Goal: Task Accomplishment & Management: Manage account settings

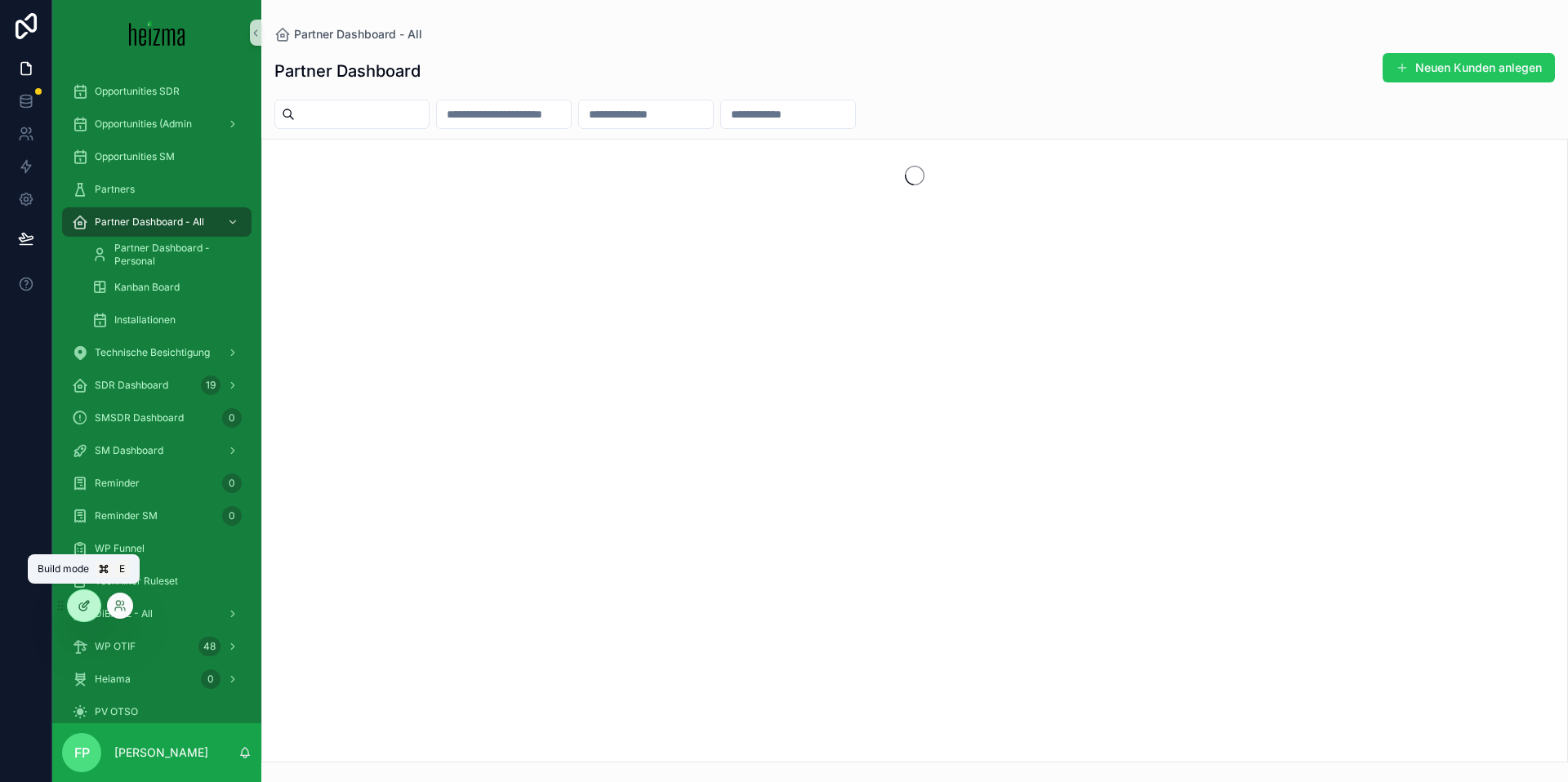
click at [84, 608] on icon at bounding box center [84, 606] width 13 height 13
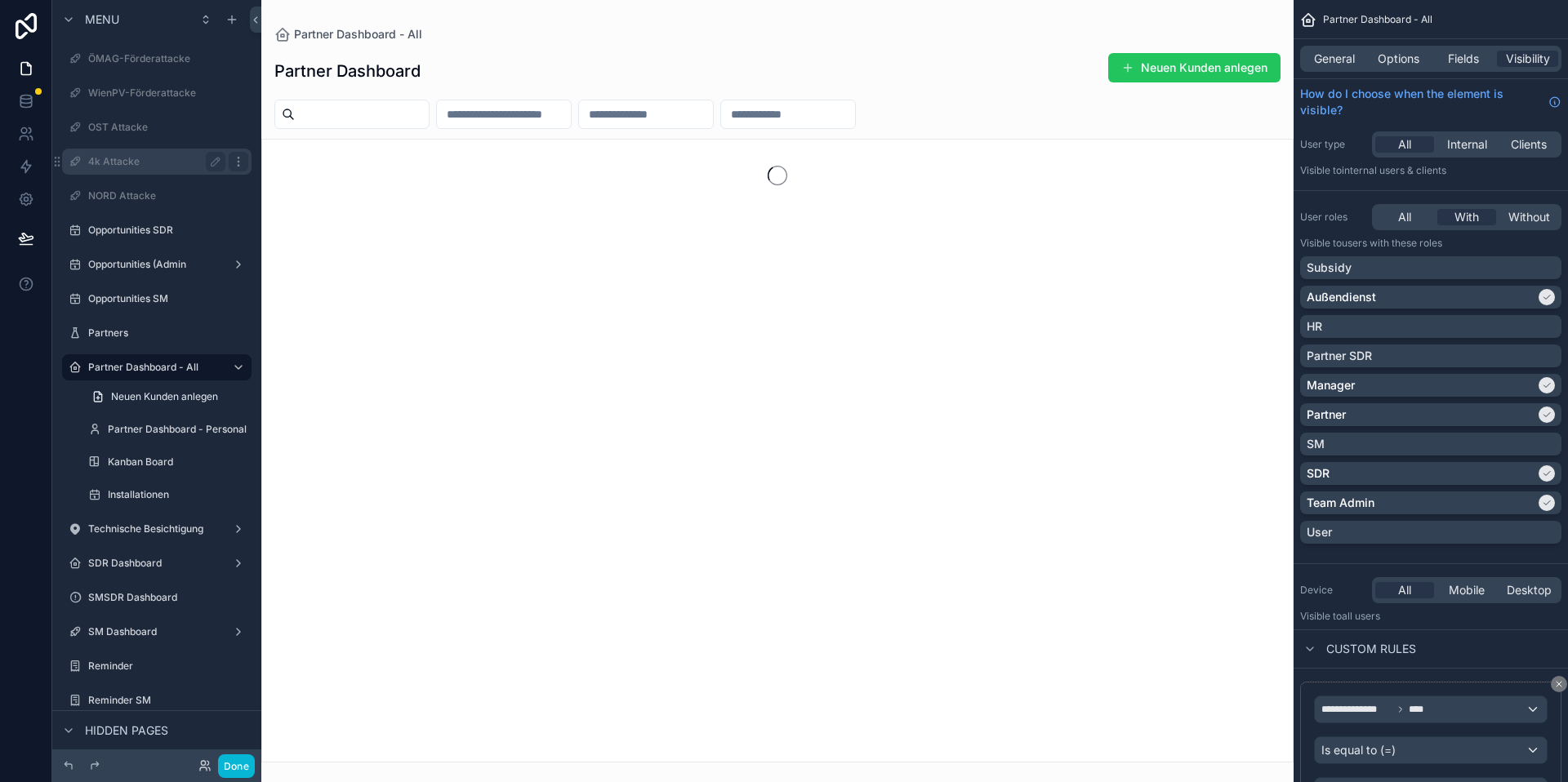
click at [238, 162] on icon "scrollable content" at bounding box center [238, 161] width 1 height 1
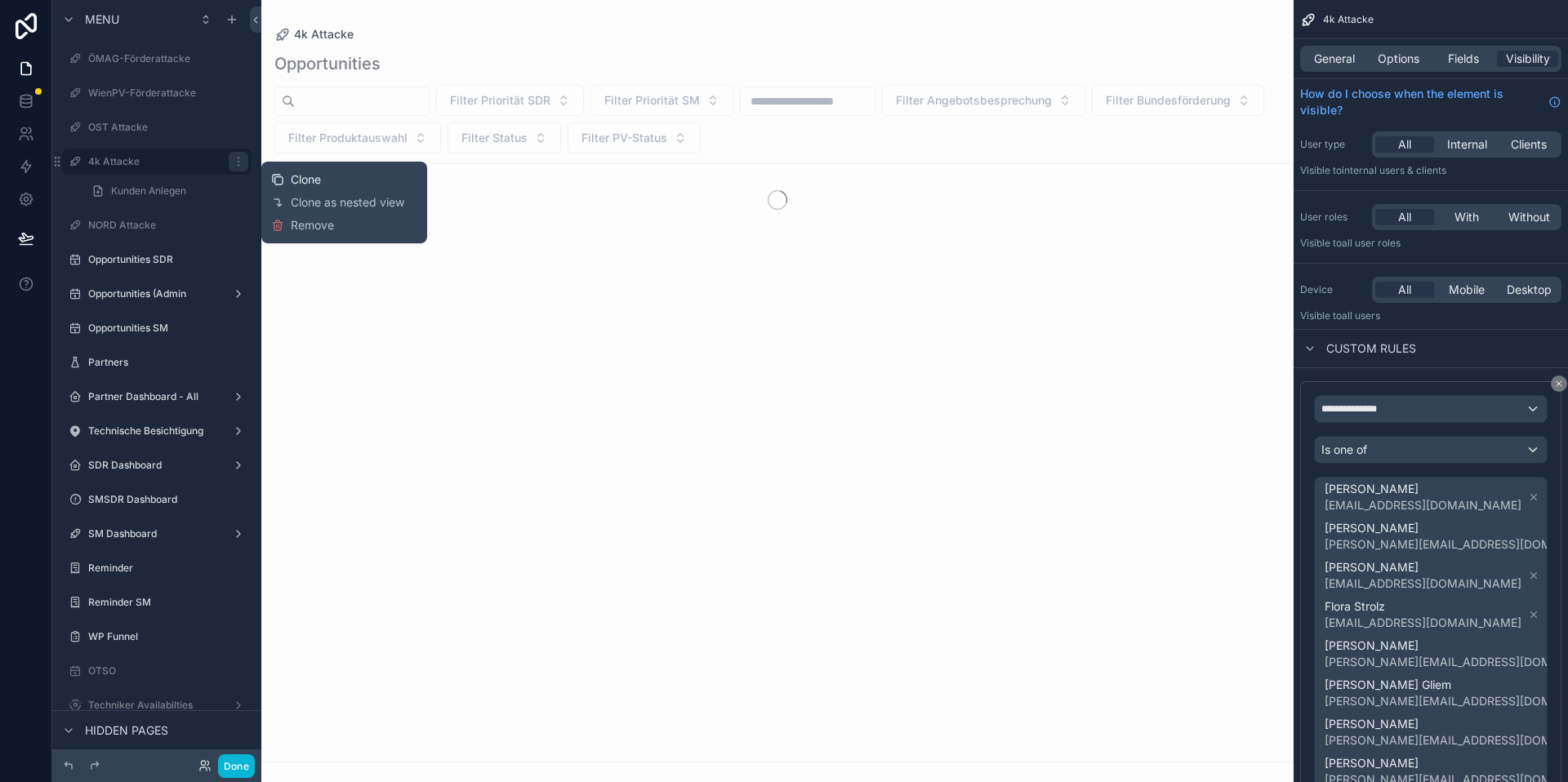
click at [304, 179] on span "Clone" at bounding box center [306, 179] width 30 height 17
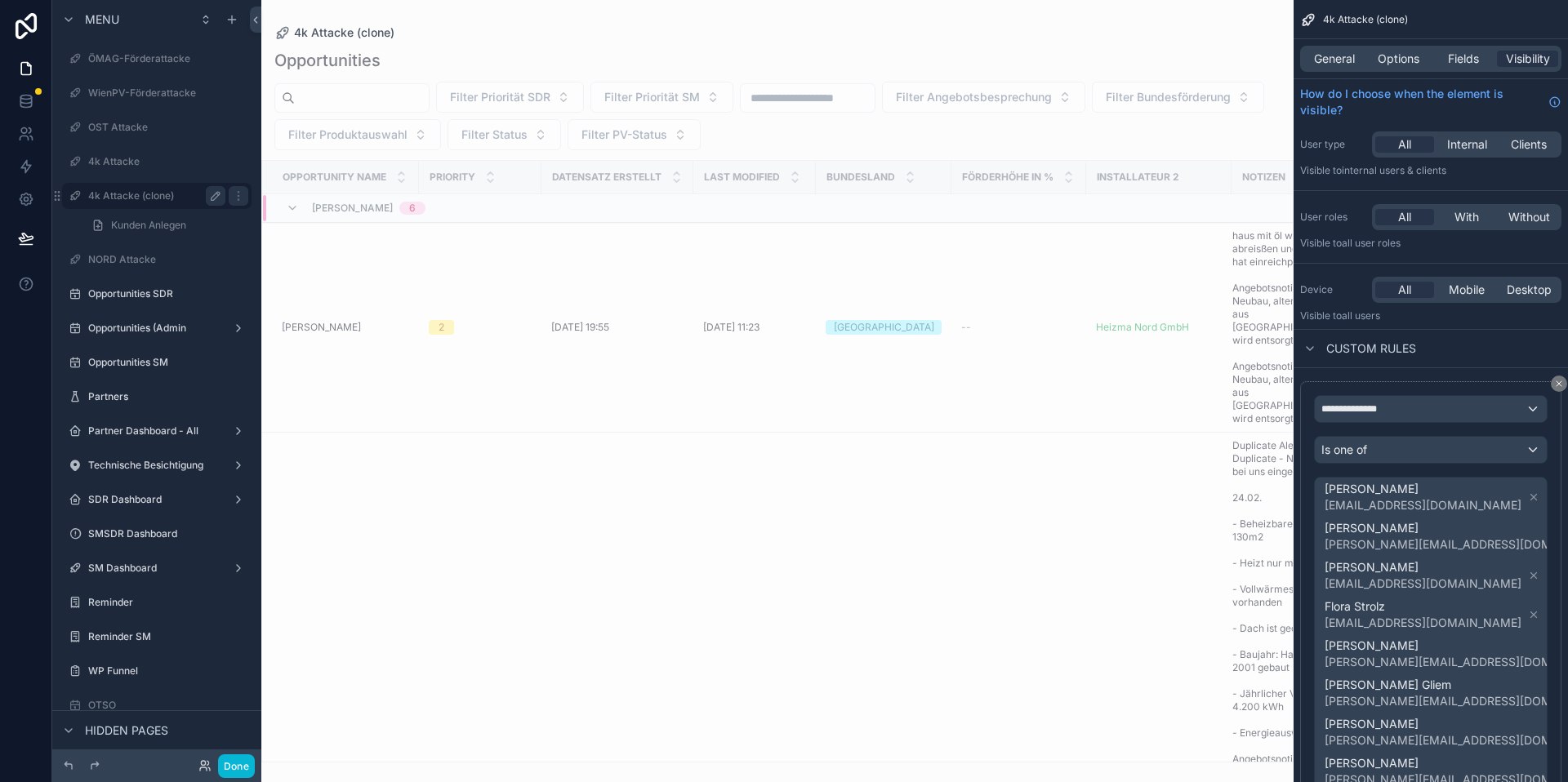
click at [207, 192] on button "scrollable content" at bounding box center [215, 195] width 20 height 20
click at [145, 200] on input "**********" at bounding box center [143, 195] width 111 height 20
type input "**********"
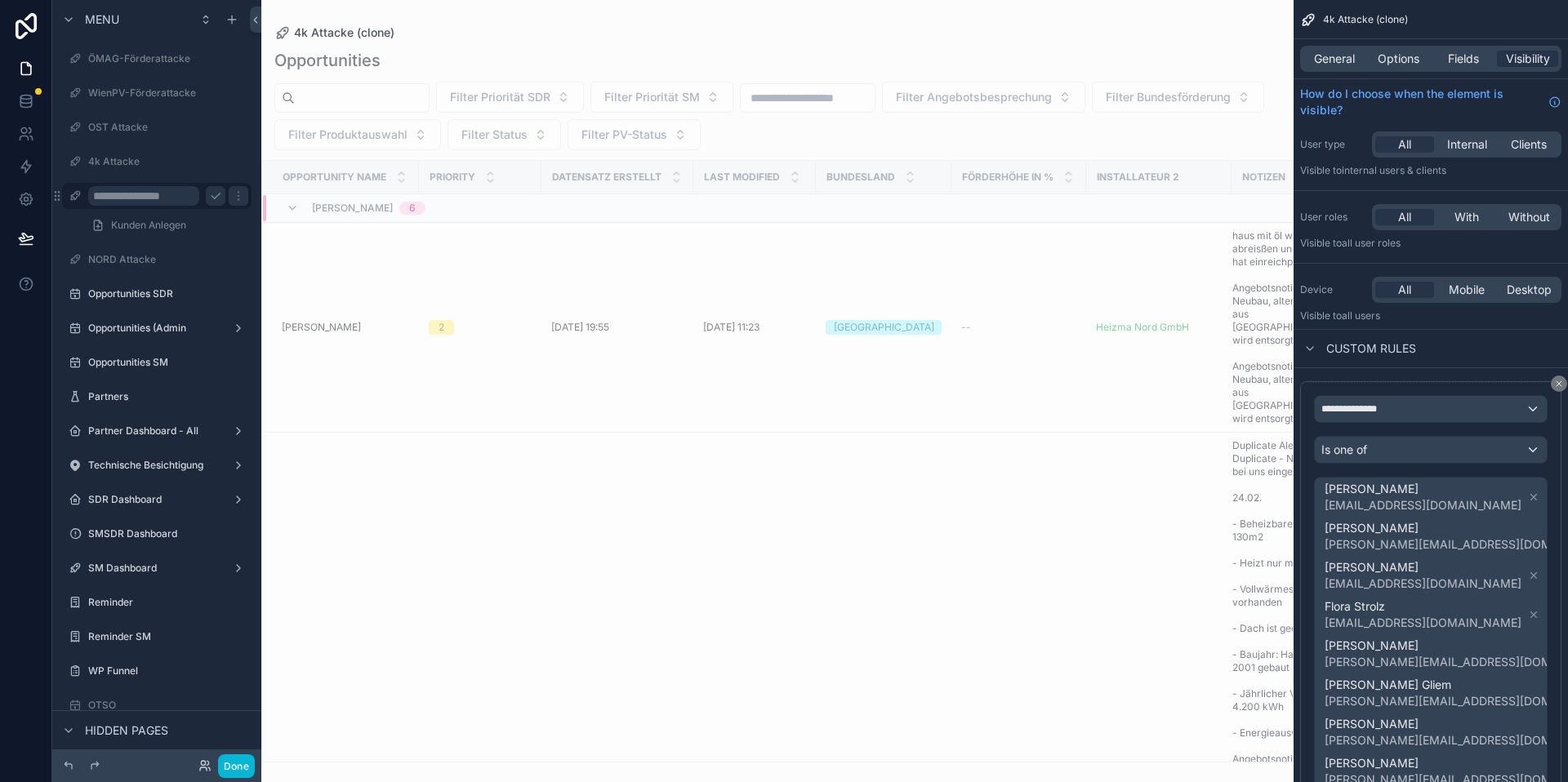
click at [206, 192] on button "scrollable content" at bounding box center [215, 195] width 20 height 20
click at [1327, 58] on span "General" at bounding box center [1335, 59] width 41 height 17
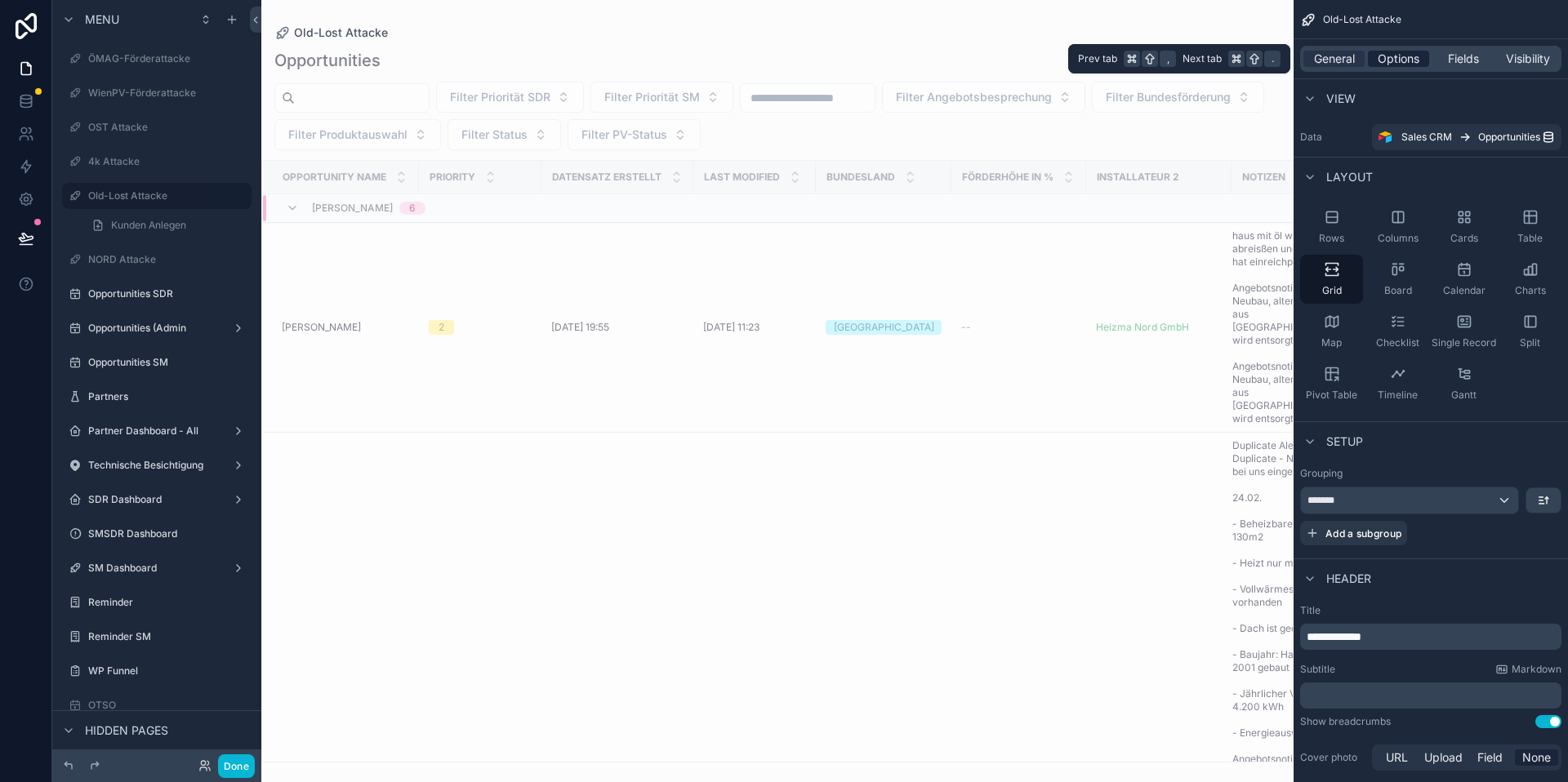
click at [1390, 62] on span "Options" at bounding box center [1399, 59] width 42 height 17
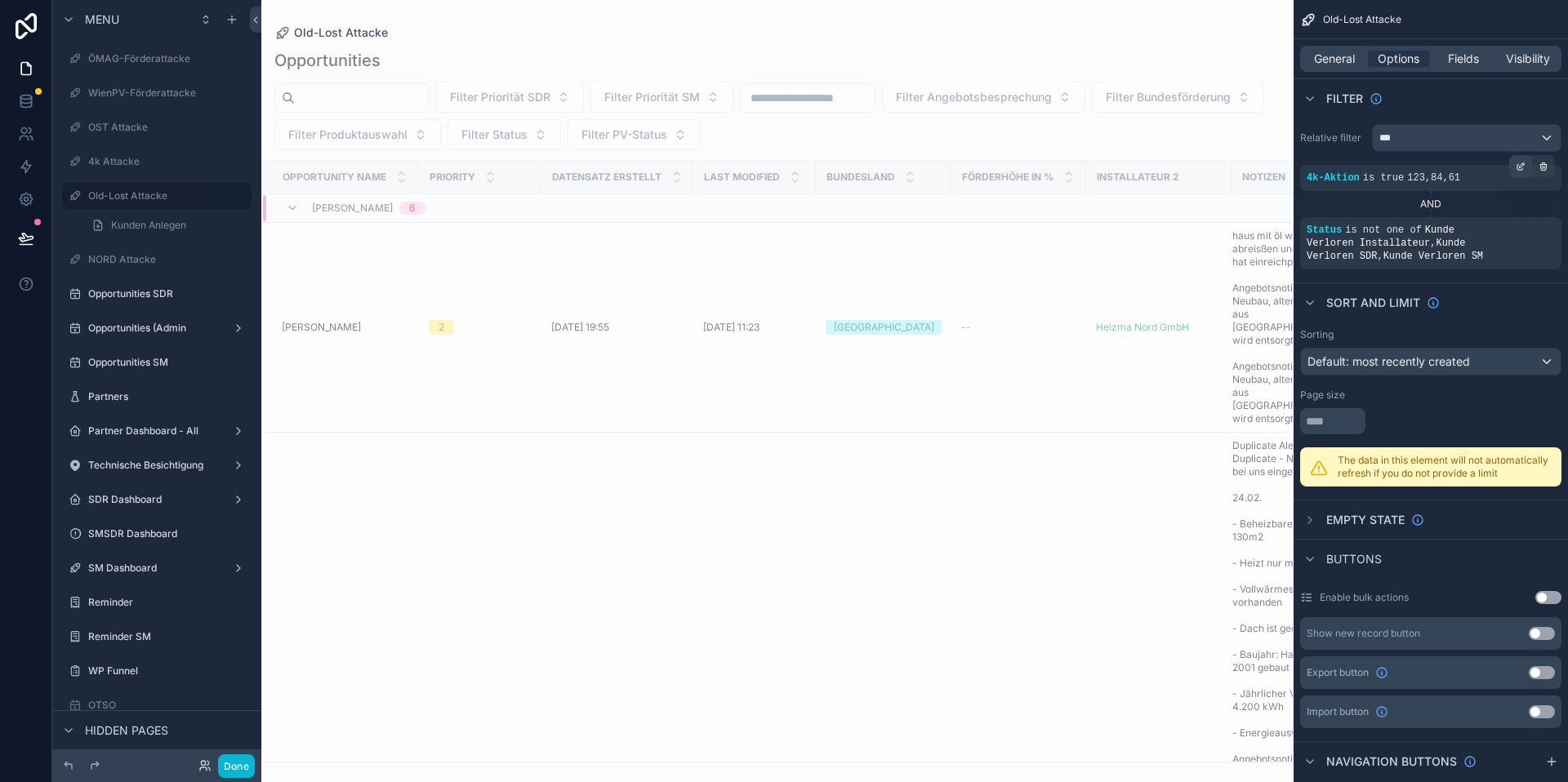
click at [1523, 165] on icon "scrollable content" at bounding box center [1523, 166] width 2 height 2
click at [1193, 178] on div "4k-Aktion" at bounding box center [1163, 170] width 98 height 26
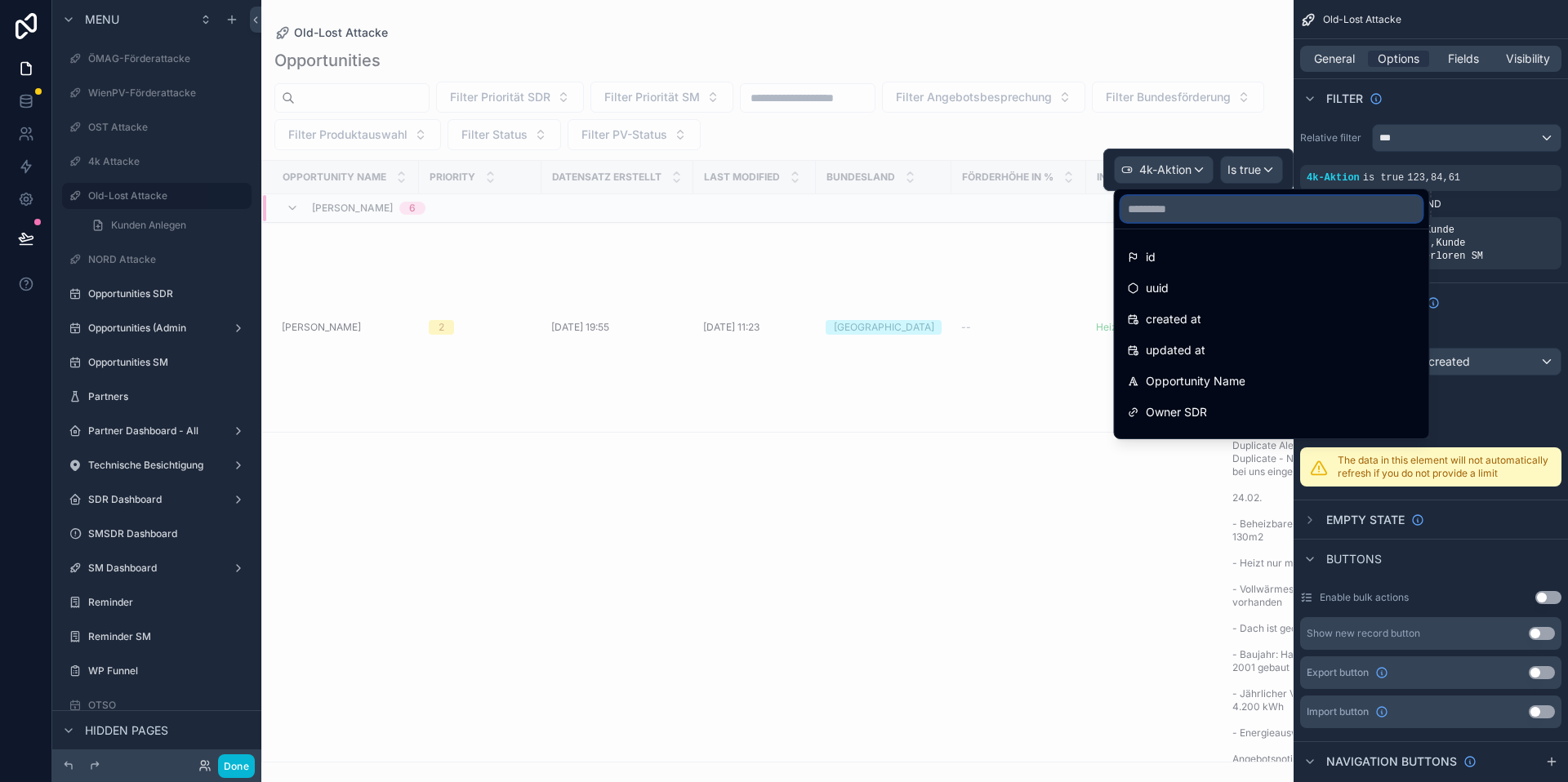
click at [1175, 201] on input "text" at bounding box center [1272, 209] width 301 height 26
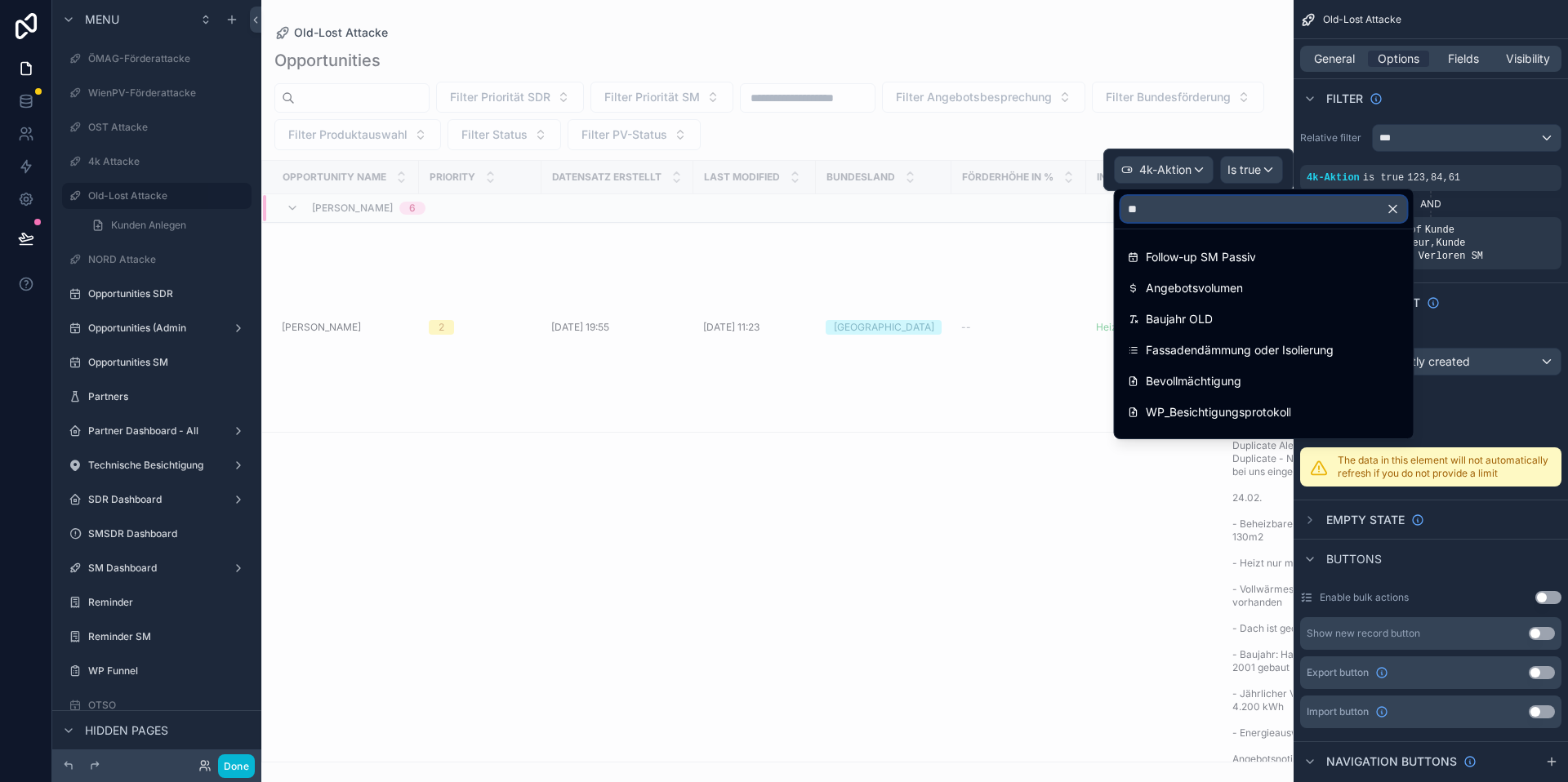
type input "***"
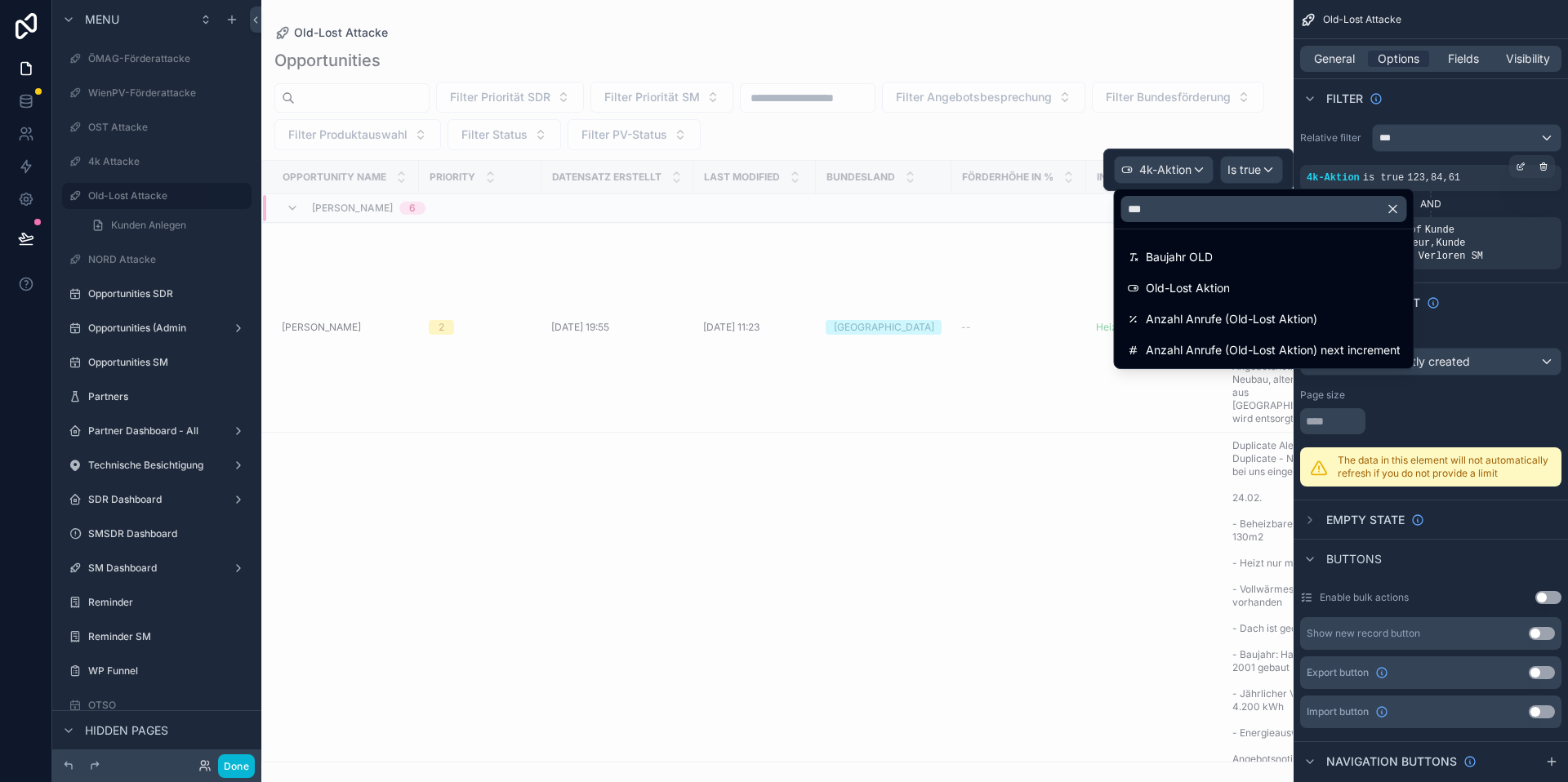
drag, startPoint x: 1191, startPoint y: 276, endPoint x: 1462, endPoint y: 185, distance: 285.9
click at [1191, 276] on div "Old-Lost Aktion" at bounding box center [1264, 288] width 292 height 30
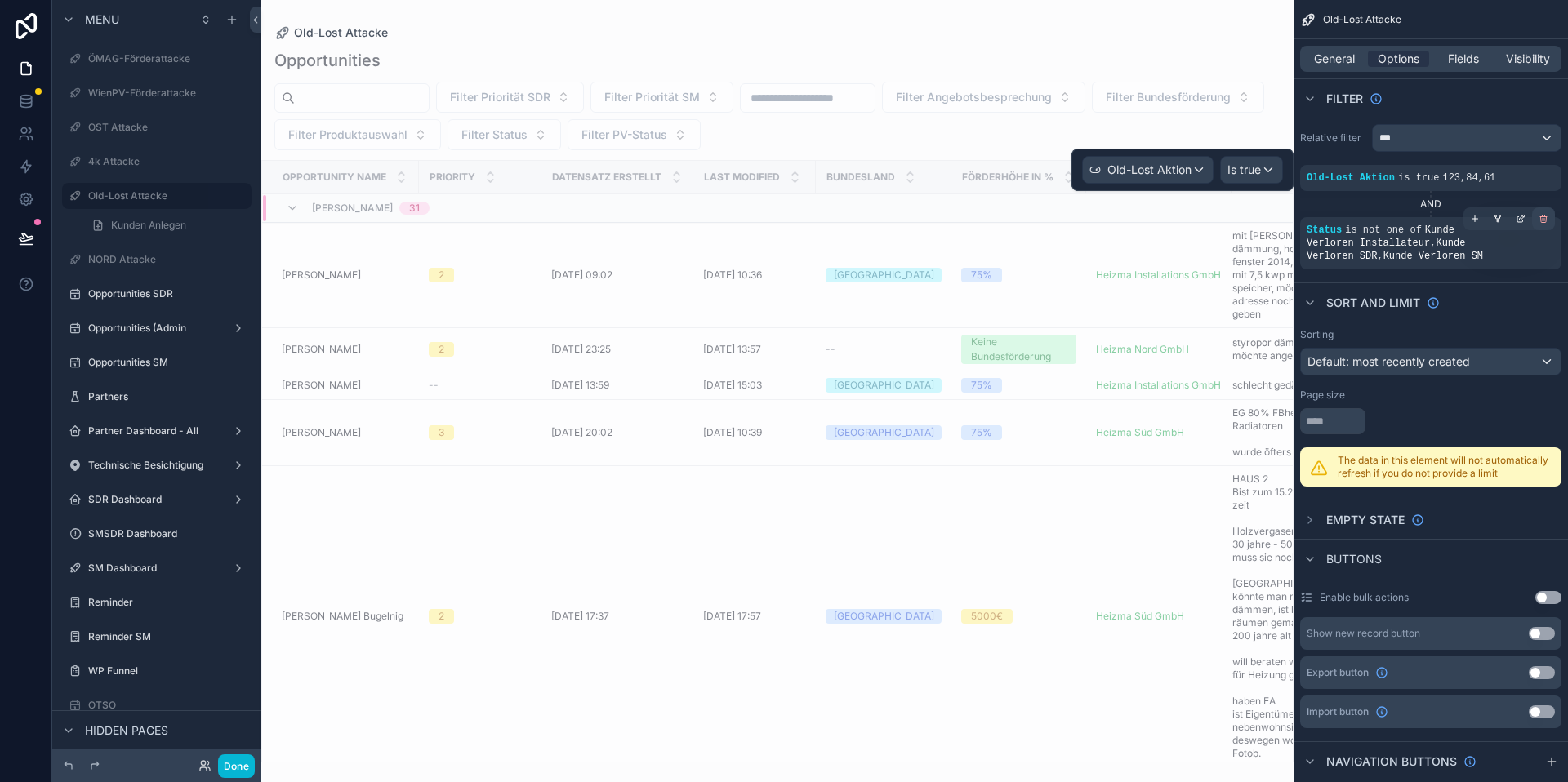
click at [1540, 219] on icon "scrollable content" at bounding box center [1544, 219] width 10 height 10
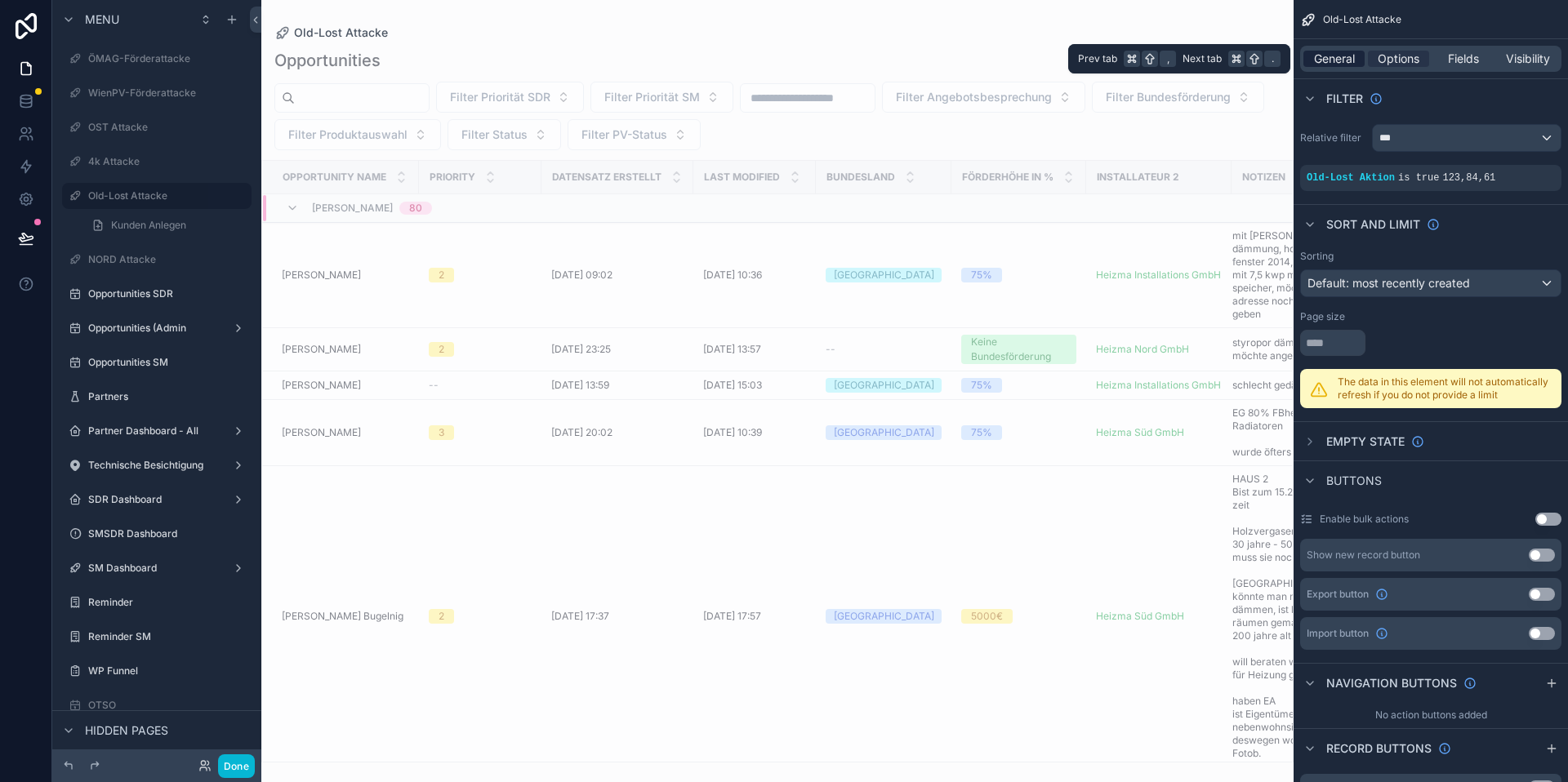
click at [1334, 58] on span "General" at bounding box center [1335, 59] width 41 height 17
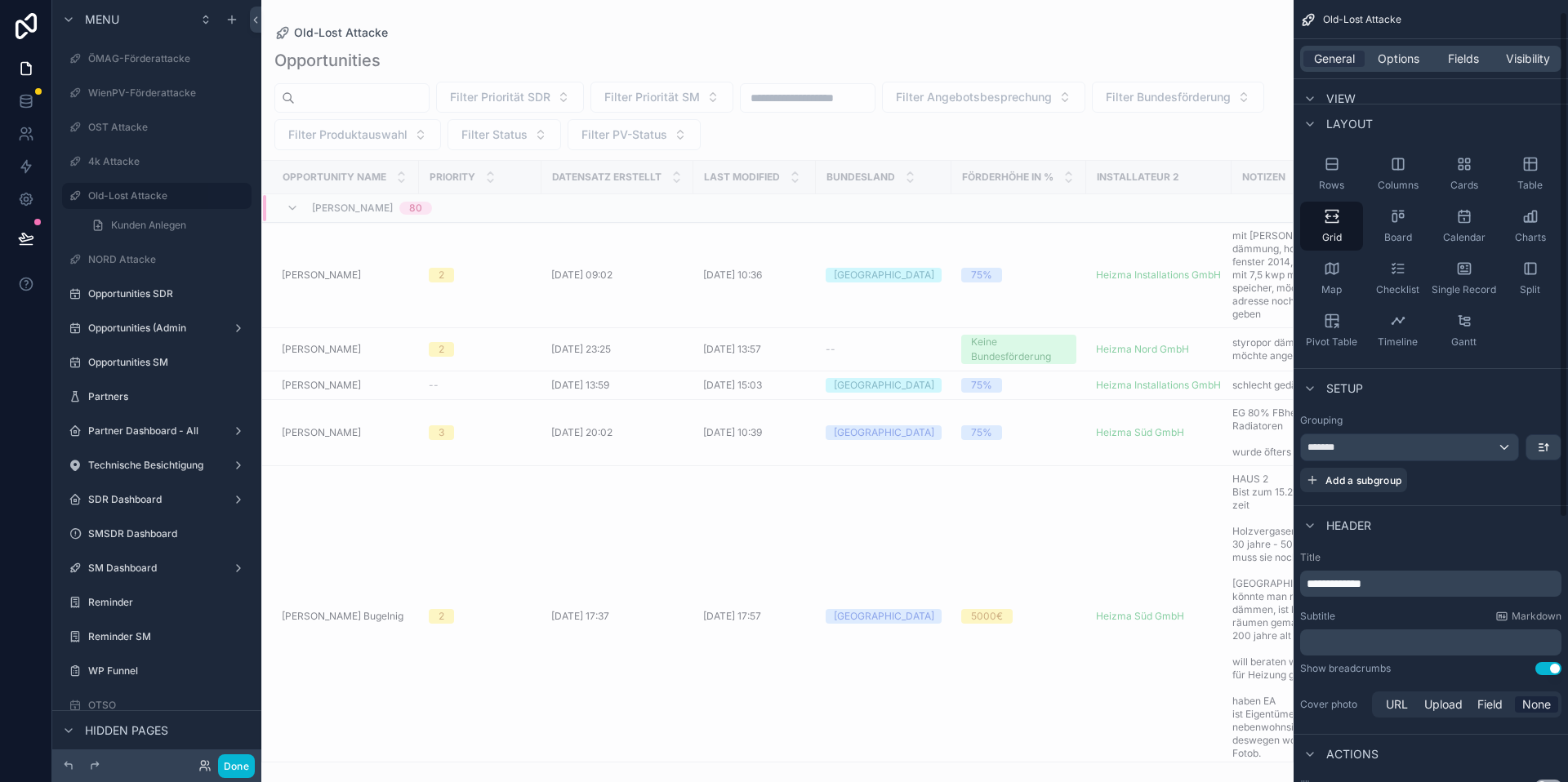
scroll to position [55, 0]
click at [1485, 453] on div "*******" at bounding box center [1410, 446] width 218 height 26
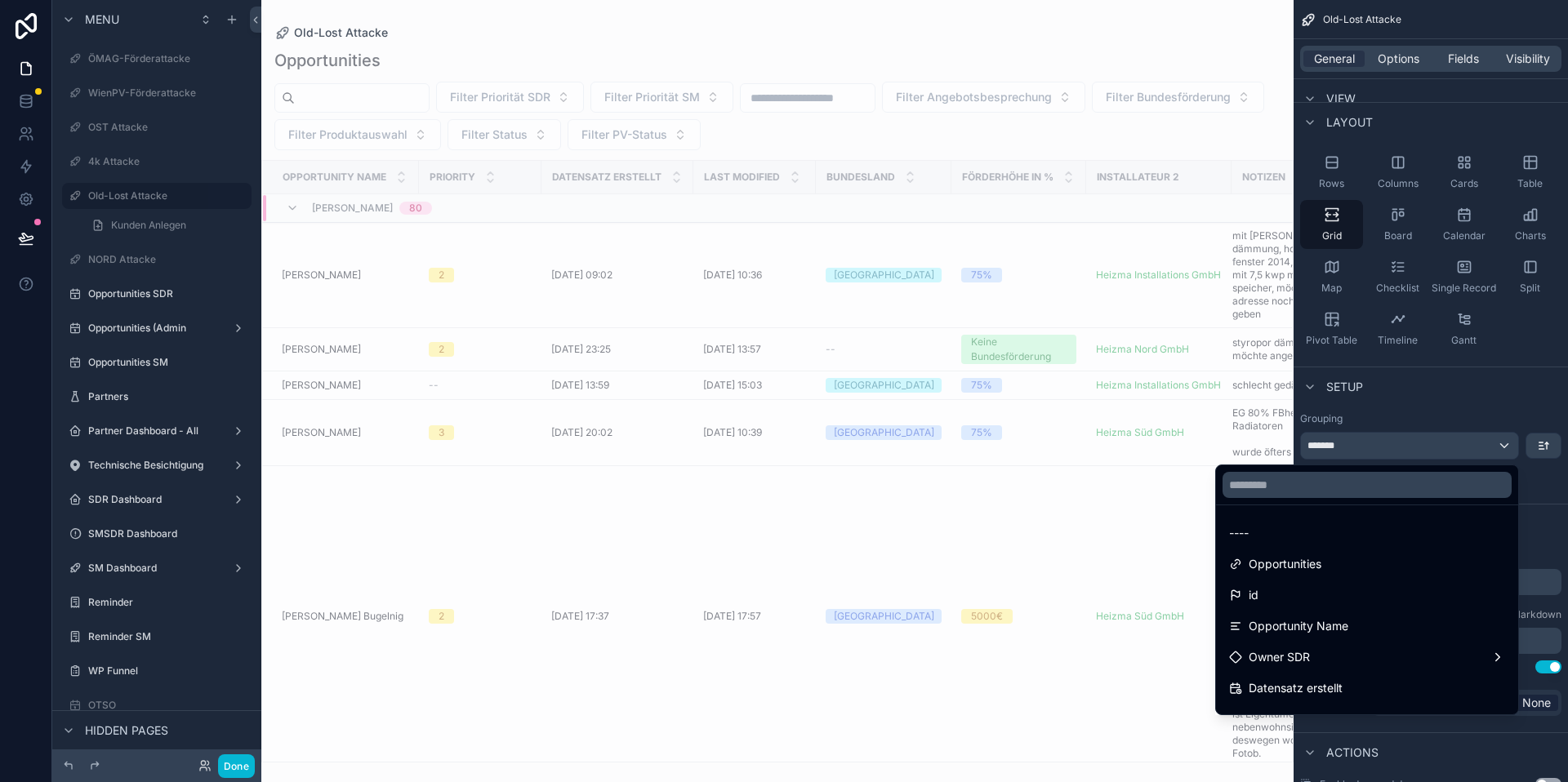
click at [1502, 450] on div "scrollable content" at bounding box center [784, 391] width 1568 height 782
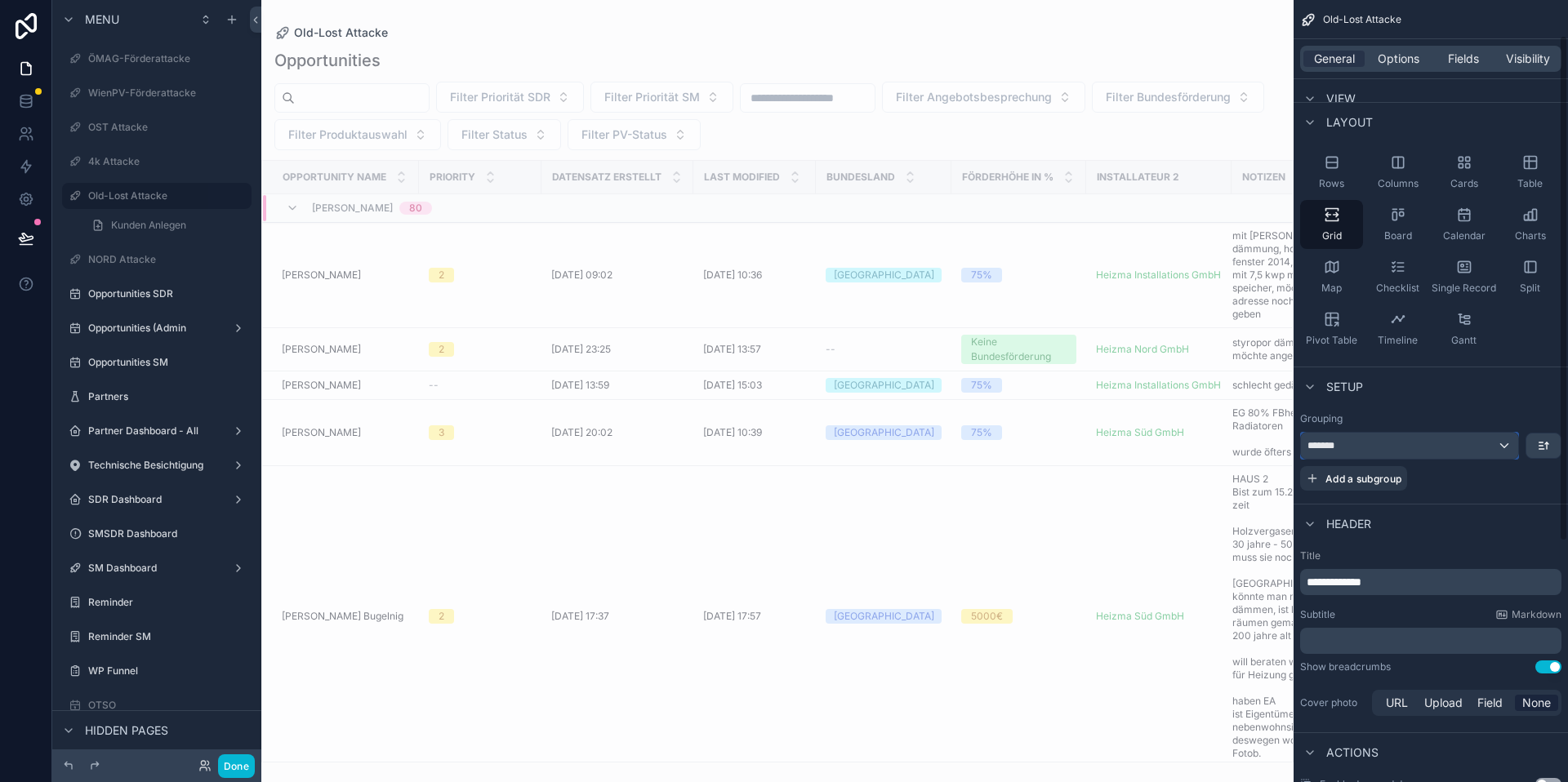
click at [1502, 450] on div "*******" at bounding box center [1410, 446] width 218 height 26
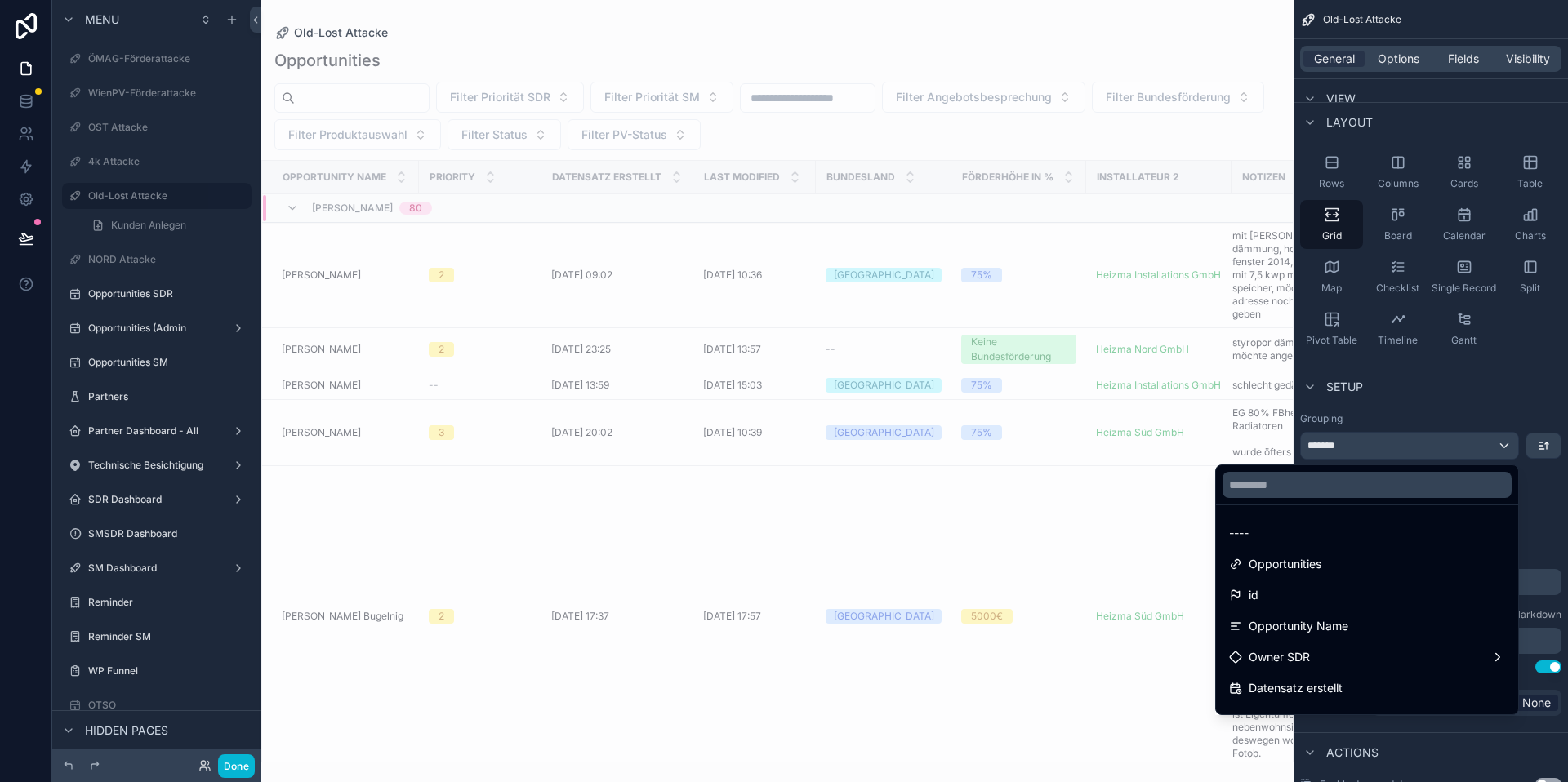
drag, startPoint x: 1346, startPoint y: 528, endPoint x: 1373, endPoint y: 526, distance: 27.1
click at [1346, 528] on div "----" at bounding box center [1367, 533] width 276 height 20
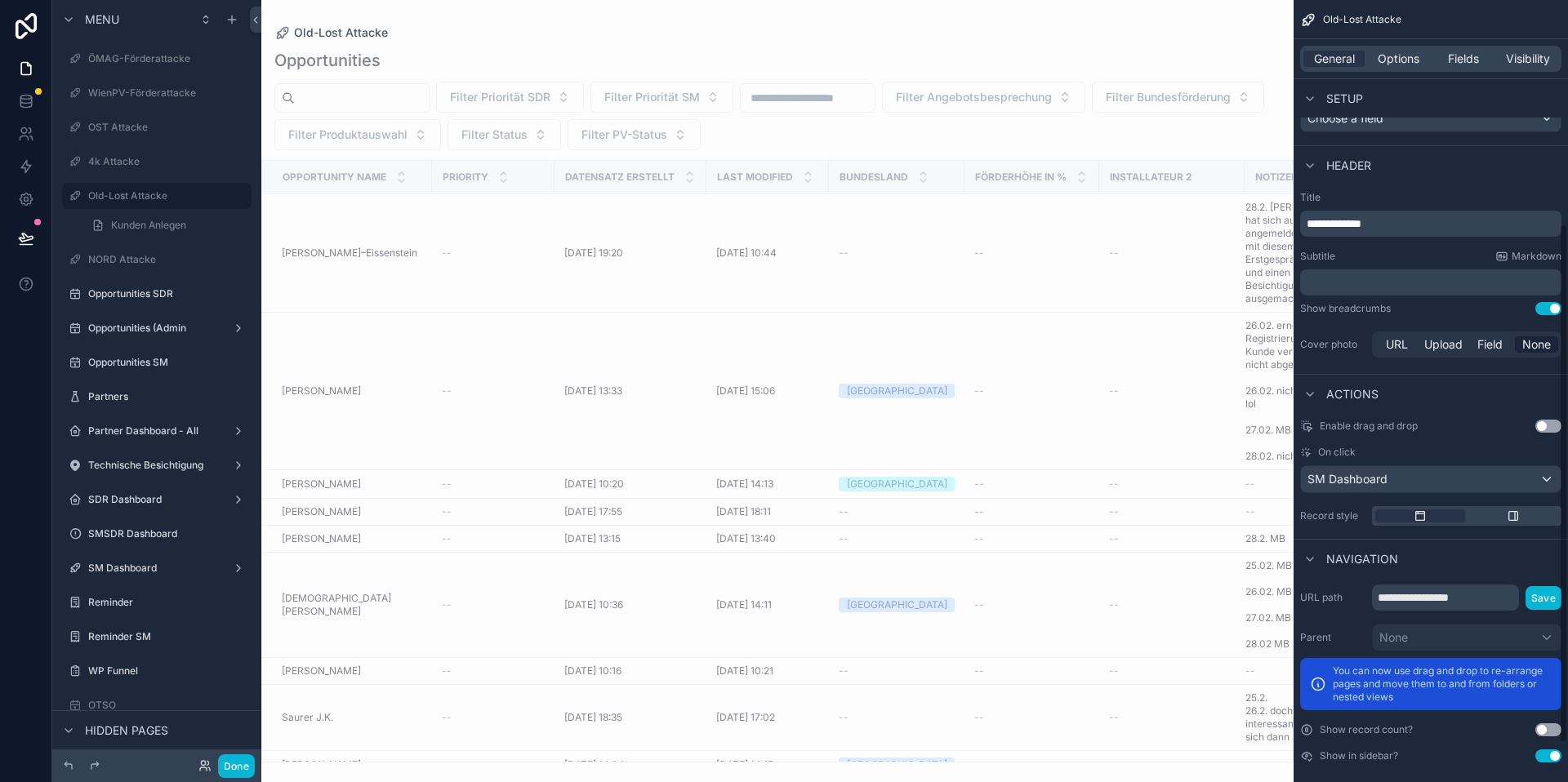
scroll to position [395, 0]
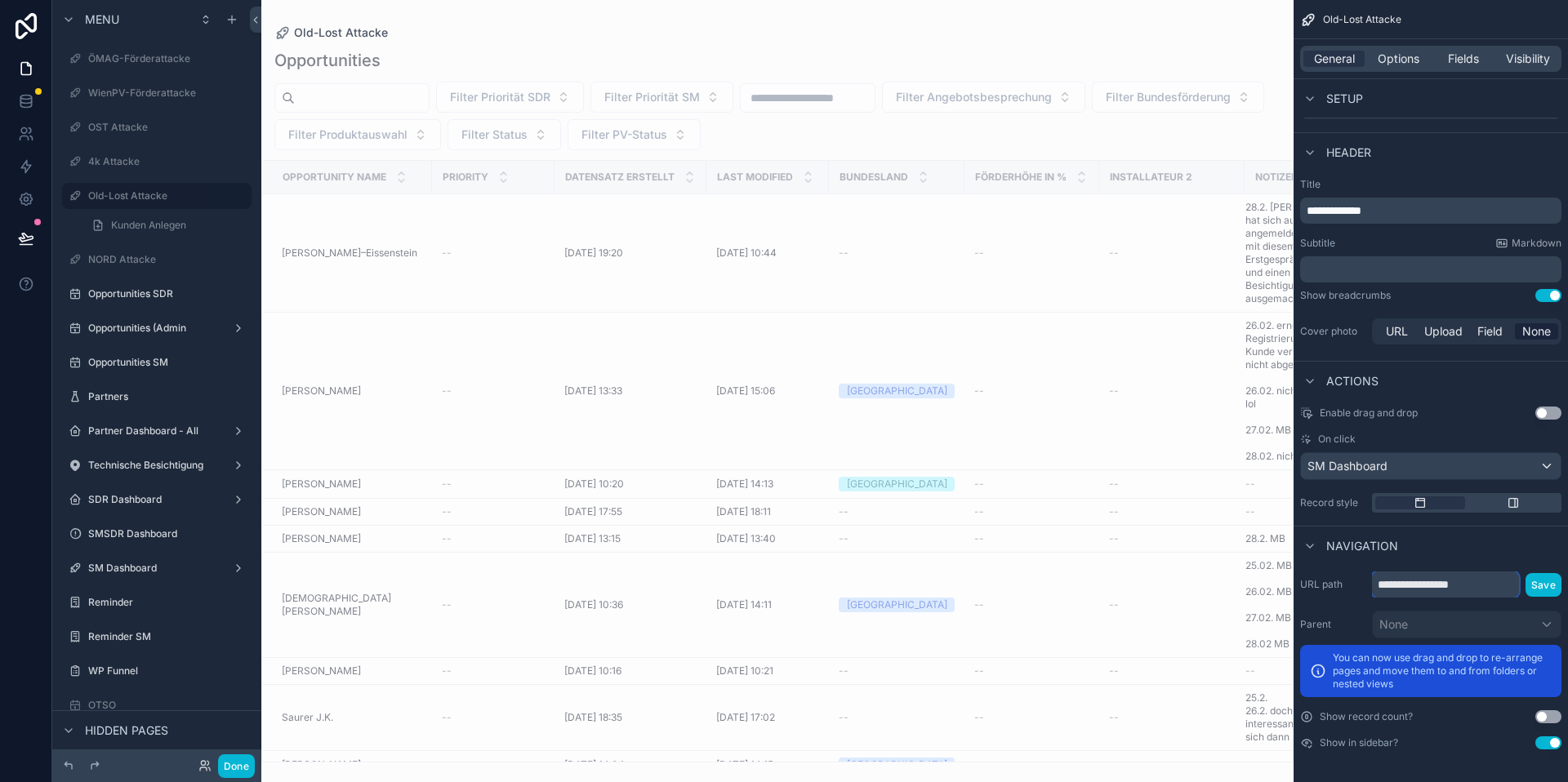
click at [1406, 590] on input "**********" at bounding box center [1446, 585] width 147 height 26
click at [1407, 588] on input "**********" at bounding box center [1446, 585] width 147 height 26
type input "**********"
click at [1548, 588] on button "Save" at bounding box center [1544, 585] width 36 height 23
click at [1385, 463] on span "SM Dashboard" at bounding box center [1348, 467] width 80 height 17
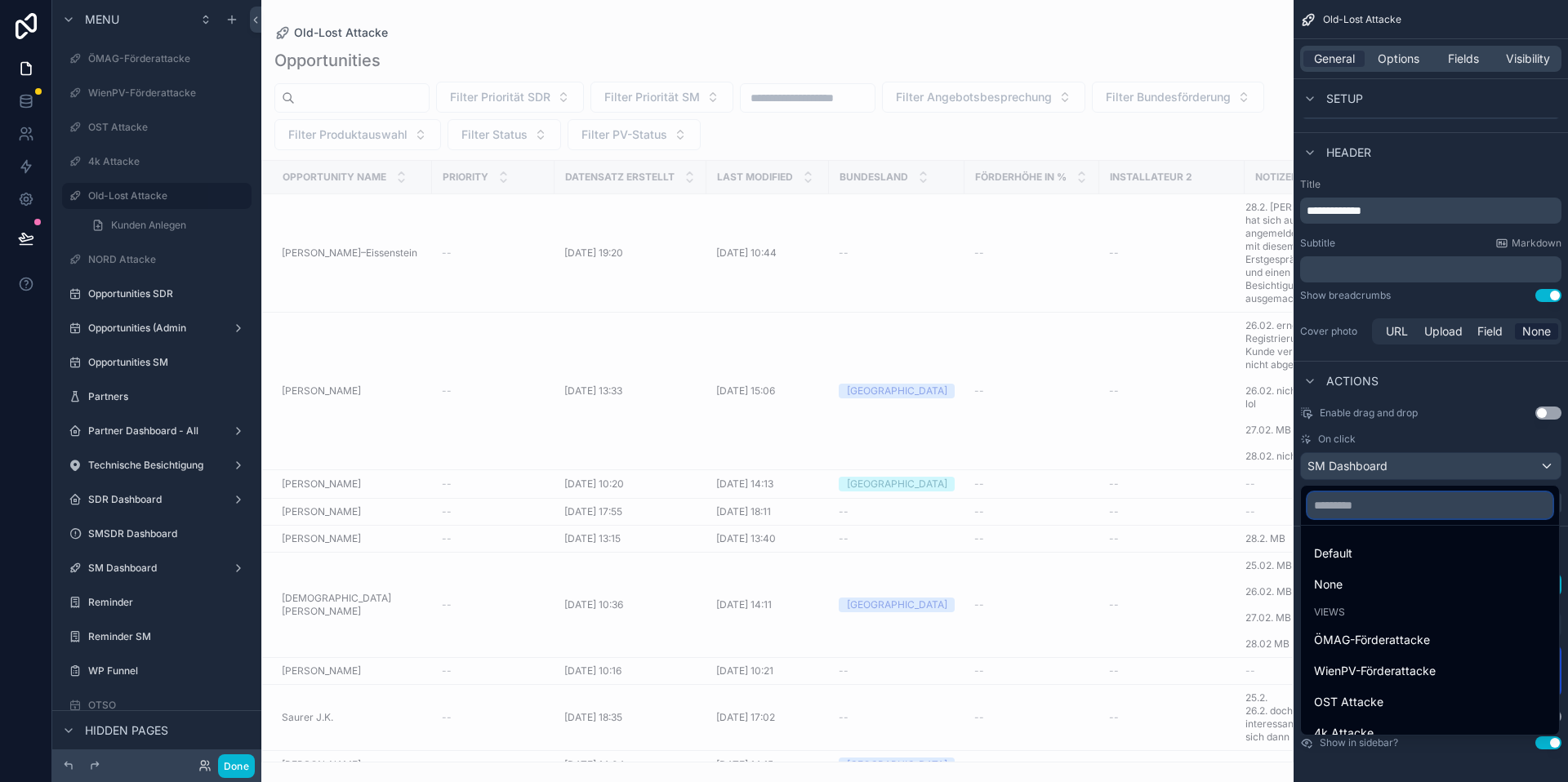
click at [1378, 505] on input "scrollable content" at bounding box center [1429, 506] width 245 height 26
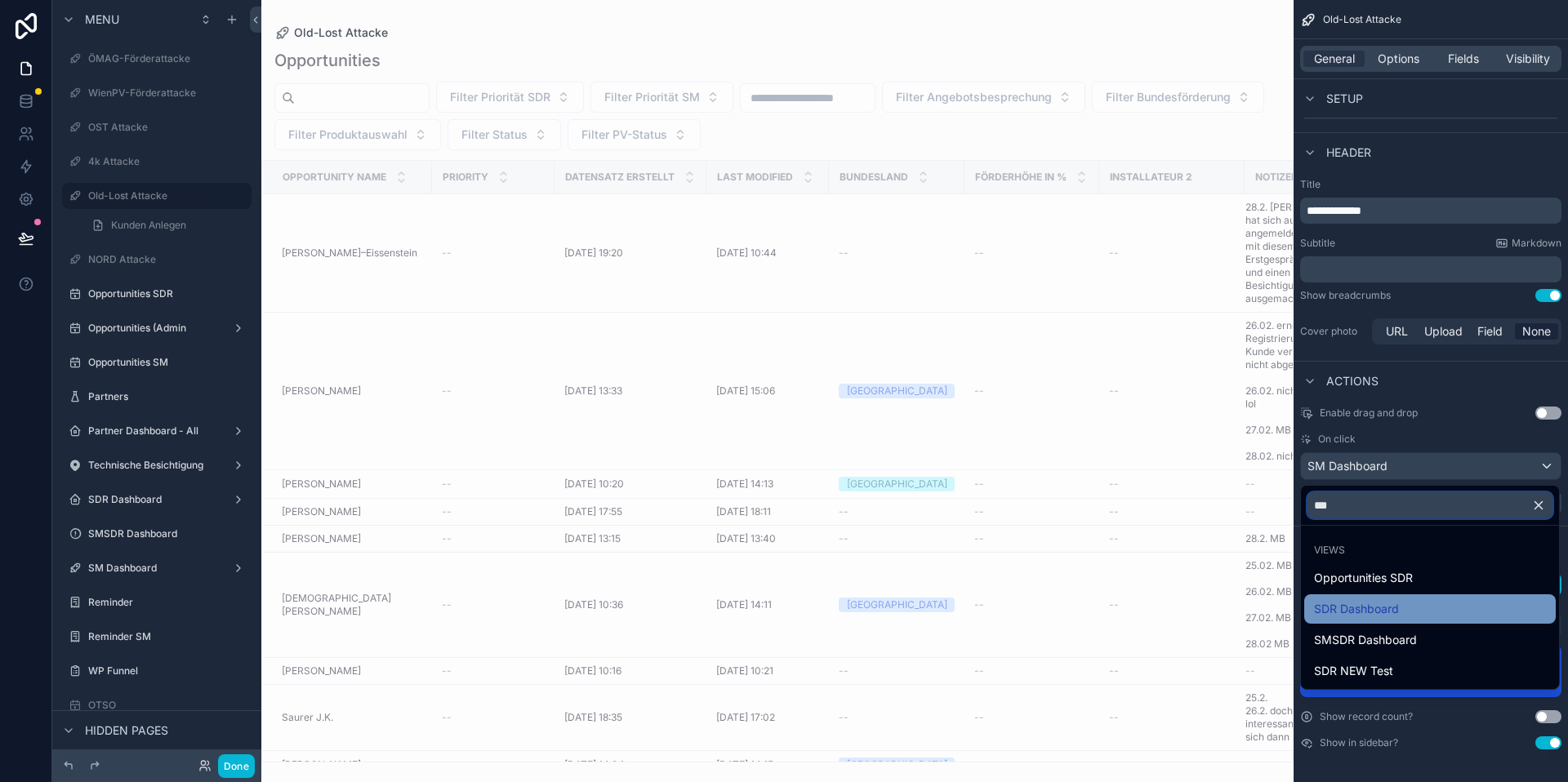
type input "***"
click at [1380, 601] on span "SDR Dashboard" at bounding box center [1356, 609] width 85 height 20
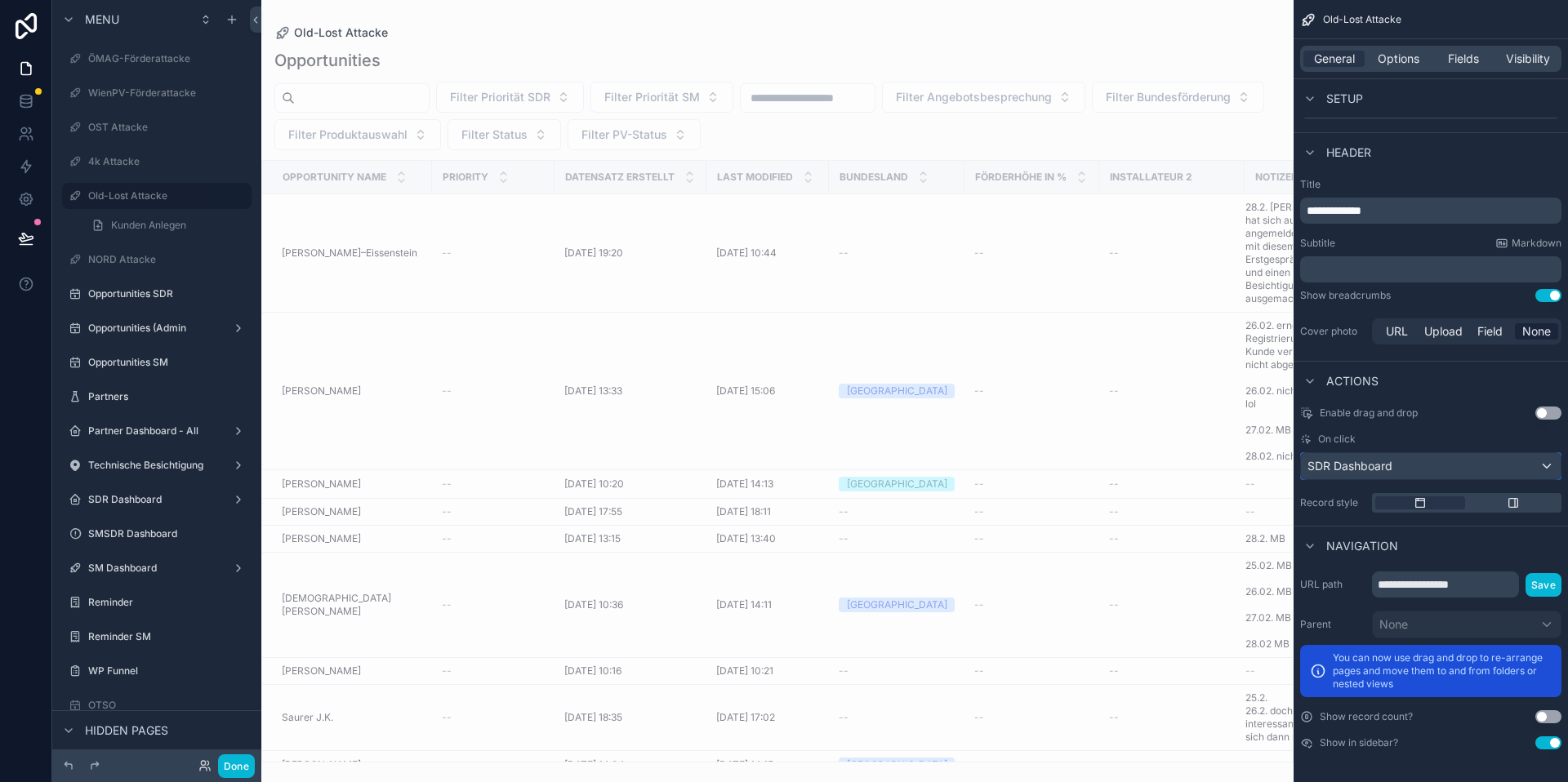
click at [1420, 468] on div "SDR Dashboard" at bounding box center [1430, 466] width 259 height 26
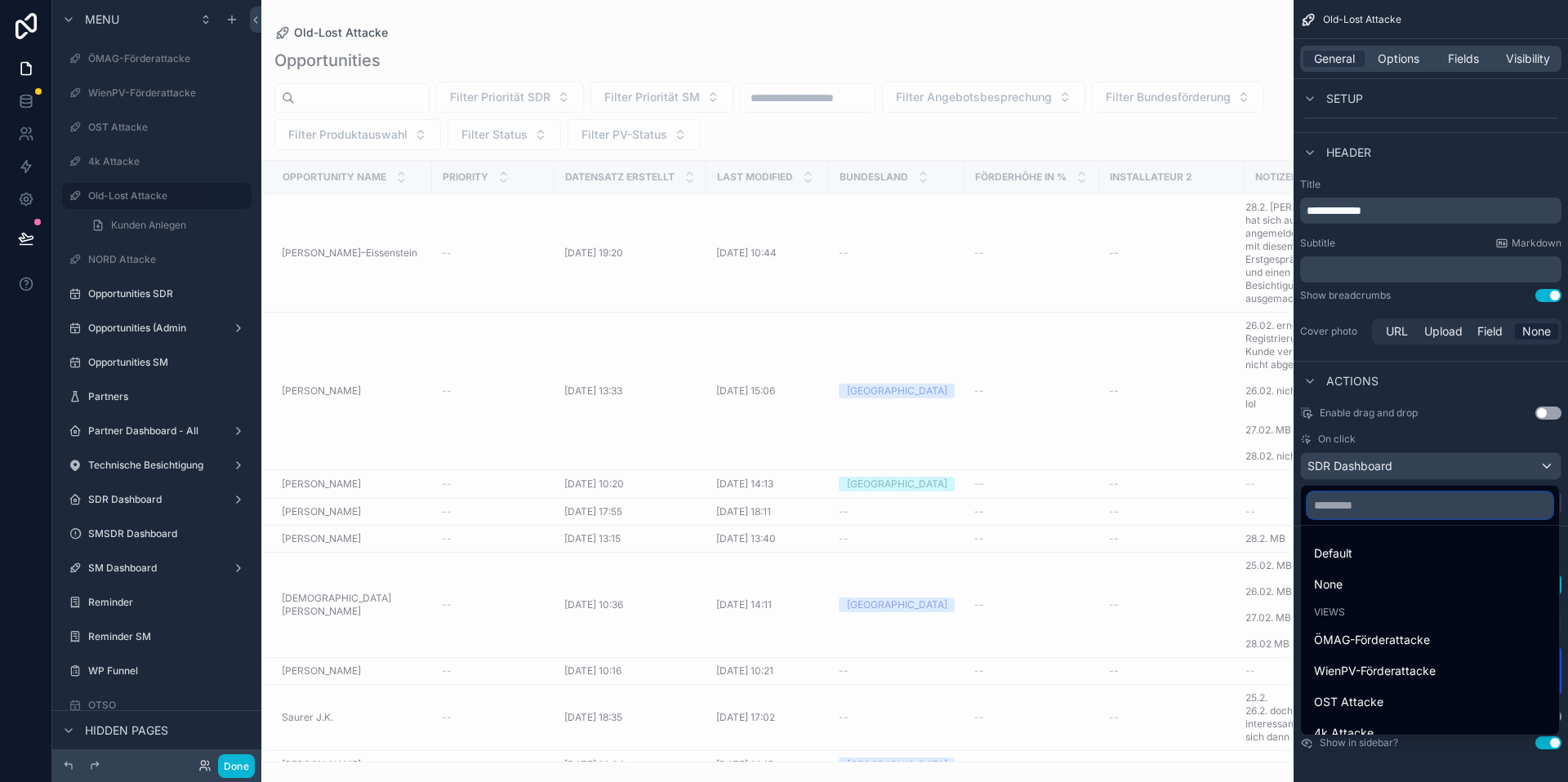
click at [1412, 508] on input "scrollable content" at bounding box center [1429, 506] width 245 height 26
type input "*"
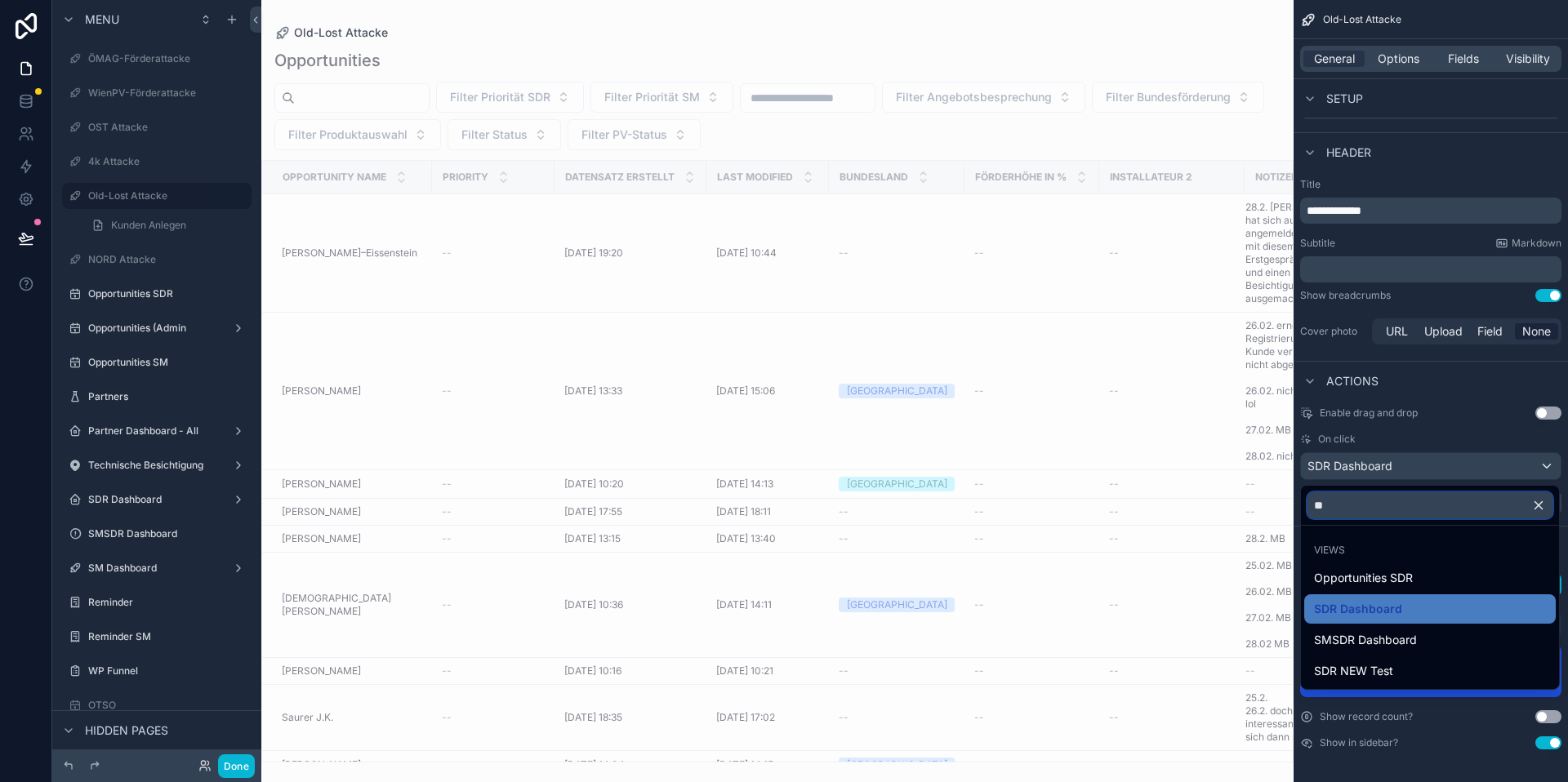
type input "***"
click at [1430, 440] on div "scrollable content" at bounding box center [784, 391] width 1568 height 782
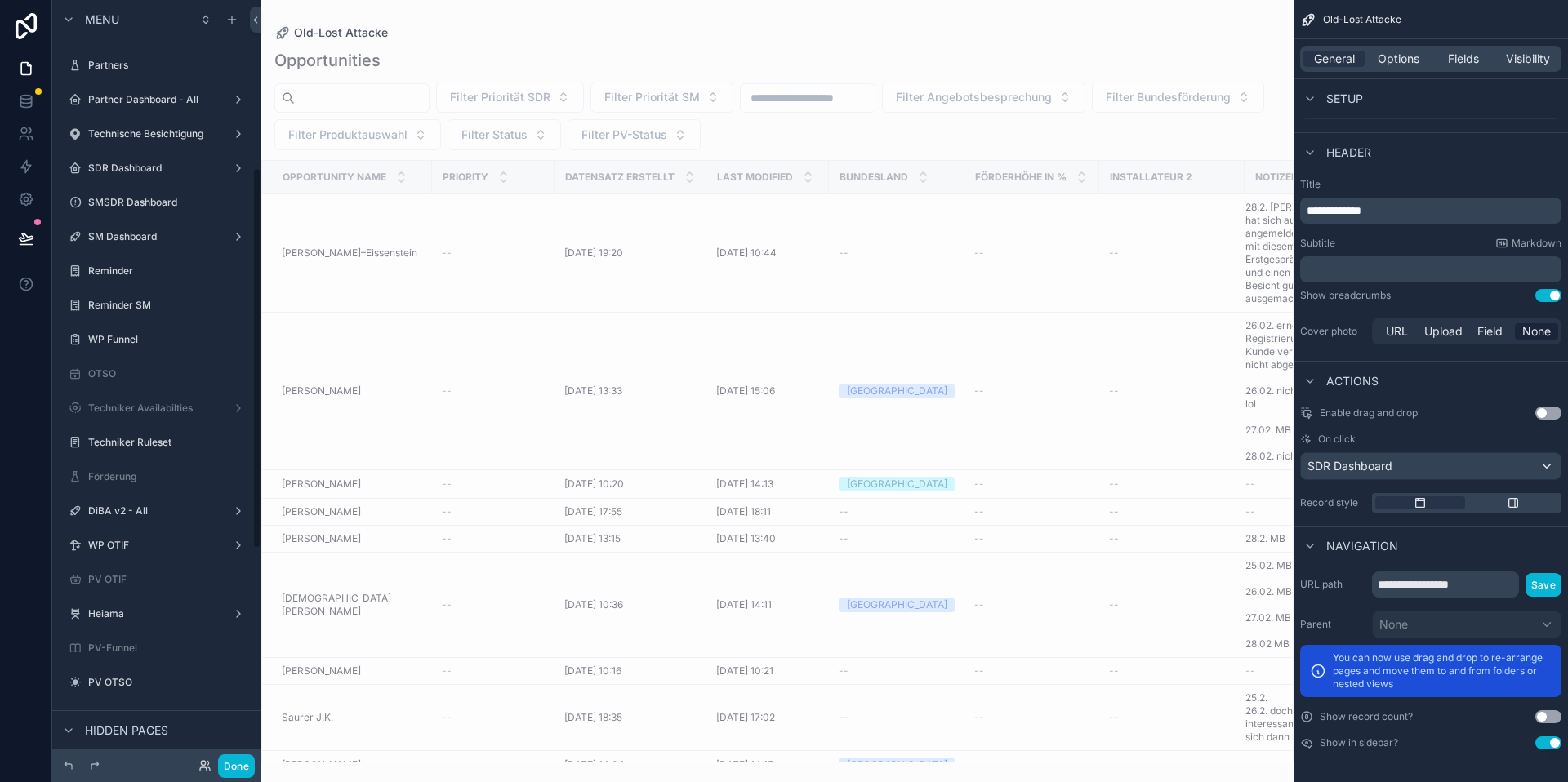
scroll to position [339, 0]
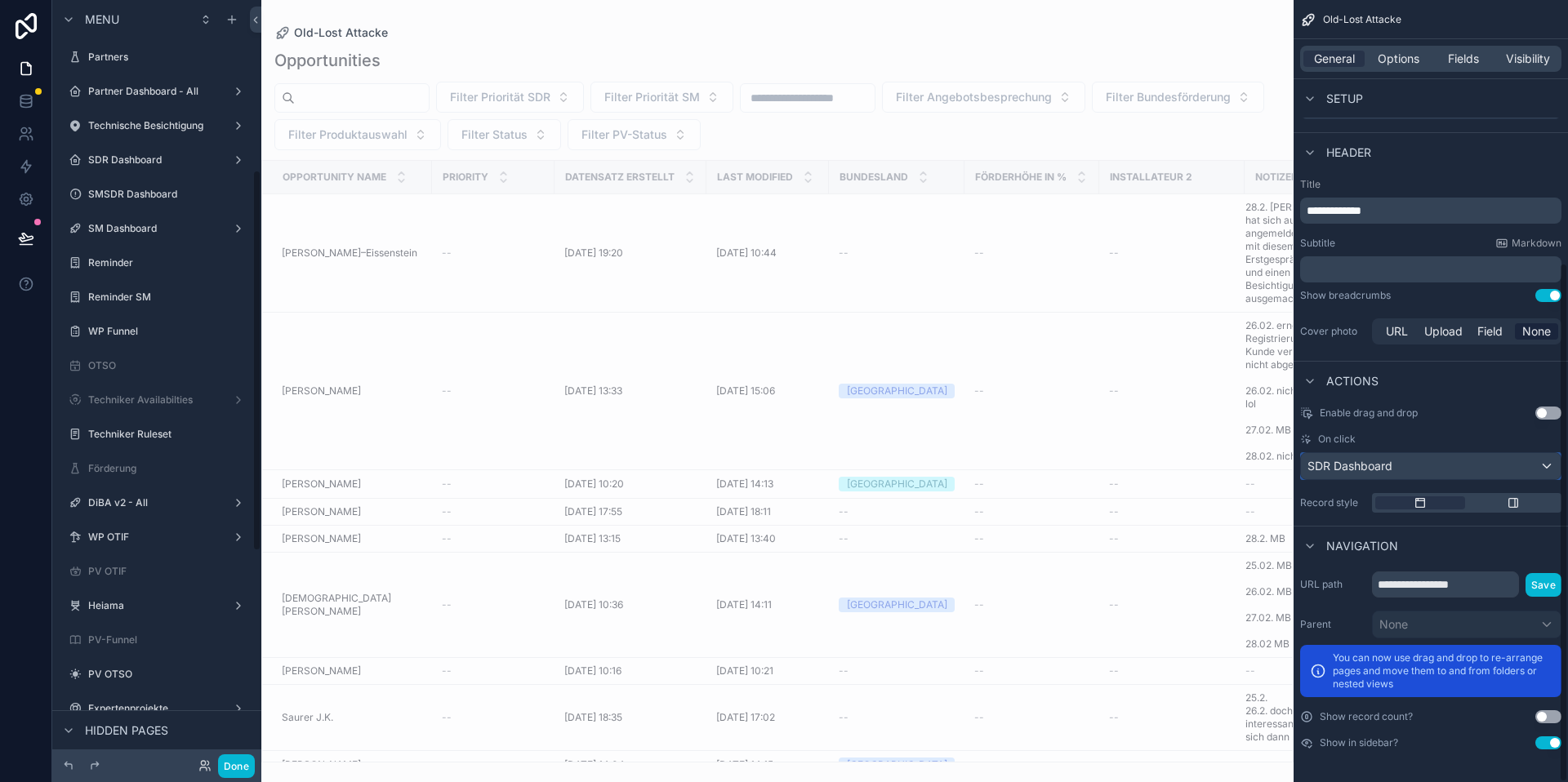
click at [1451, 459] on div "SDR Dashboard" at bounding box center [1430, 466] width 259 height 26
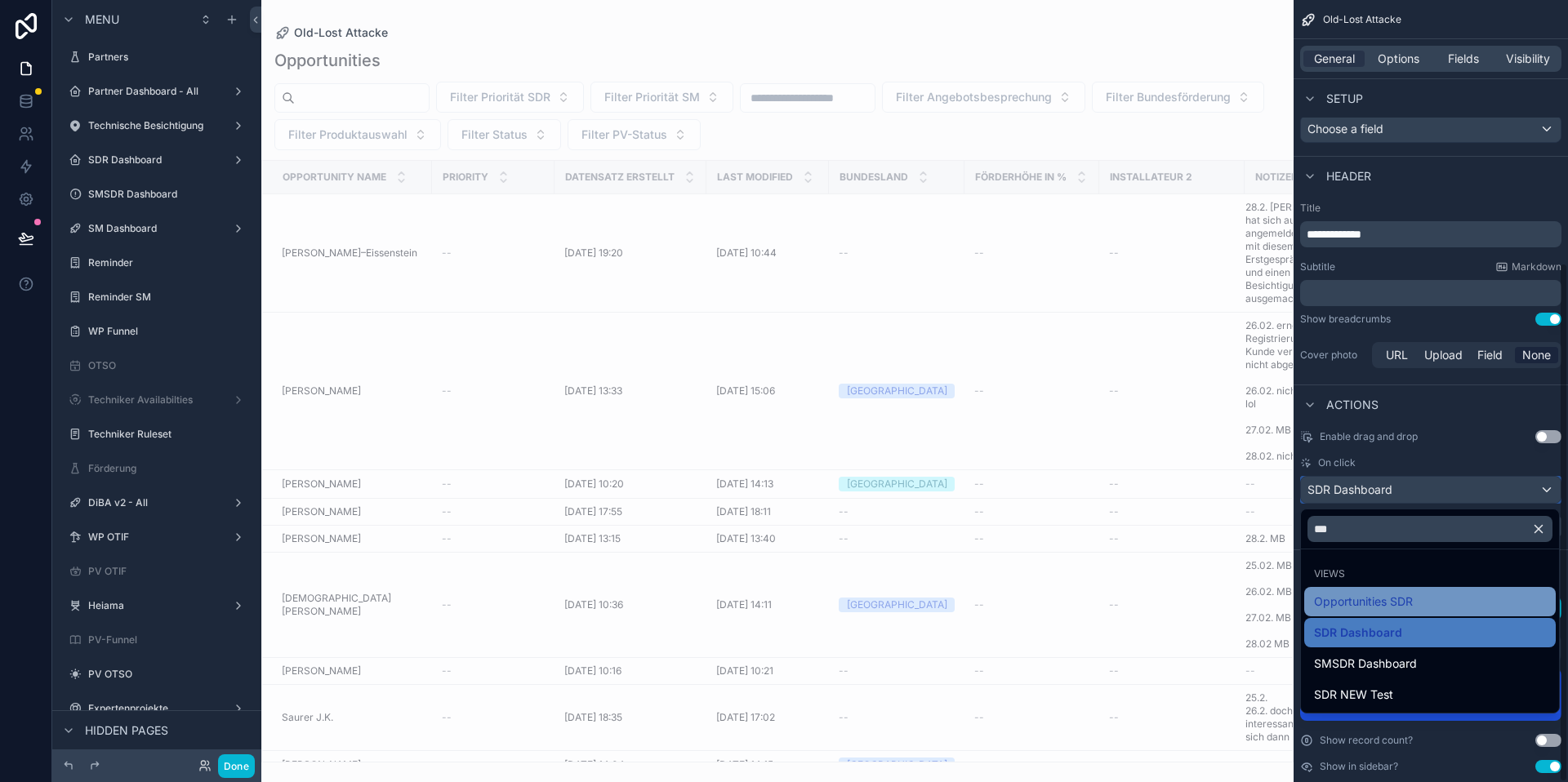
scroll to position [395, 0]
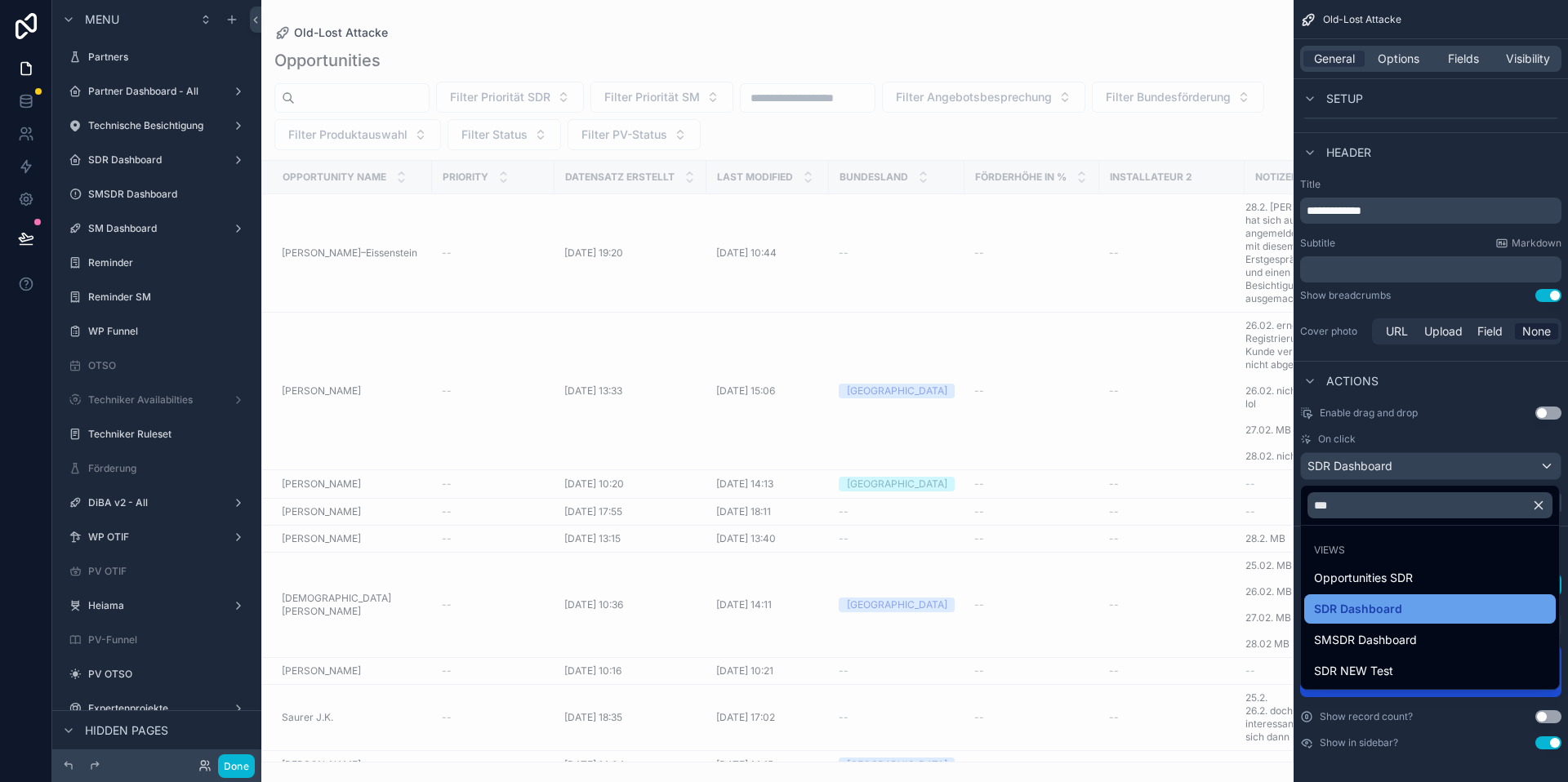
click at [1393, 597] on div "SDR Dashboard" at bounding box center [1430, 609] width 252 height 30
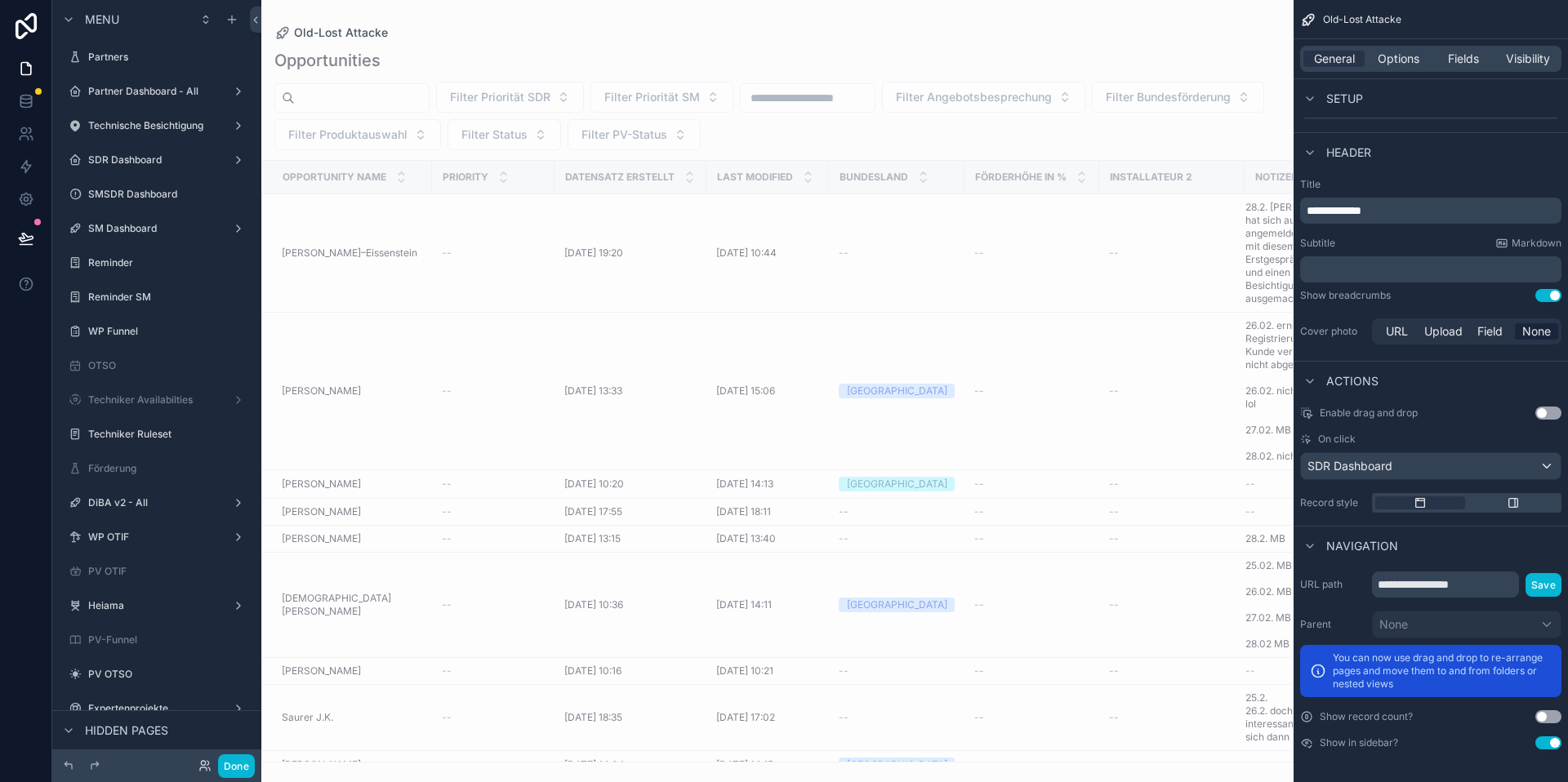
click at [1443, 435] on div "On click" at bounding box center [1430, 440] width 261 height 13
click at [1500, 497] on div "scrollable content" at bounding box center [1513, 503] width 90 height 13
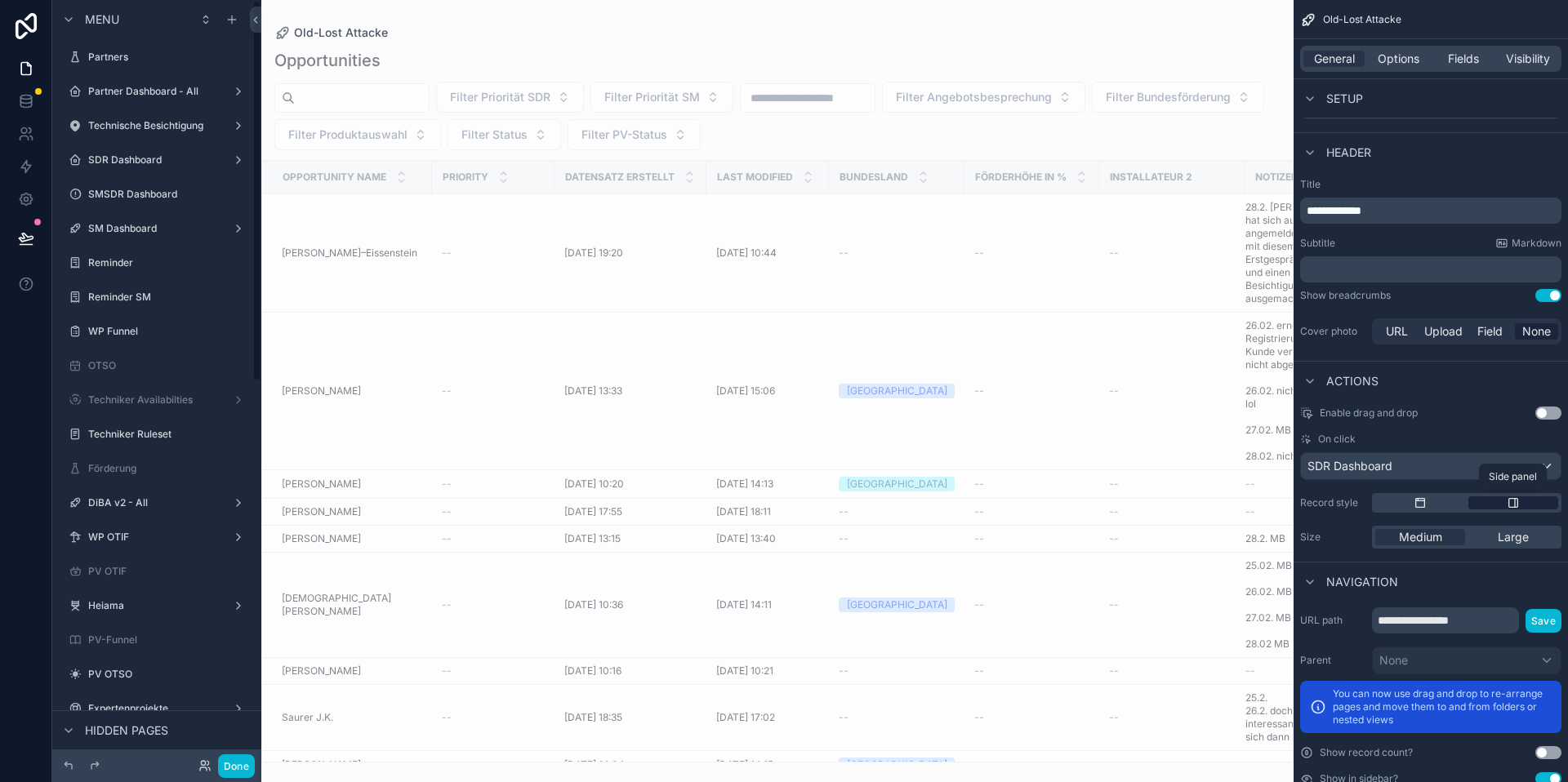
scroll to position [0, 0]
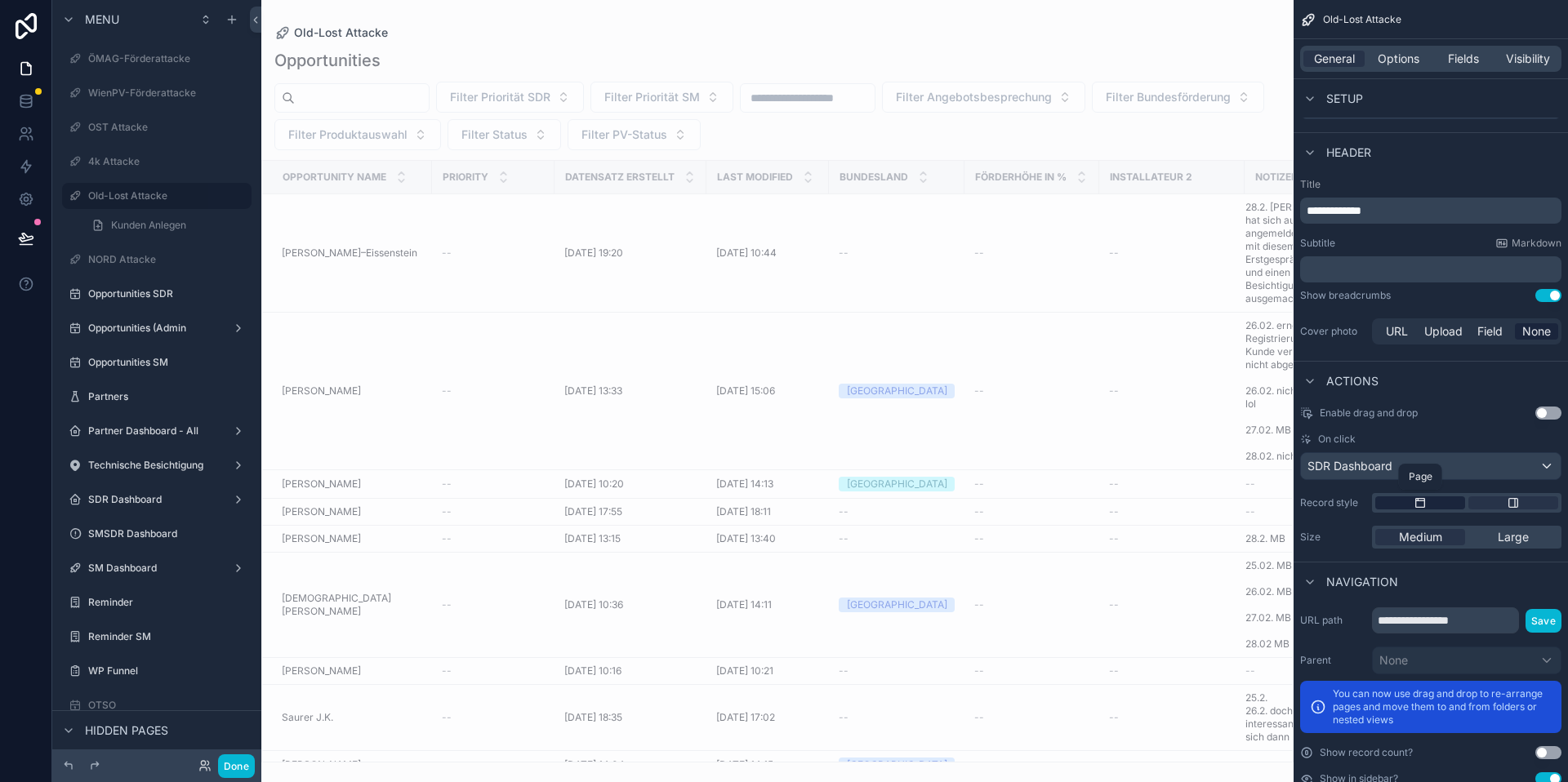
click at [1421, 497] on icon "scrollable content" at bounding box center [1420, 503] width 13 height 13
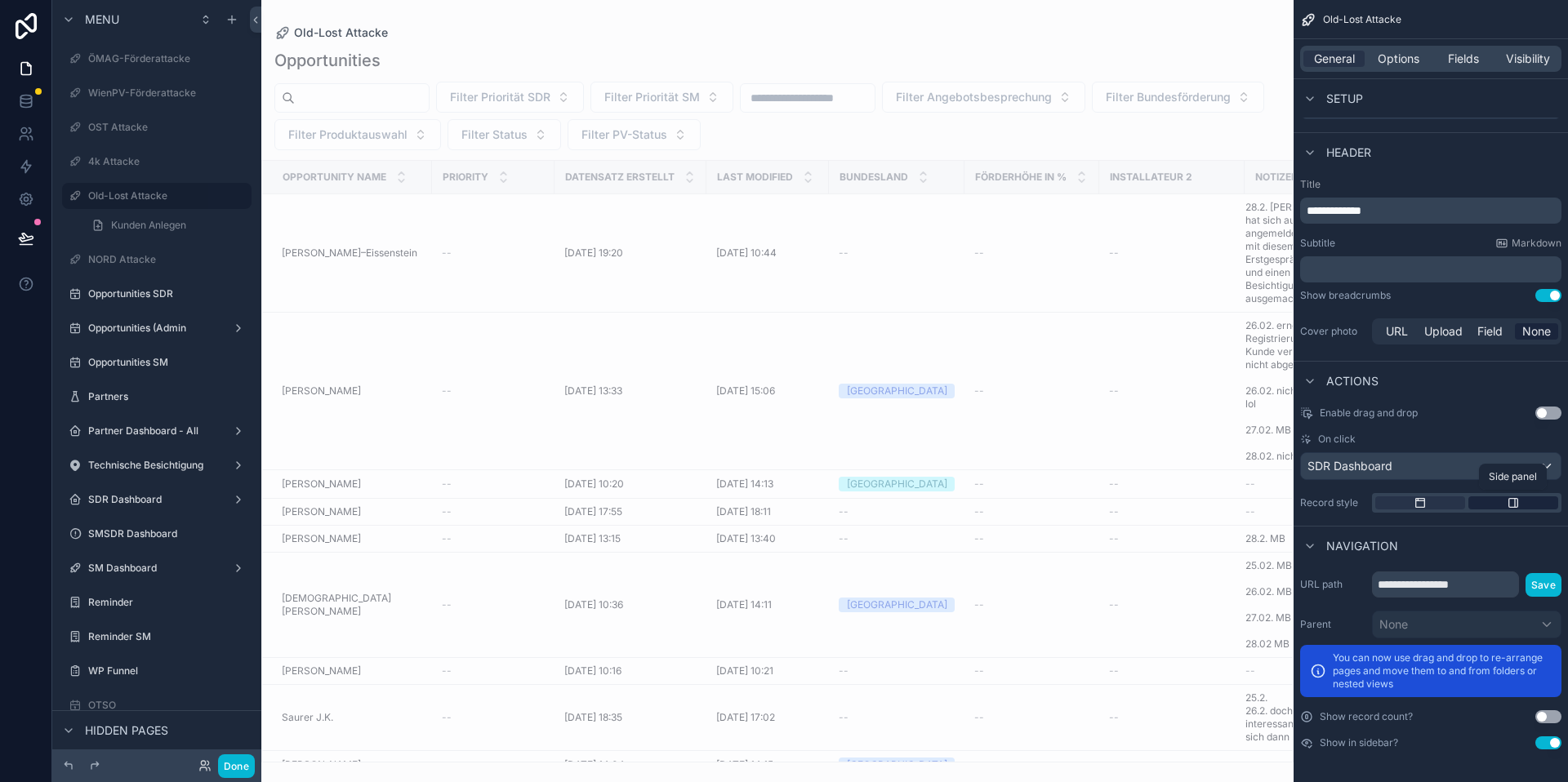
click at [1514, 500] on icon "scrollable content" at bounding box center [1513, 503] width 13 height 13
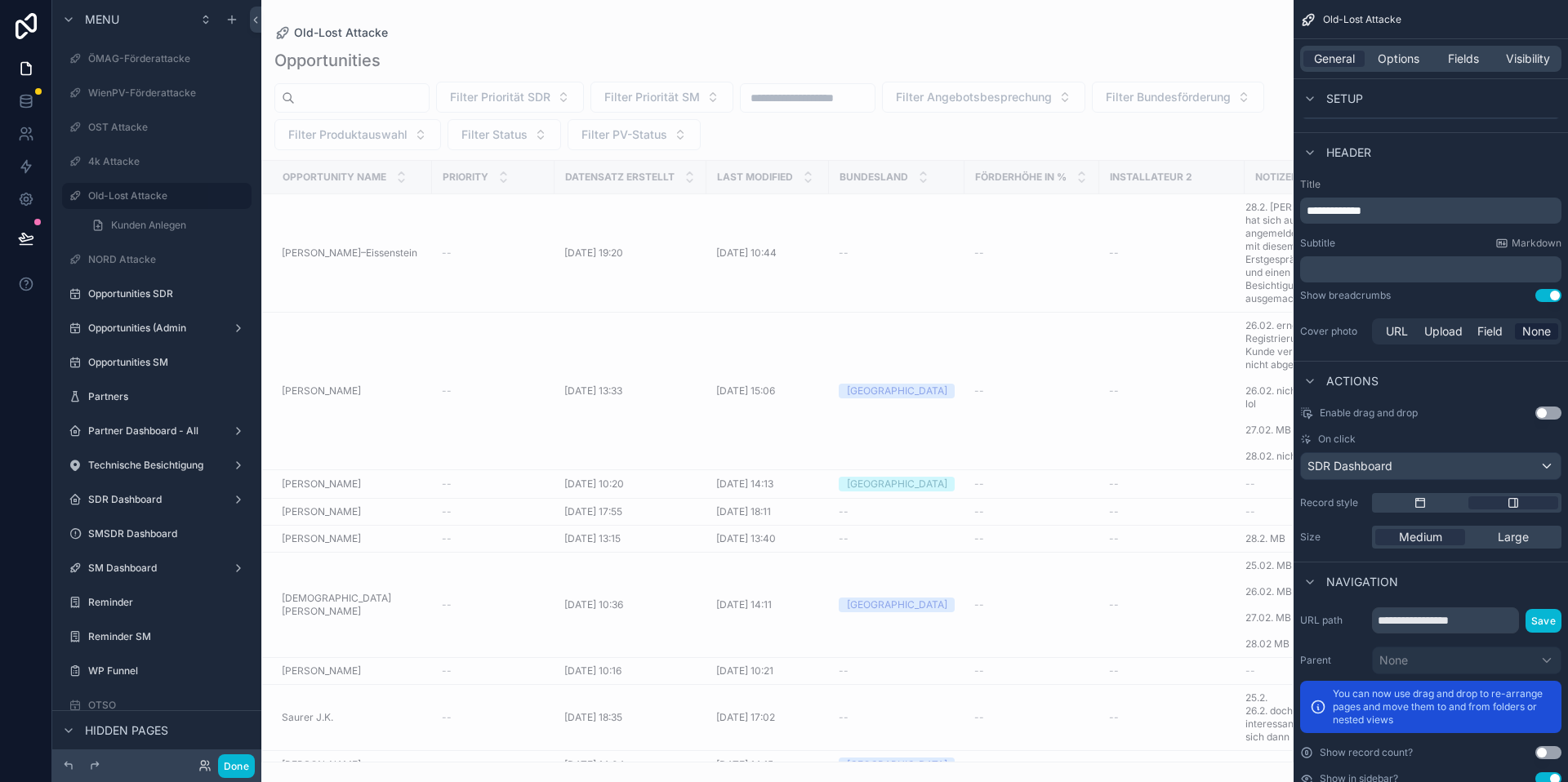
click at [1512, 524] on div "Enable drag and drop Use setting On click SDR Dashboard Record style Size Mediu…" at bounding box center [1430, 477] width 274 height 155
click at [1510, 527] on div "Medium Large" at bounding box center [1468, 537] width 190 height 23
click at [1508, 531] on span "Large" at bounding box center [1513, 537] width 31 height 17
click at [1448, 541] on div "Medium" at bounding box center [1420, 537] width 90 height 17
click at [1409, 498] on div "scrollable content" at bounding box center [1468, 502] width 190 height 20
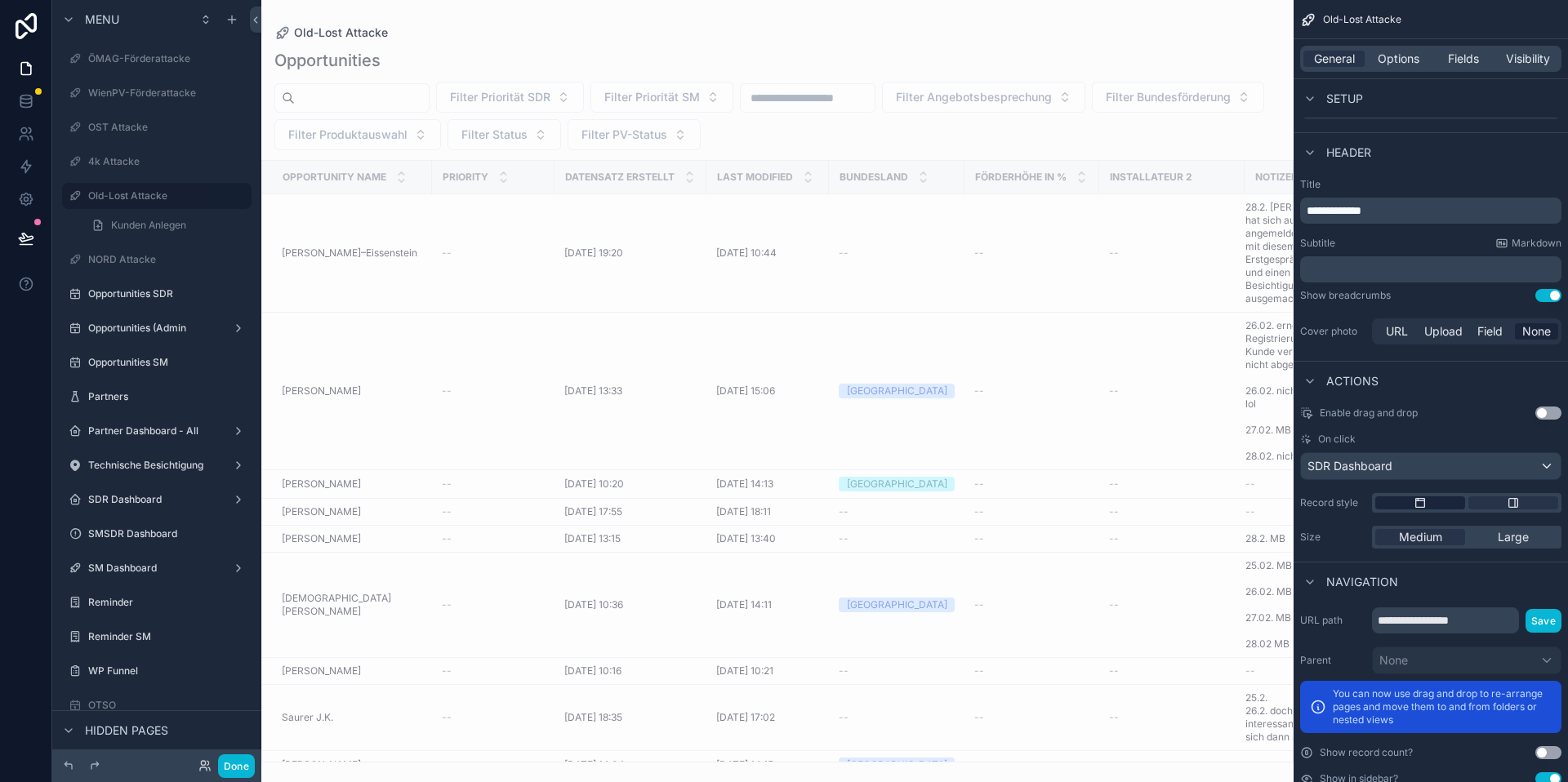
click at [1414, 500] on icon "scrollable content" at bounding box center [1420, 503] width 13 height 13
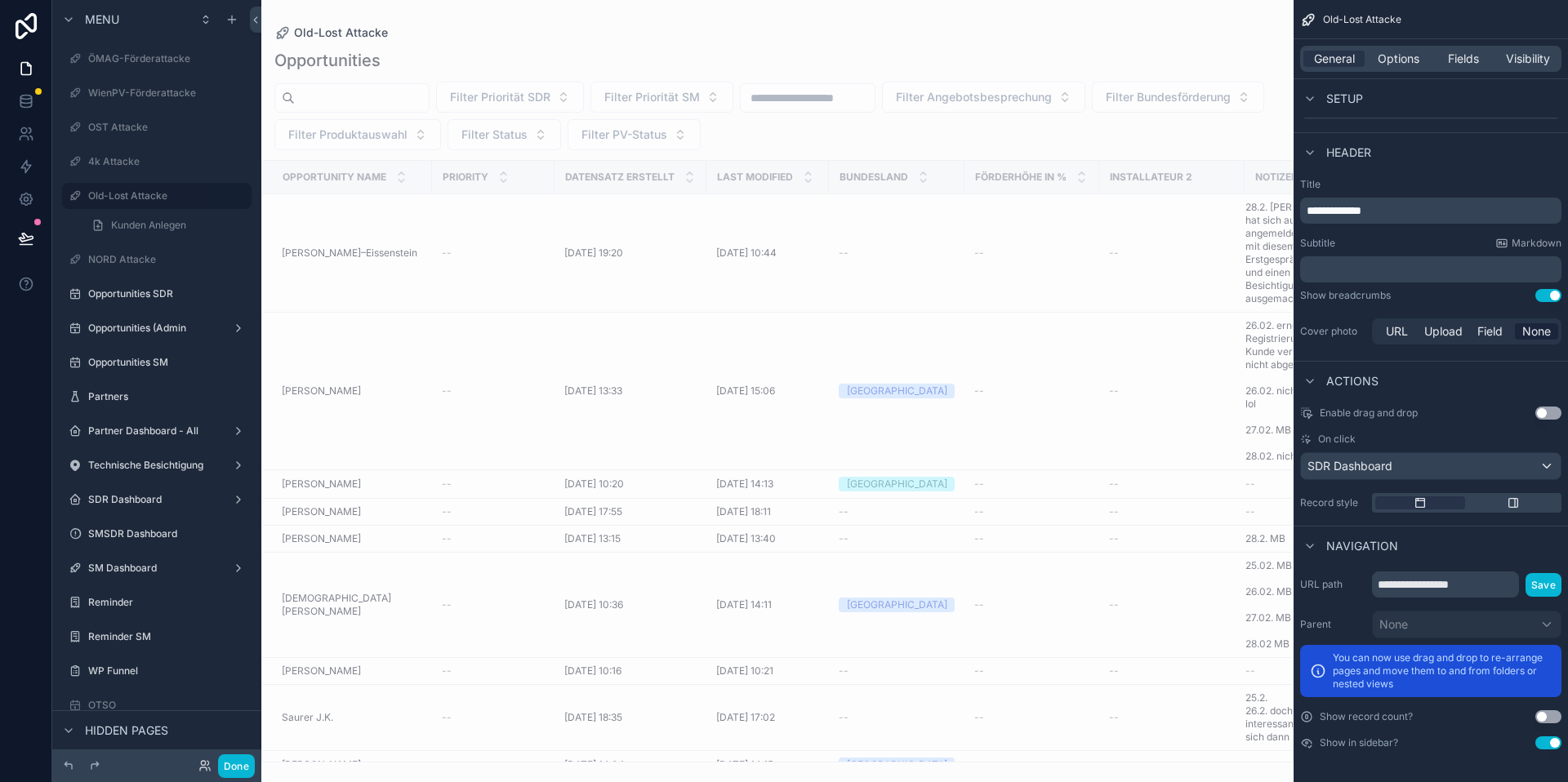
click at [399, 226] on div "scrollable content" at bounding box center [777, 391] width 1032 height 782
click at [375, 246] on span "[PERSON_NAME]–Eissenstein" at bounding box center [350, 253] width 136 height 13
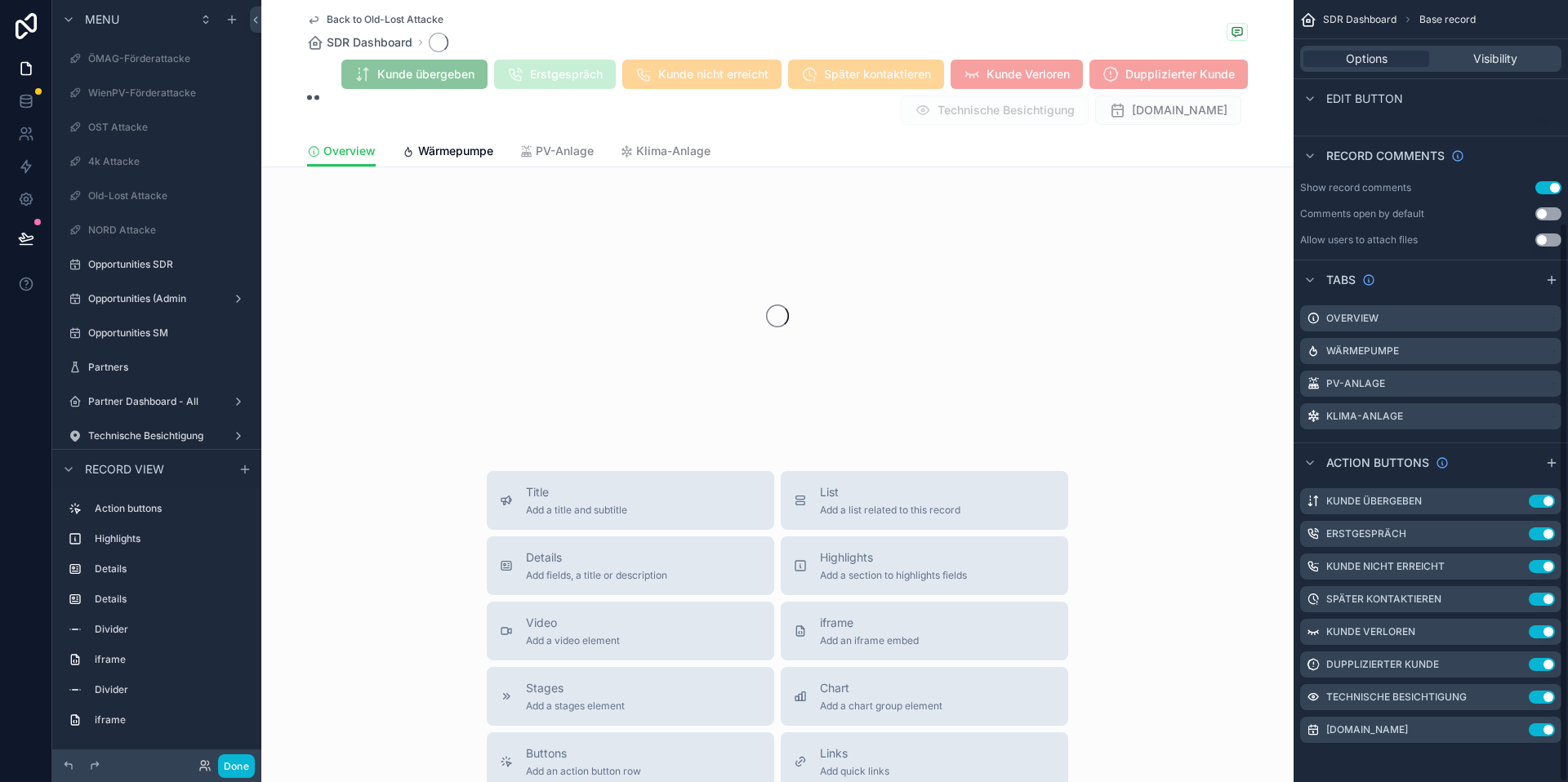
scroll to position [311, 0]
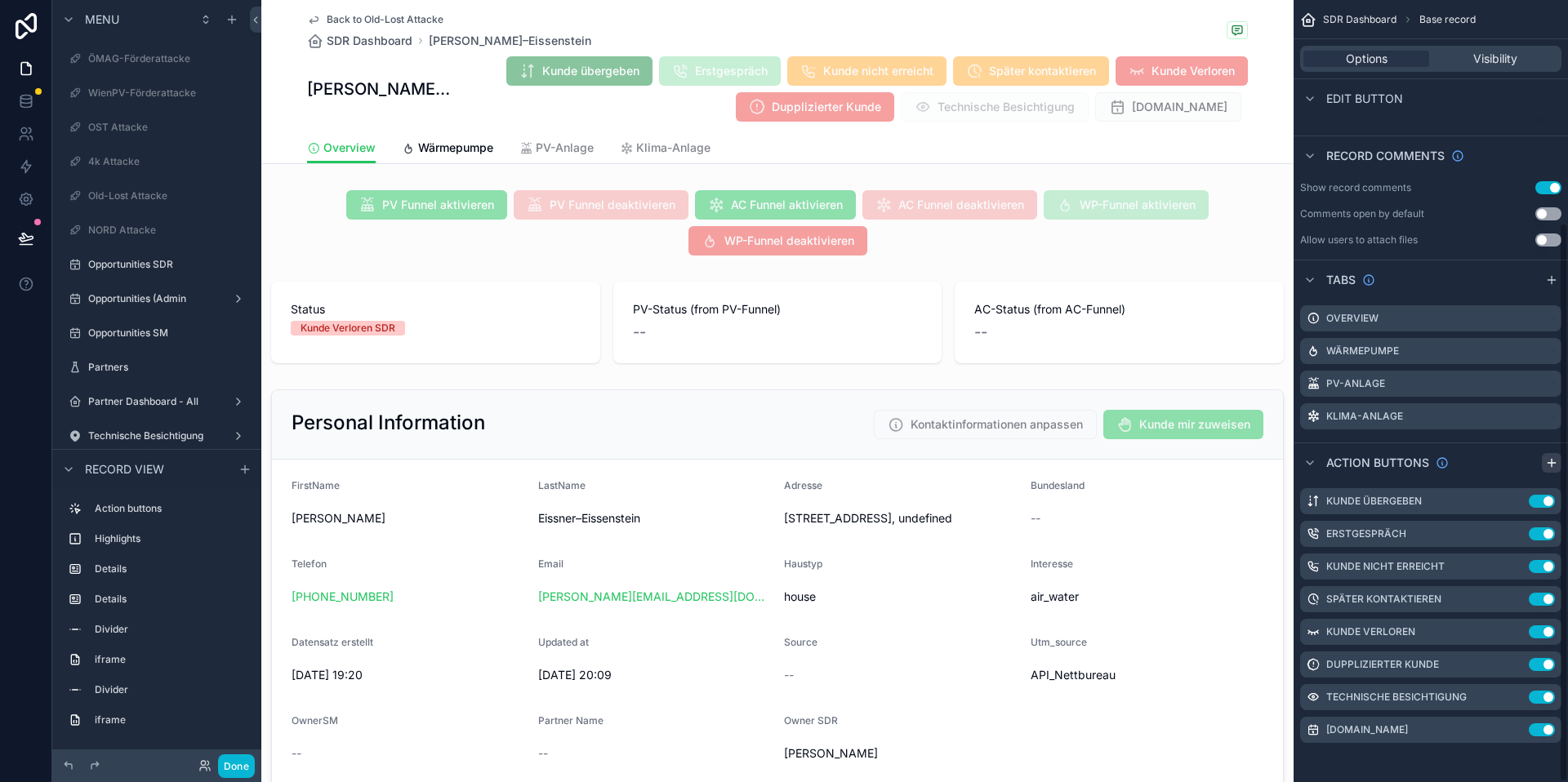
click at [1554, 467] on icon "scrollable content" at bounding box center [1552, 463] width 13 height 13
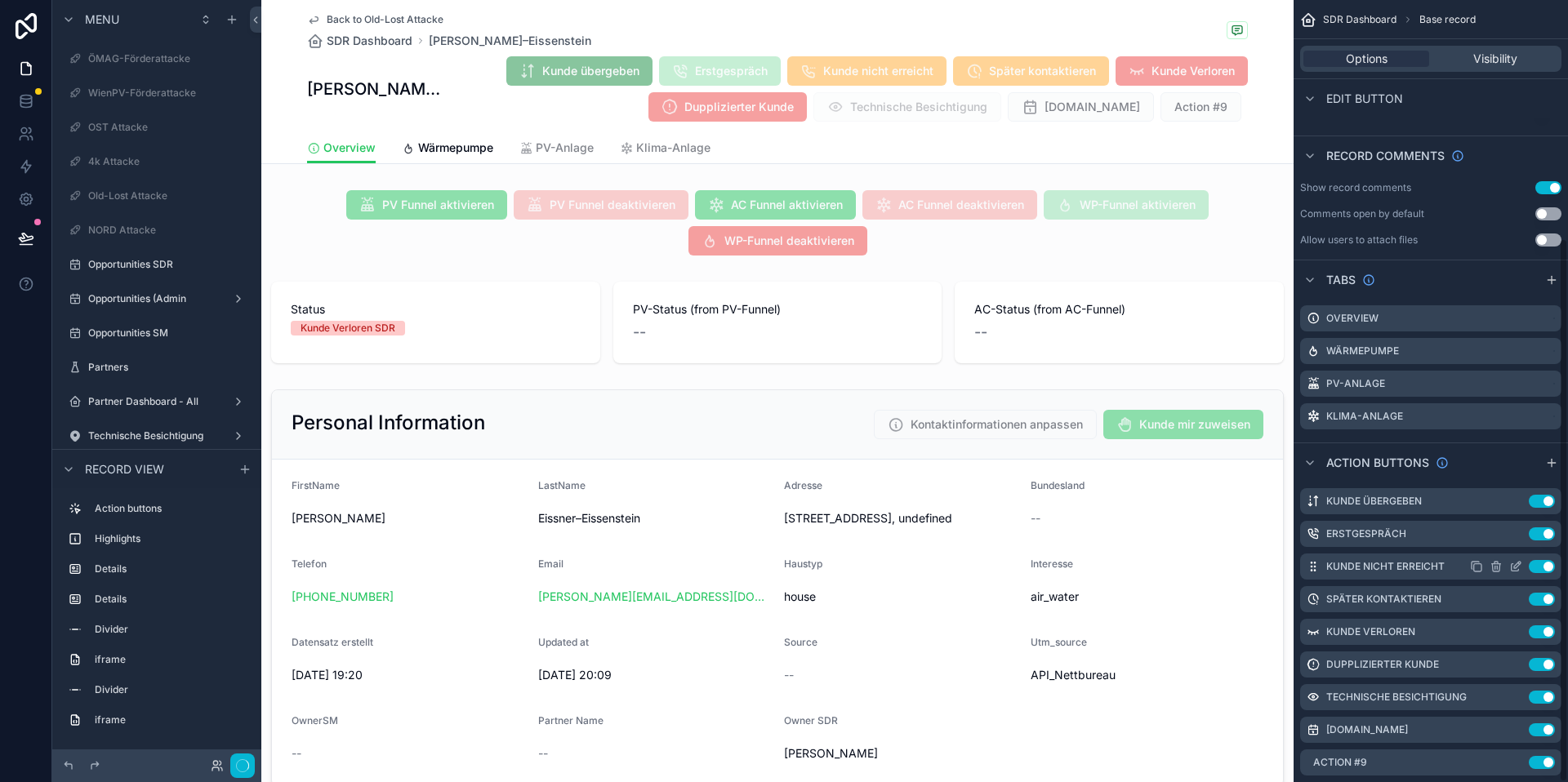
scroll to position [343, 0]
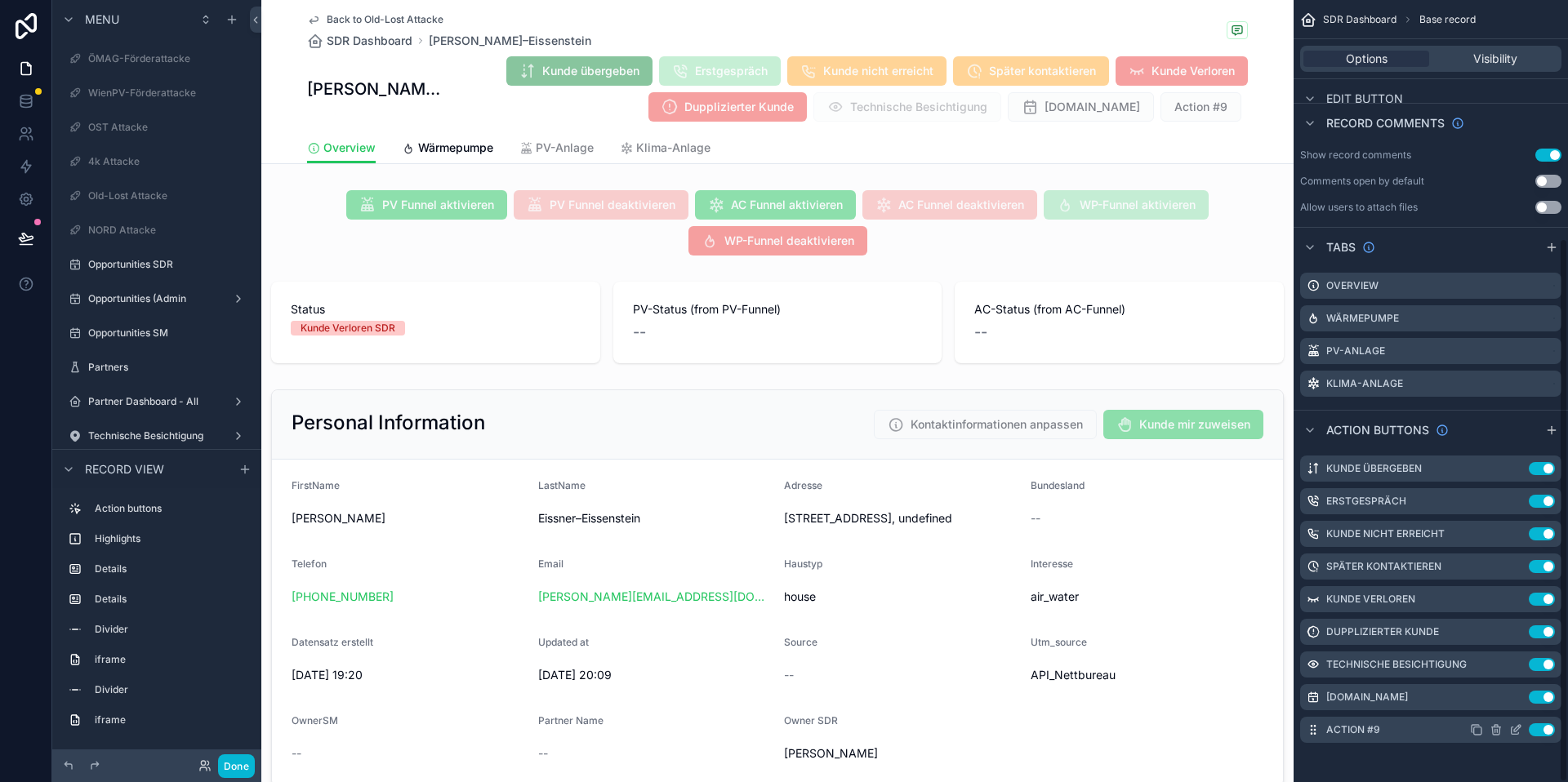
click at [1517, 726] on icon "scrollable content" at bounding box center [1517, 728] width 7 height 7
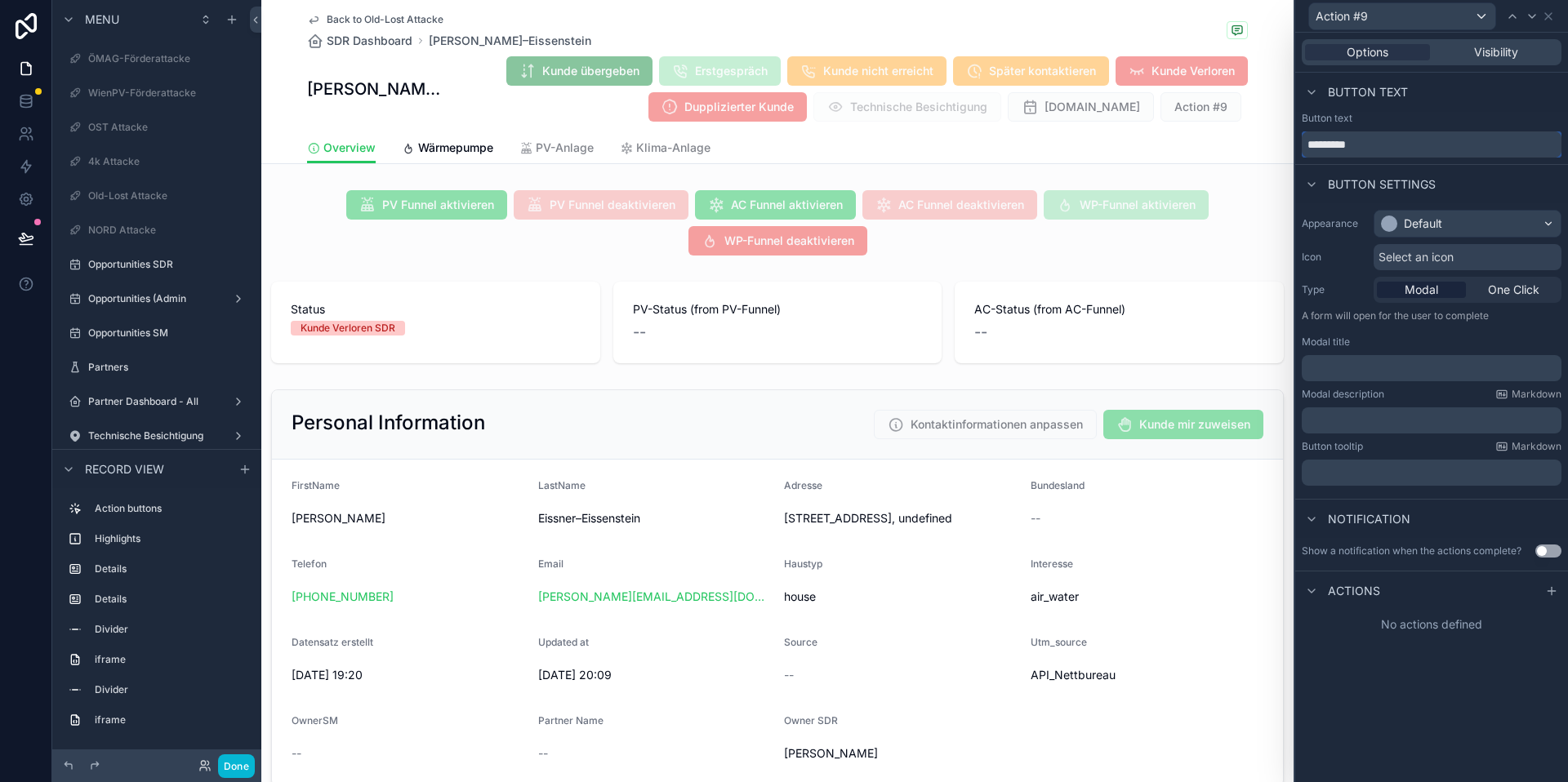
click at [1339, 144] on input "*********" at bounding box center [1431, 144] width 259 height 26
type input "*"
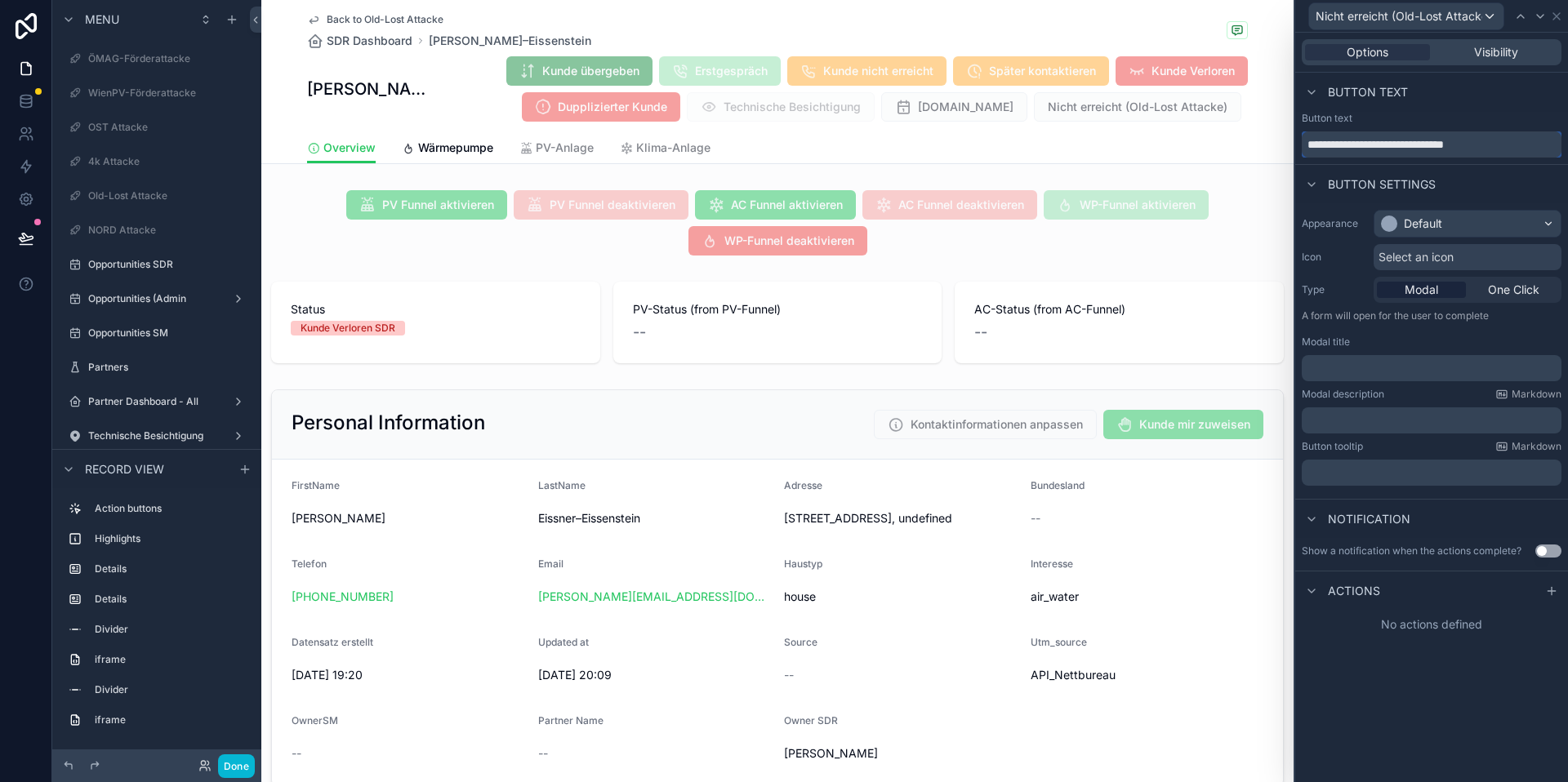
type input "**********"
click at [1463, 215] on div "Default" at bounding box center [1468, 224] width 186 height 26
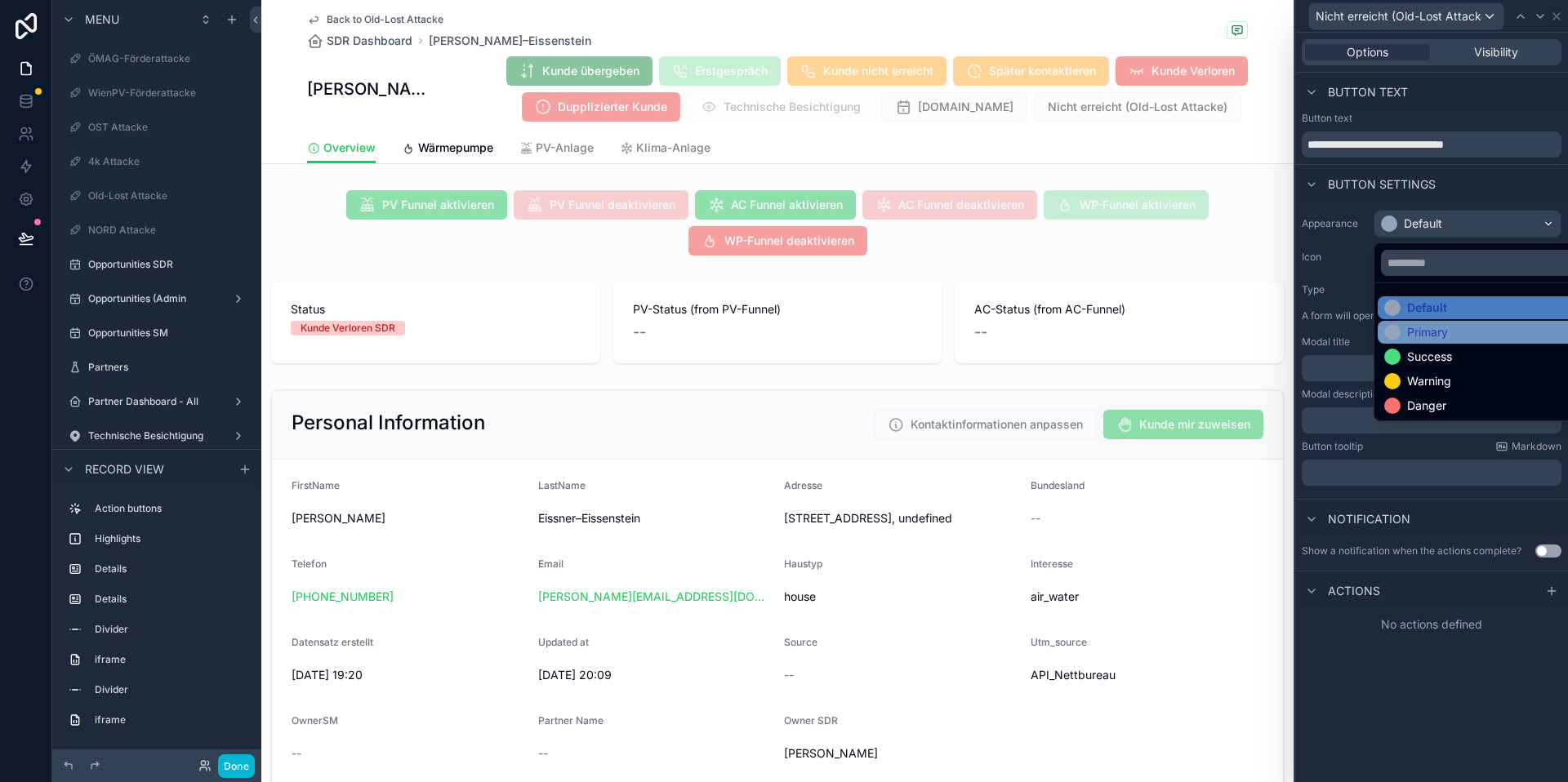
click at [1488, 340] on div "Primary" at bounding box center [1487, 332] width 218 height 23
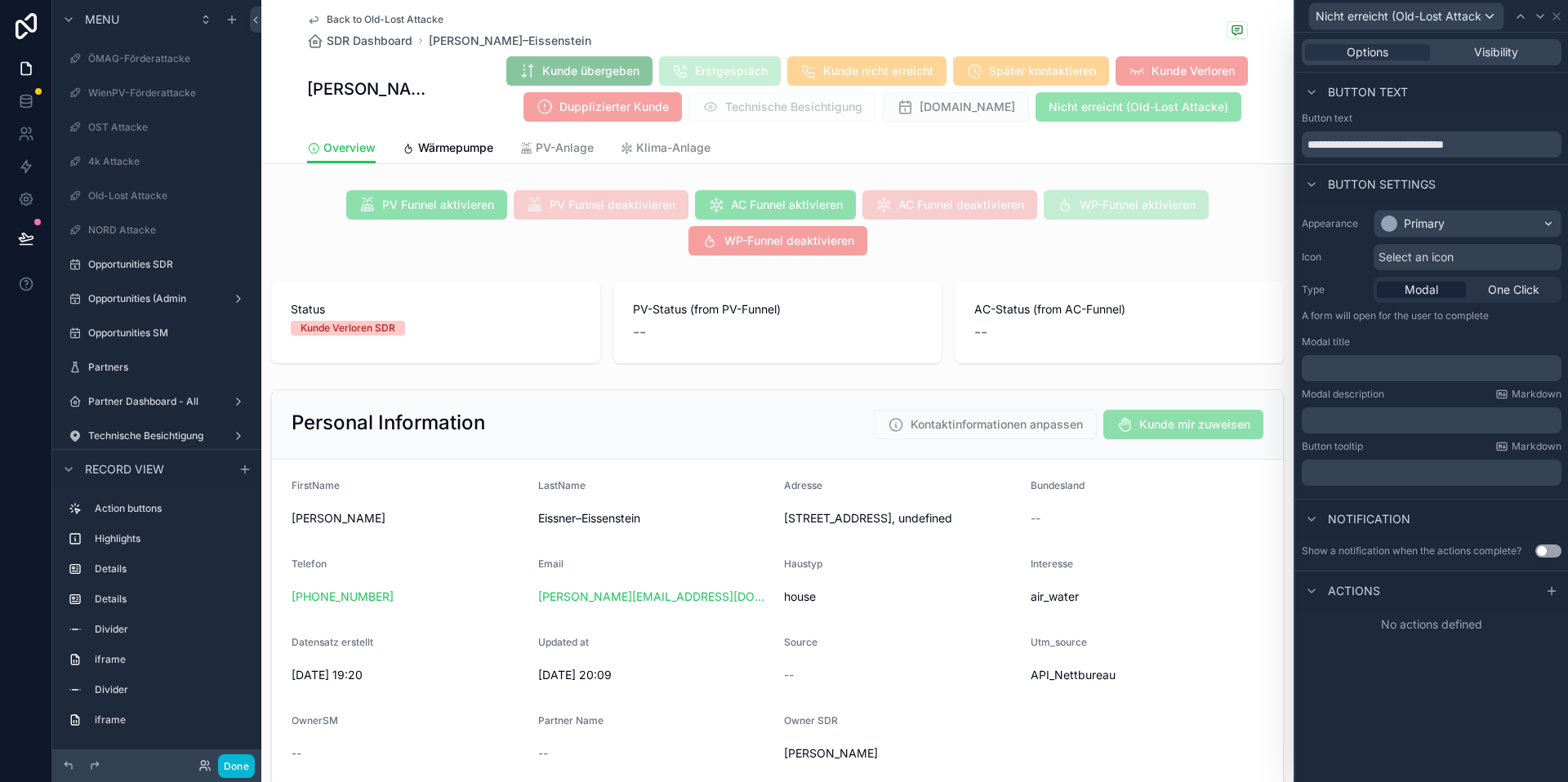
click at [1424, 263] on span "Select an icon" at bounding box center [1416, 258] width 75 height 17
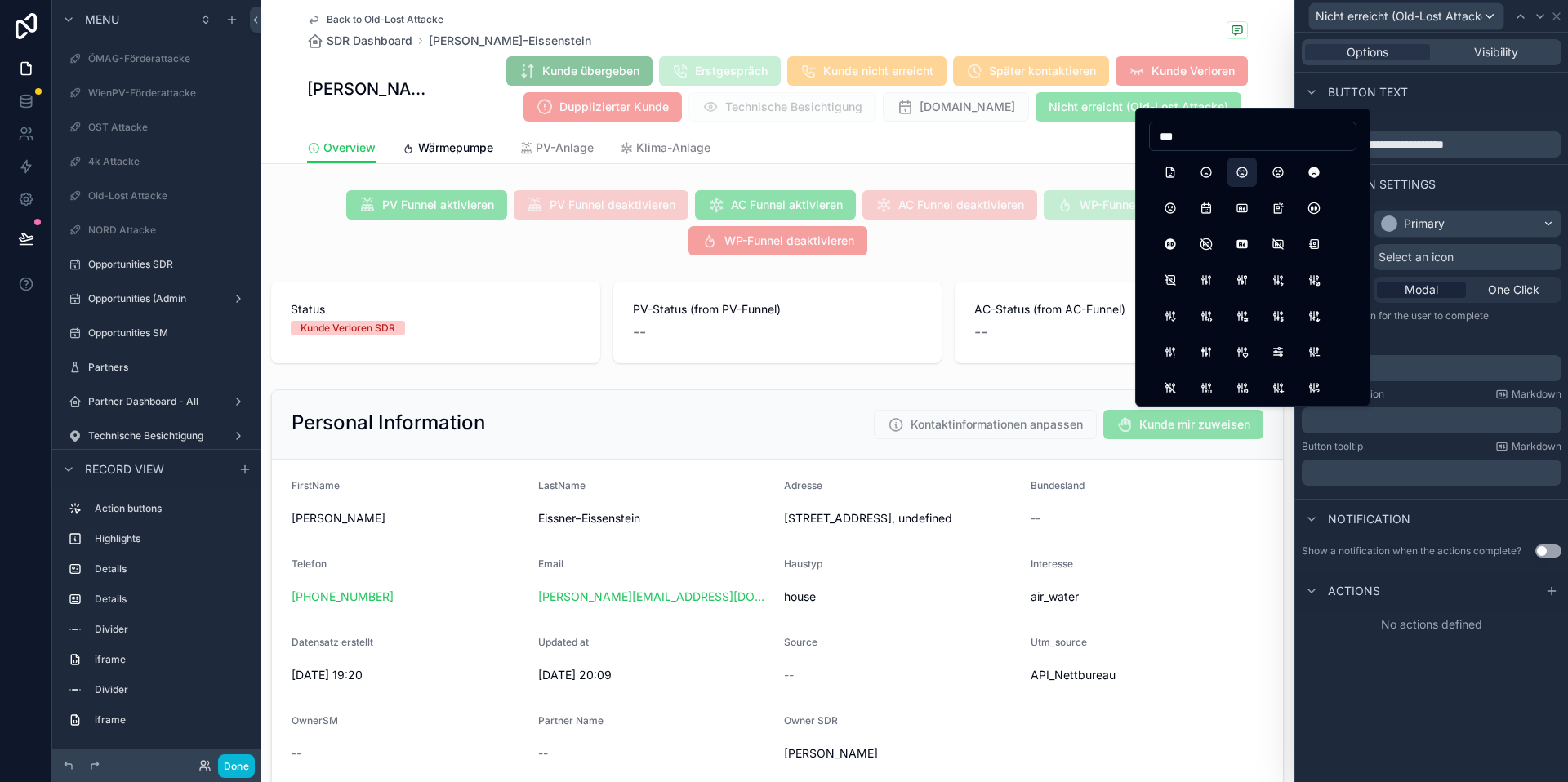
type input "***"
click at [1254, 178] on button "MoodSad2" at bounding box center [1242, 173] width 30 height 30
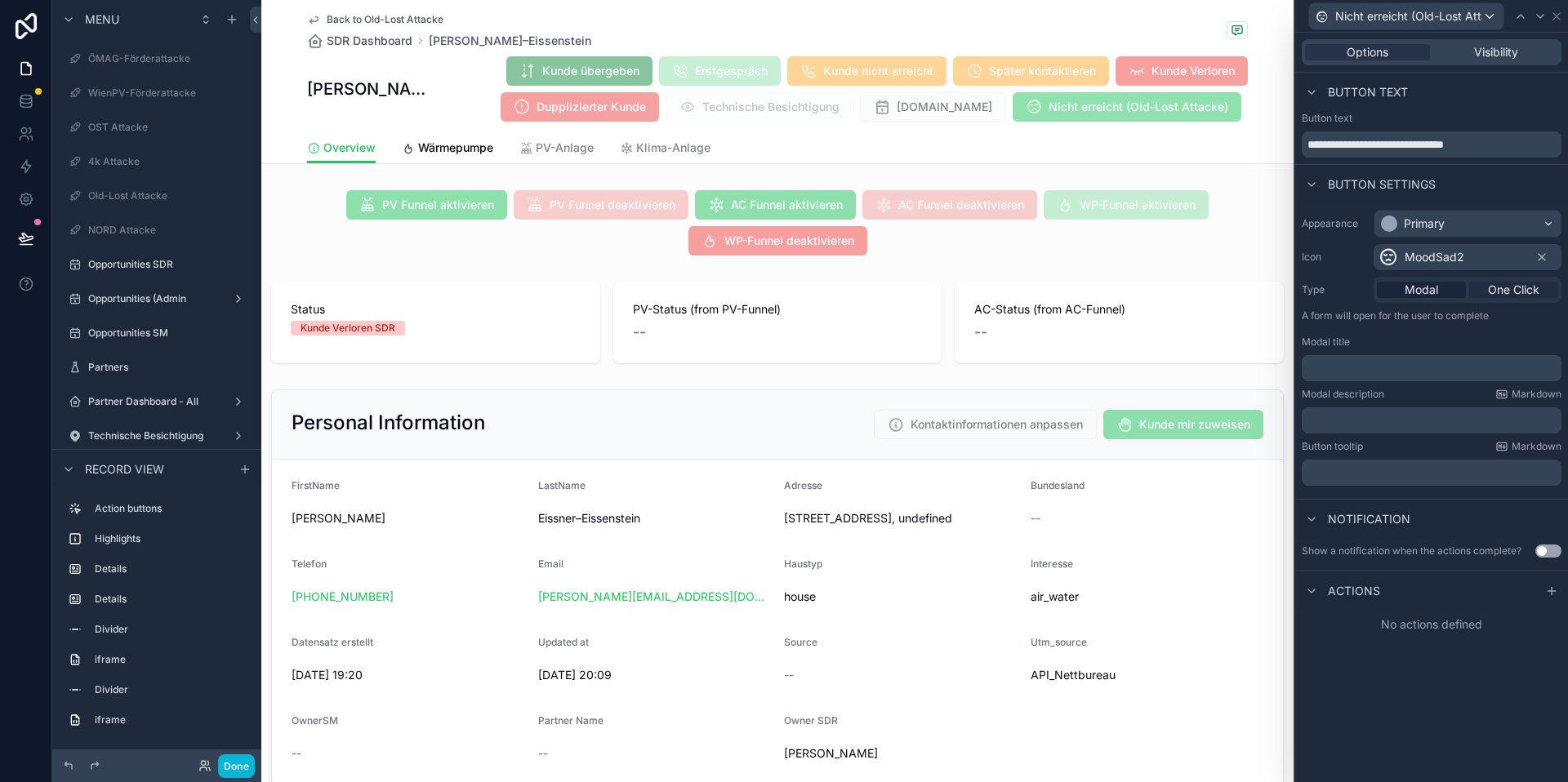
click at [1527, 289] on span "One Click" at bounding box center [1513, 290] width 51 height 17
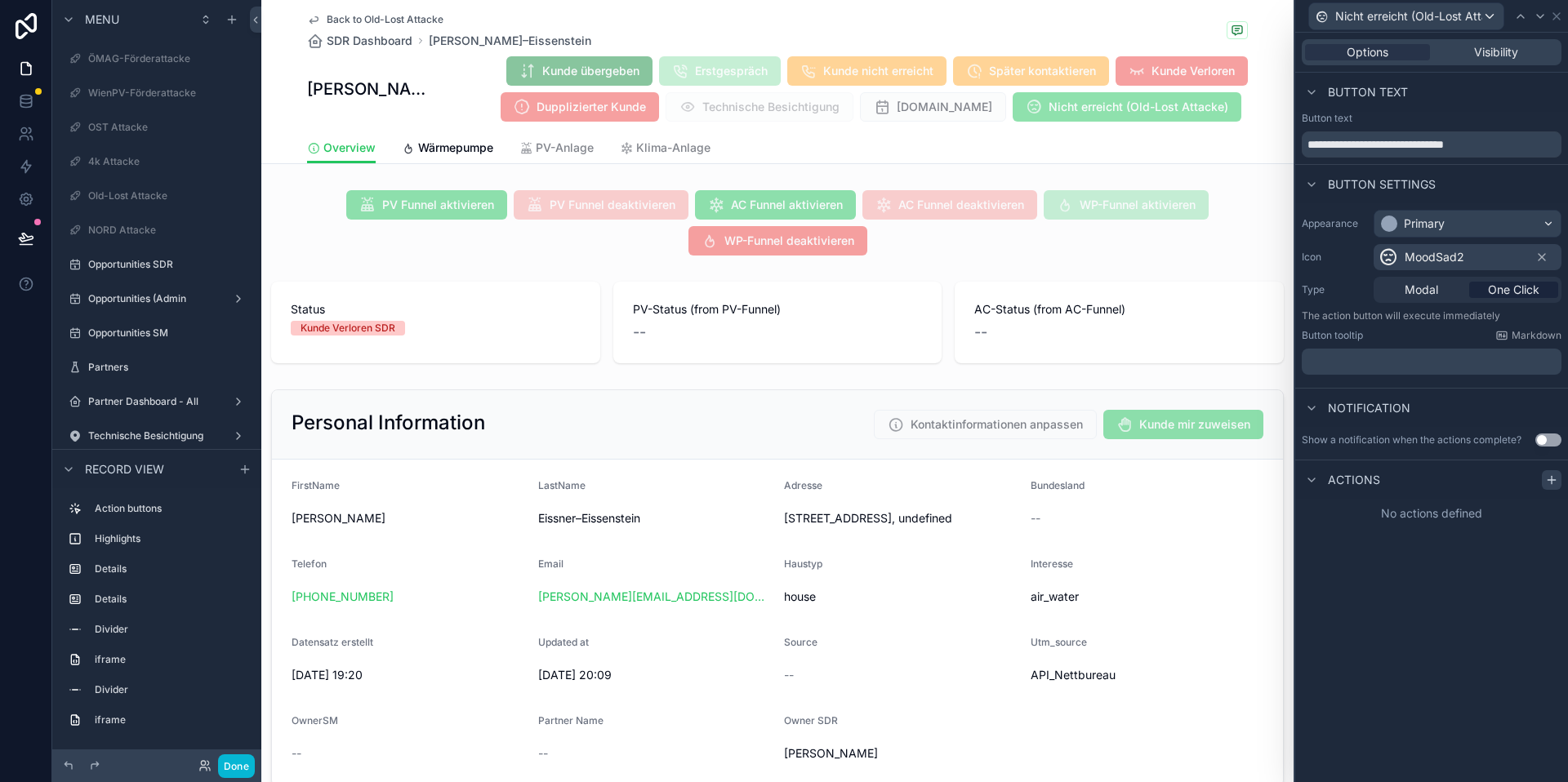
click at [1543, 474] on div at bounding box center [1551, 480] width 20 height 20
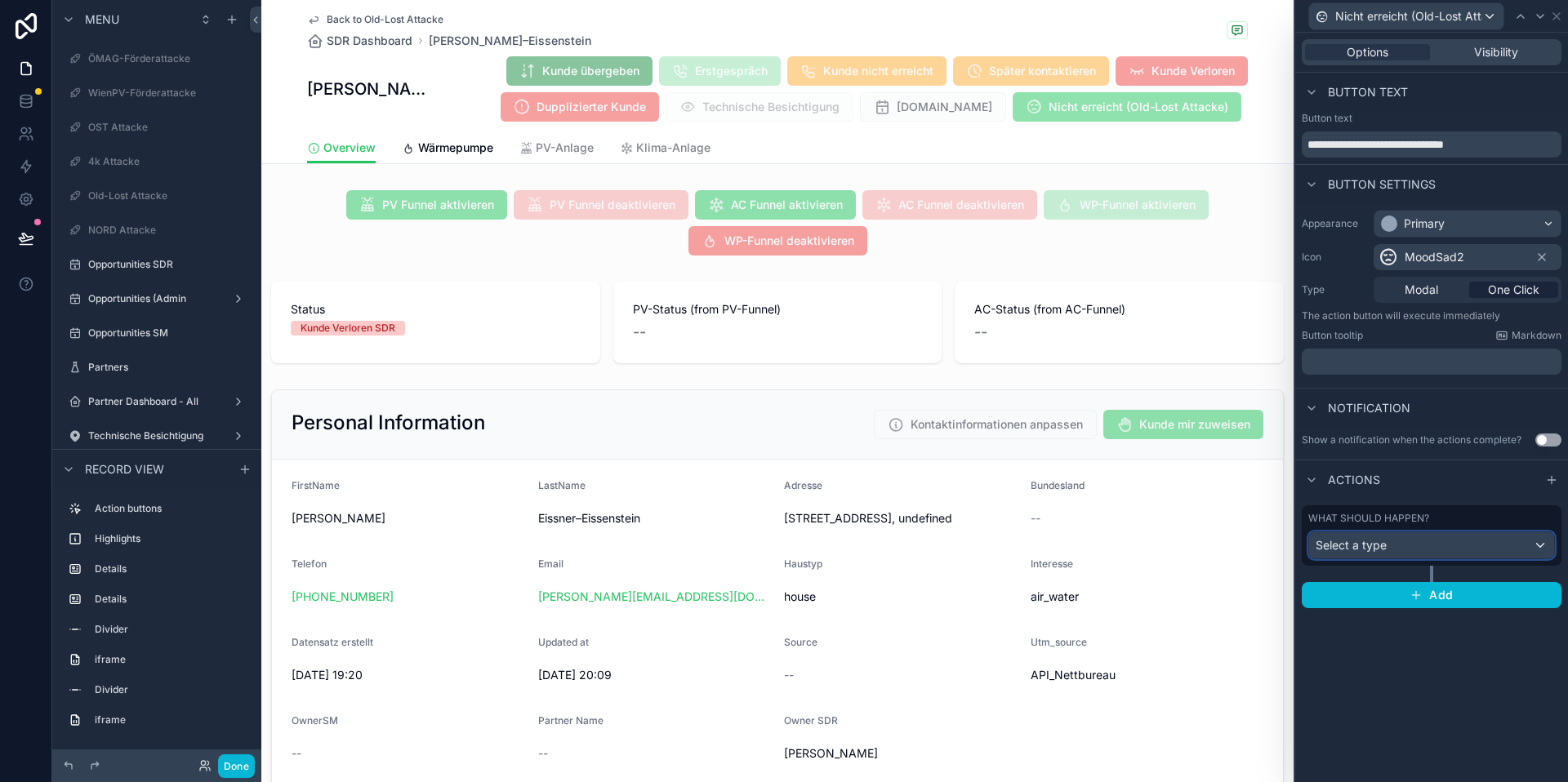
click at [1483, 548] on div "Select a type" at bounding box center [1431, 546] width 245 height 26
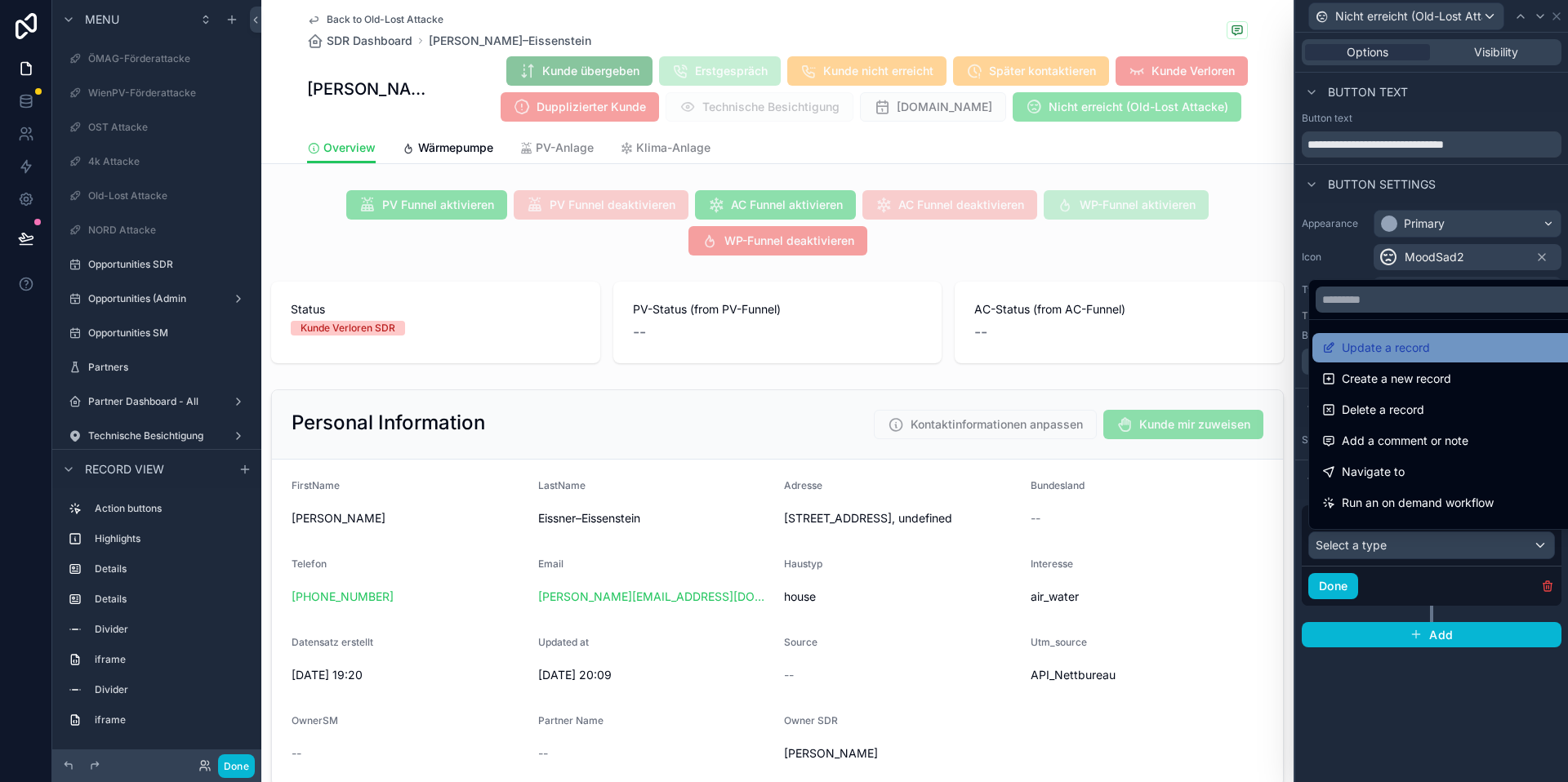
click at [1424, 351] on span "Update a record" at bounding box center [1386, 348] width 88 height 20
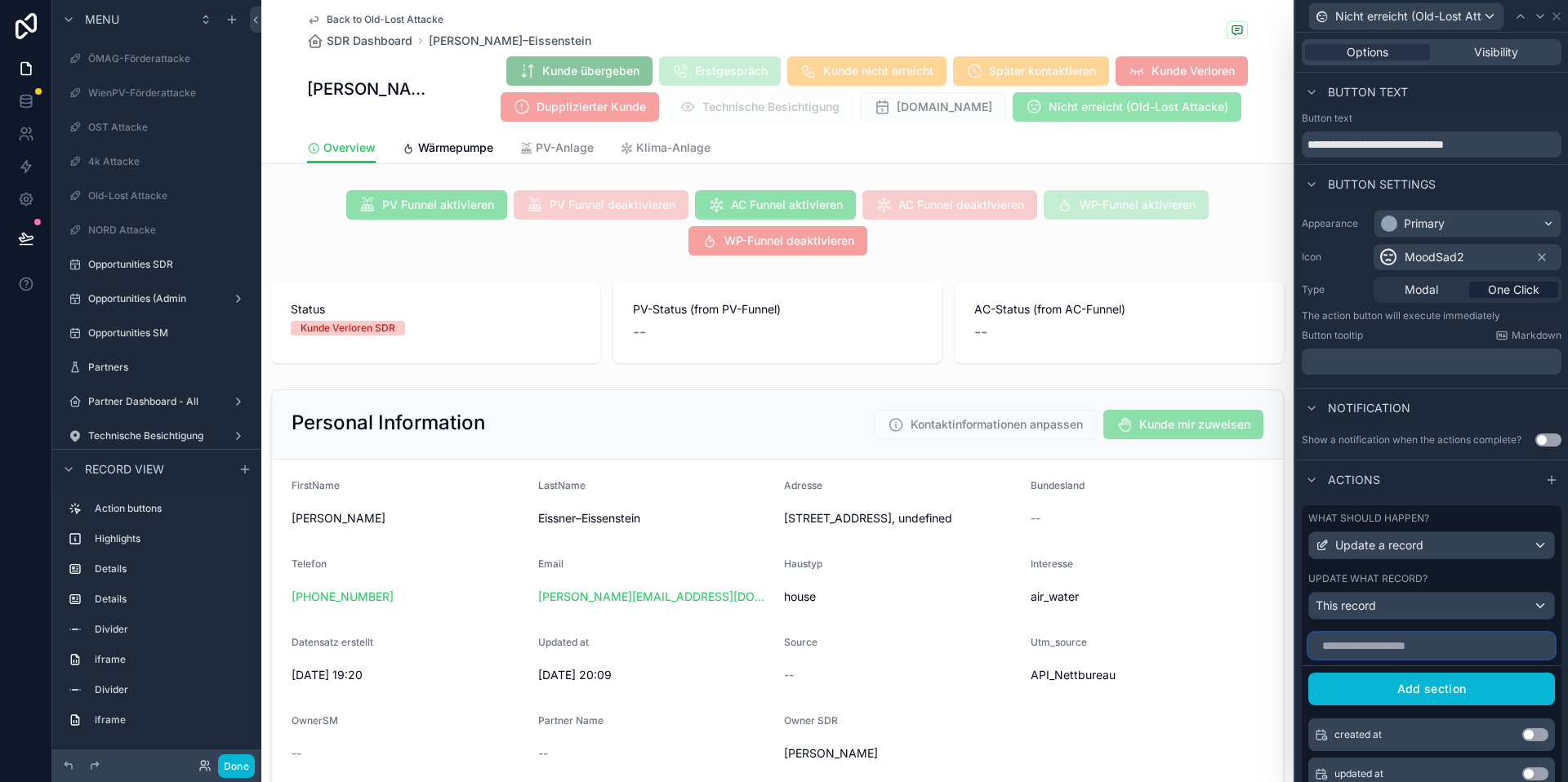
click at [1386, 652] on input "text" at bounding box center [1431, 646] width 246 height 26
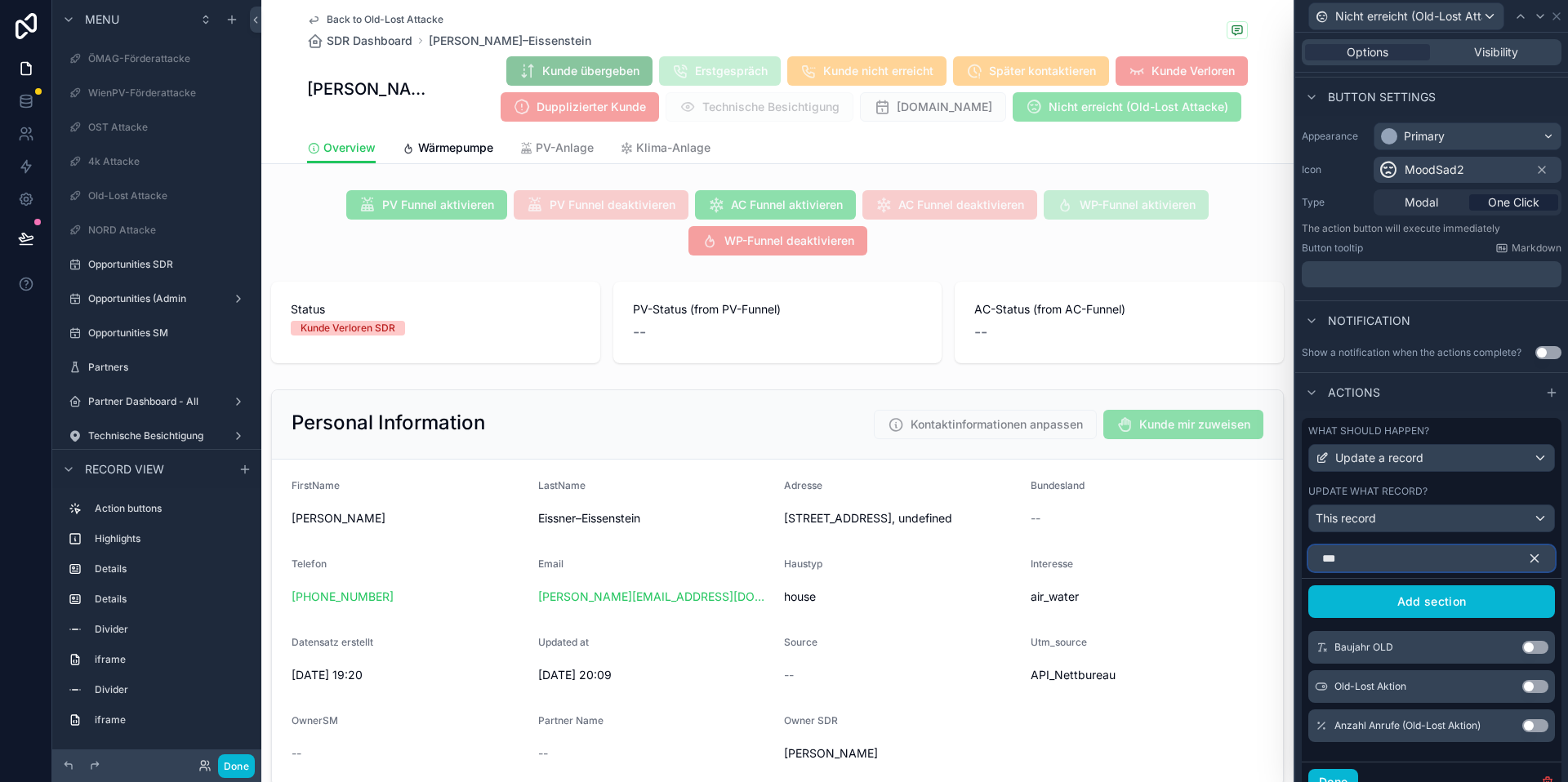
scroll to position [88, 0]
type input "***"
click at [1528, 728] on button "Use setting" at bounding box center [1535, 725] width 26 height 13
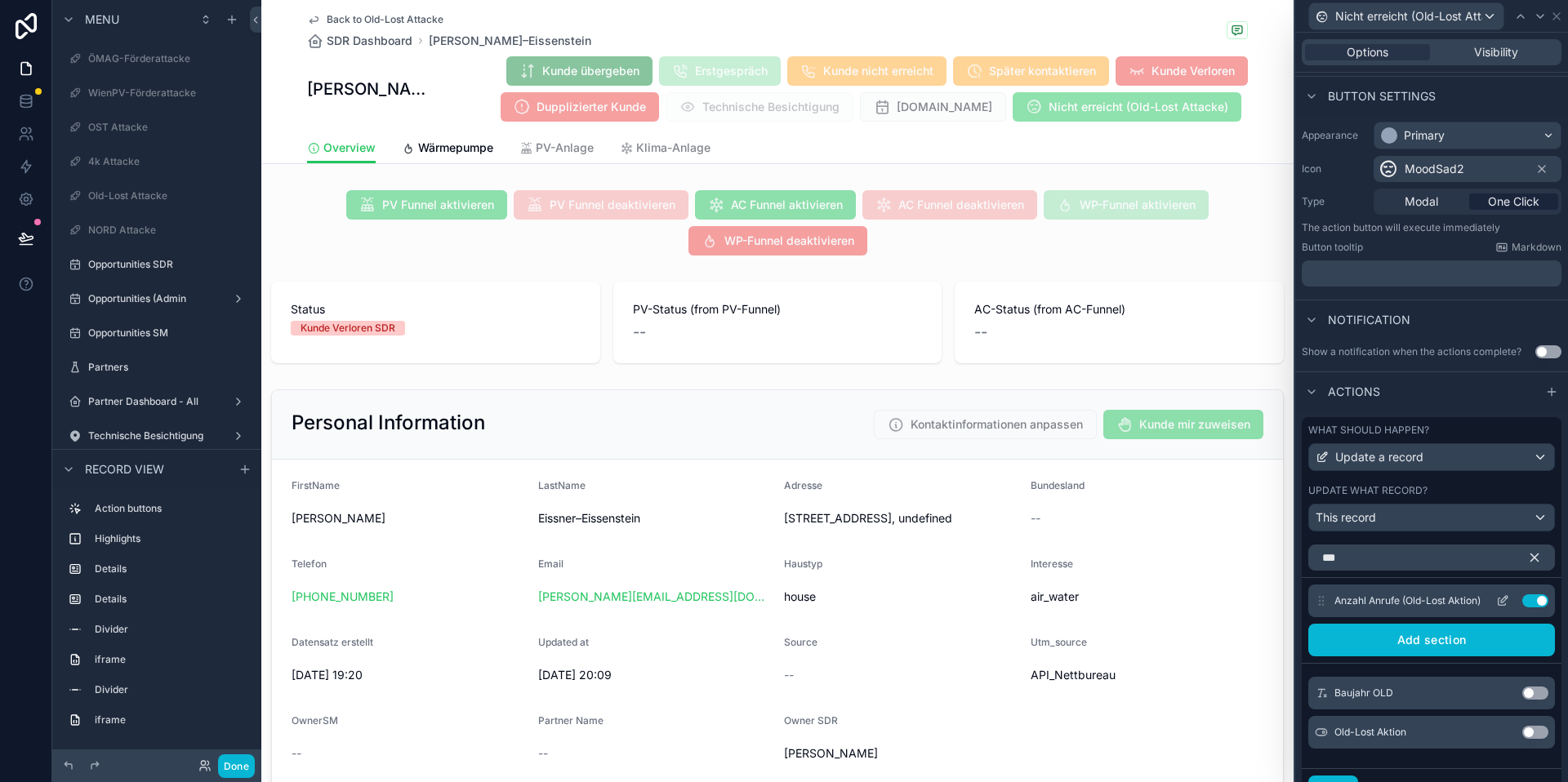
click at [1506, 601] on icon at bounding box center [1503, 601] width 13 height 13
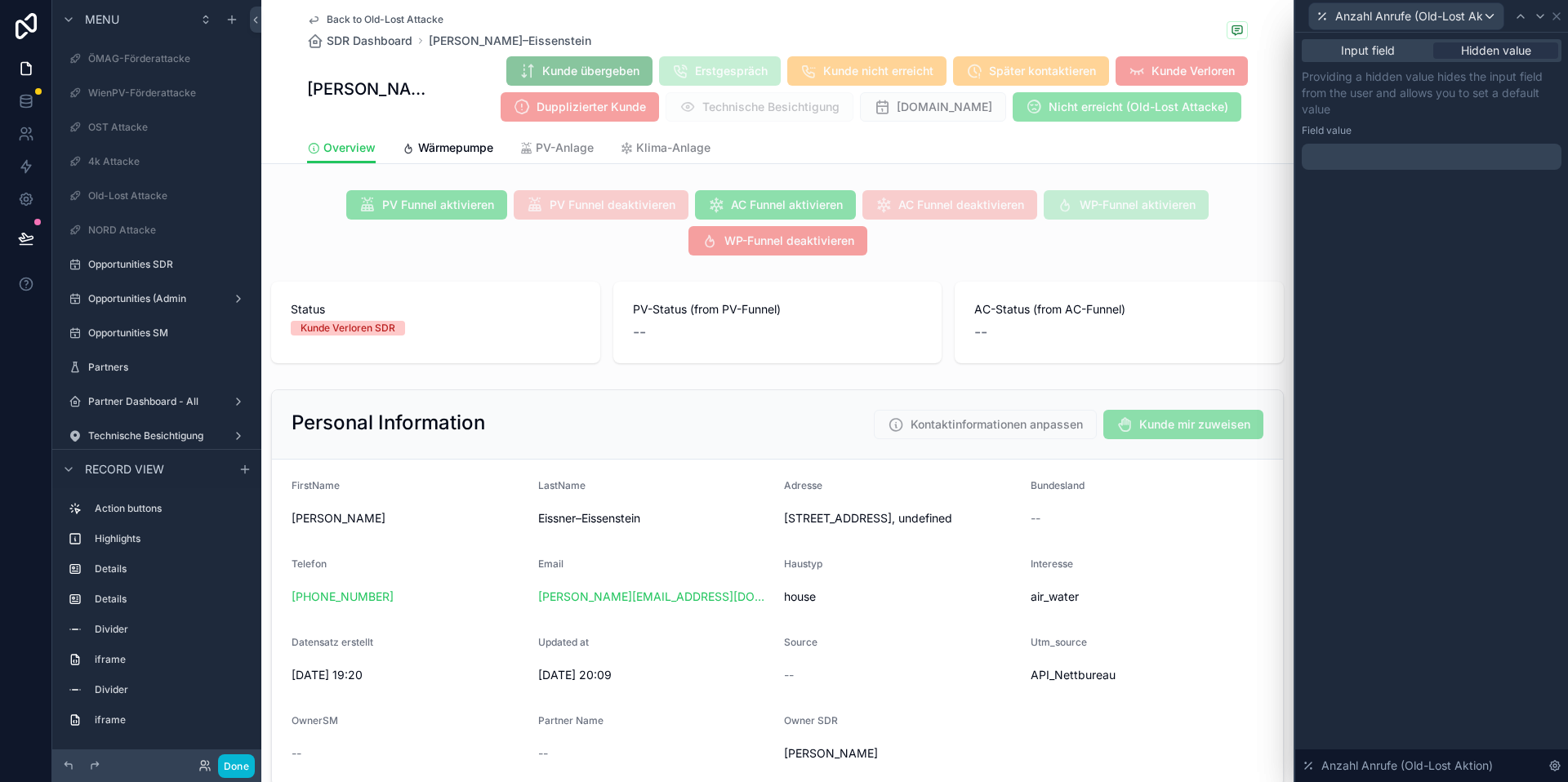
click at [1371, 165] on div "﻿" at bounding box center [1431, 157] width 259 height 26
click at [1380, 161] on p "﻿" at bounding box center [1433, 157] width 250 height 17
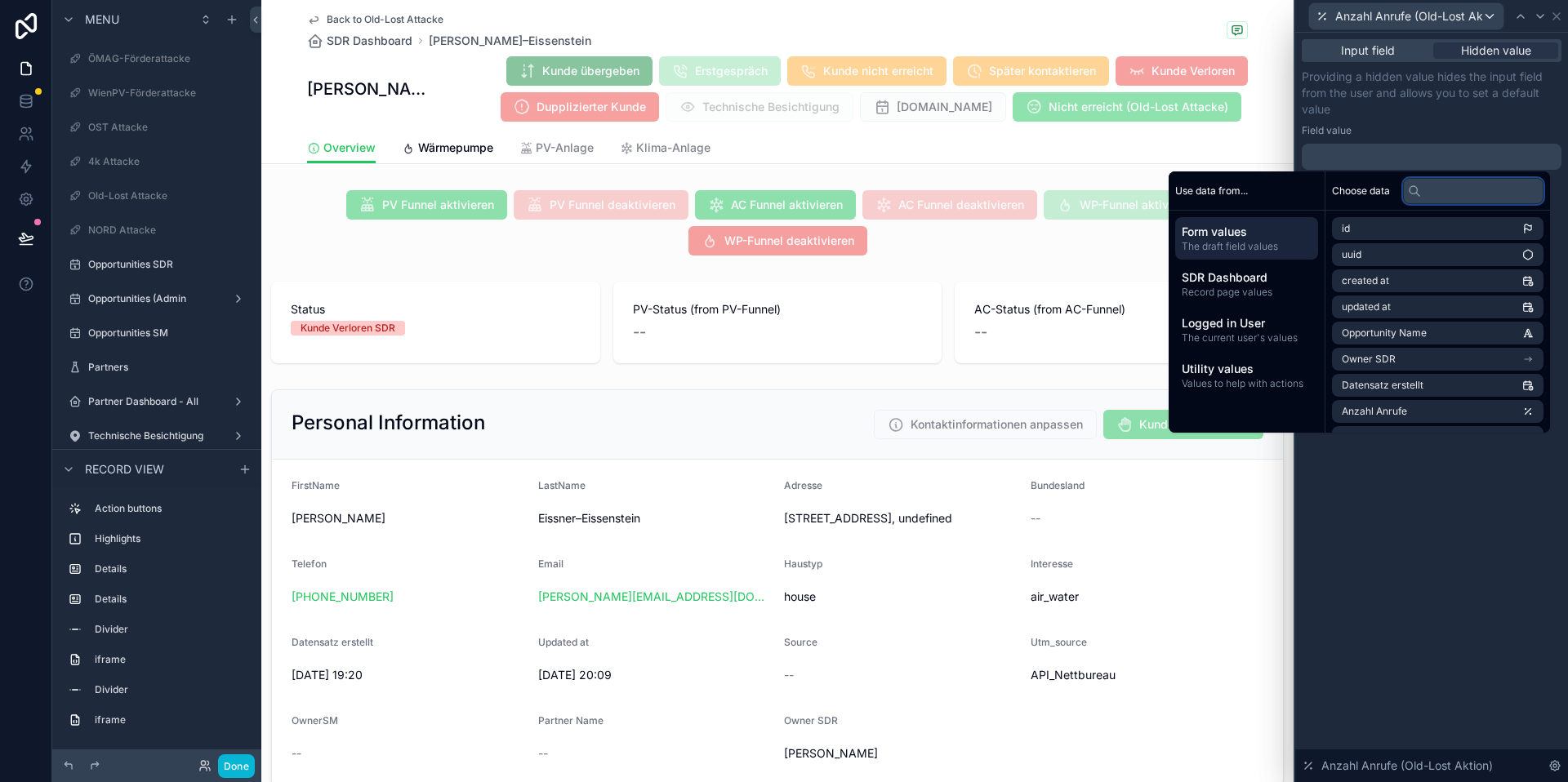
drag, startPoint x: 1422, startPoint y: 178, endPoint x: 1413, endPoint y: 192, distance: 16.6
click at [1422, 178] on input "text" at bounding box center [1473, 191] width 140 height 26
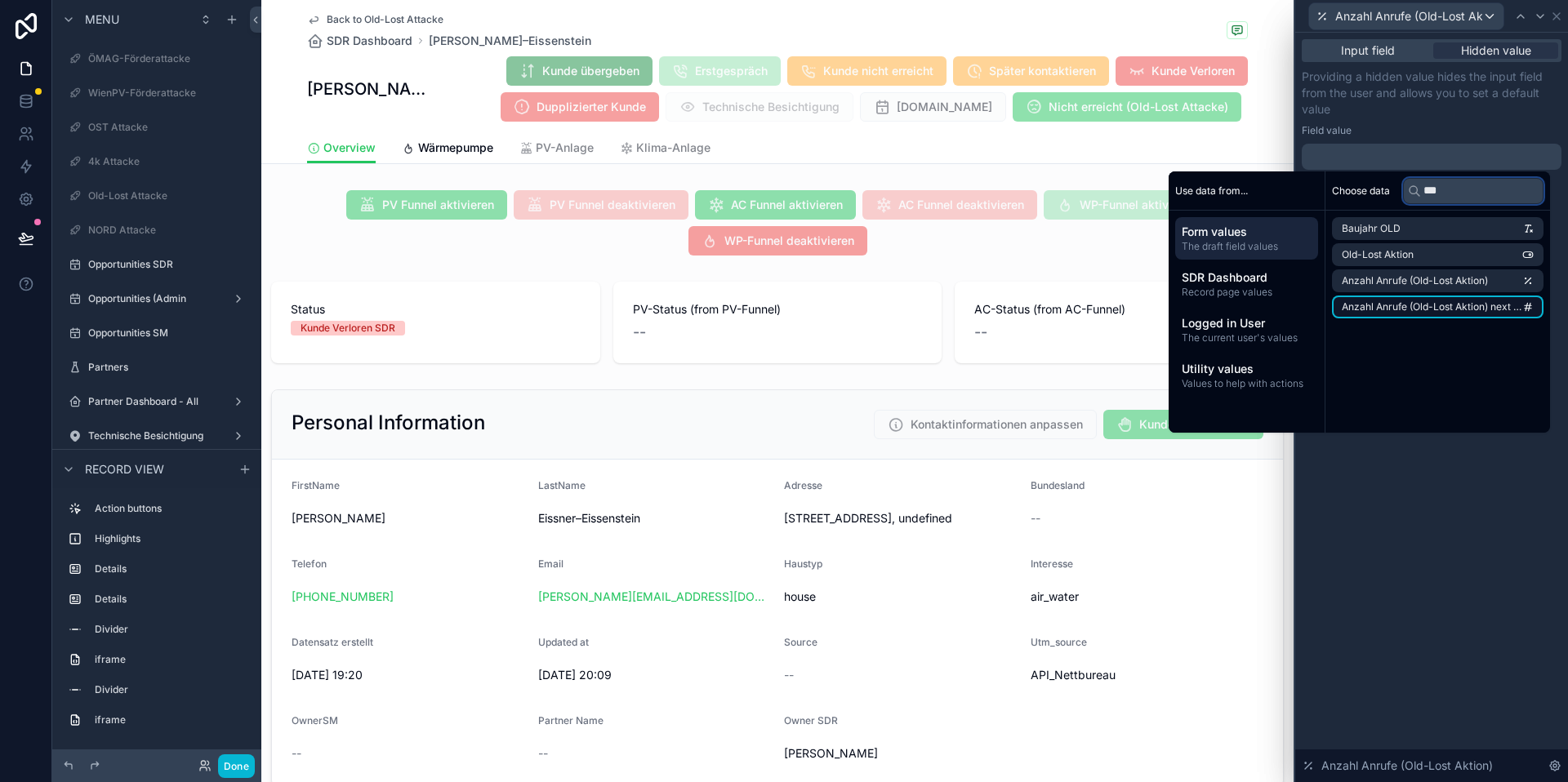
type input "***"
click at [1433, 310] on span "Anzahl Anrufe (Old-Lost Aktion) next increment" at bounding box center [1432, 307] width 180 height 13
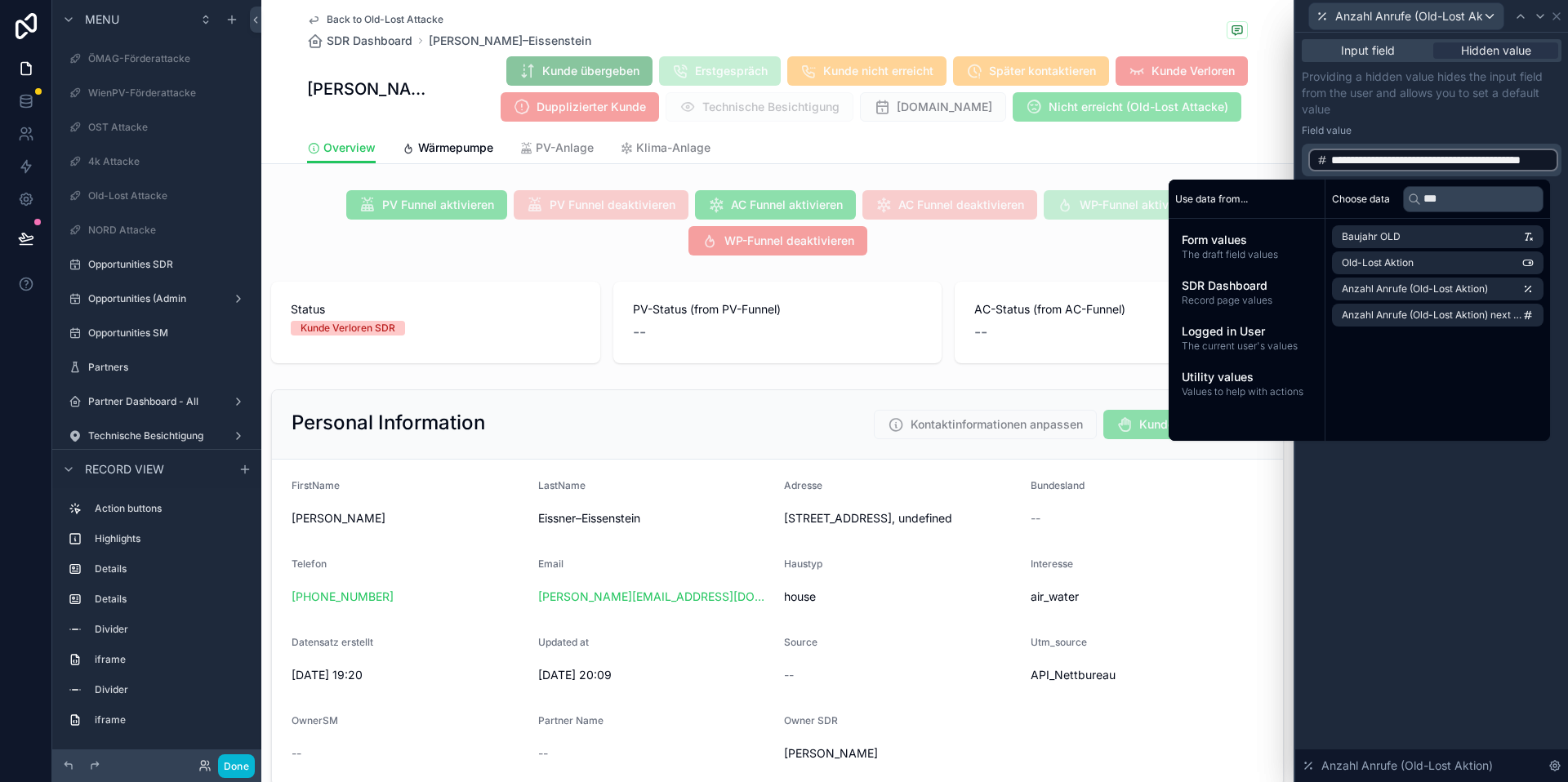
click at [1452, 489] on div "**********" at bounding box center [1431, 407] width 272 height 749
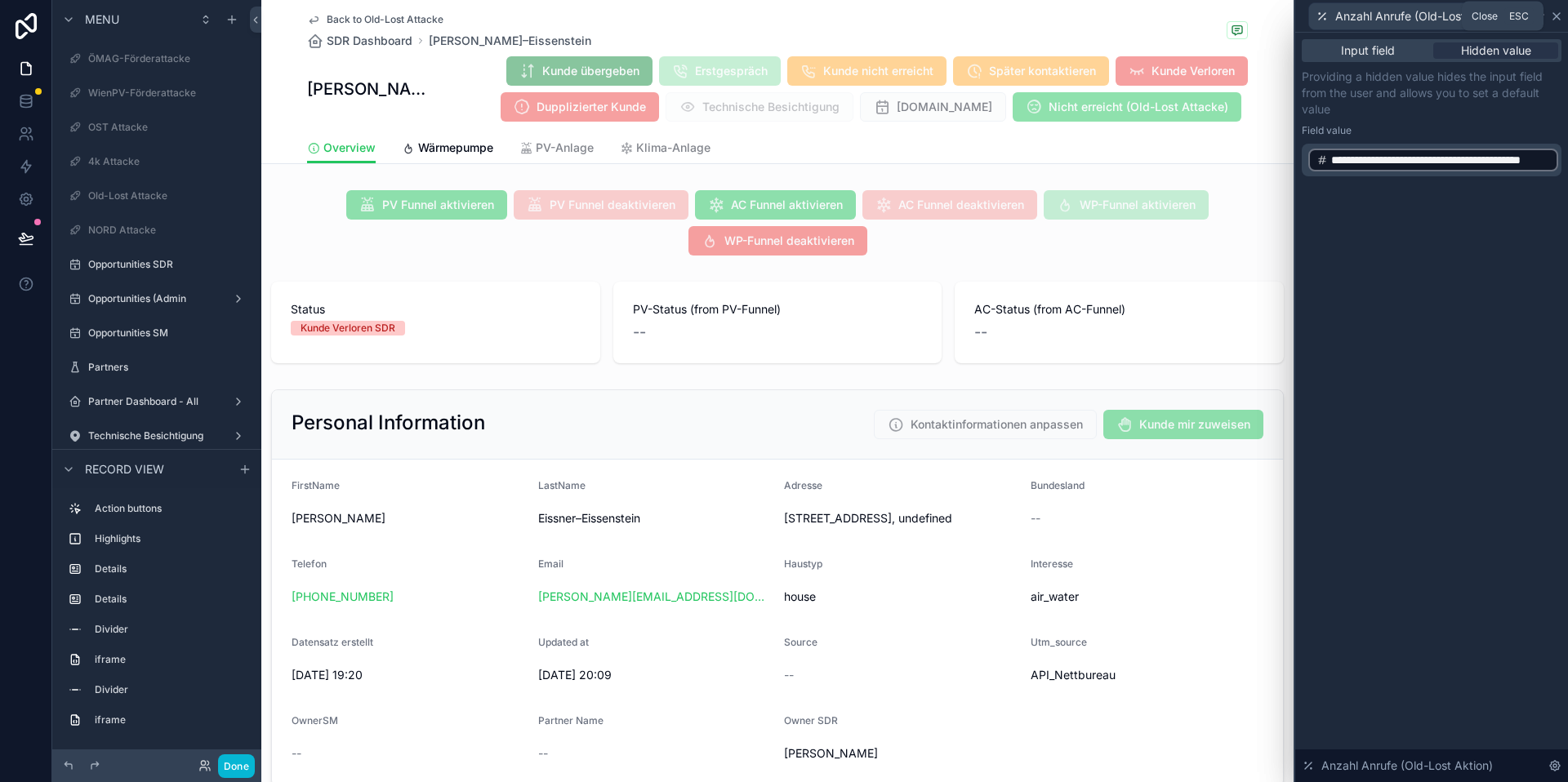
click at [1551, 16] on icon at bounding box center [1557, 17] width 13 height 13
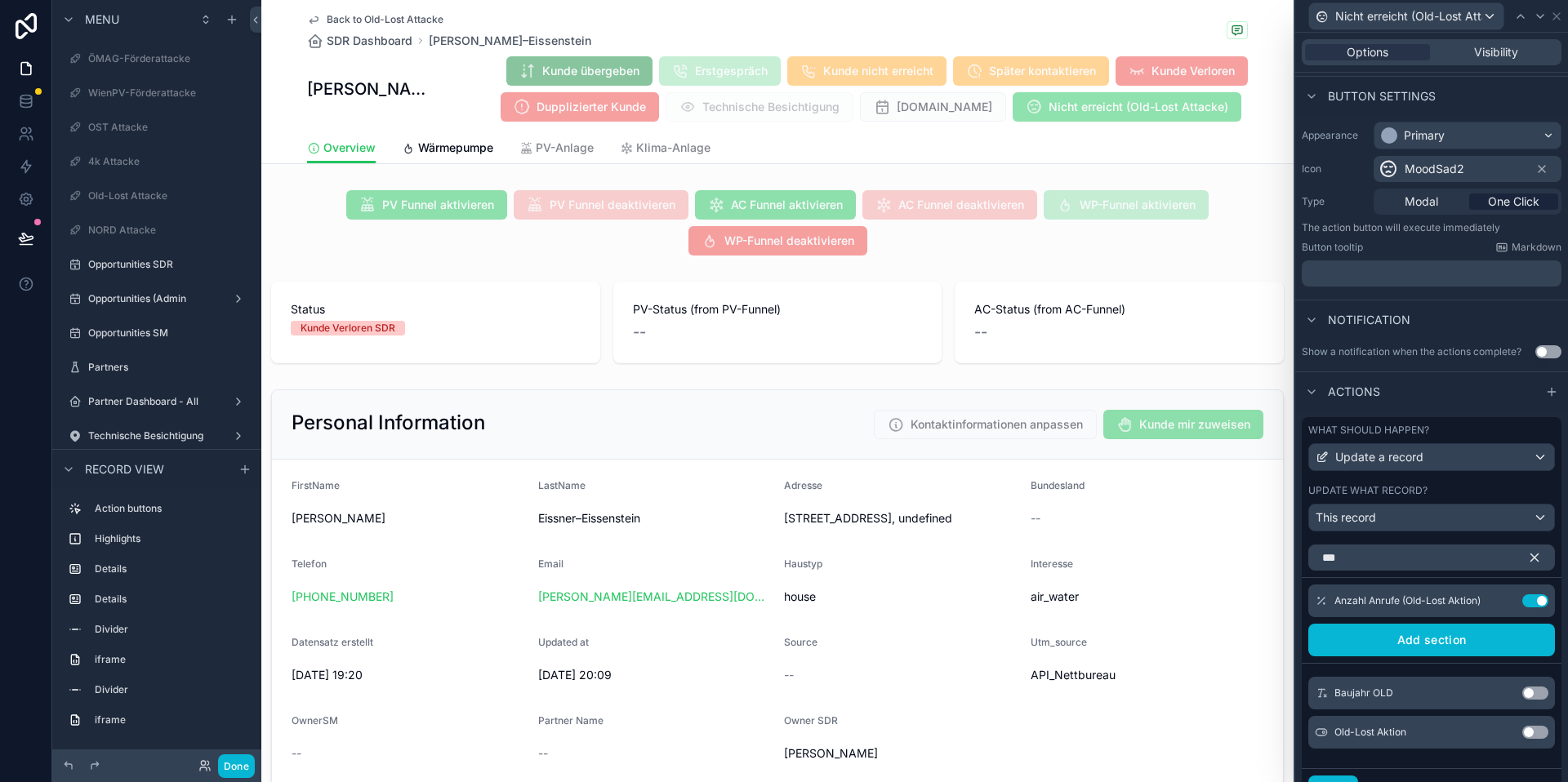
click at [1535, 554] on icon "button" at bounding box center [1535, 558] width 15 height 15
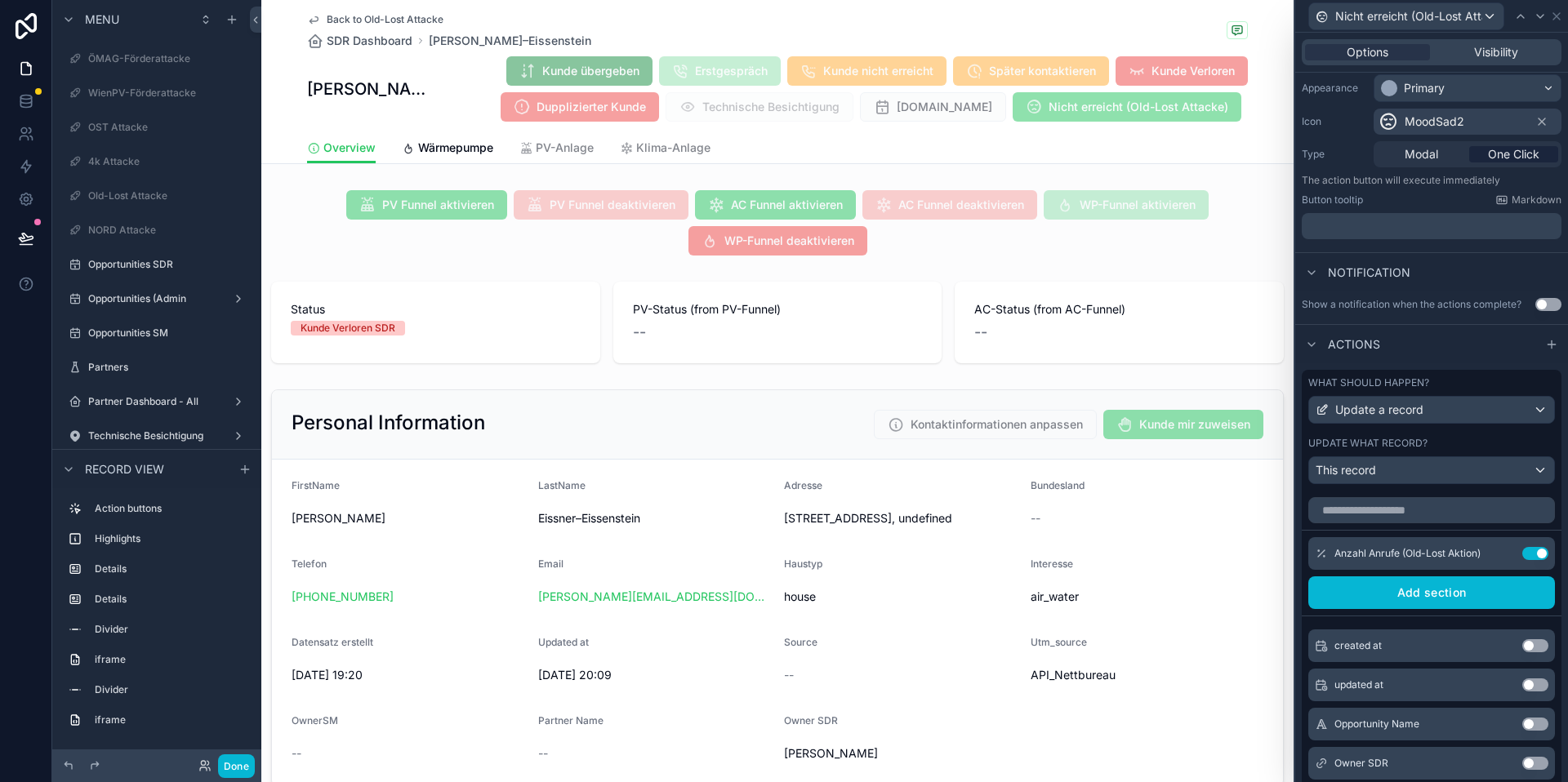
scroll to position [0, 0]
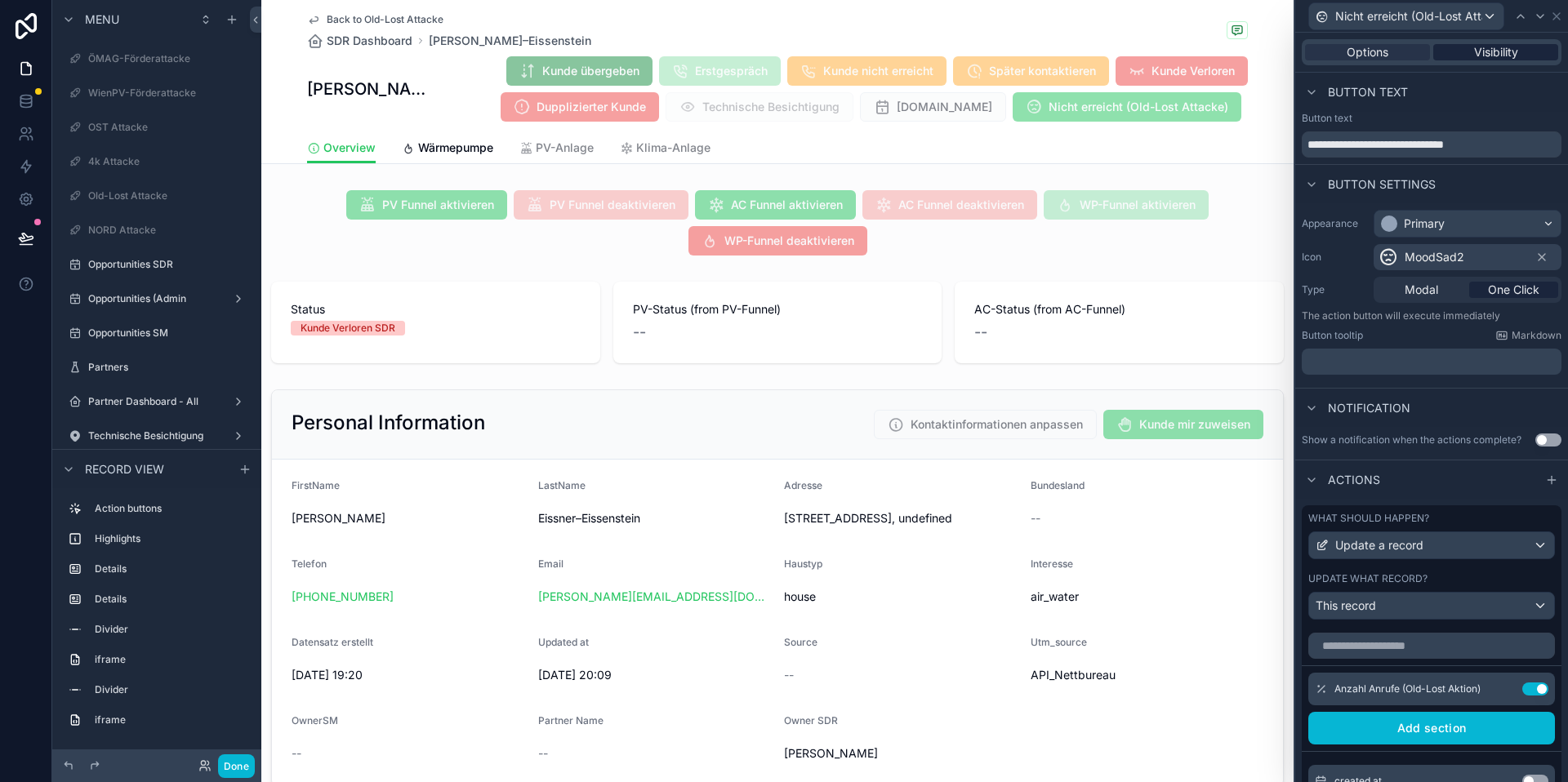
click at [1514, 48] on span "Visibility" at bounding box center [1495, 52] width 44 height 17
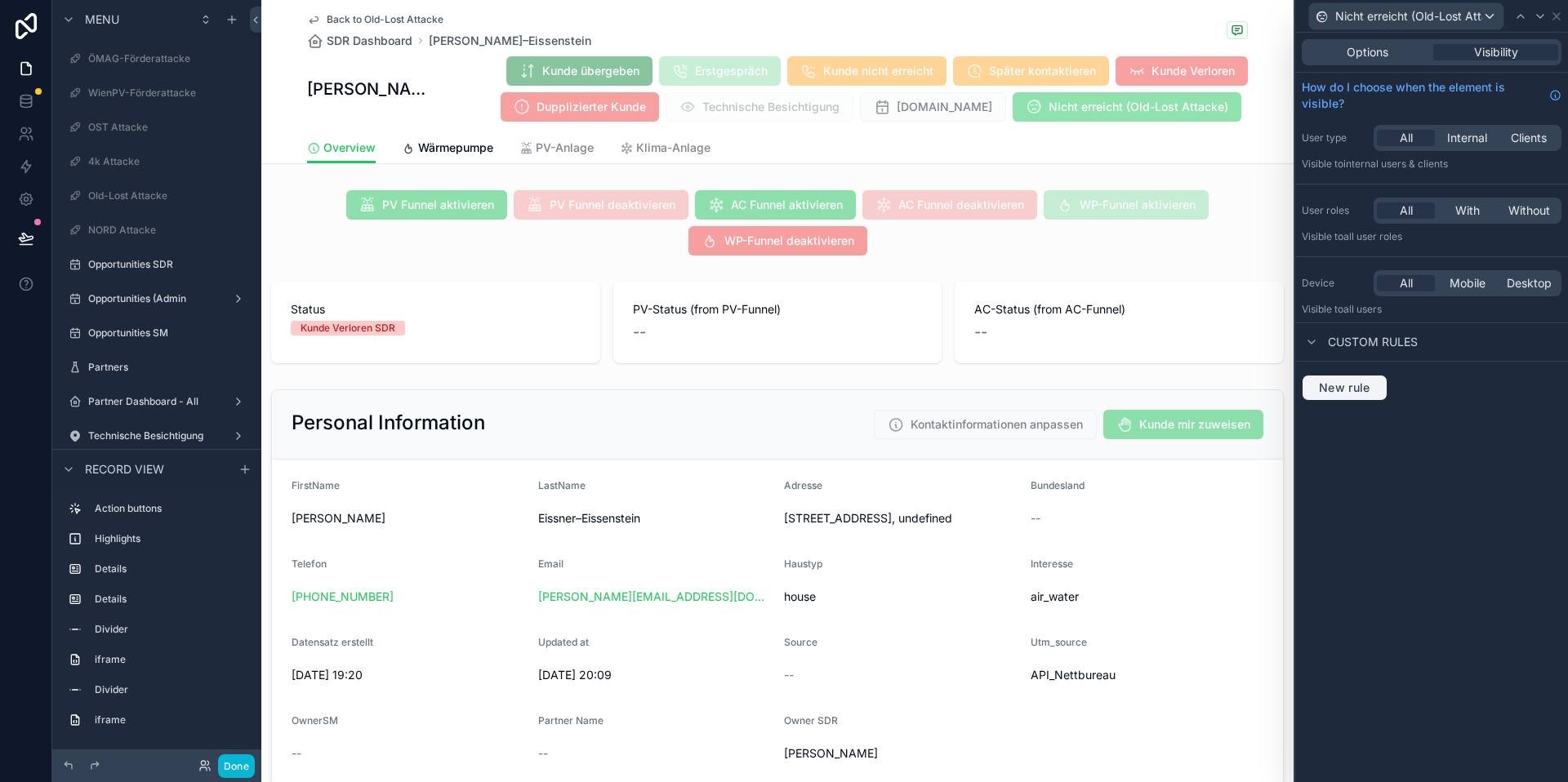
click at [1356, 386] on span "New rule" at bounding box center [1344, 388] width 64 height 15
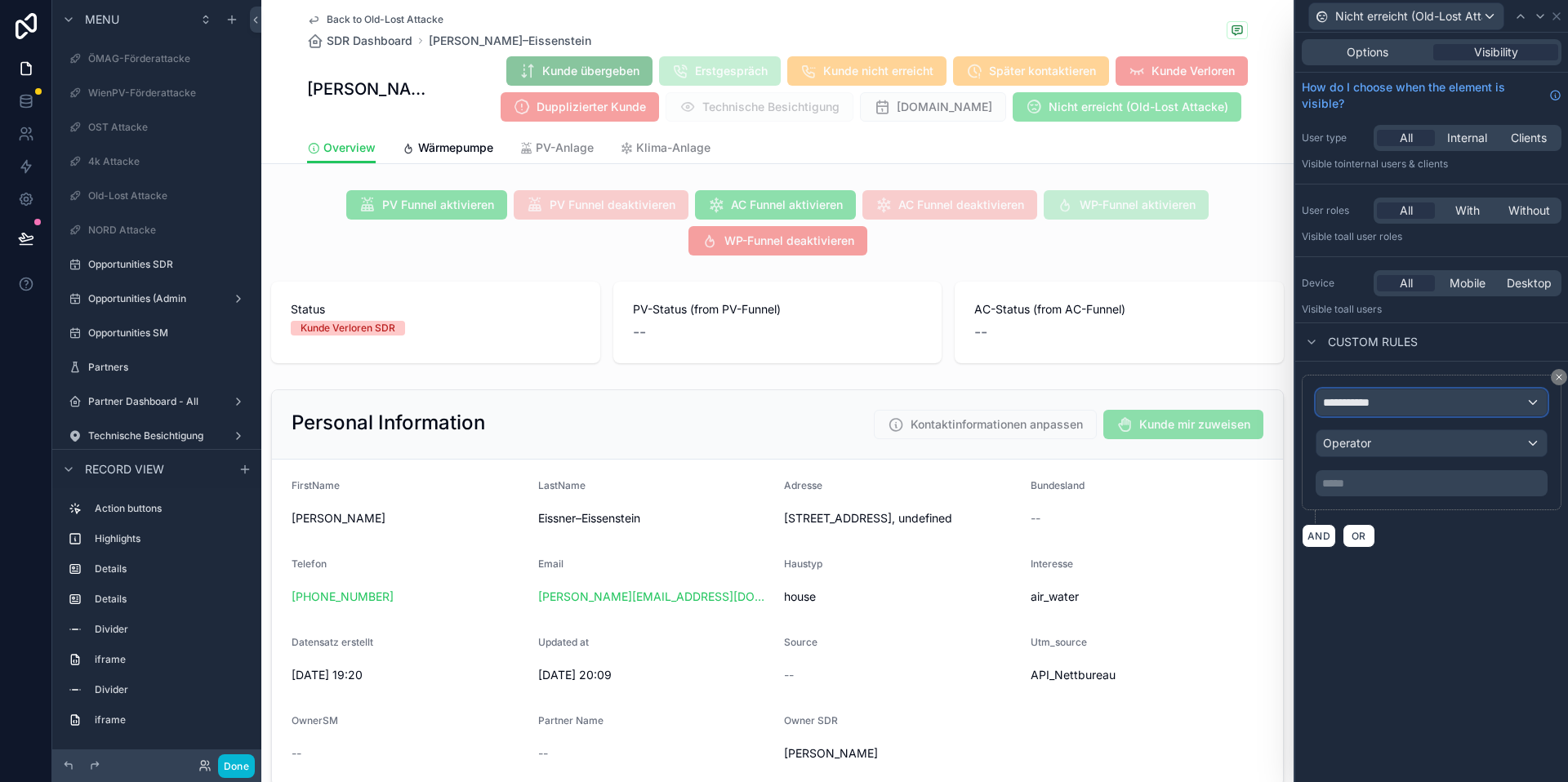
click at [1362, 402] on span "**********" at bounding box center [1353, 403] width 60 height 17
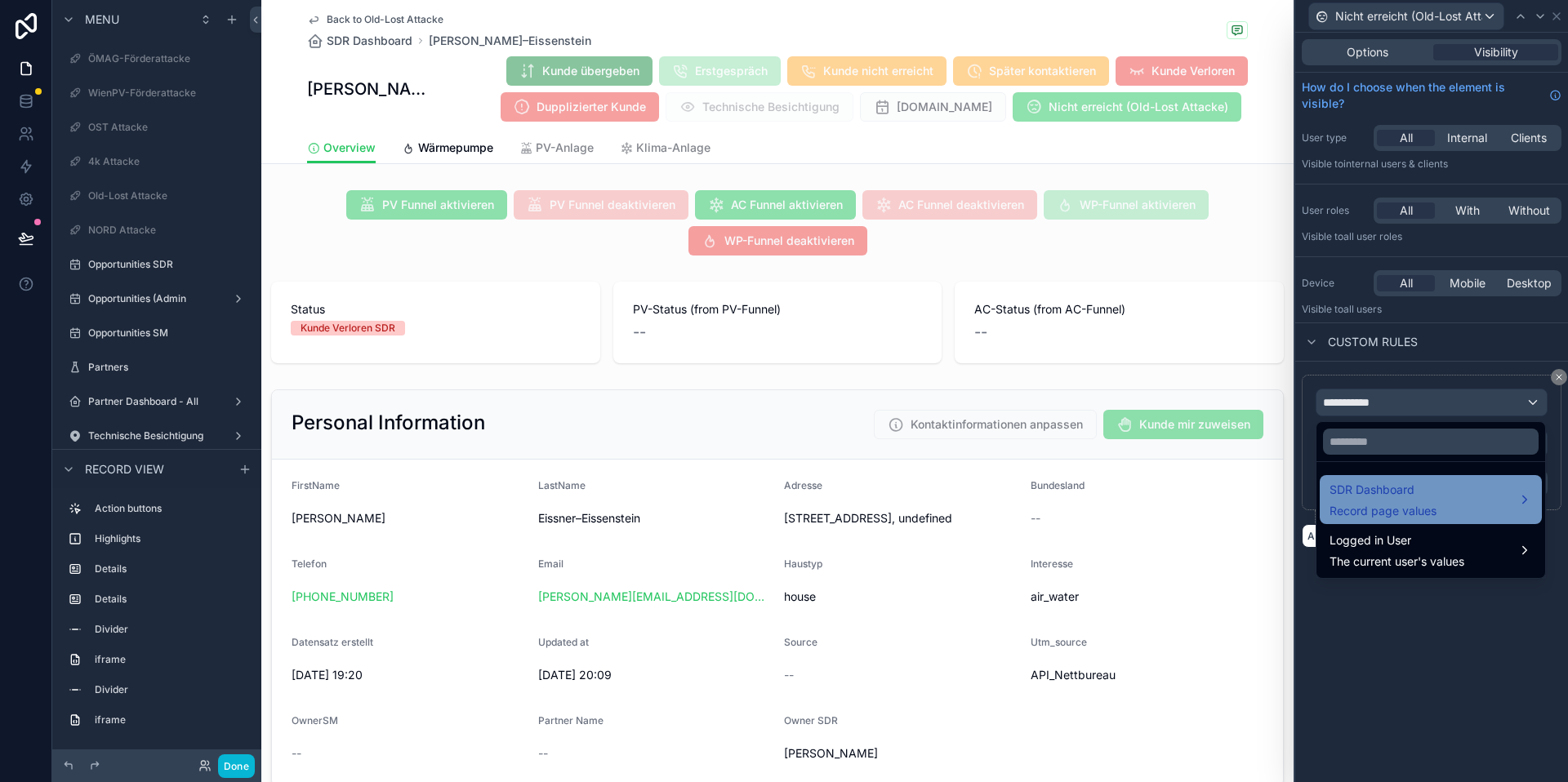
click at [1362, 484] on span "SDR Dashboard" at bounding box center [1383, 489] width 107 height 20
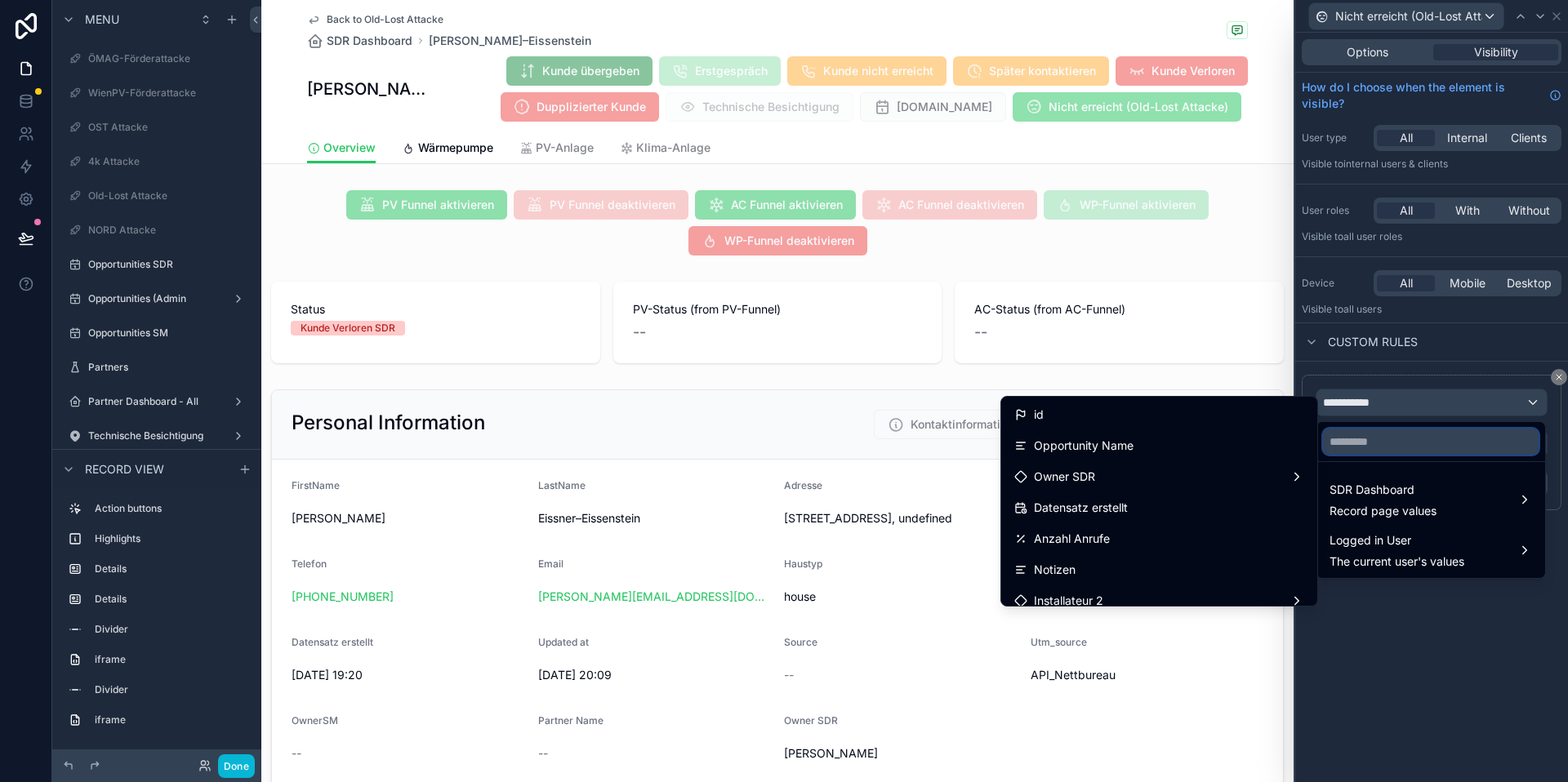
click at [1374, 446] on input "text" at bounding box center [1431, 442] width 216 height 26
type input "***"
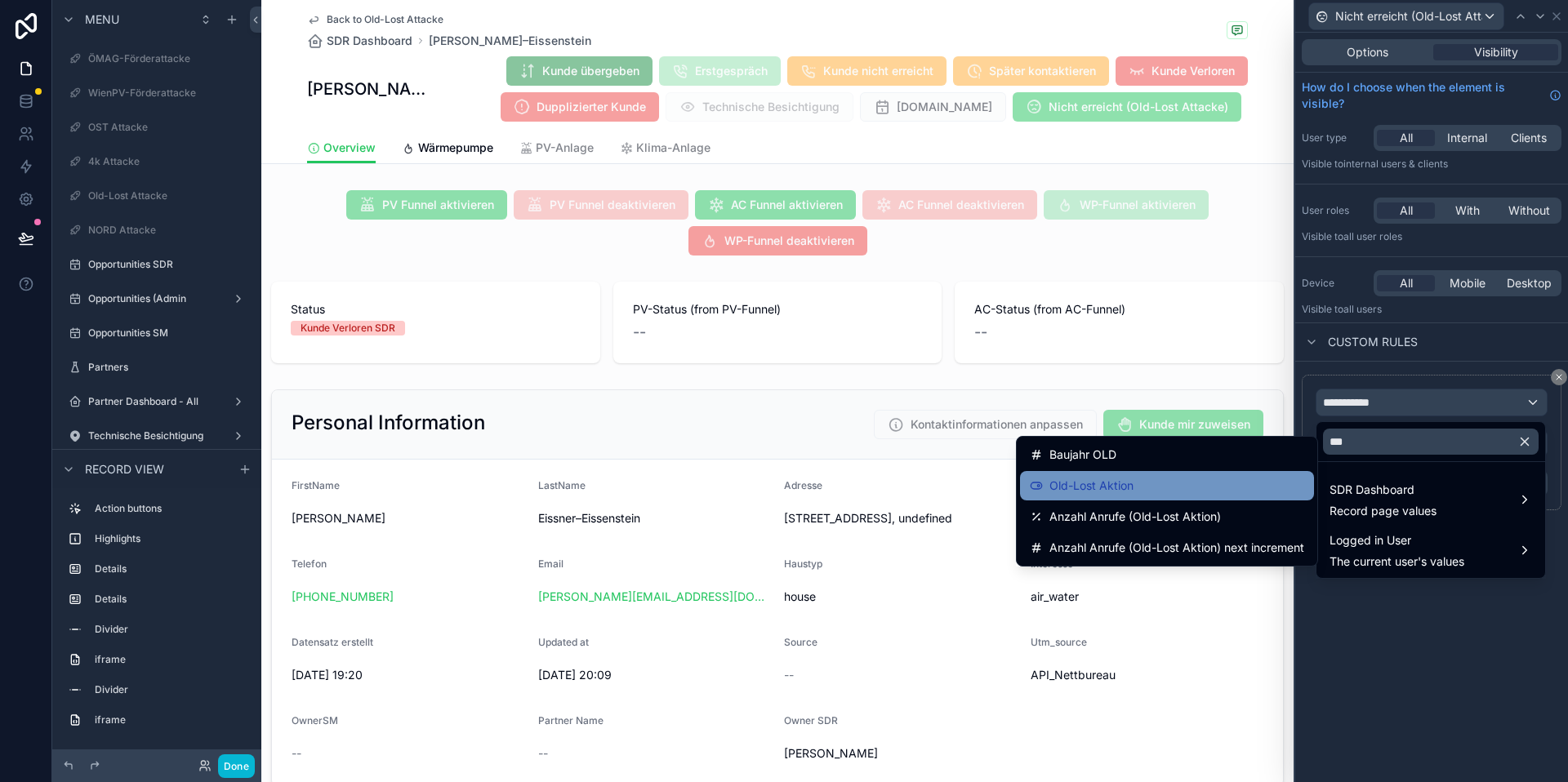
click at [1238, 482] on div "Old-Lost Aktion" at bounding box center [1167, 485] width 274 height 20
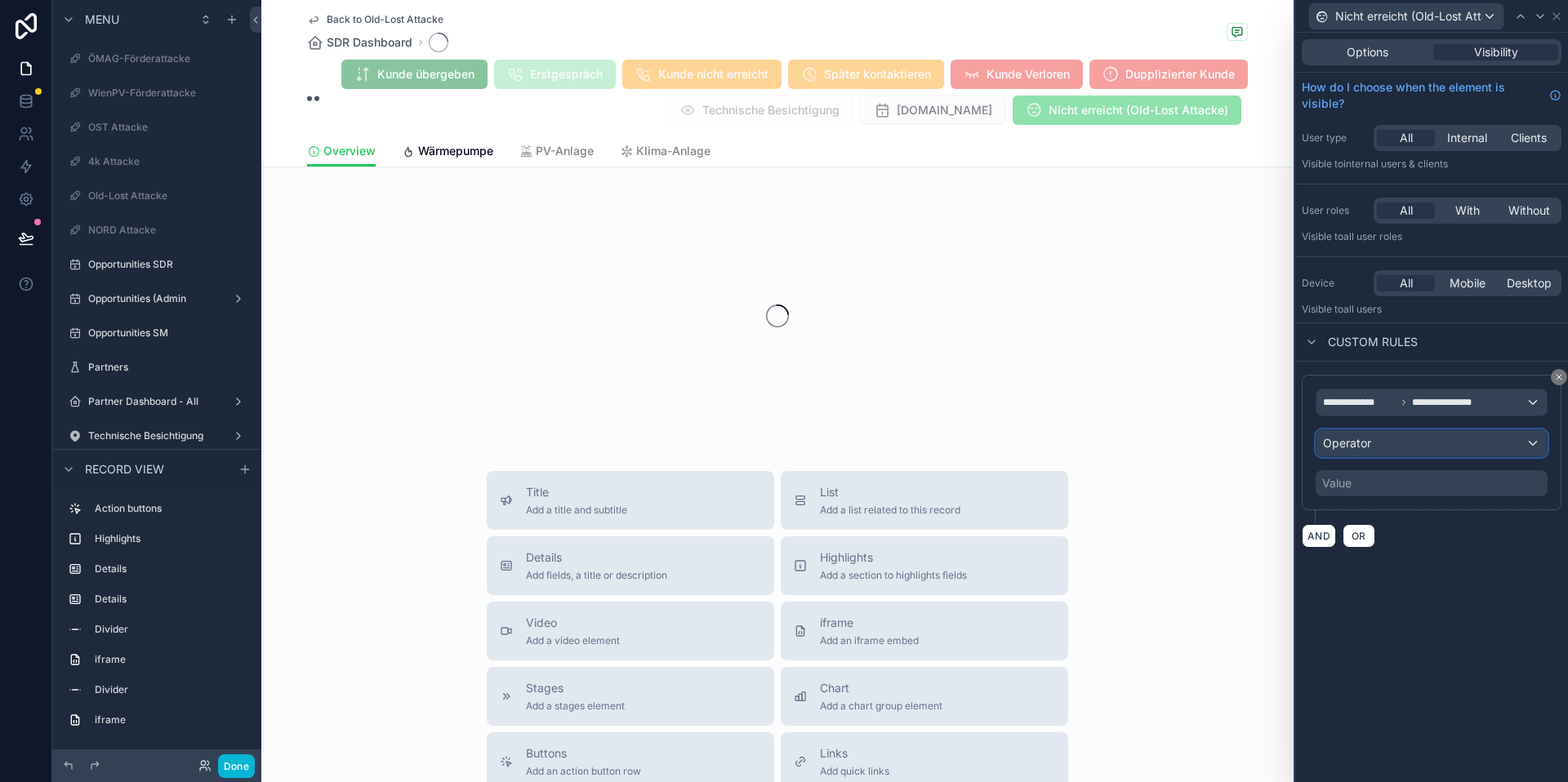
click at [1389, 448] on div "Operator" at bounding box center [1432, 444] width 231 height 26
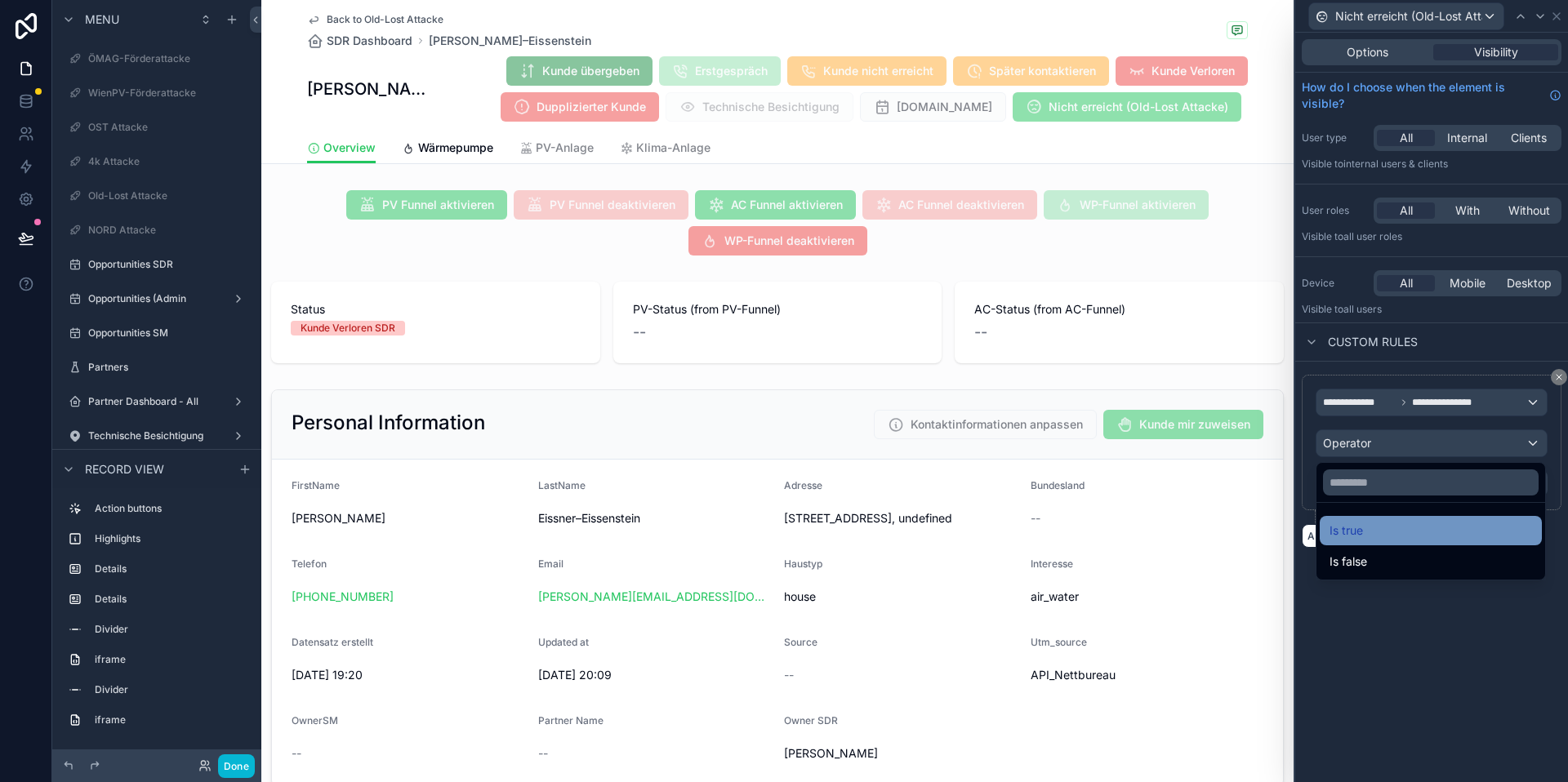
click at [1372, 536] on div "Is true" at bounding box center [1431, 530] width 203 height 20
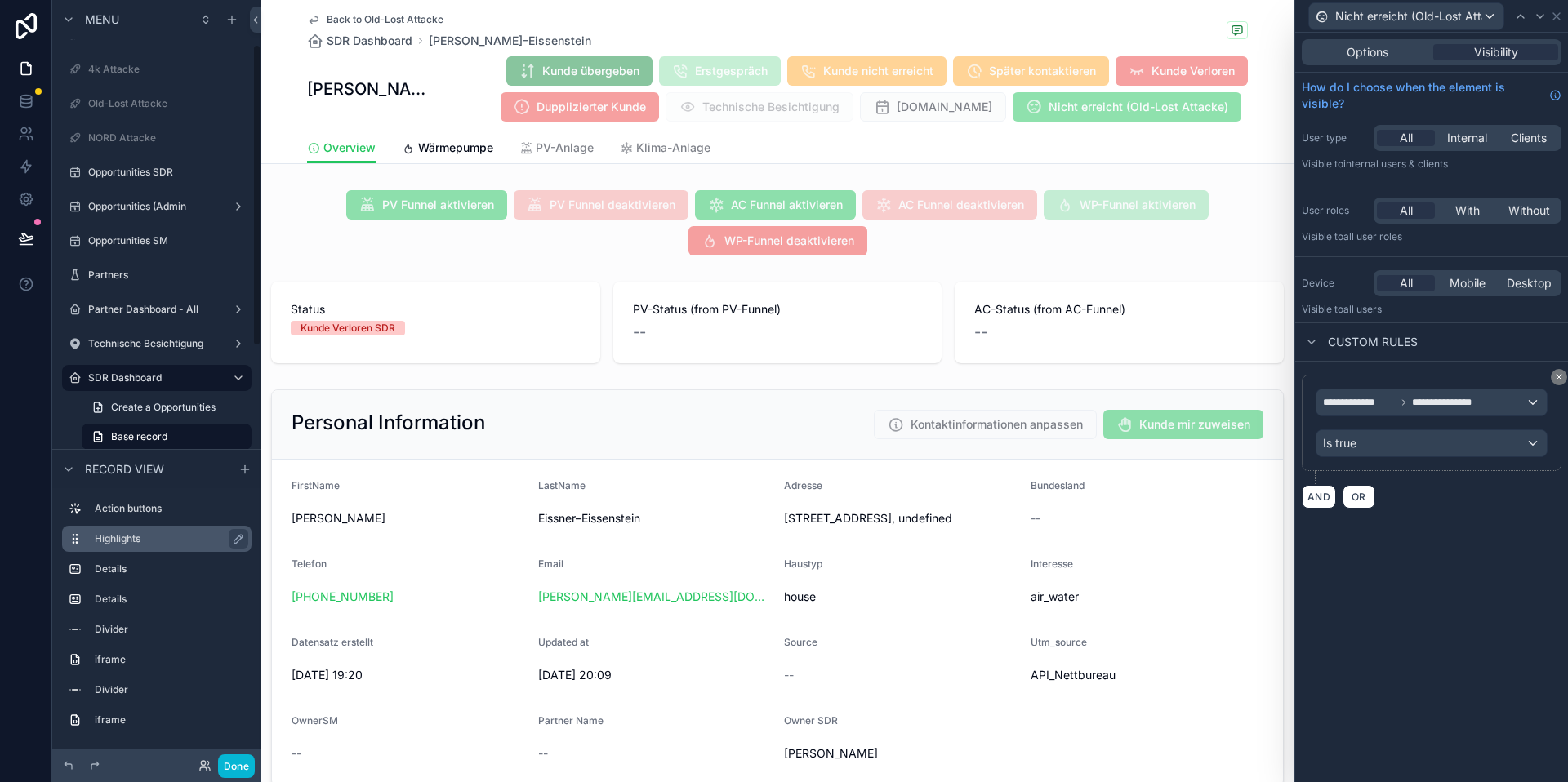
scroll to position [112, 0]
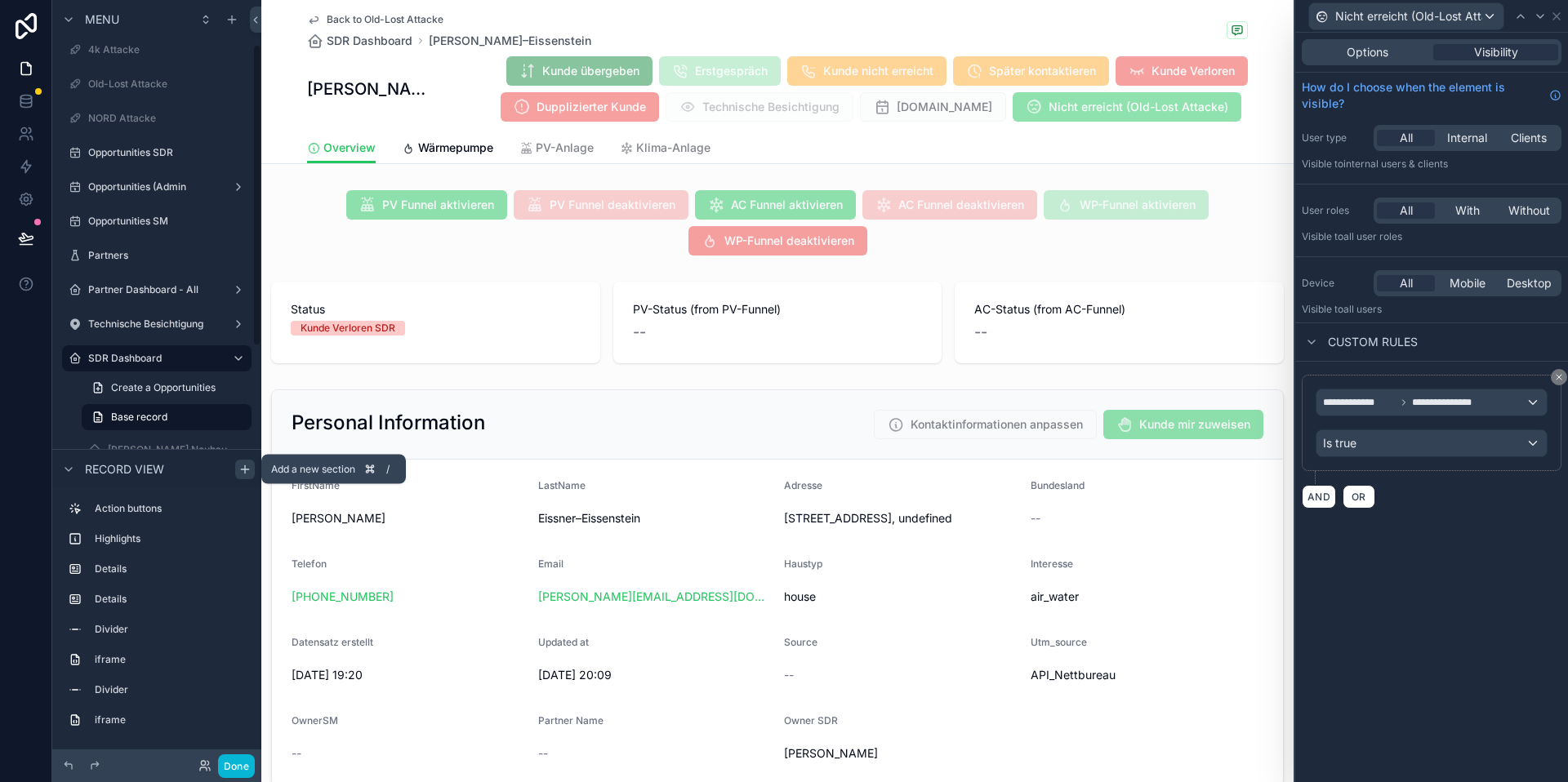
click at [250, 473] on icon "scrollable content" at bounding box center [245, 470] width 13 height 13
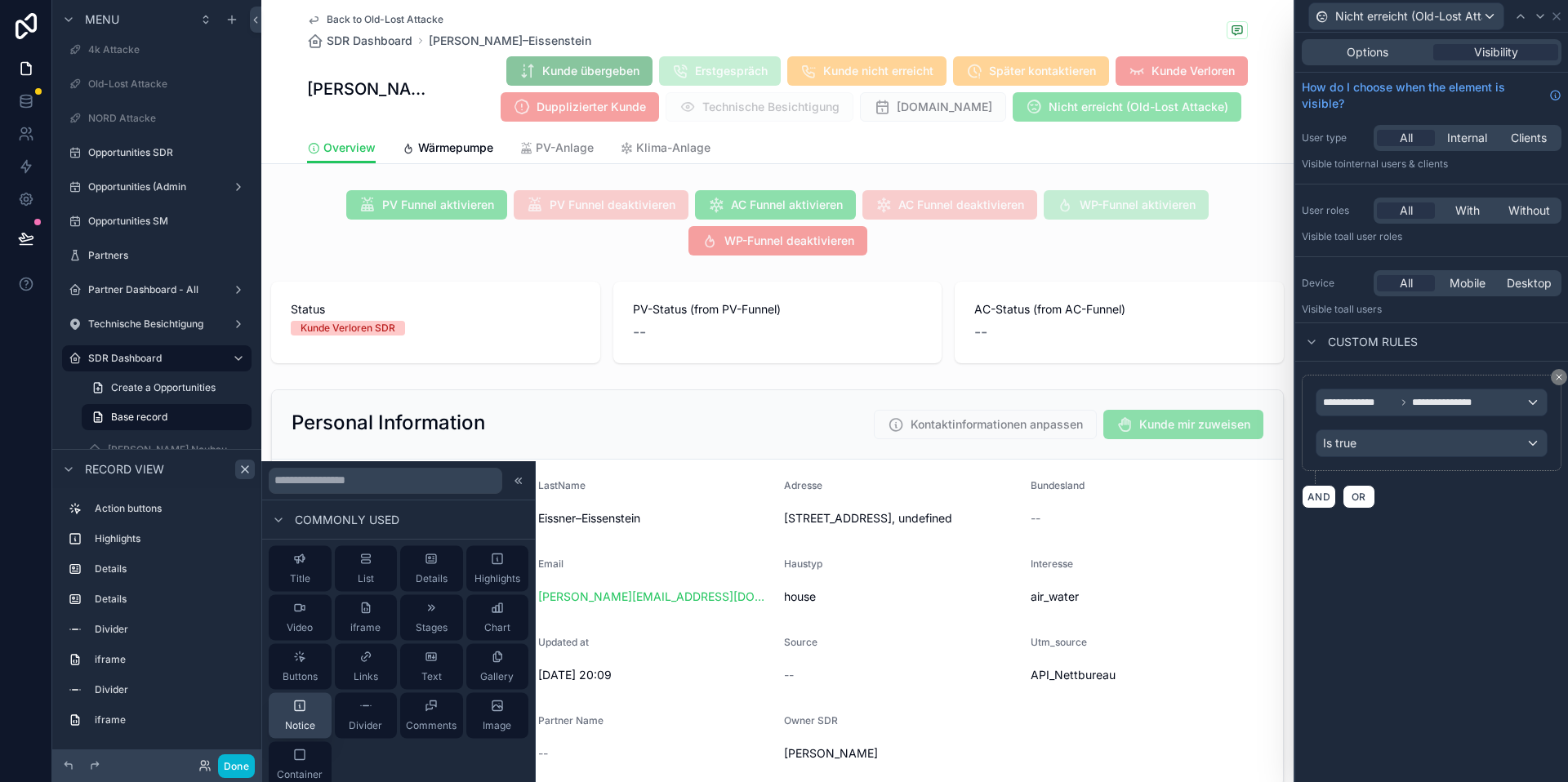
click at [311, 734] on button "Notice" at bounding box center [300, 716] width 63 height 46
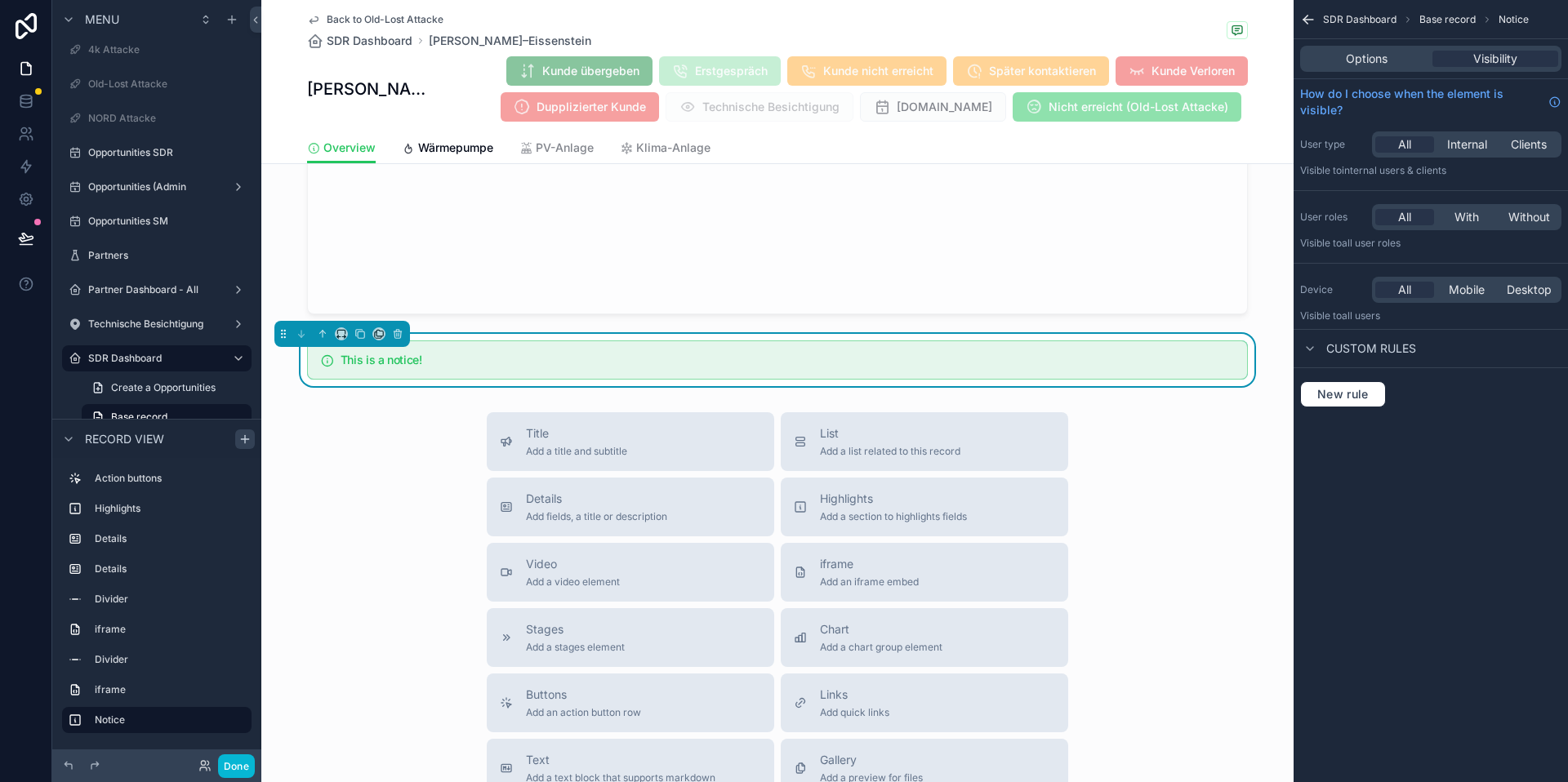
scroll to position [2323, 0]
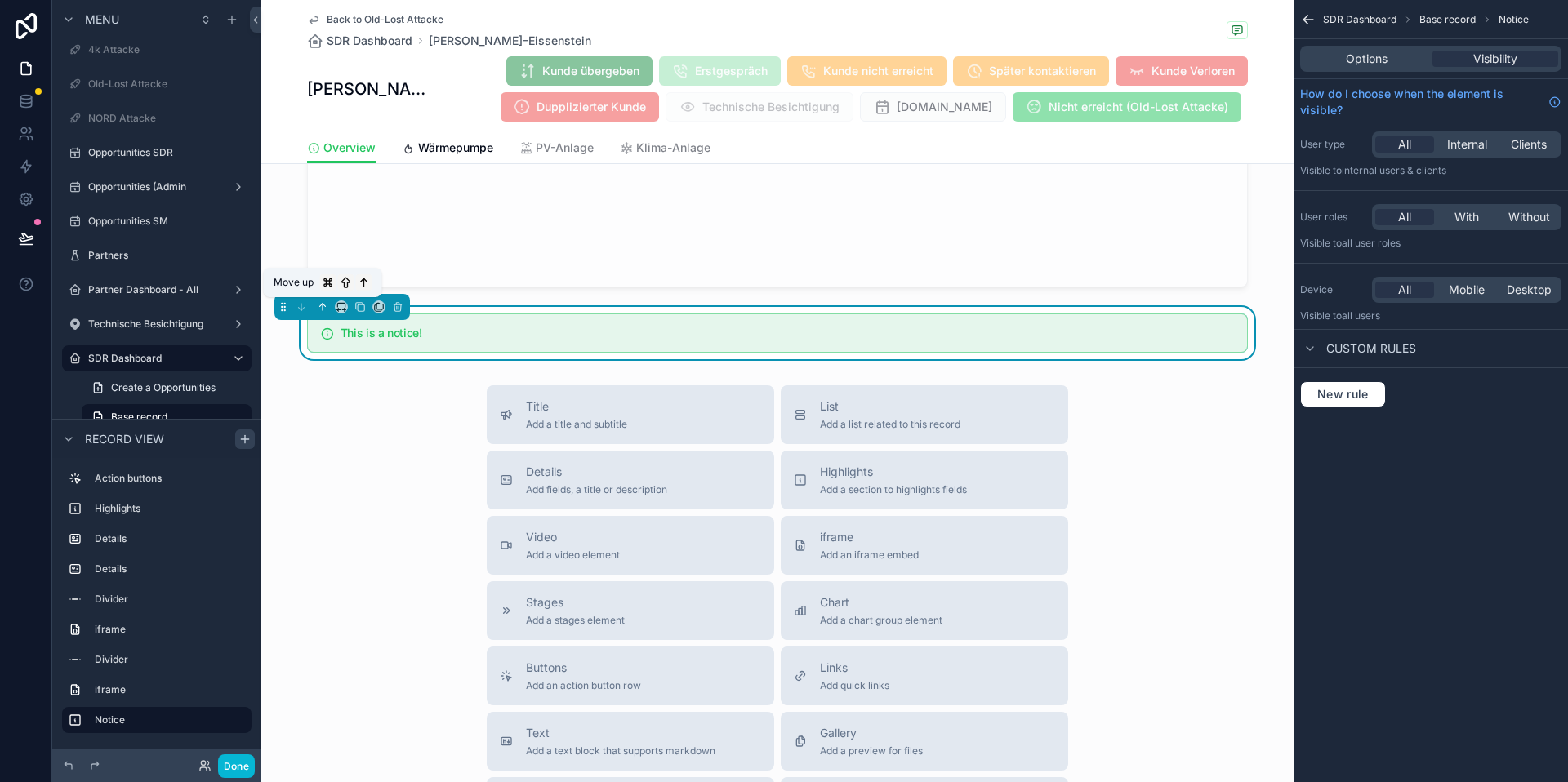
click at [323, 303] on icon "scrollable content" at bounding box center [325, 305] width 4 height 4
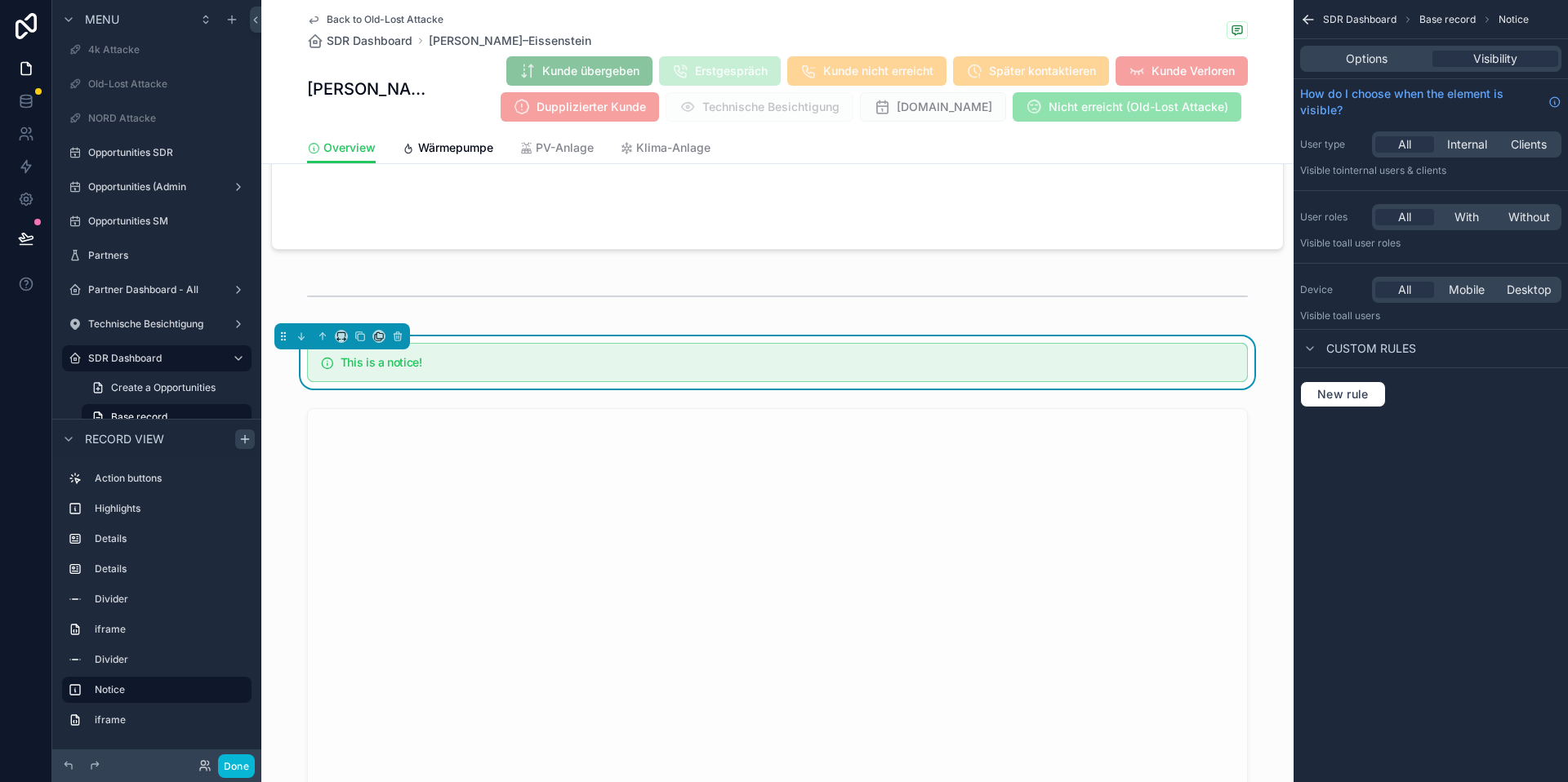
scroll to position [1466, 0]
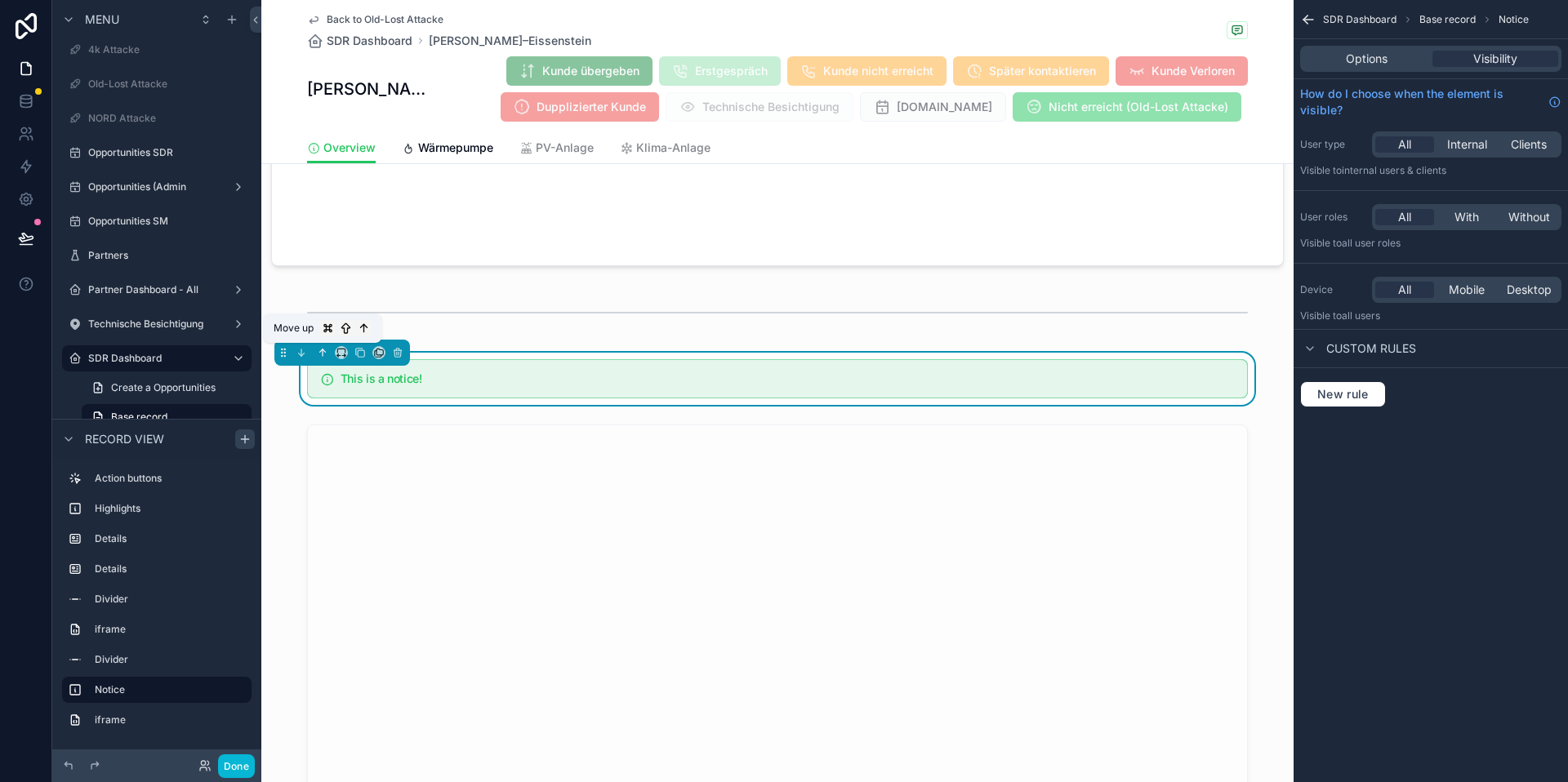
click at [325, 355] on icon "scrollable content" at bounding box center [323, 352] width 11 height 11
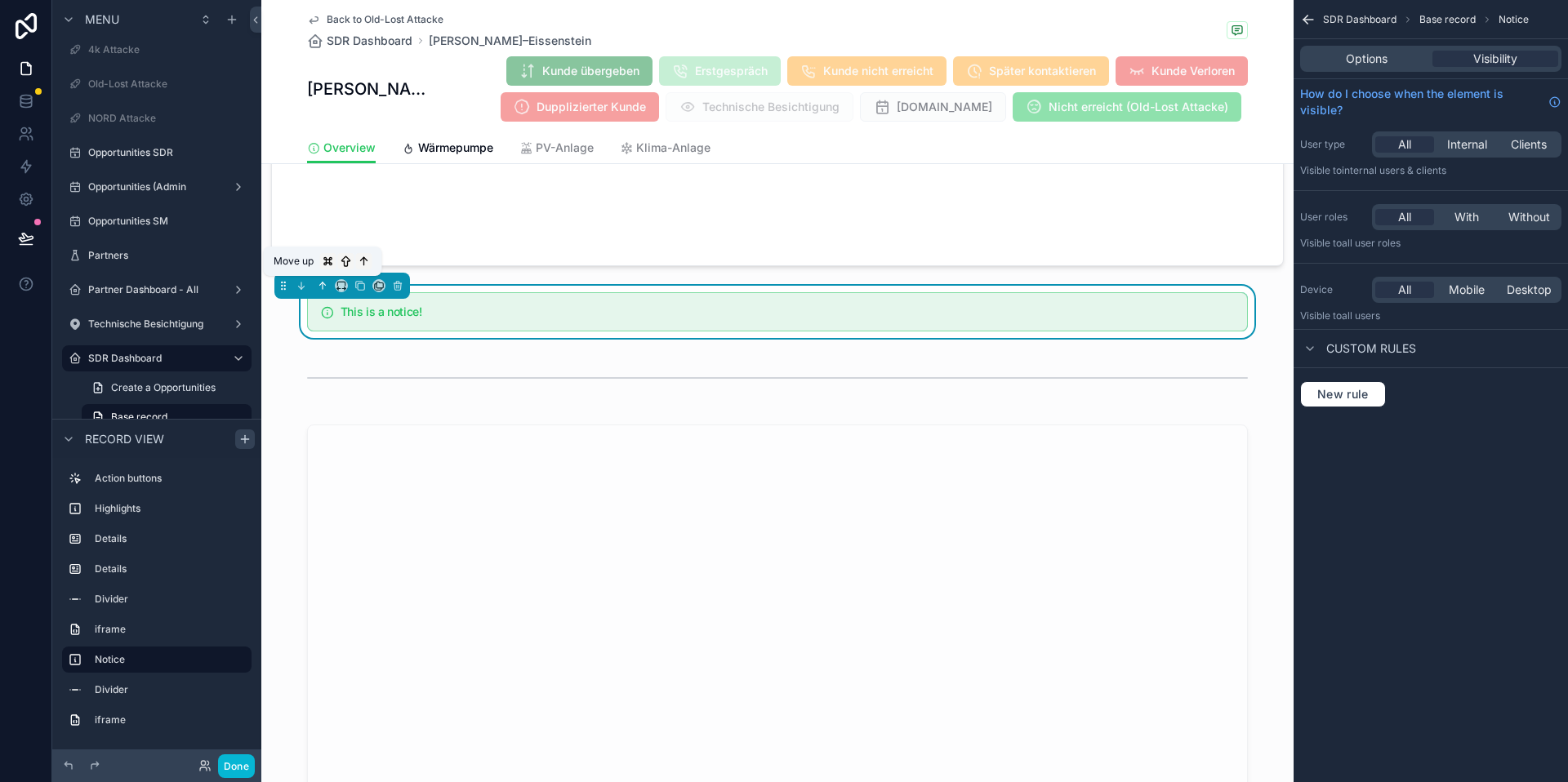
click at [324, 287] on icon "scrollable content" at bounding box center [323, 285] width 11 height 11
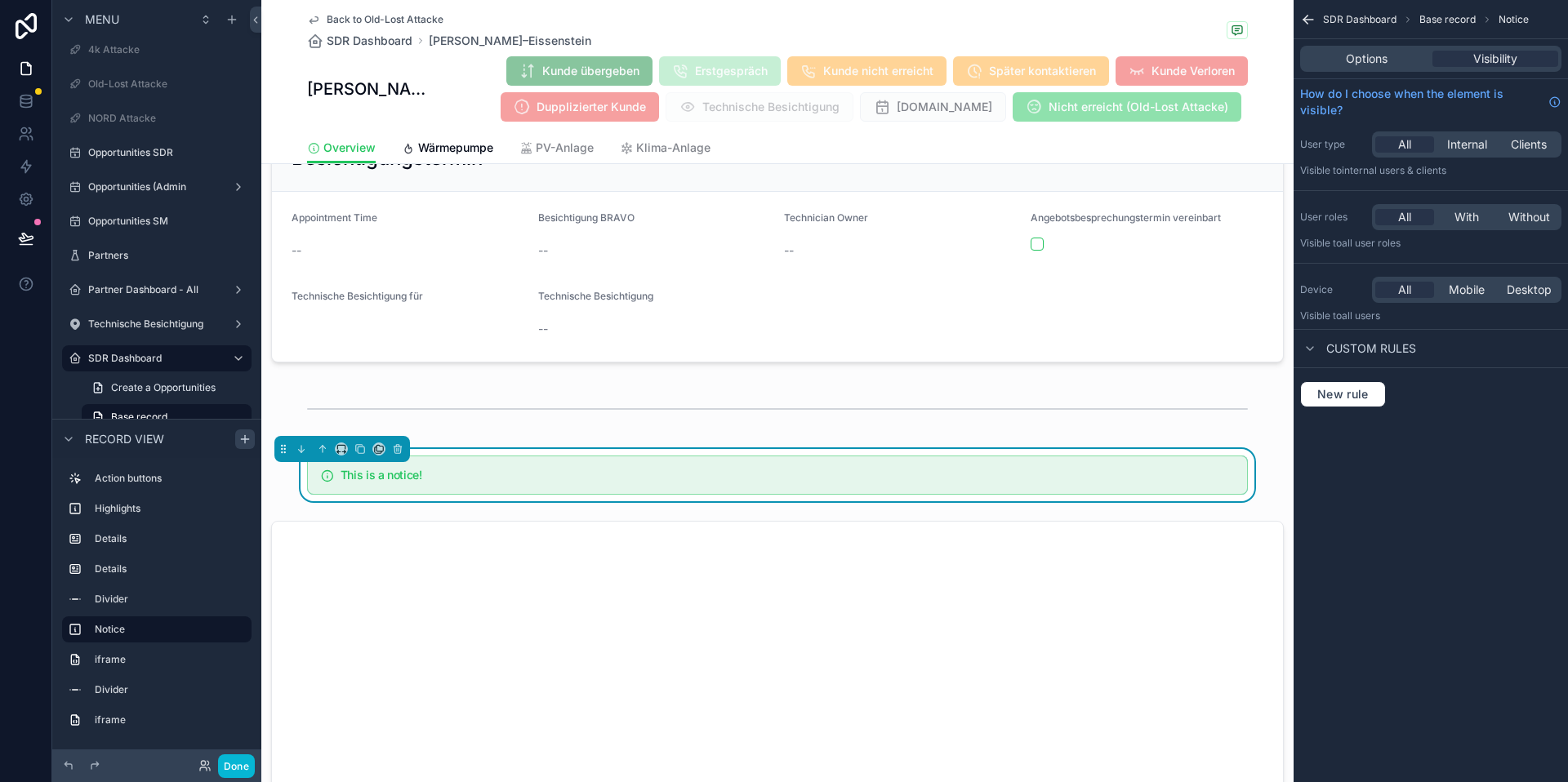
scroll to position [660, 0]
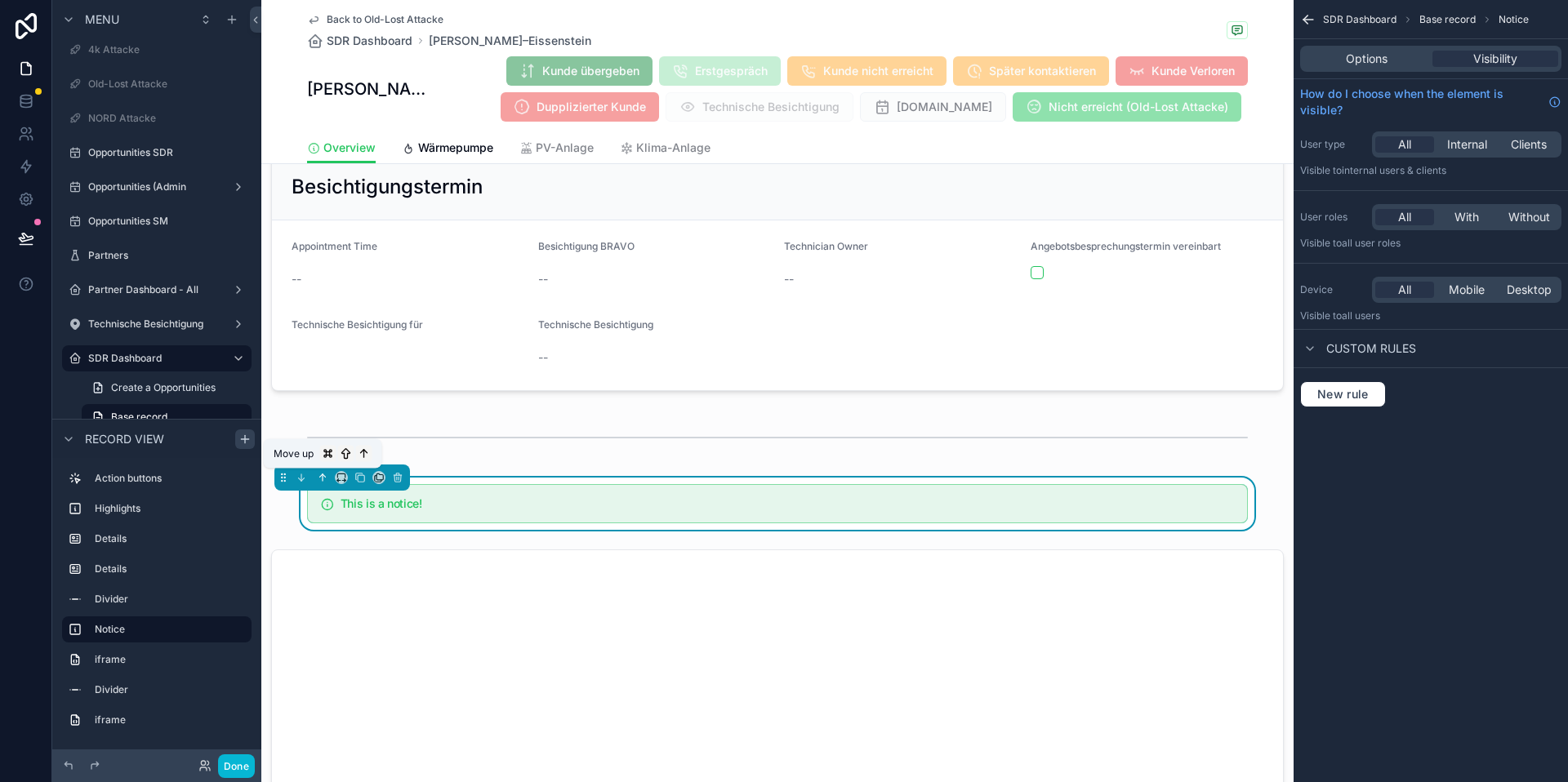
click at [317, 472] on icon "scrollable content" at bounding box center [323, 478] width 11 height 11
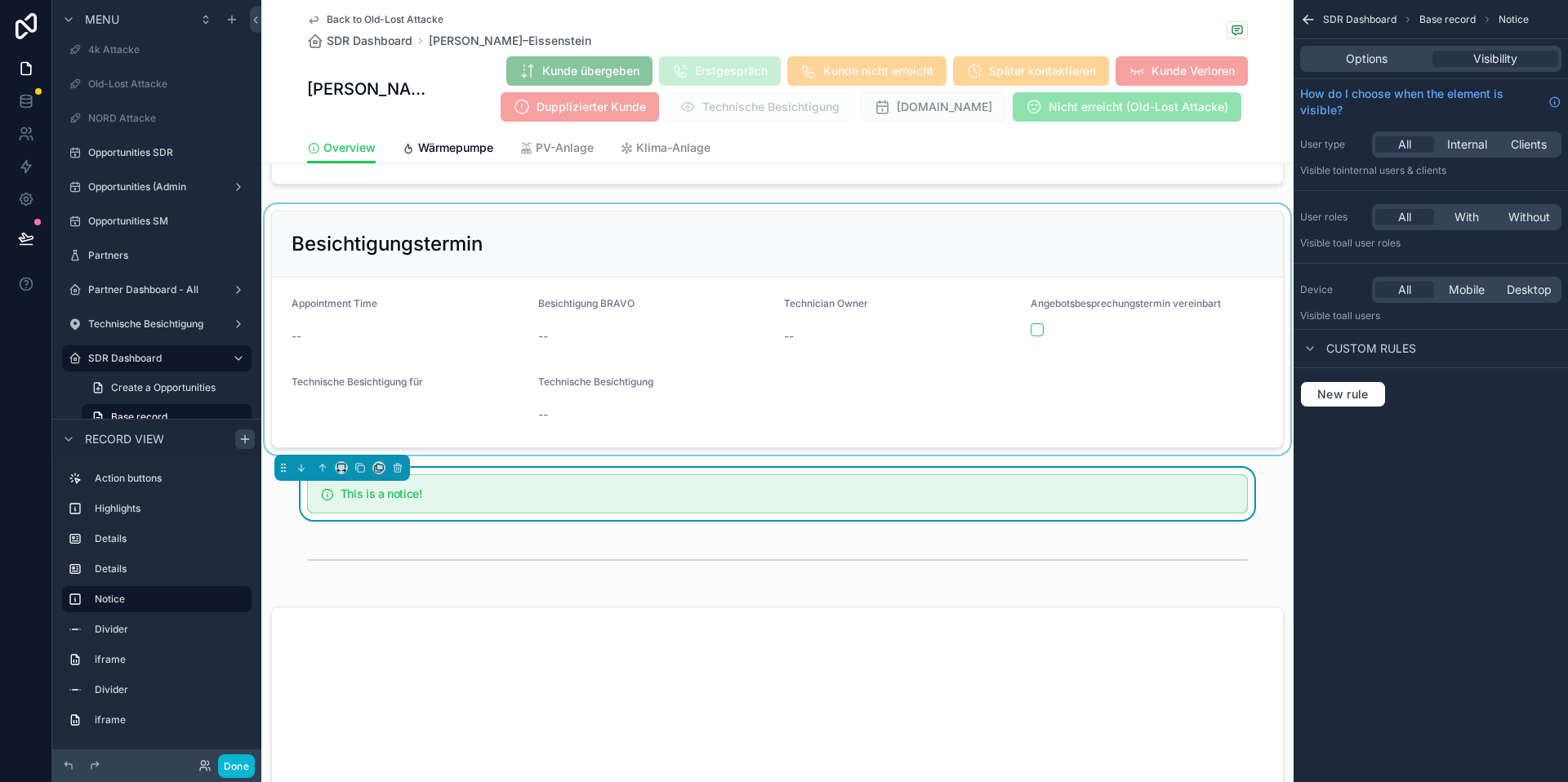
scroll to position [467, 0]
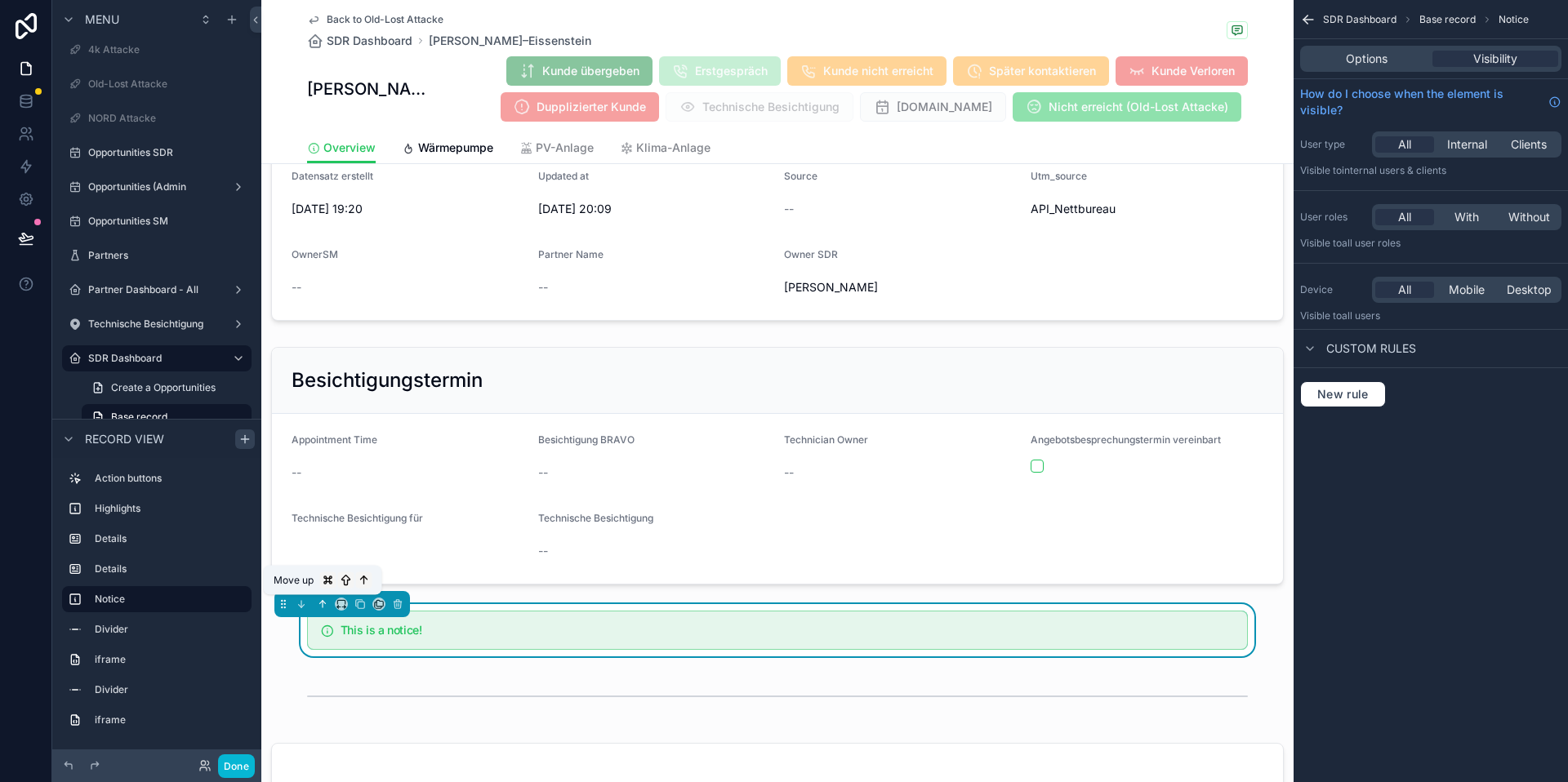
click at [319, 601] on icon "scrollable content" at bounding box center [323, 604] width 11 height 11
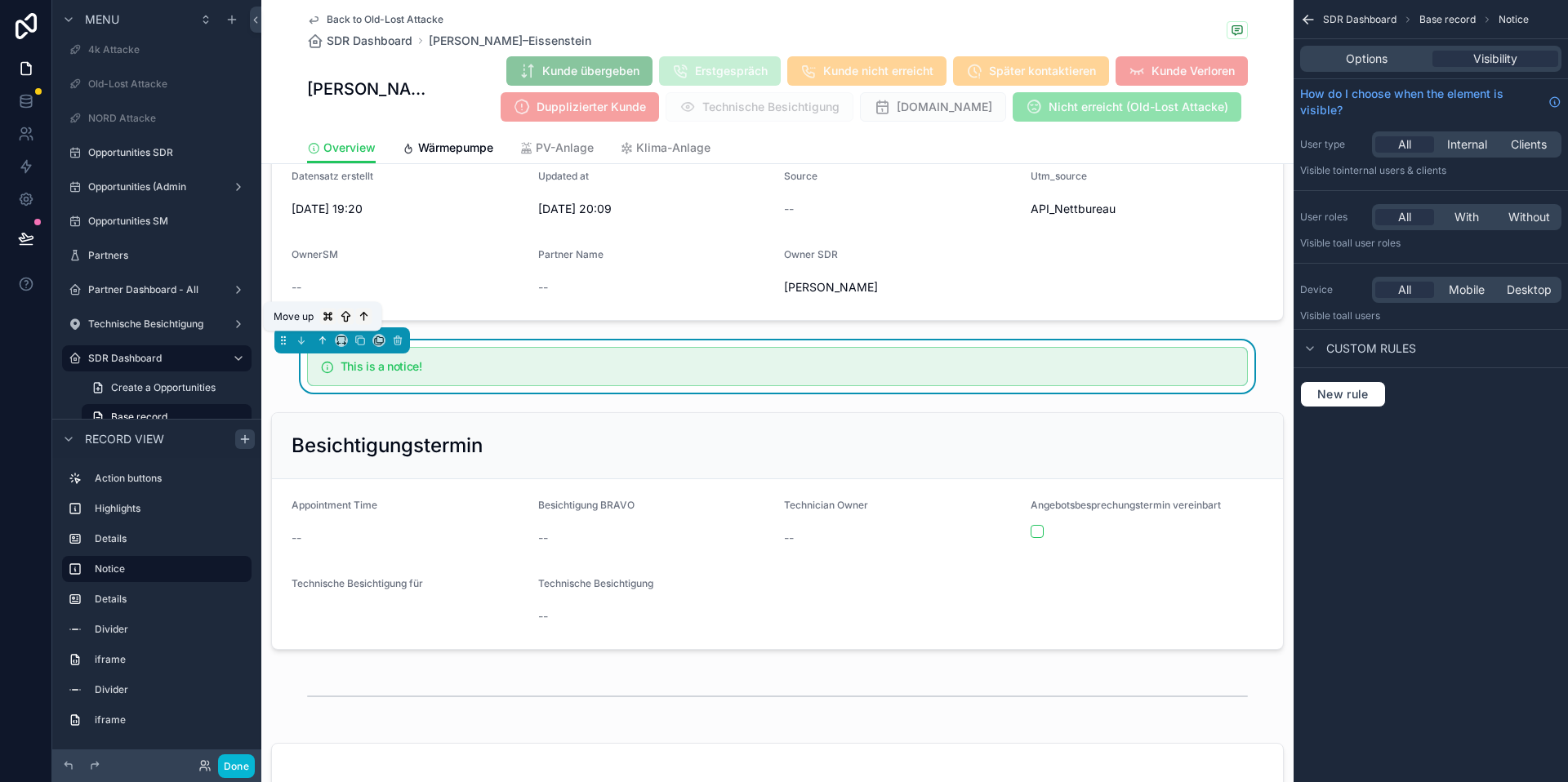
click at [321, 335] on icon "scrollable content" at bounding box center [323, 340] width 11 height 11
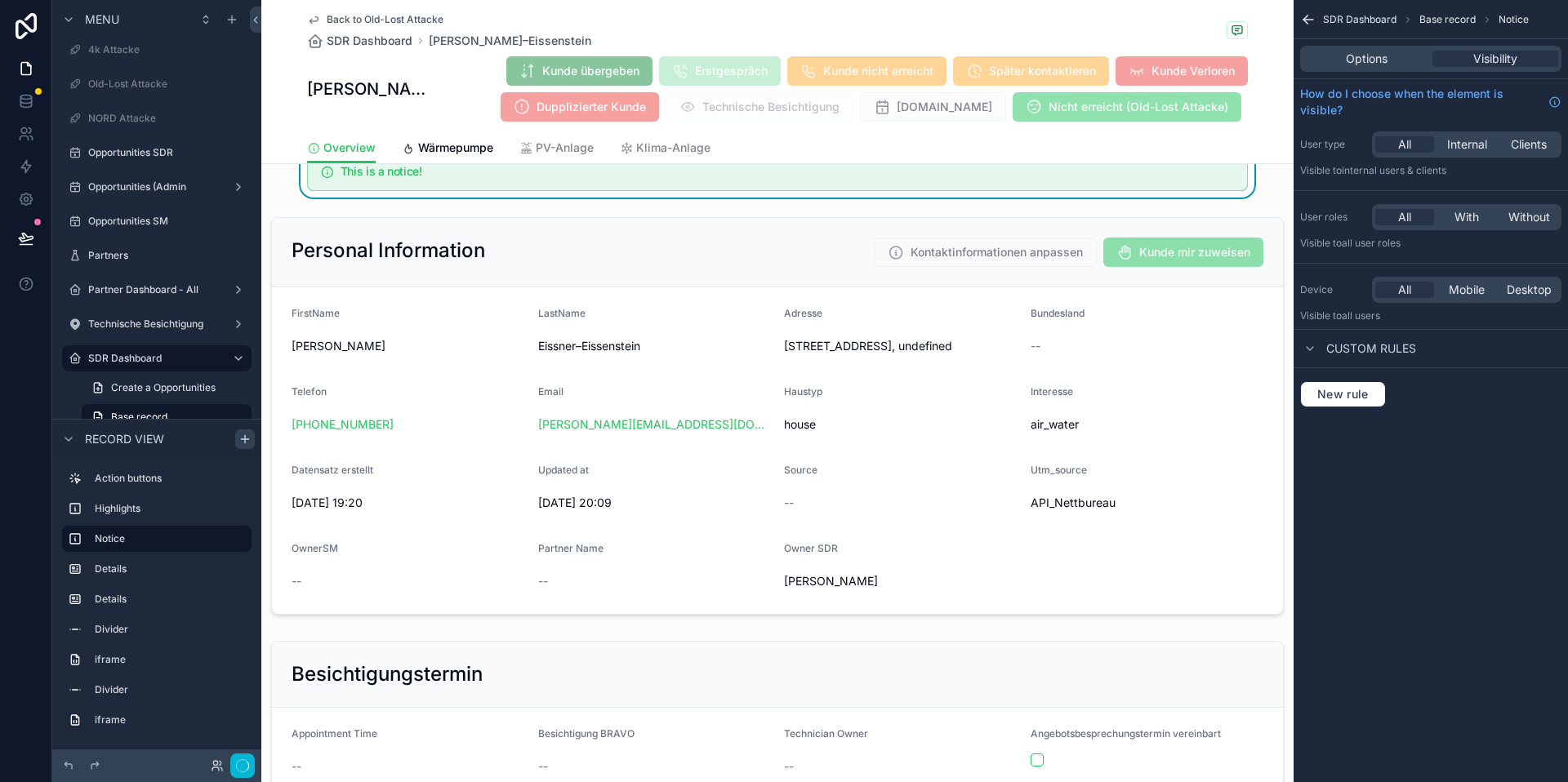
scroll to position [0, 0]
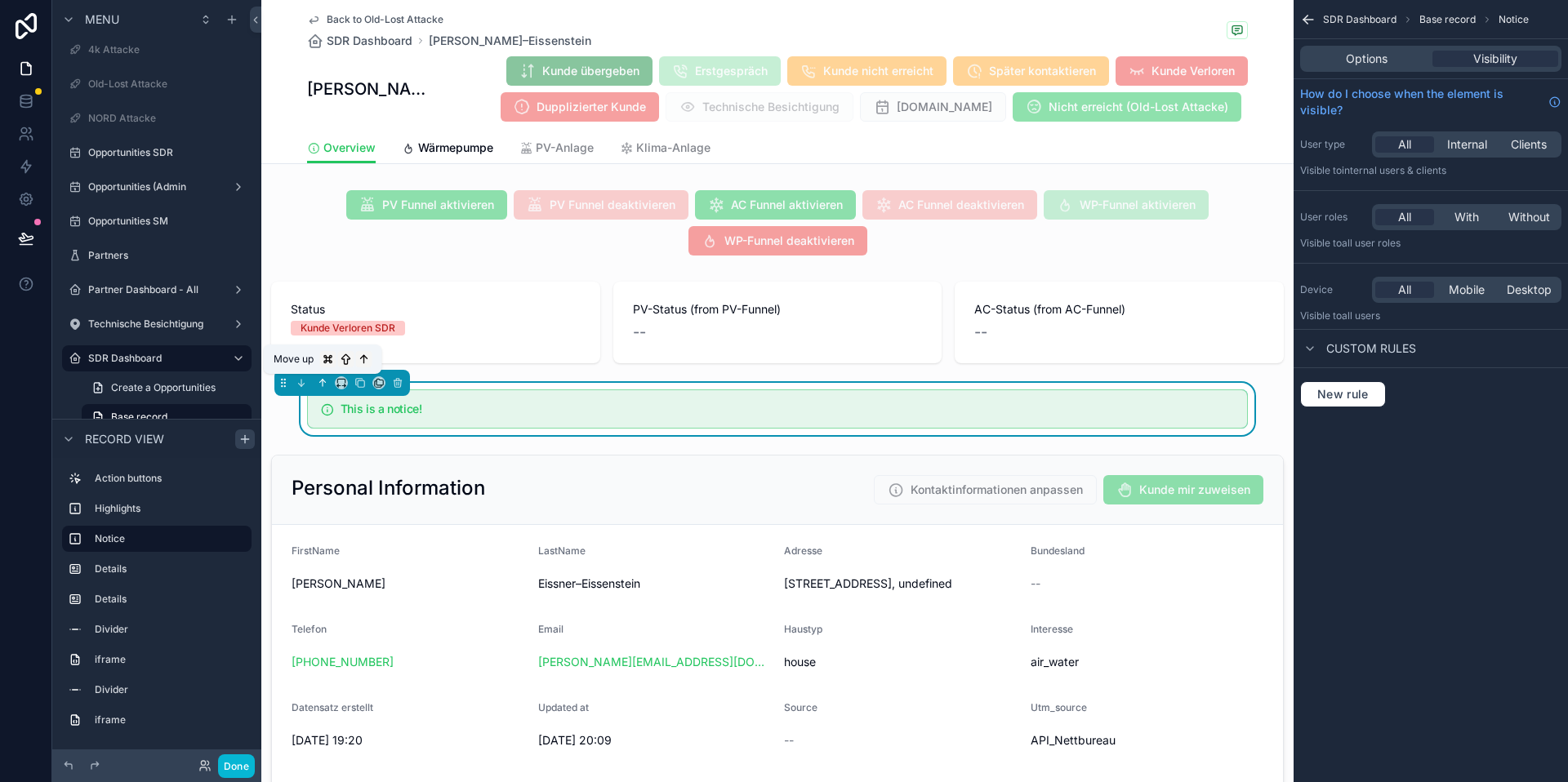
click at [325, 381] on icon "scrollable content" at bounding box center [323, 383] width 11 height 11
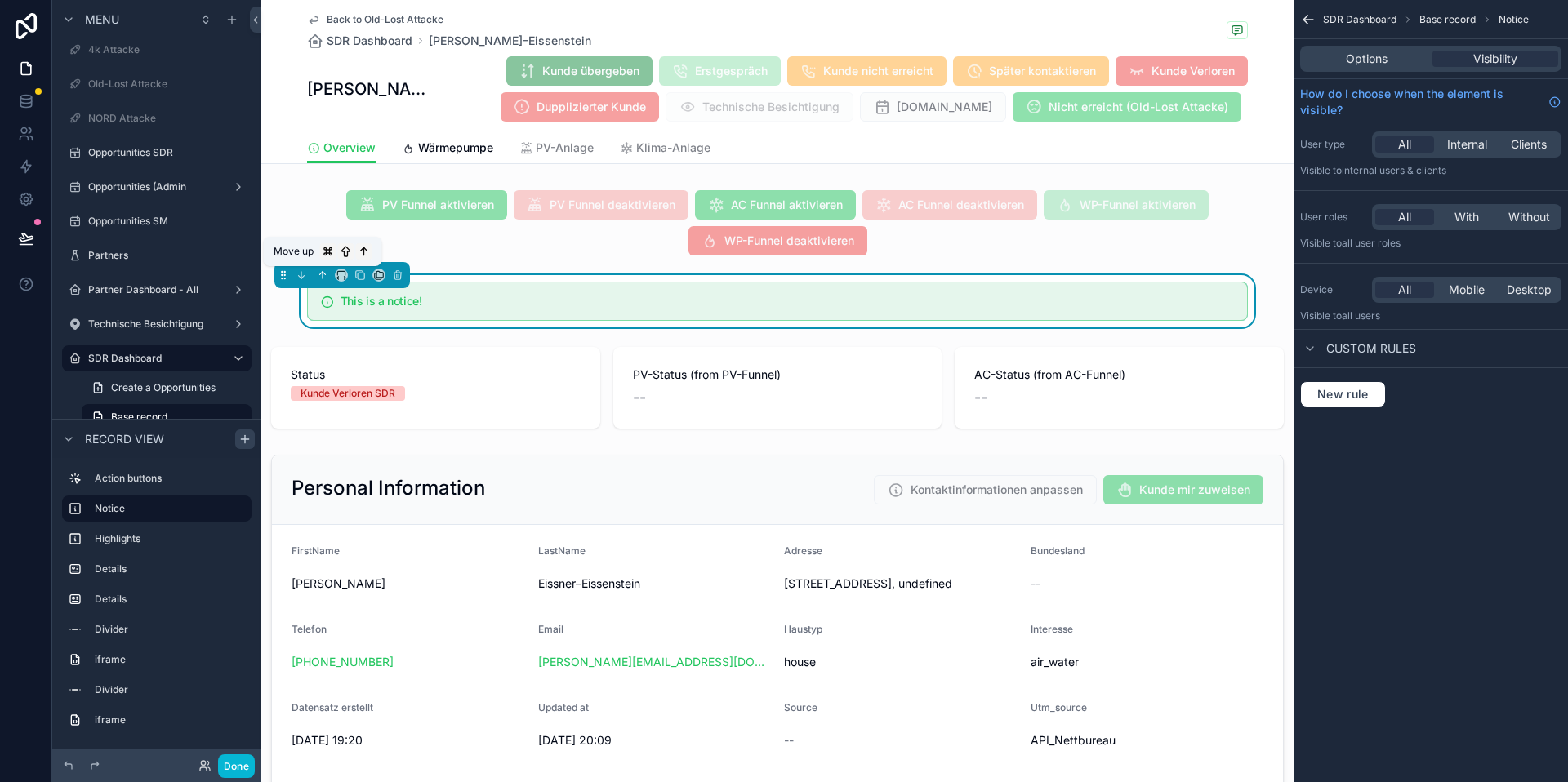
click at [318, 277] on icon "scrollable content" at bounding box center [323, 275] width 11 height 11
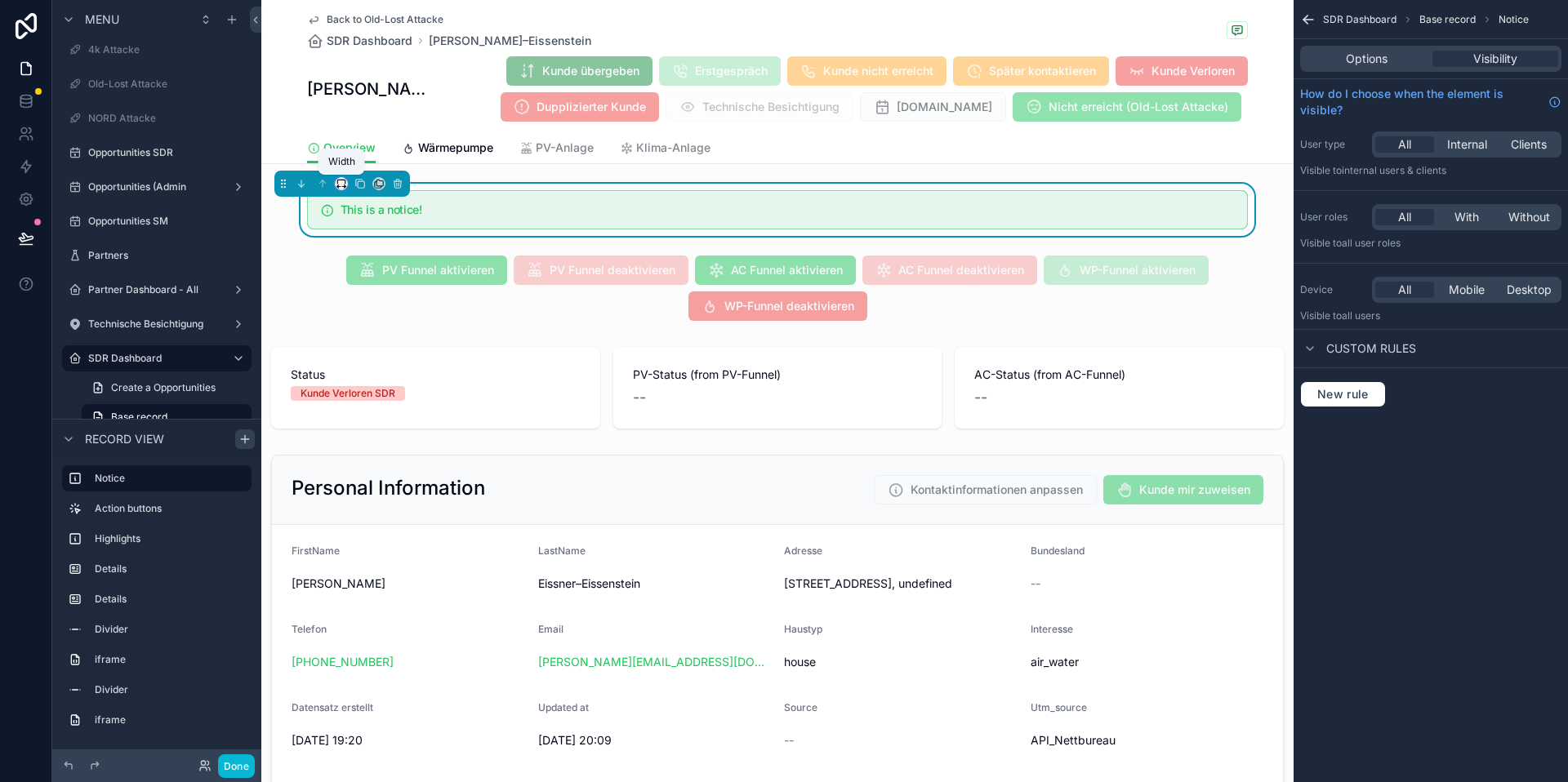
click at [341, 188] on icon "scrollable content" at bounding box center [341, 183] width 11 height 11
click at [376, 399] on span "Full width" at bounding box center [374, 400] width 50 height 20
click at [1365, 390] on span "New rule" at bounding box center [1343, 394] width 64 height 15
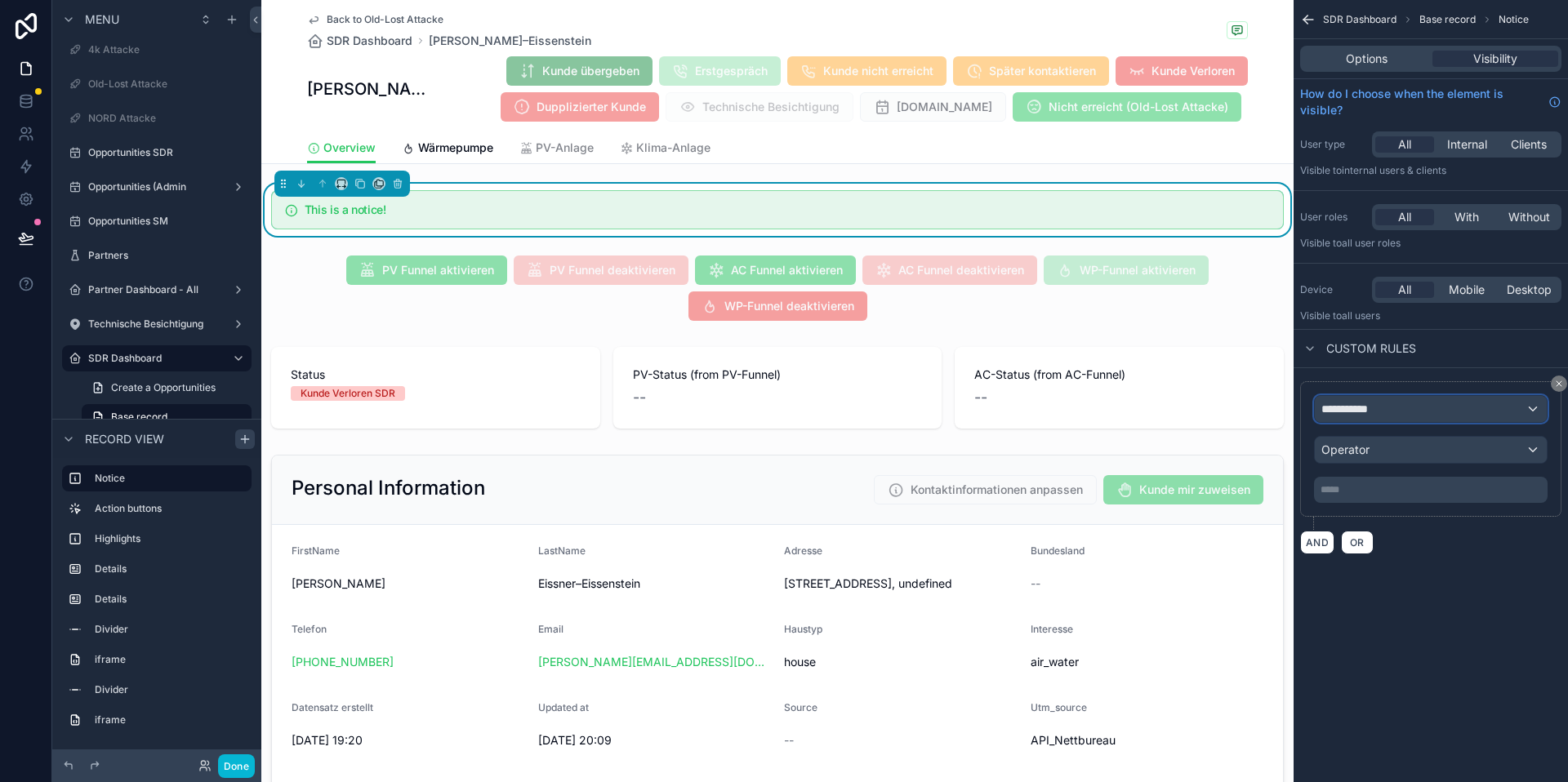
click at [1366, 414] on span "**********" at bounding box center [1351, 409] width 60 height 17
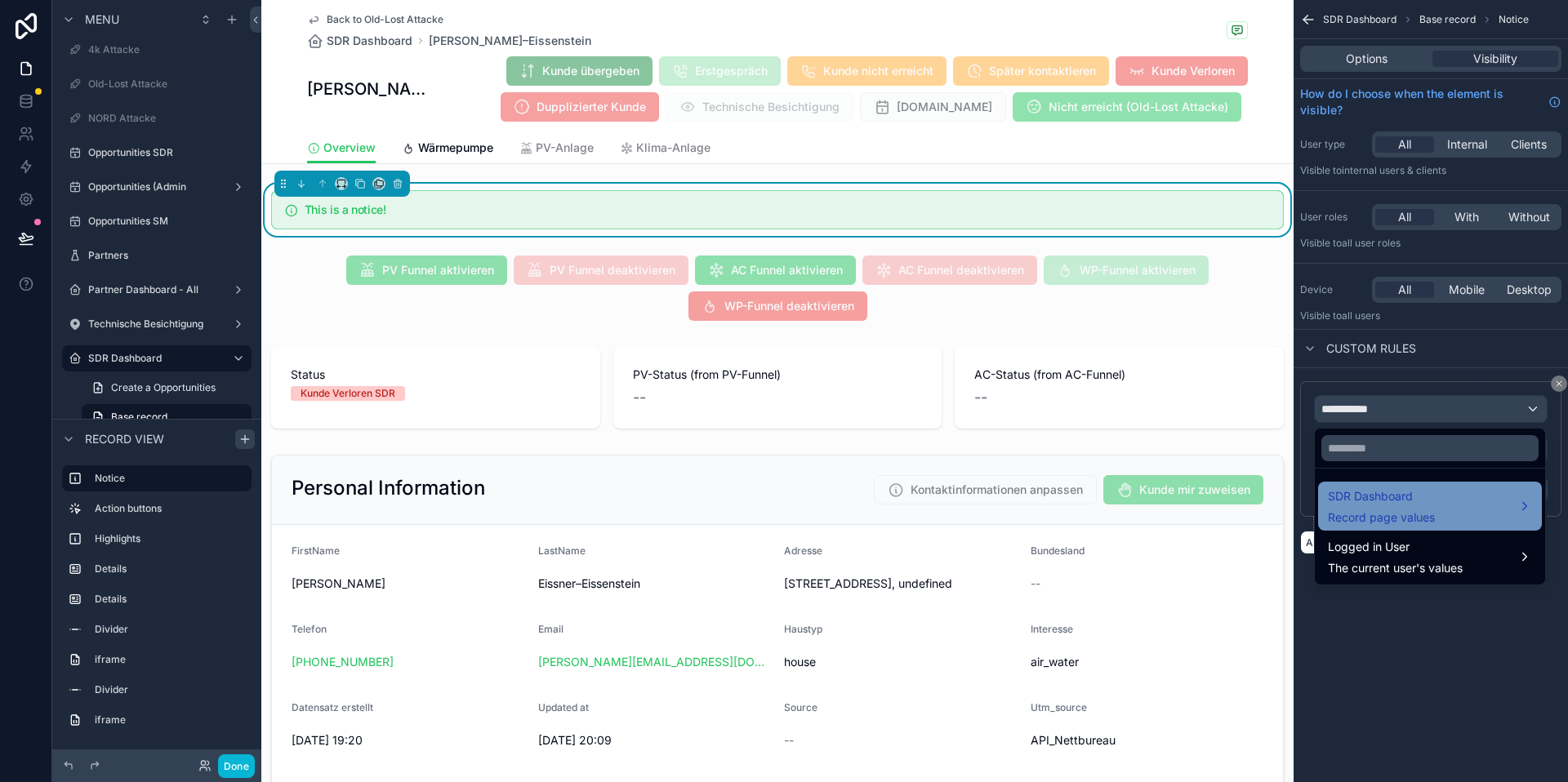
click at [1360, 505] on span "SDR Dashboard" at bounding box center [1381, 496] width 107 height 20
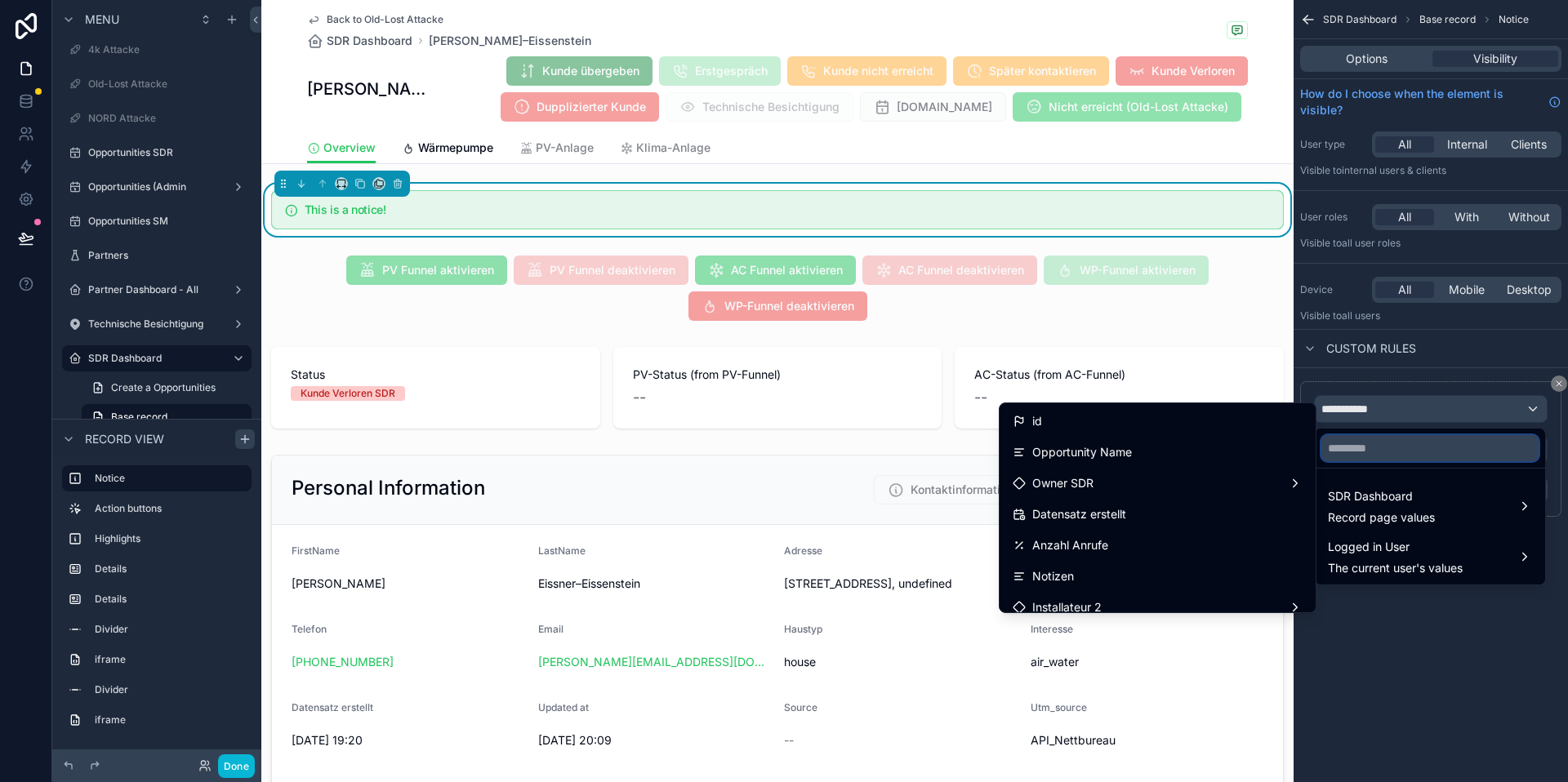
click at [1392, 457] on input "text" at bounding box center [1430, 448] width 218 height 26
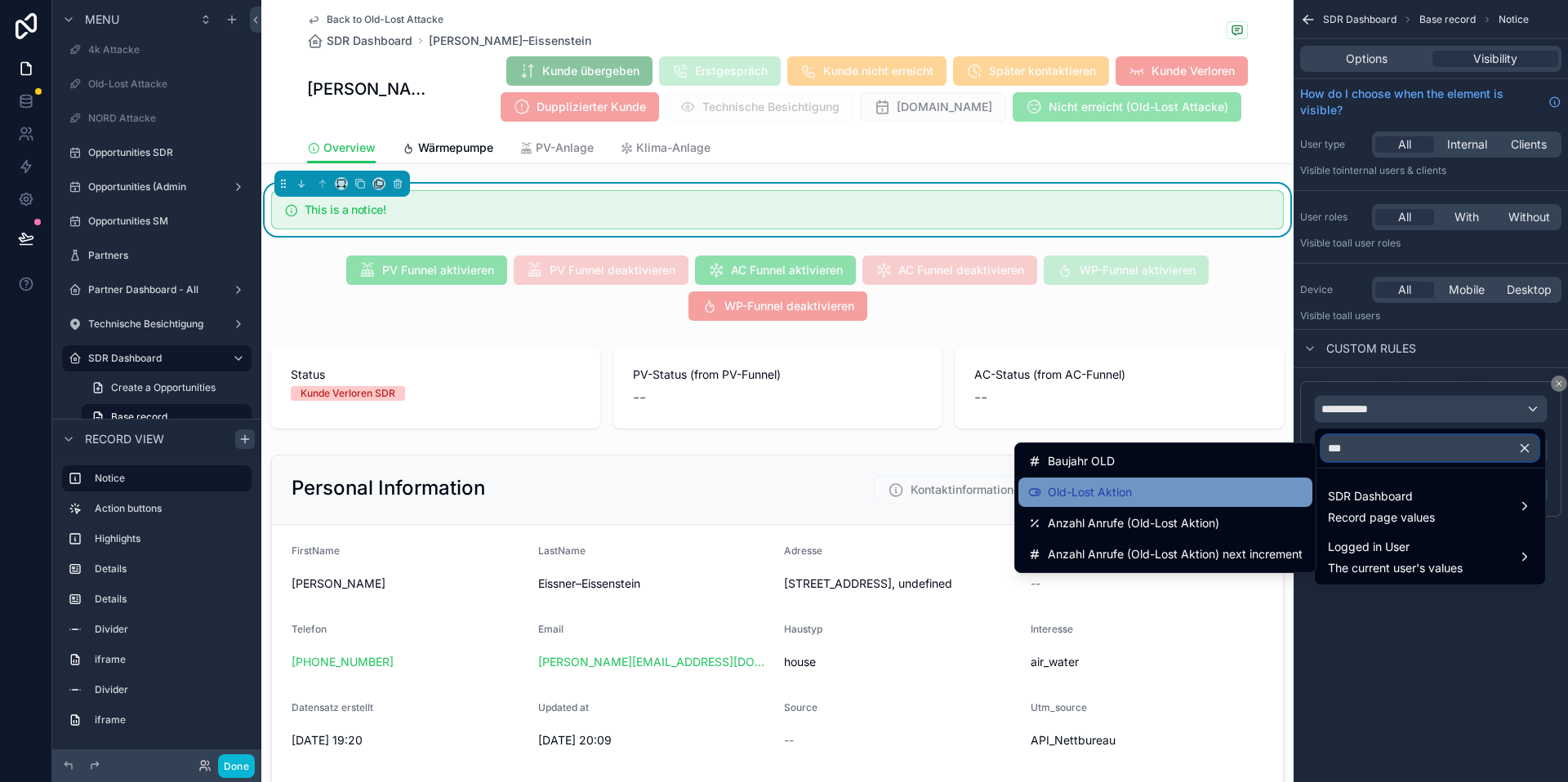
type input "***"
click at [1229, 498] on div "Old-Lost Aktion" at bounding box center [1165, 492] width 274 height 20
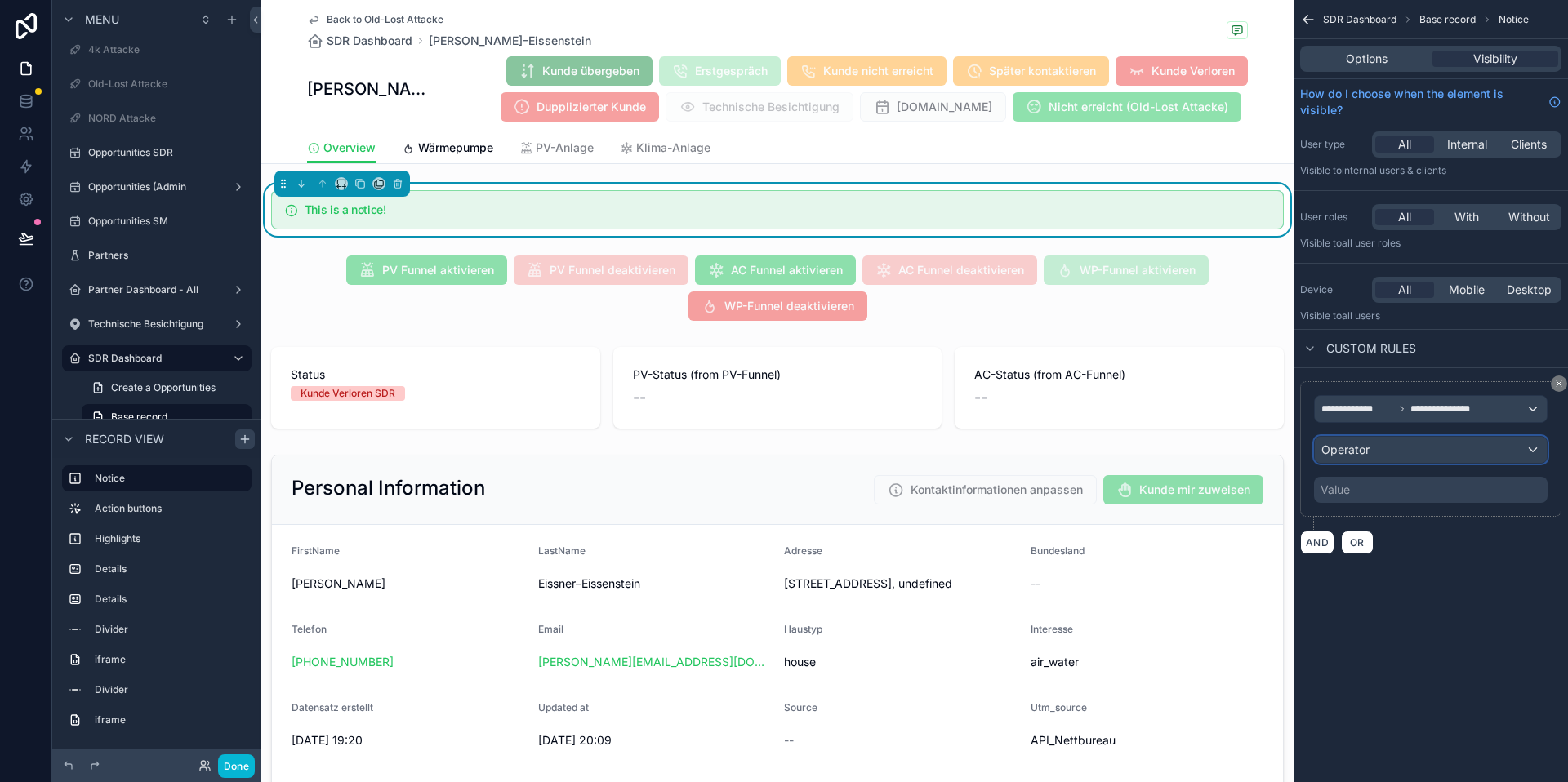
click at [1450, 450] on div "Operator" at bounding box center [1430, 450] width 232 height 26
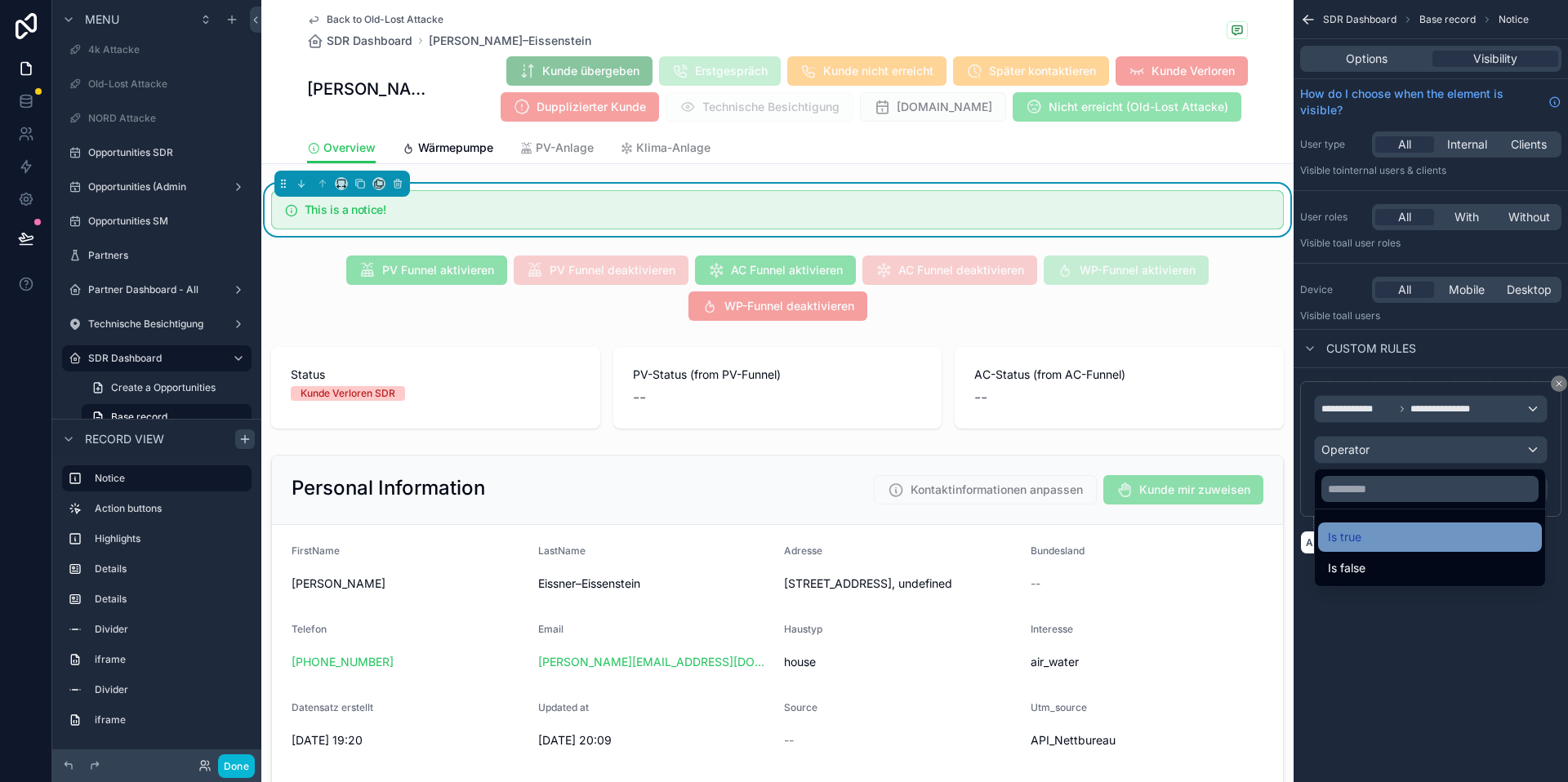
click at [1389, 527] on div "Is true" at bounding box center [1430, 537] width 205 height 20
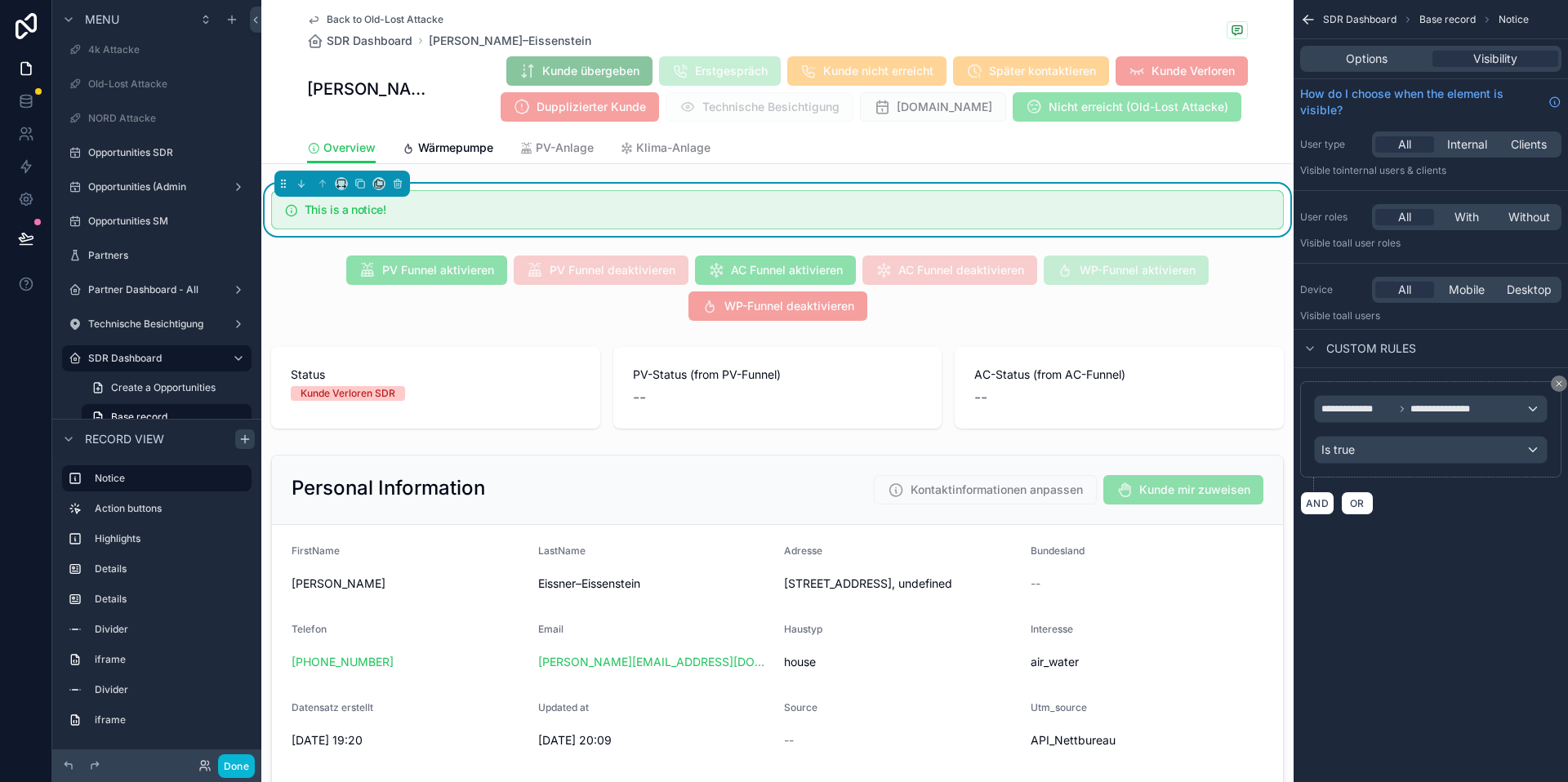
click at [1376, 68] on div "Options Visibility" at bounding box center [1430, 59] width 261 height 26
click at [1378, 61] on span "Options" at bounding box center [1366, 59] width 42 height 17
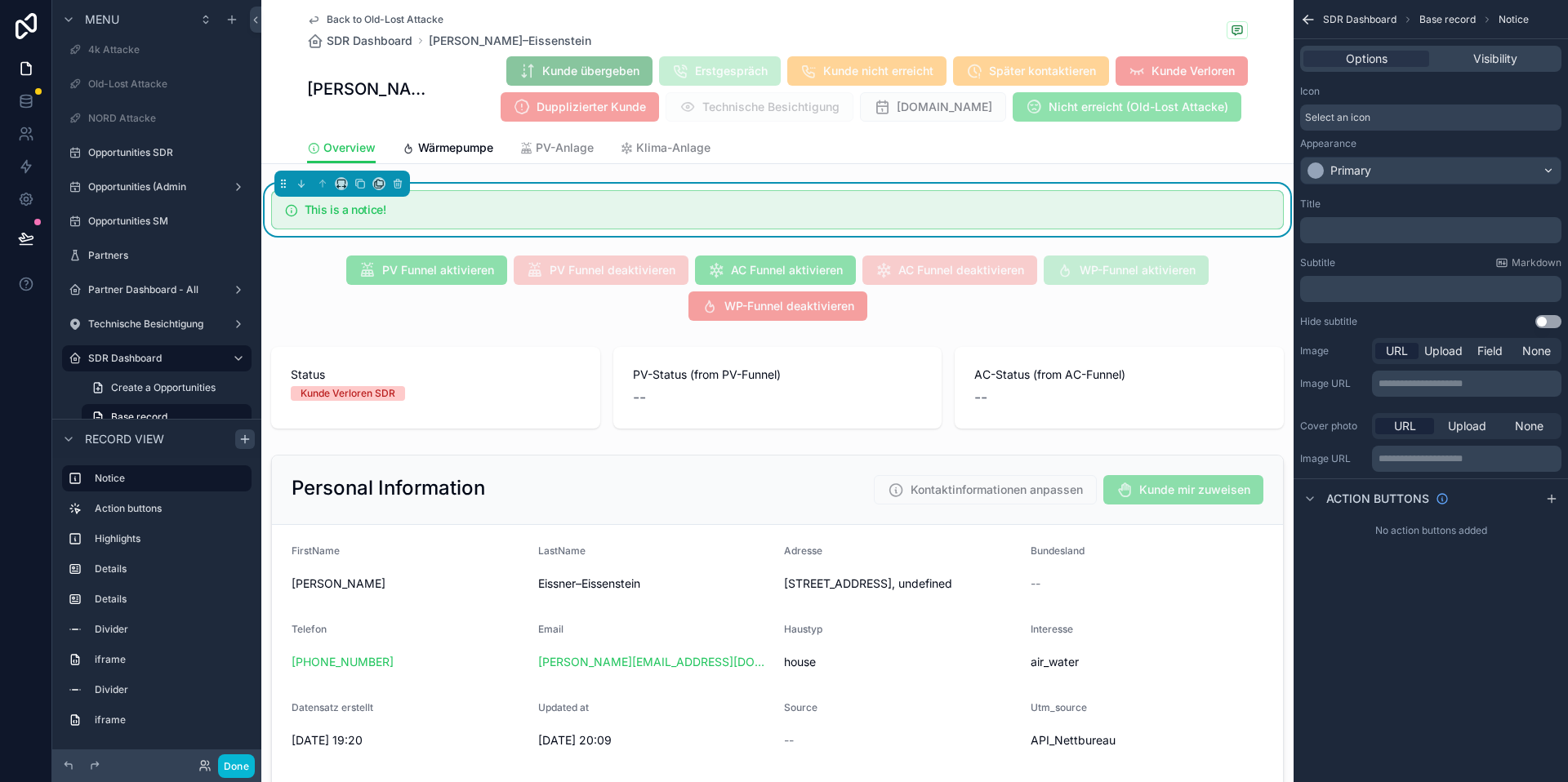
click at [1413, 192] on div "Title ﻿ Subtitle Markdown ﻿ Hide subtitle Use setting" at bounding box center [1430, 263] width 274 height 144
click at [1417, 181] on div "Primary" at bounding box center [1430, 171] width 259 height 26
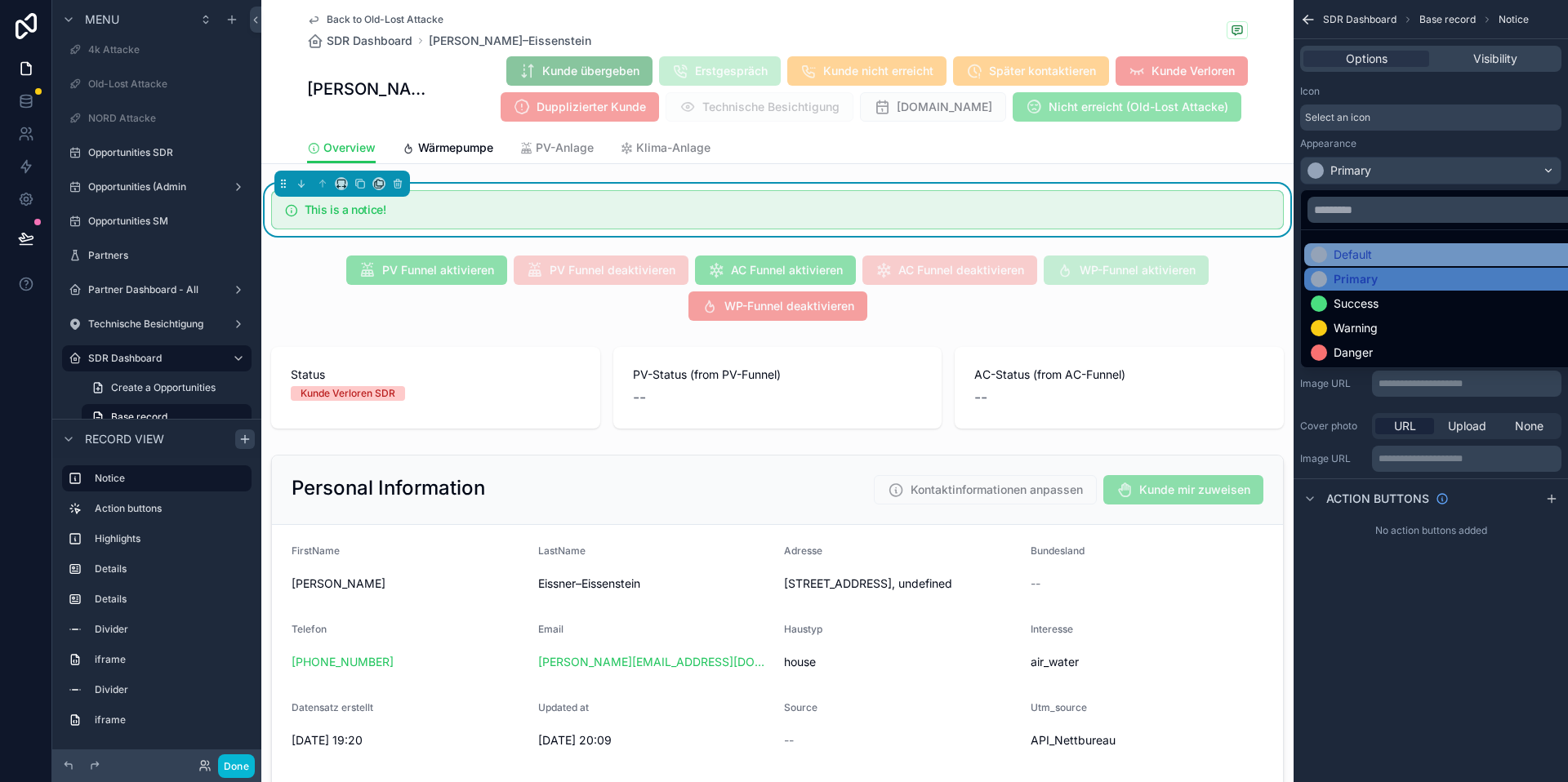
click at [1404, 248] on div "Default" at bounding box center [1450, 255] width 278 height 17
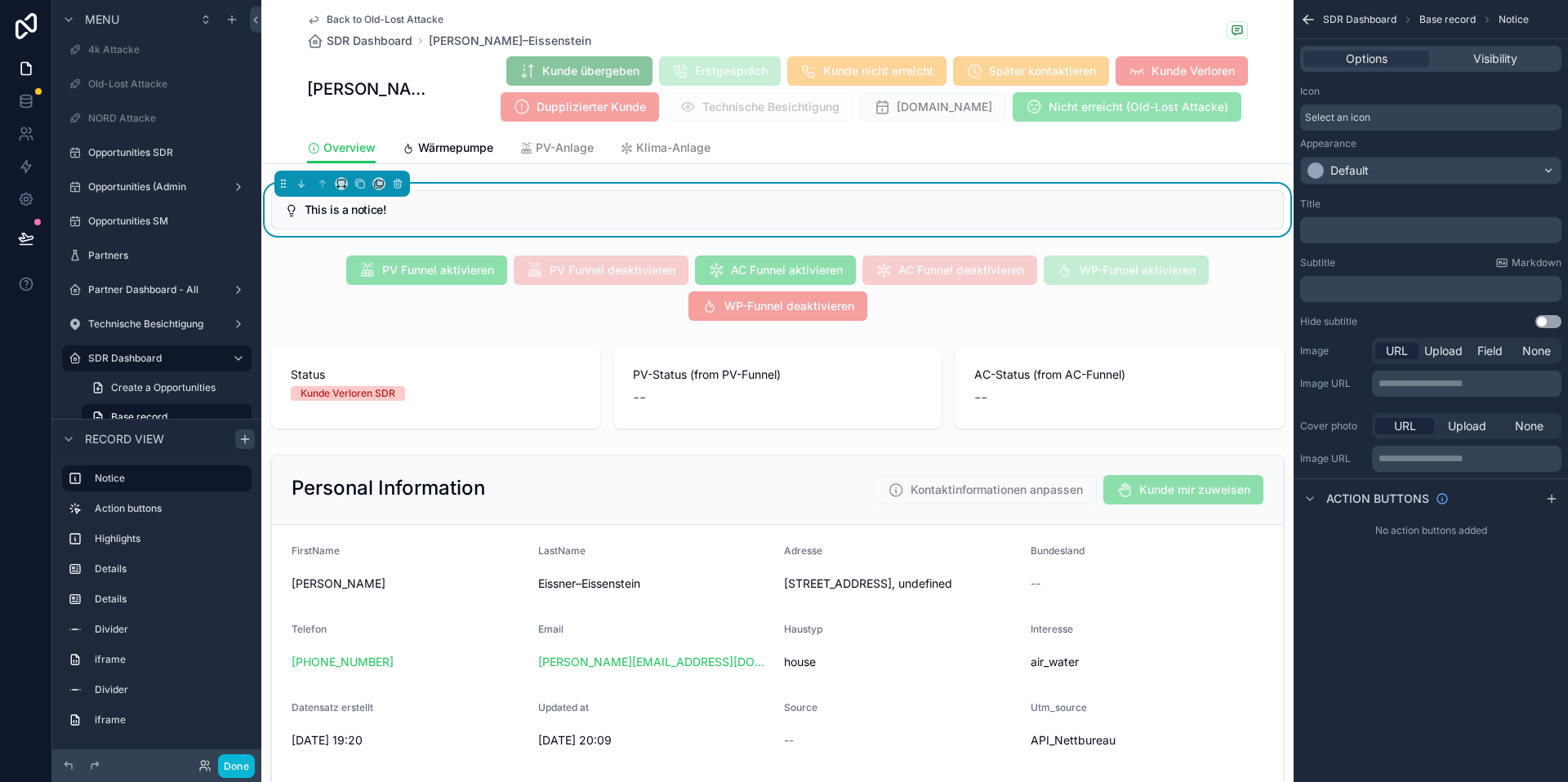
click at [1370, 116] on span "Select an icon" at bounding box center [1338, 117] width 65 height 13
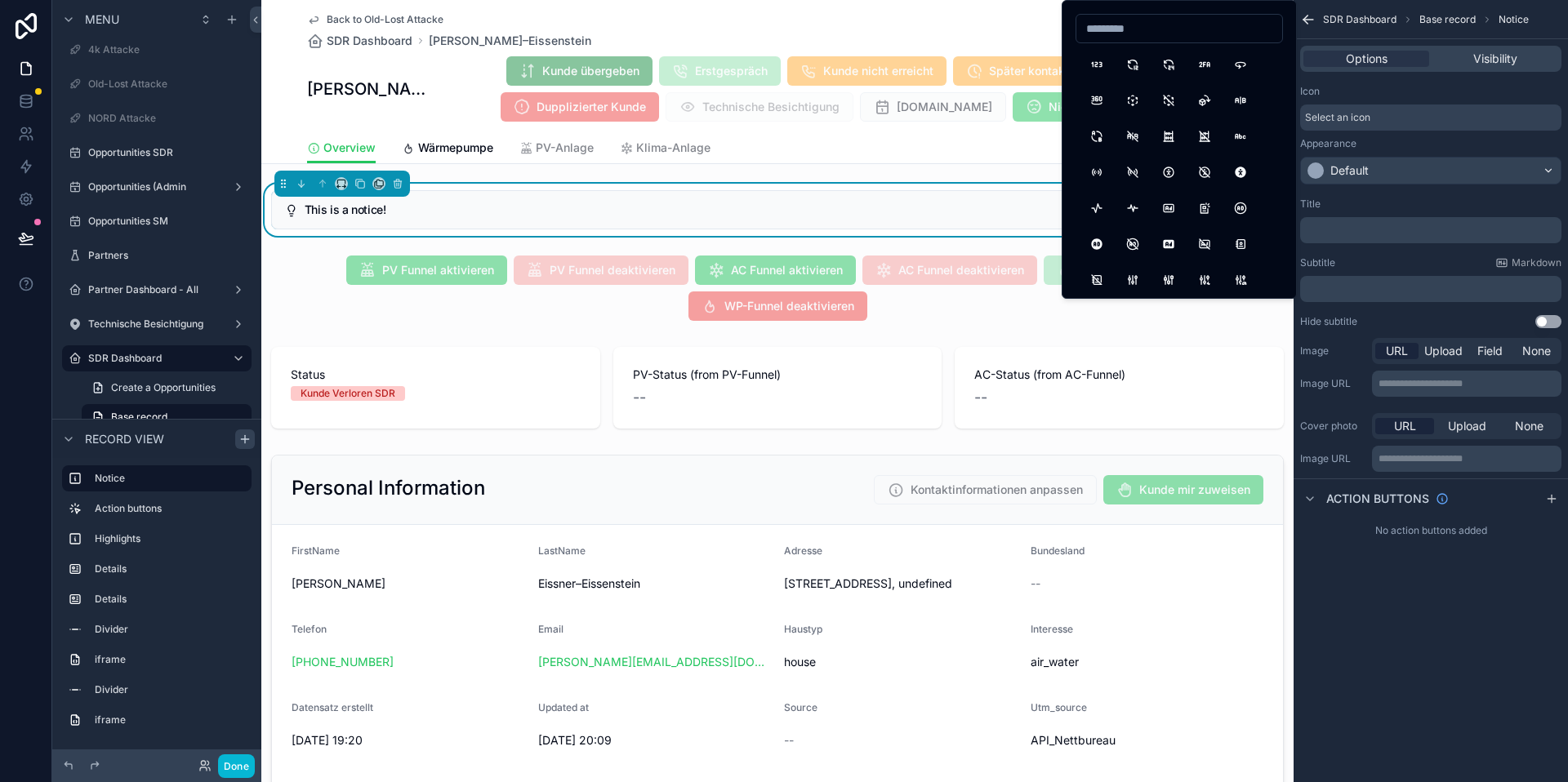
click at [1362, 224] on p "﻿" at bounding box center [1432, 231] width 252 height 13
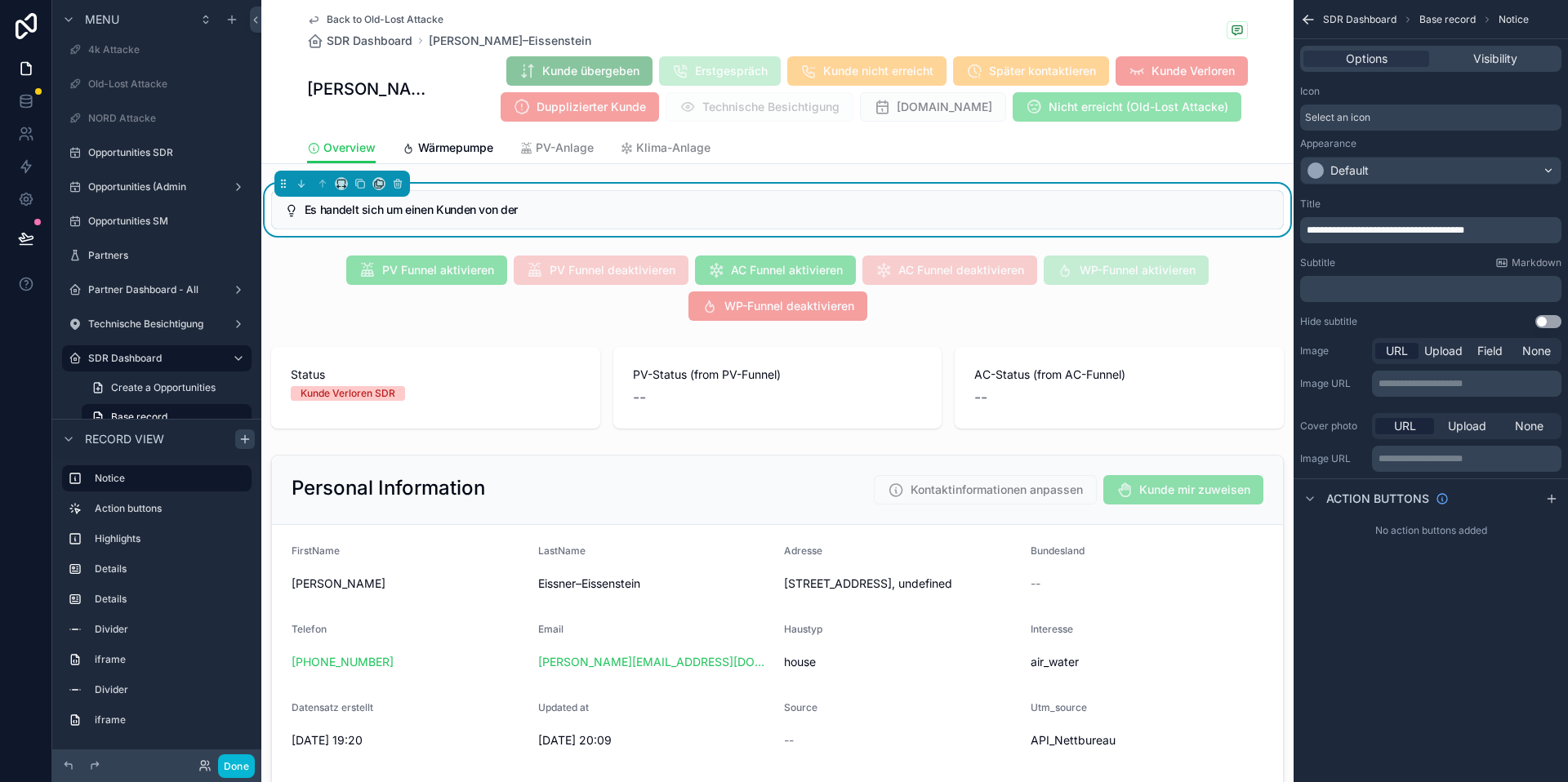
click at [1373, 641] on div "**********" at bounding box center [1430, 391] width 274 height 782
click at [1356, 287] on p "﻿" at bounding box center [1432, 289] width 252 height 13
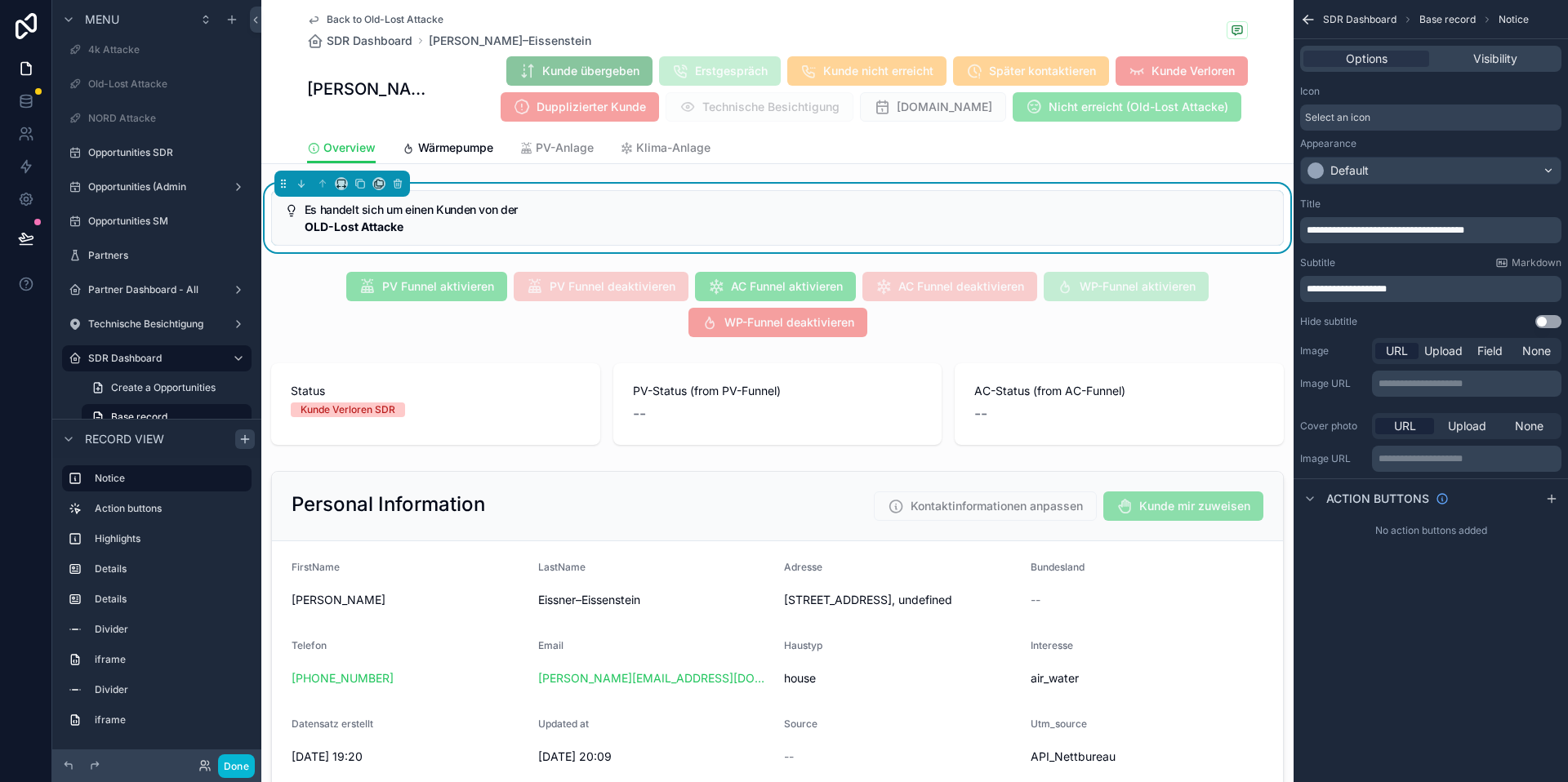
click at [1393, 645] on div "**********" at bounding box center [1430, 391] width 274 height 782
click at [1309, 289] on span "**********" at bounding box center [1347, 289] width 80 height 10
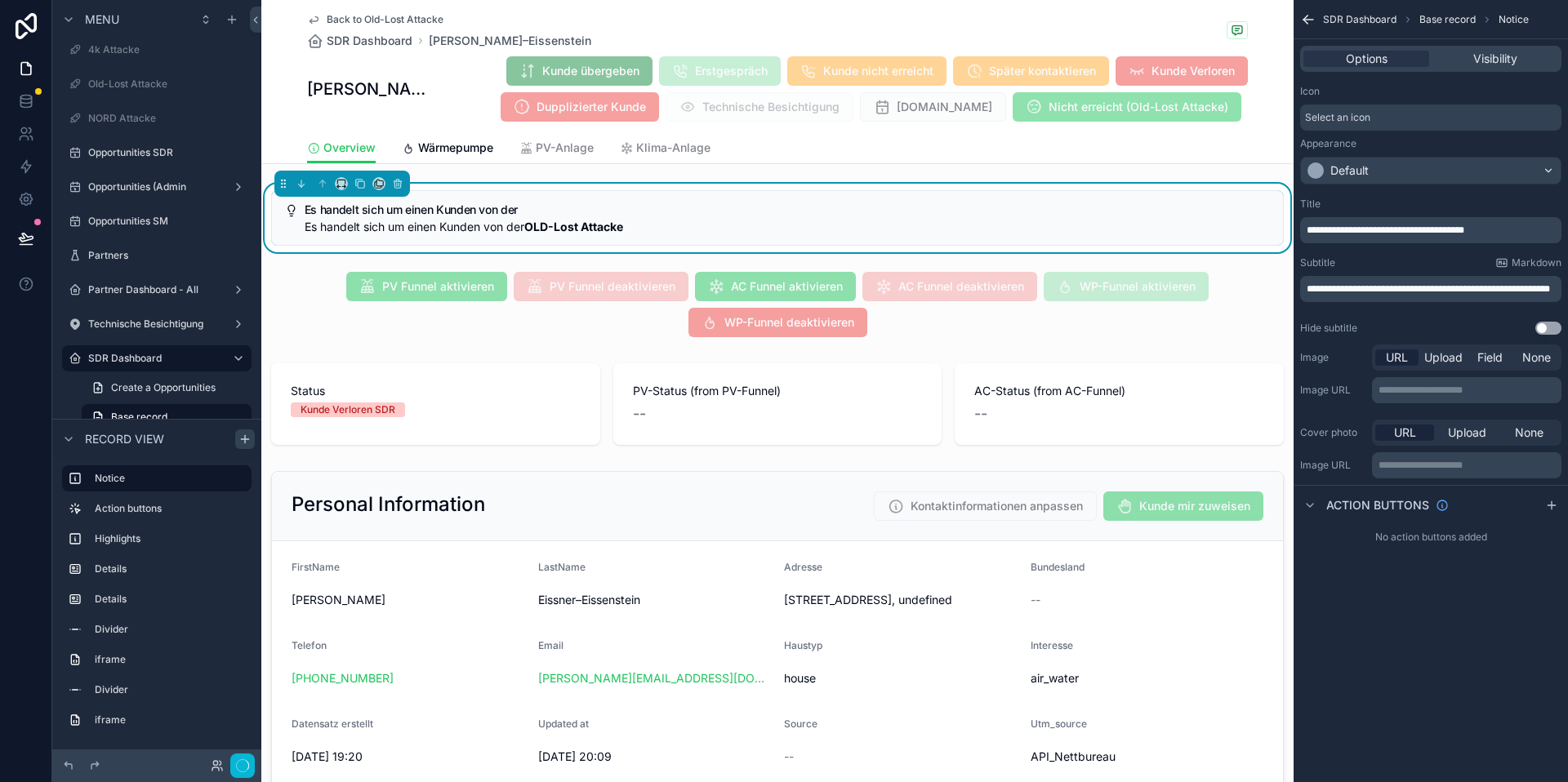
click at [1410, 319] on div "**********" at bounding box center [1430, 267] width 274 height 151
click at [1522, 225] on p "**********" at bounding box center [1432, 231] width 252 height 13
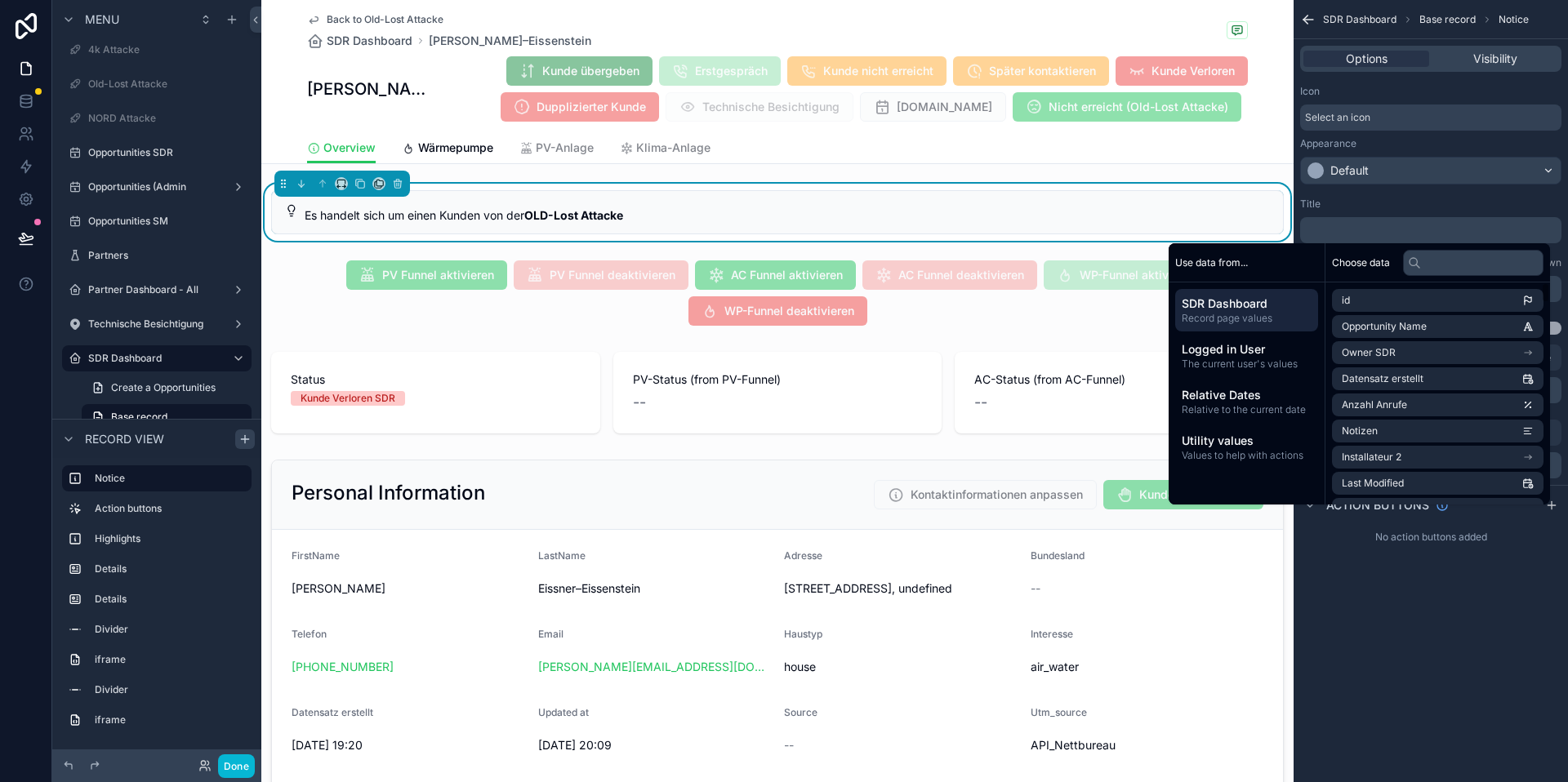
click at [1499, 573] on div "**********" at bounding box center [1430, 288] width 274 height 577
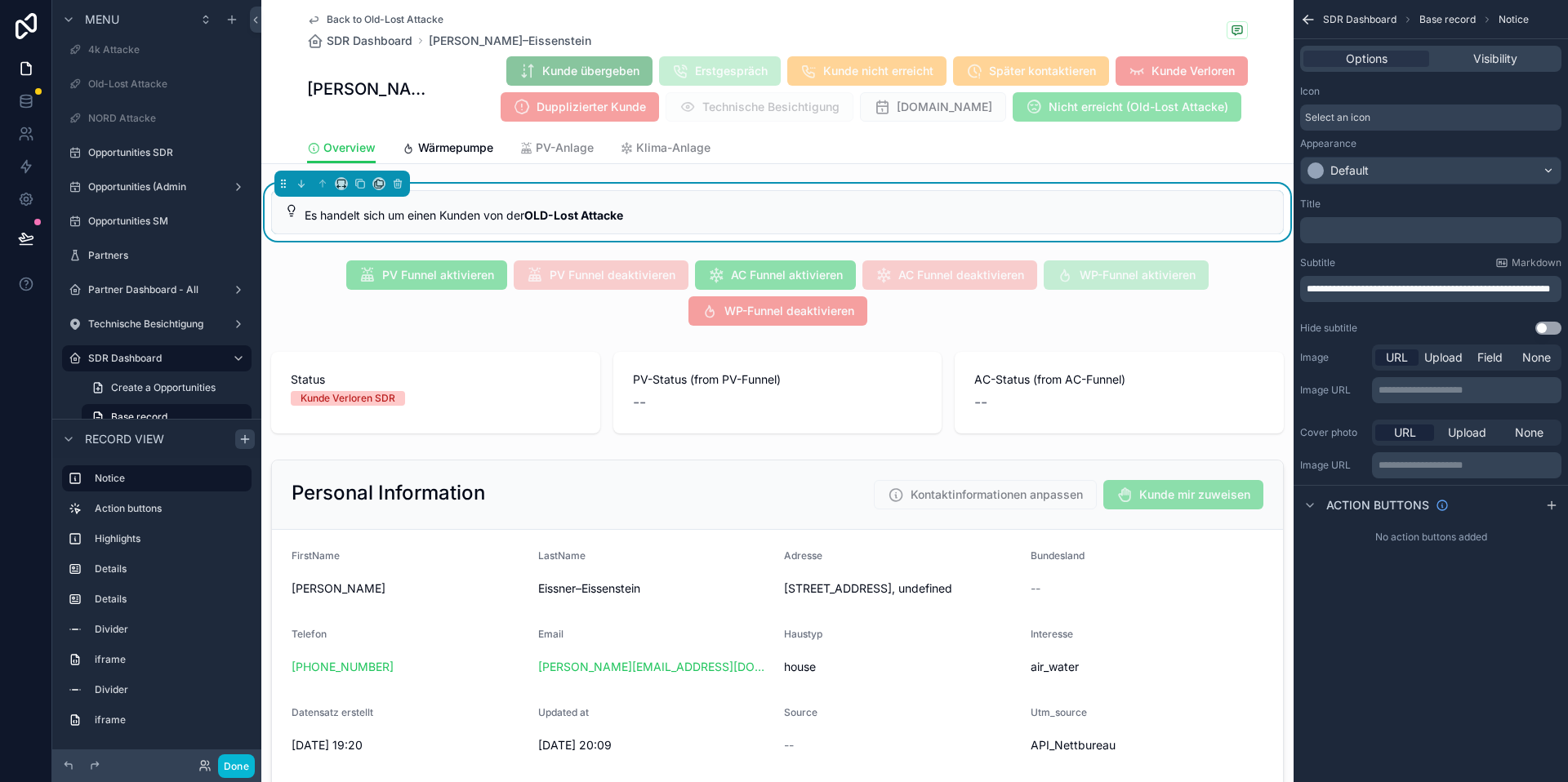
click at [1455, 285] on span "**********" at bounding box center [1428, 289] width 244 height 10
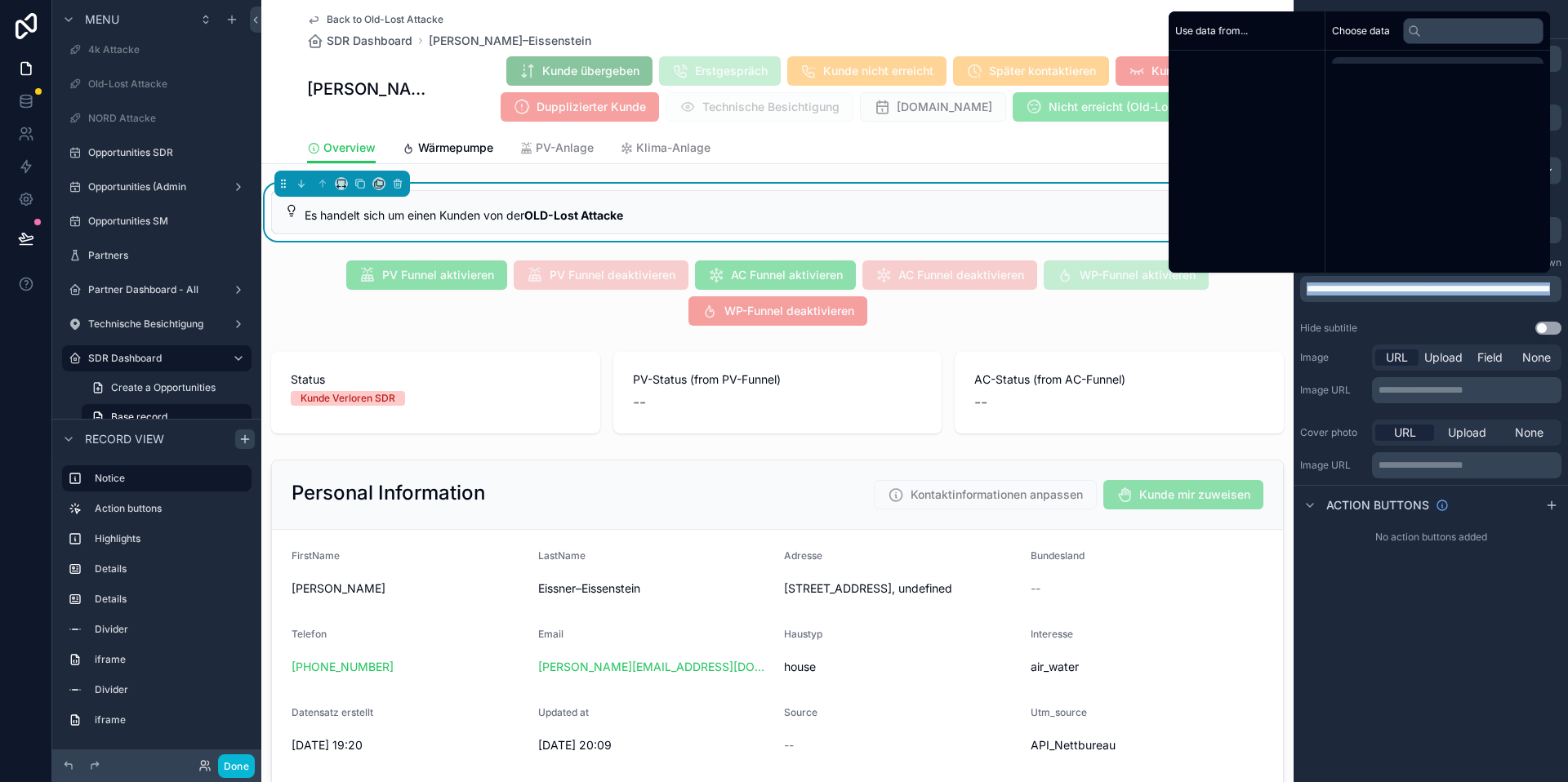
click at [1455, 285] on span "**********" at bounding box center [1428, 289] width 244 height 10
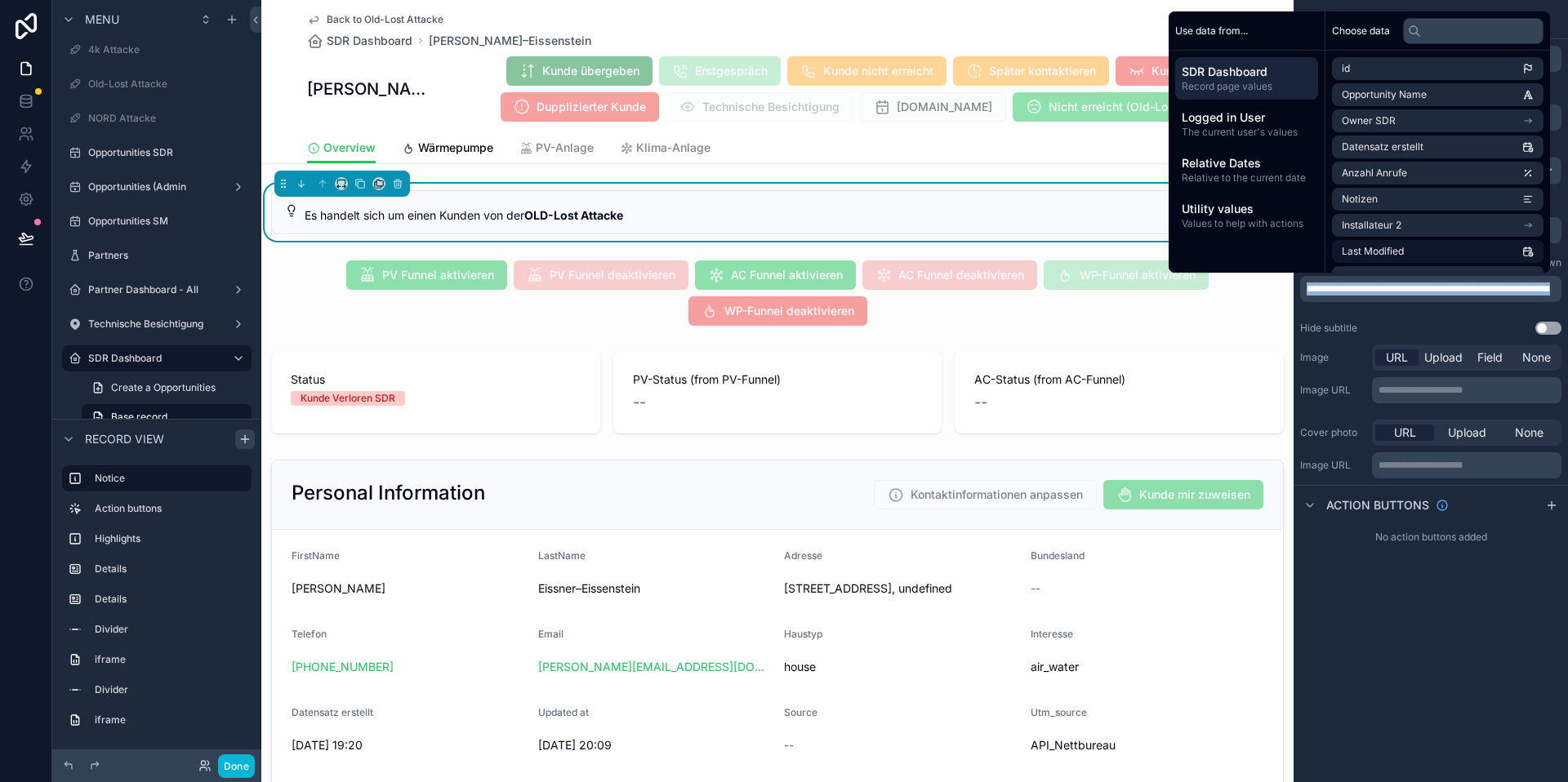
copy span "**********"
click at [1361, 325] on div "Hide subtitle Use setting" at bounding box center [1430, 328] width 261 height 13
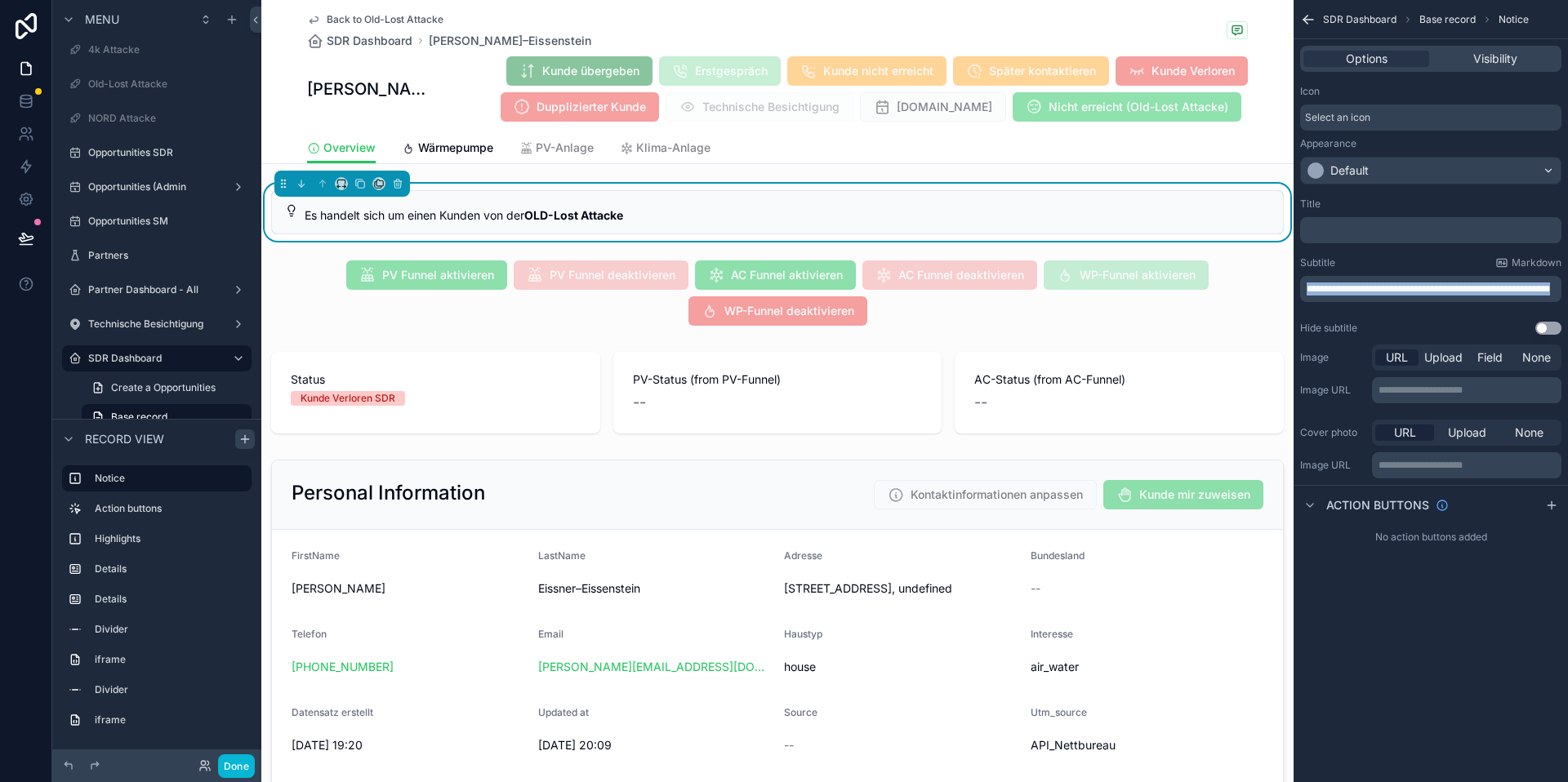
click at [1352, 233] on p "﻿" at bounding box center [1432, 231] width 252 height 13
click at [1450, 595] on div "**********" at bounding box center [1430, 391] width 274 height 782
click at [1558, 500] on icon "scrollable content" at bounding box center [1552, 506] width 13 height 13
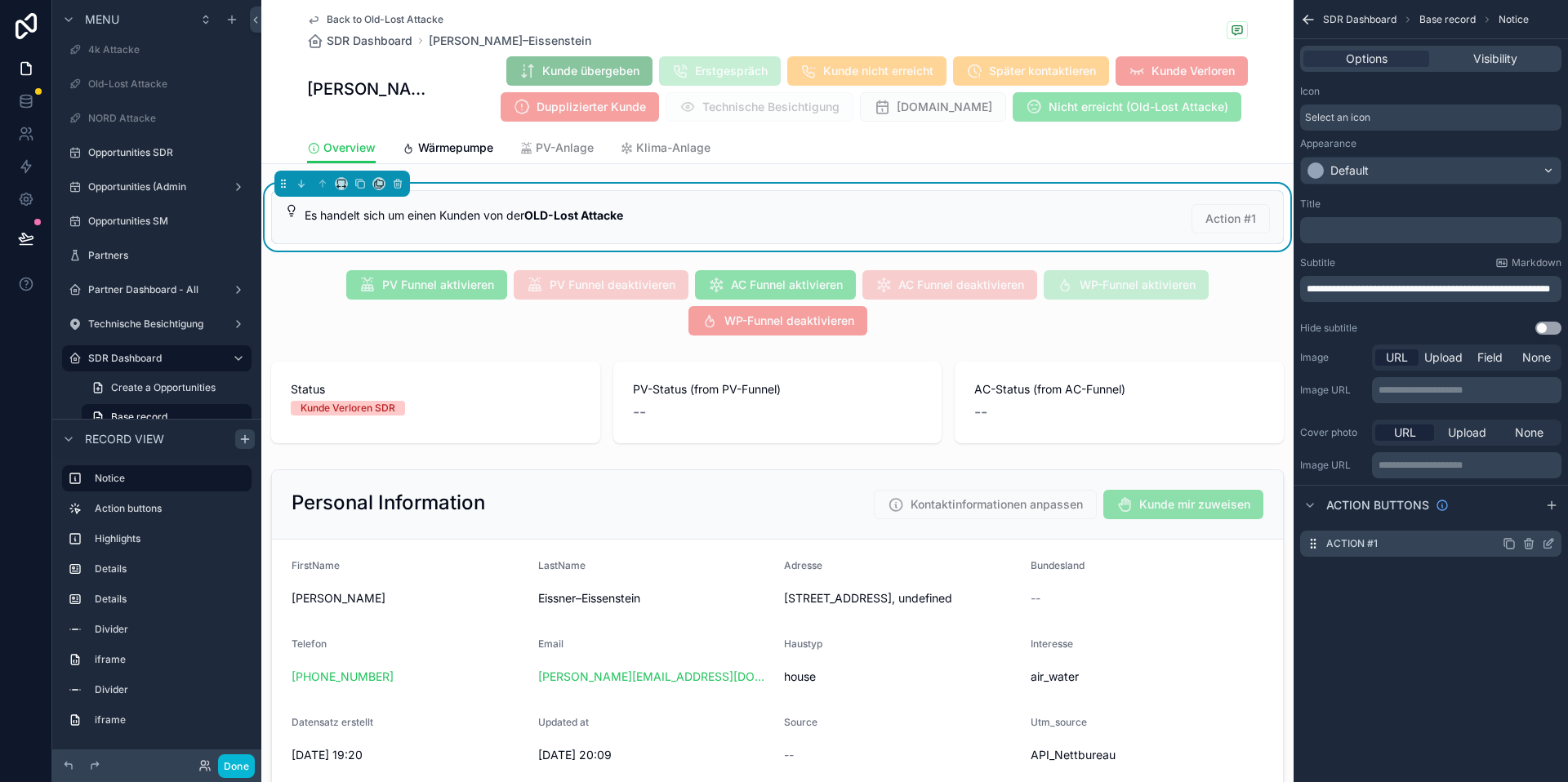
click at [1543, 544] on icon "scrollable content" at bounding box center [1548, 544] width 13 height 13
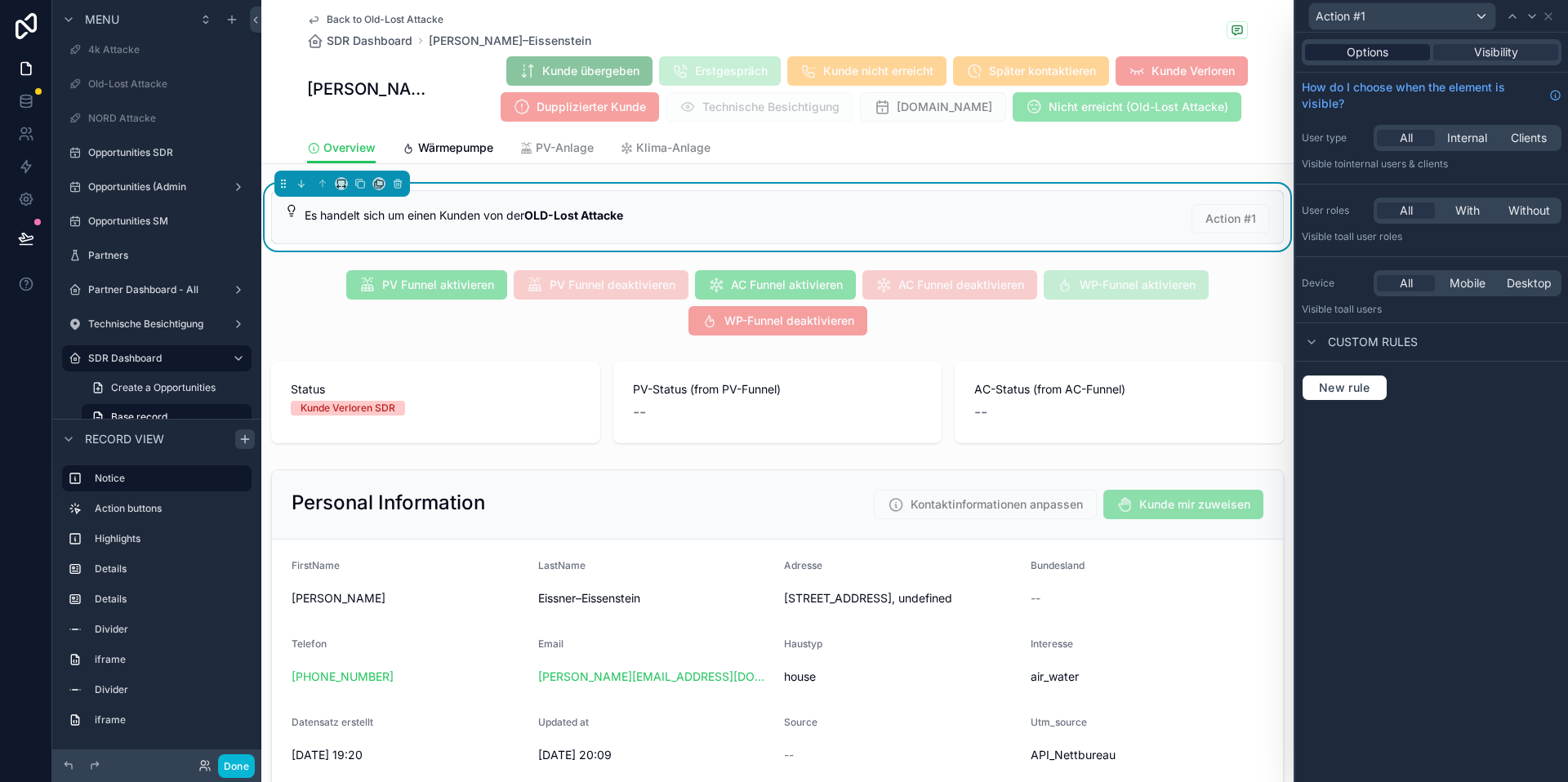
click at [1392, 50] on div "Options" at bounding box center [1368, 52] width 125 height 17
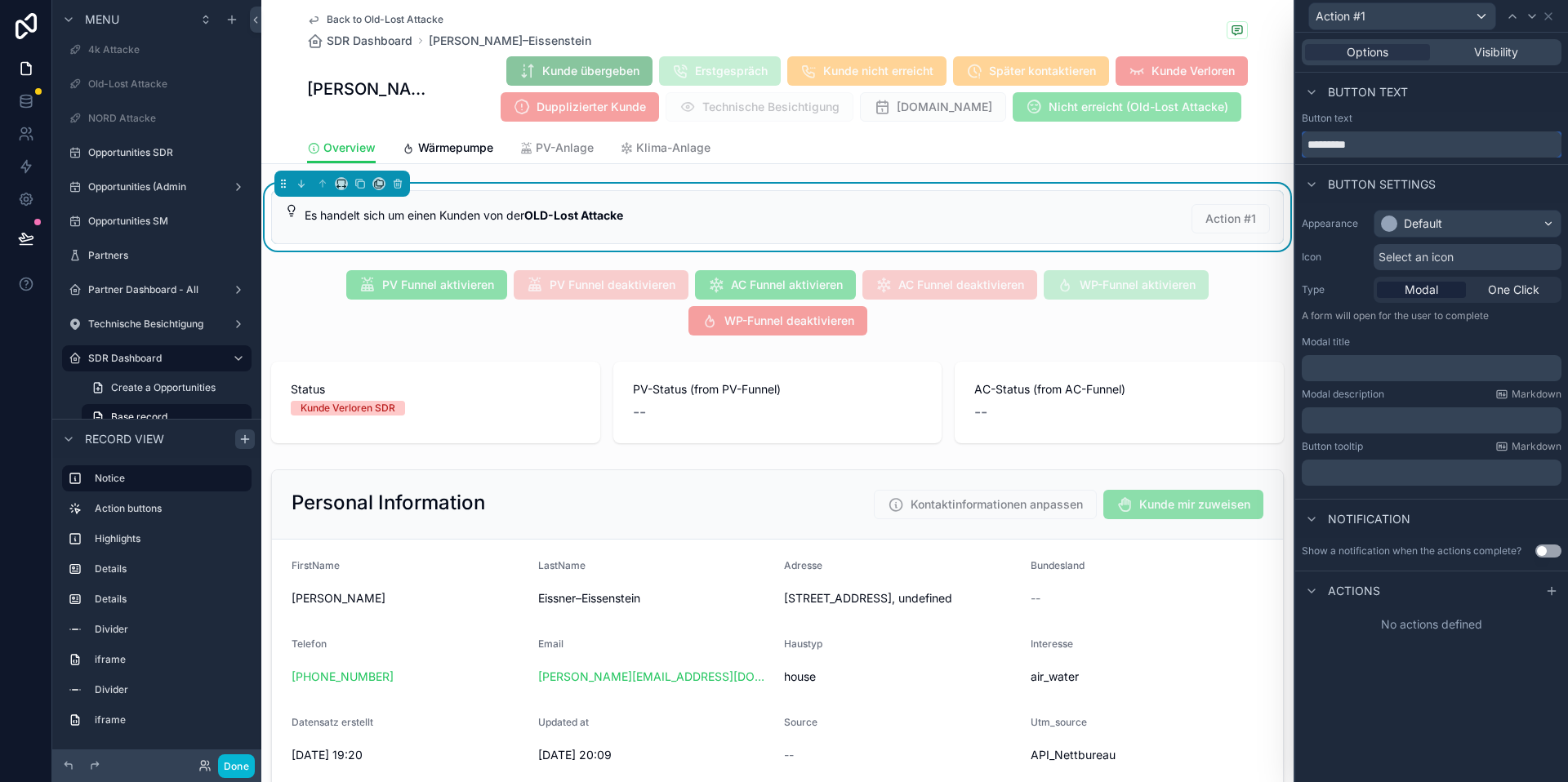
click at [1373, 138] on input "*********" at bounding box center [1431, 144] width 259 height 26
click at [1372, 137] on input "*********" at bounding box center [1431, 144] width 259 height 26
click at [1368, 134] on input "*********" at bounding box center [1431, 144] width 259 height 26
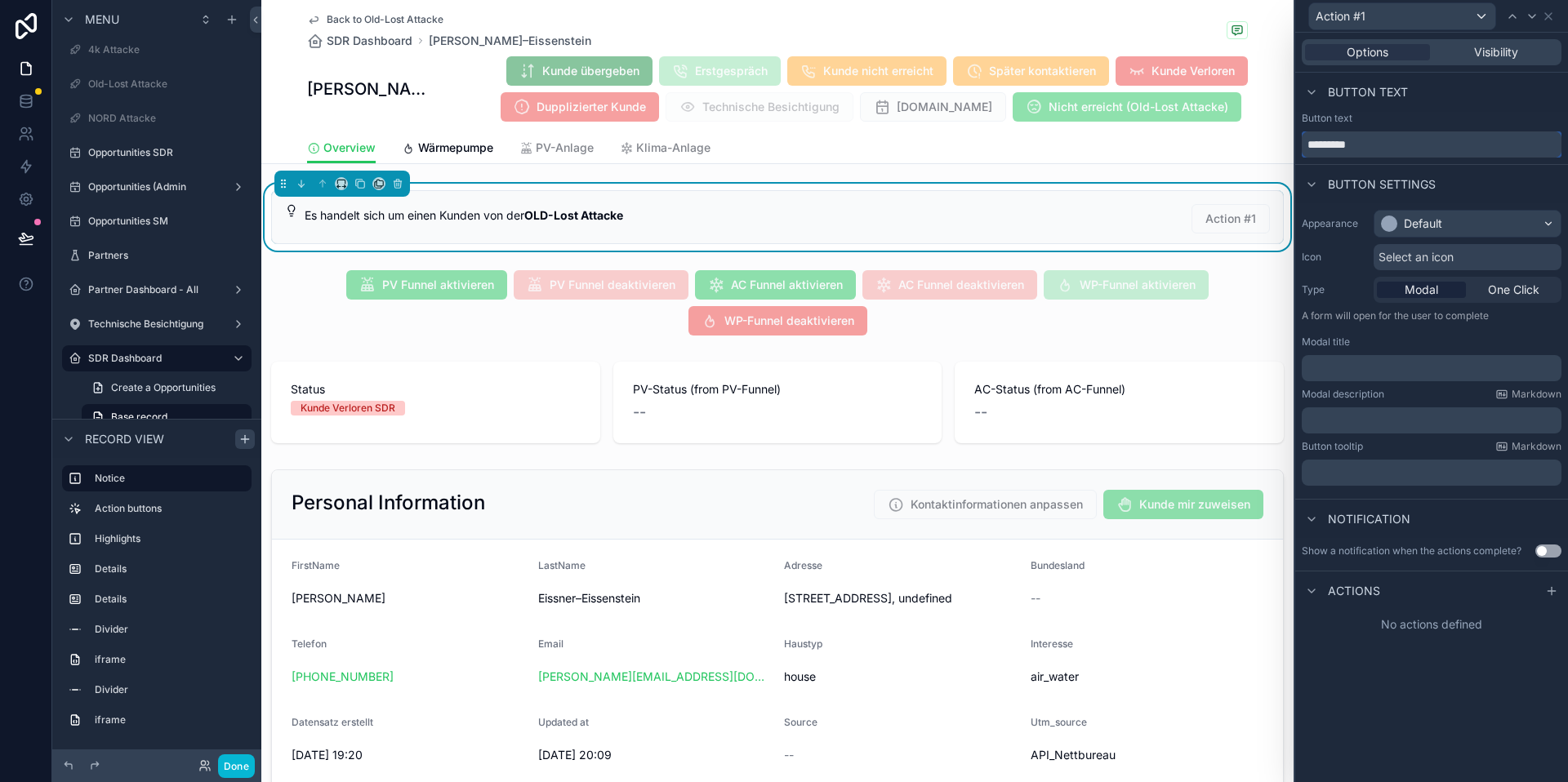
click at [1350, 141] on input "*********" at bounding box center [1431, 144] width 259 height 26
type input "*"
type input "**********"
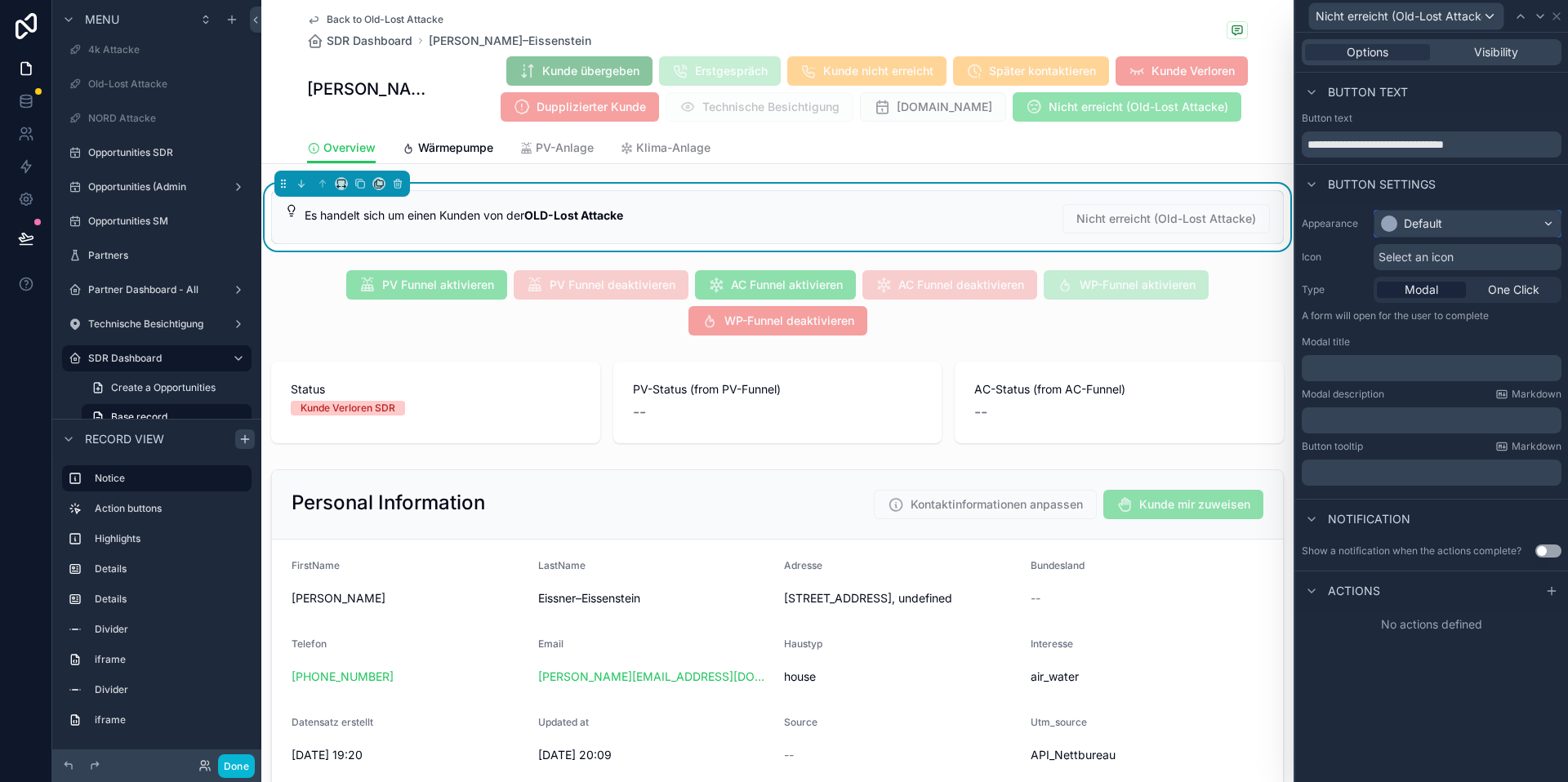
click at [1406, 219] on div "Default" at bounding box center [1423, 224] width 38 height 17
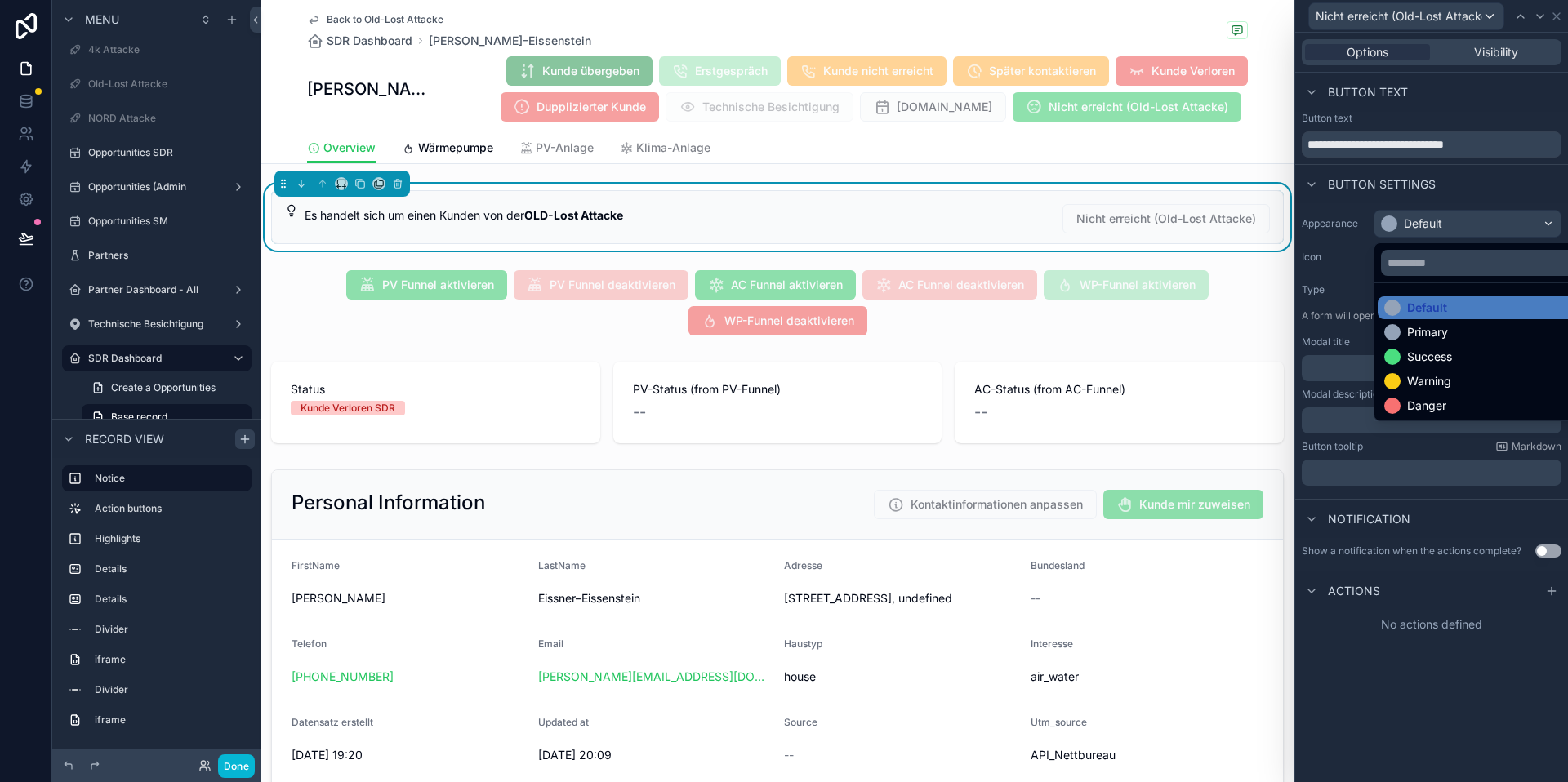
click at [1446, 322] on div "Primary" at bounding box center [1487, 332] width 218 height 23
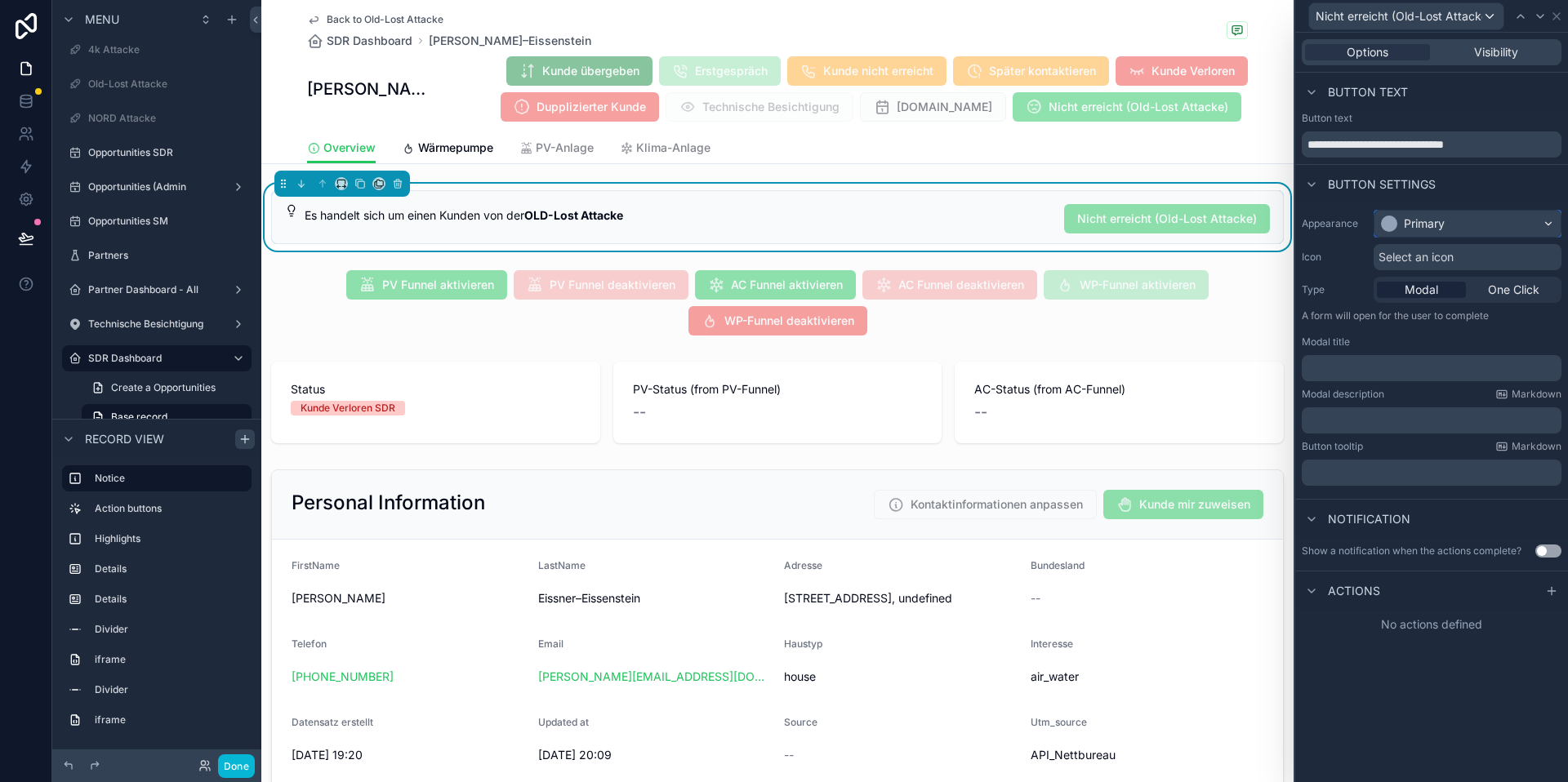
click at [1447, 227] on div "Primary" at bounding box center [1468, 224] width 186 height 26
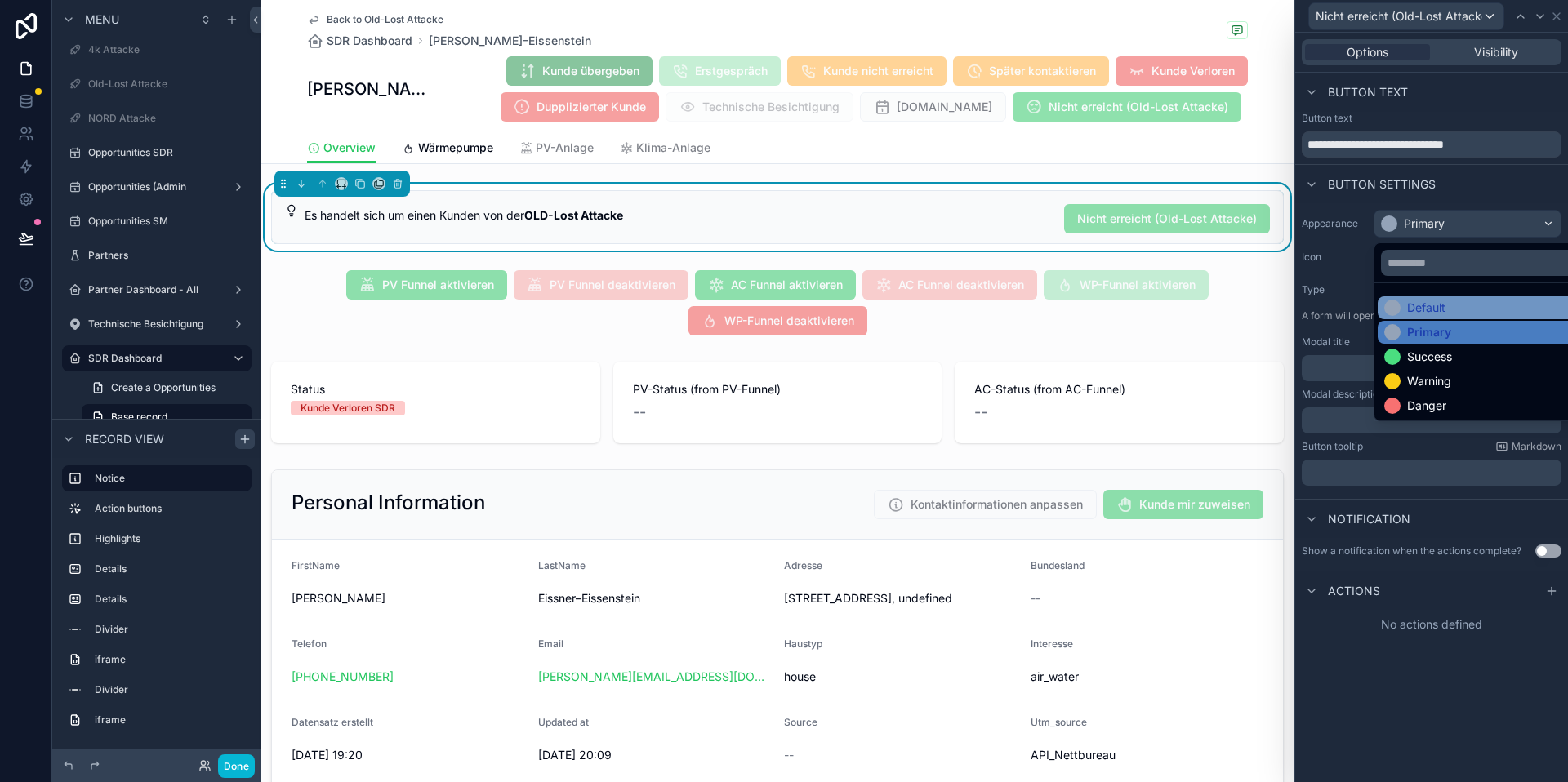
click at [1442, 312] on div "Default" at bounding box center [1426, 308] width 38 height 17
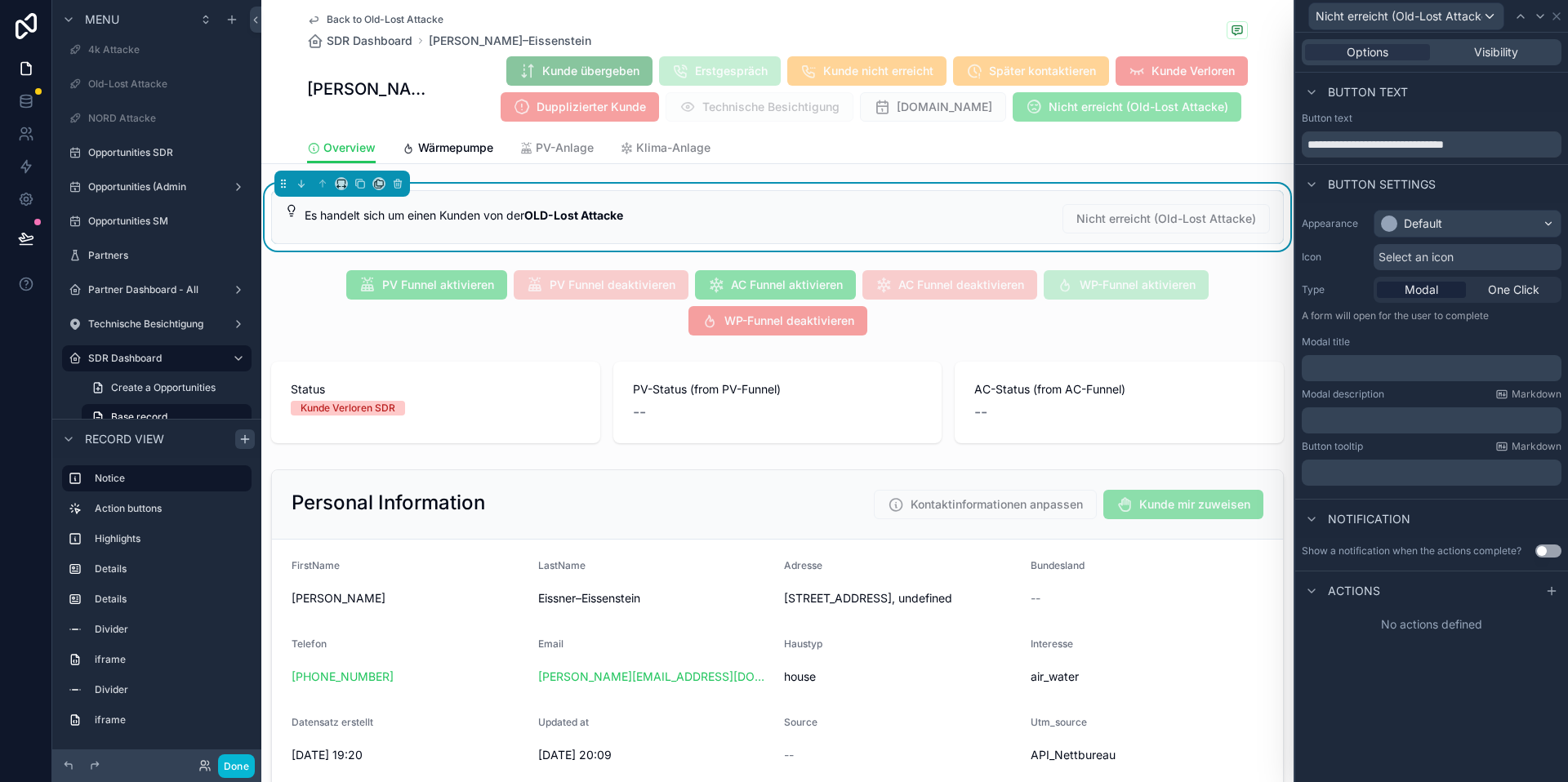
click at [1431, 259] on span "Select an icon" at bounding box center [1416, 258] width 75 height 17
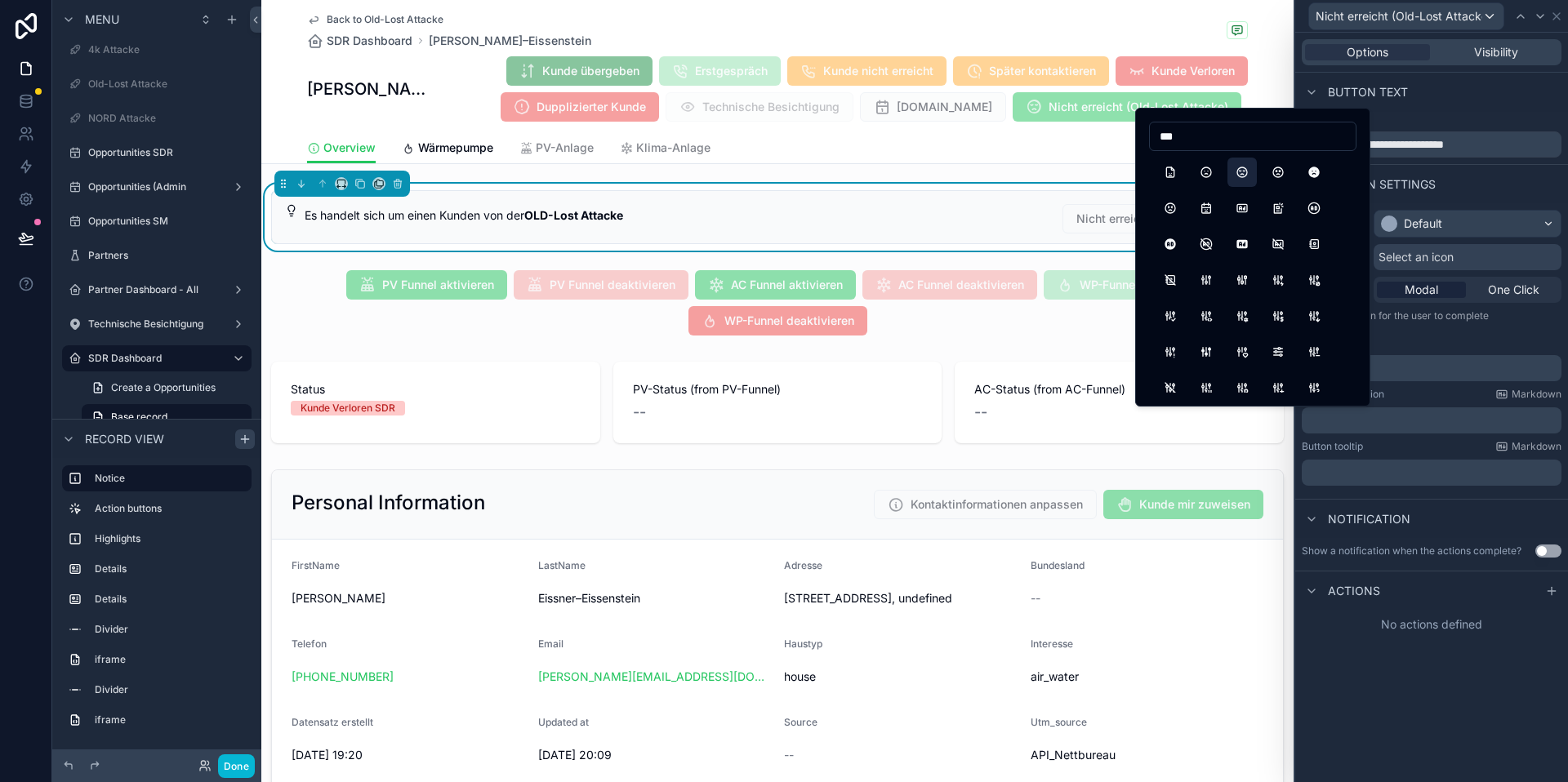
type input "***"
click at [1238, 179] on button "MoodSad2" at bounding box center [1242, 173] width 30 height 30
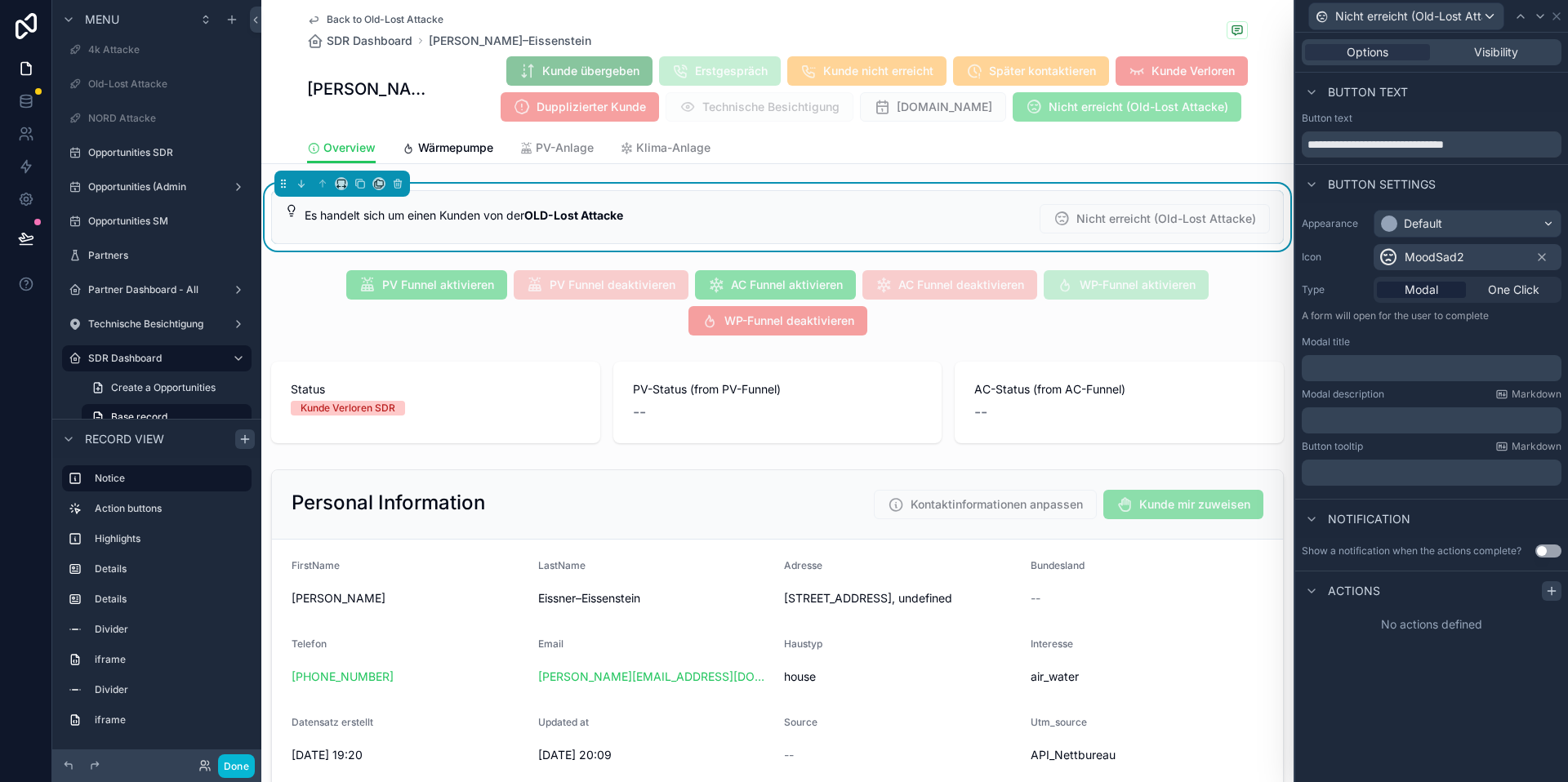
click at [1547, 590] on icon at bounding box center [1552, 591] width 13 height 13
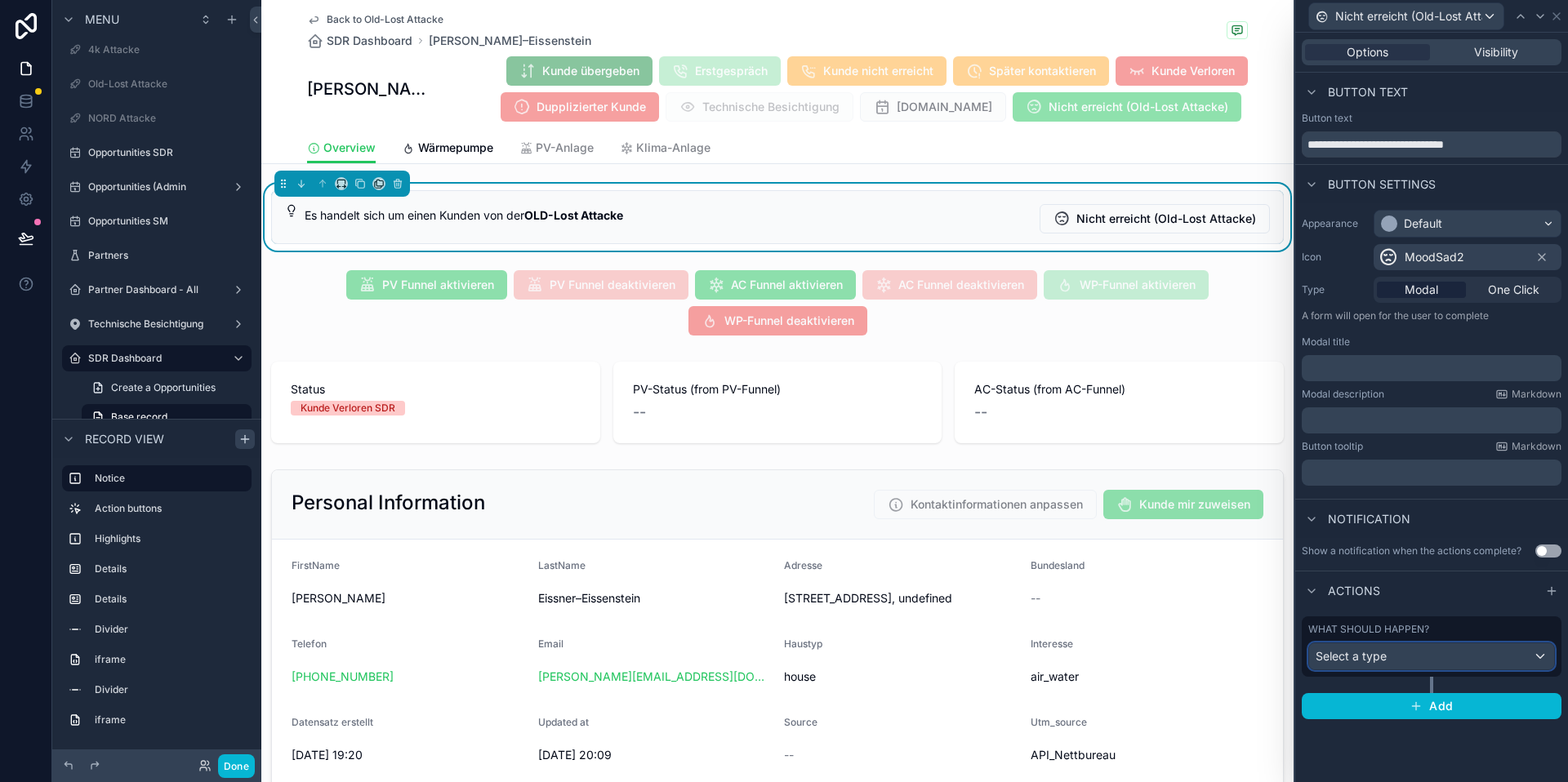
click at [1488, 653] on div "Select a type" at bounding box center [1431, 656] width 245 height 26
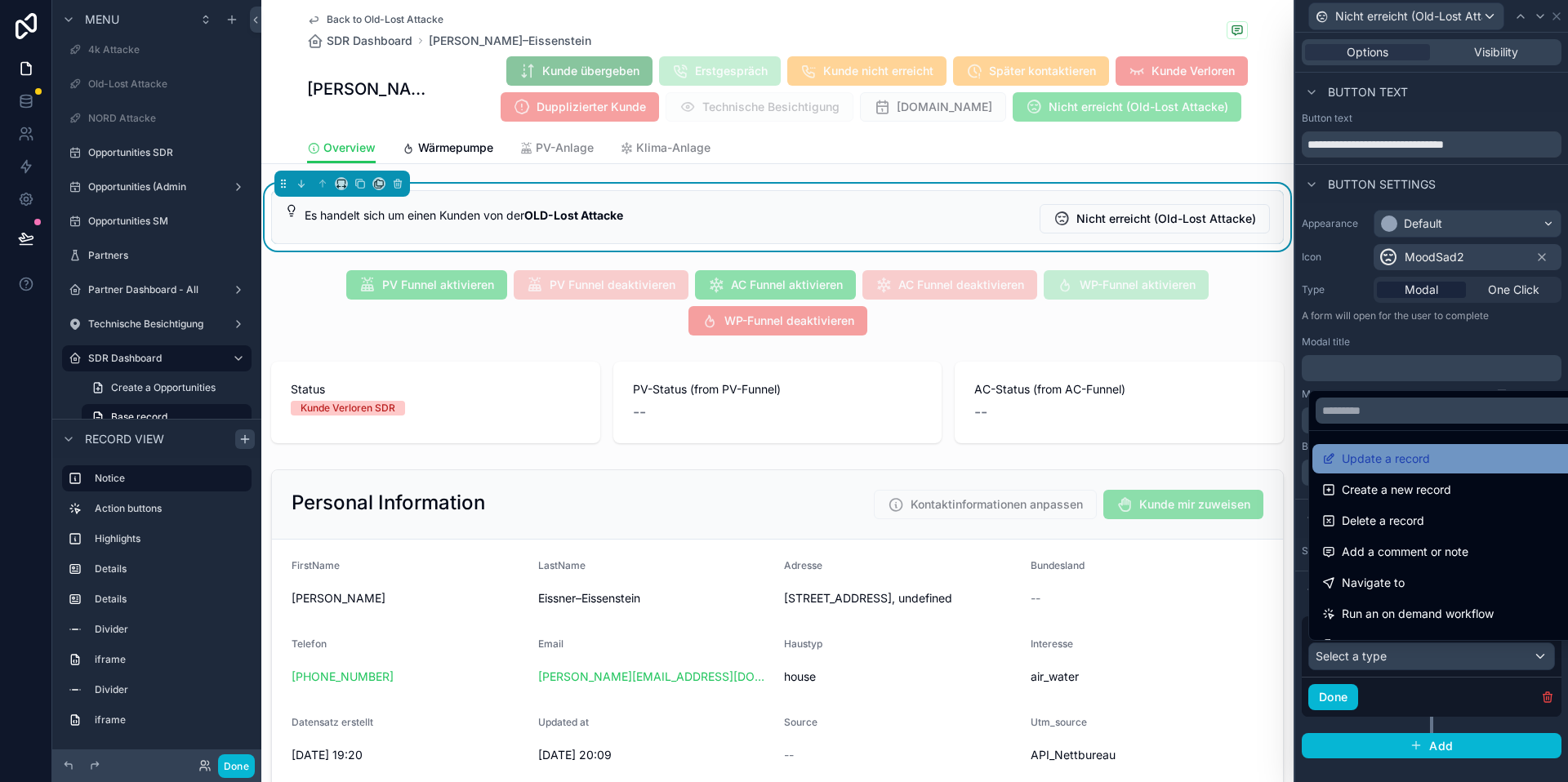
click at [1424, 466] on span "Update a record" at bounding box center [1386, 458] width 88 height 20
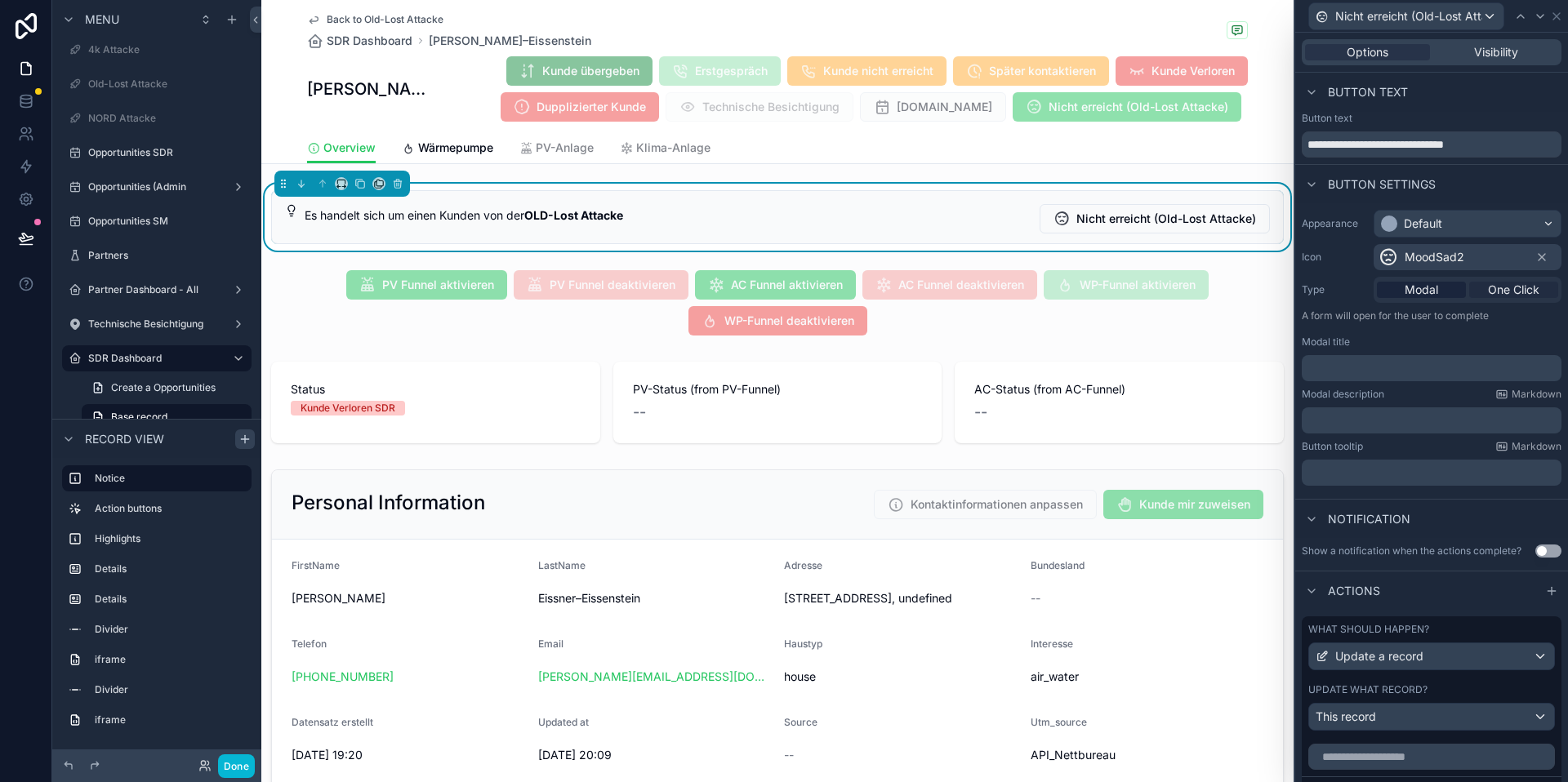
click at [1502, 293] on span "One Click" at bounding box center [1513, 290] width 51 height 17
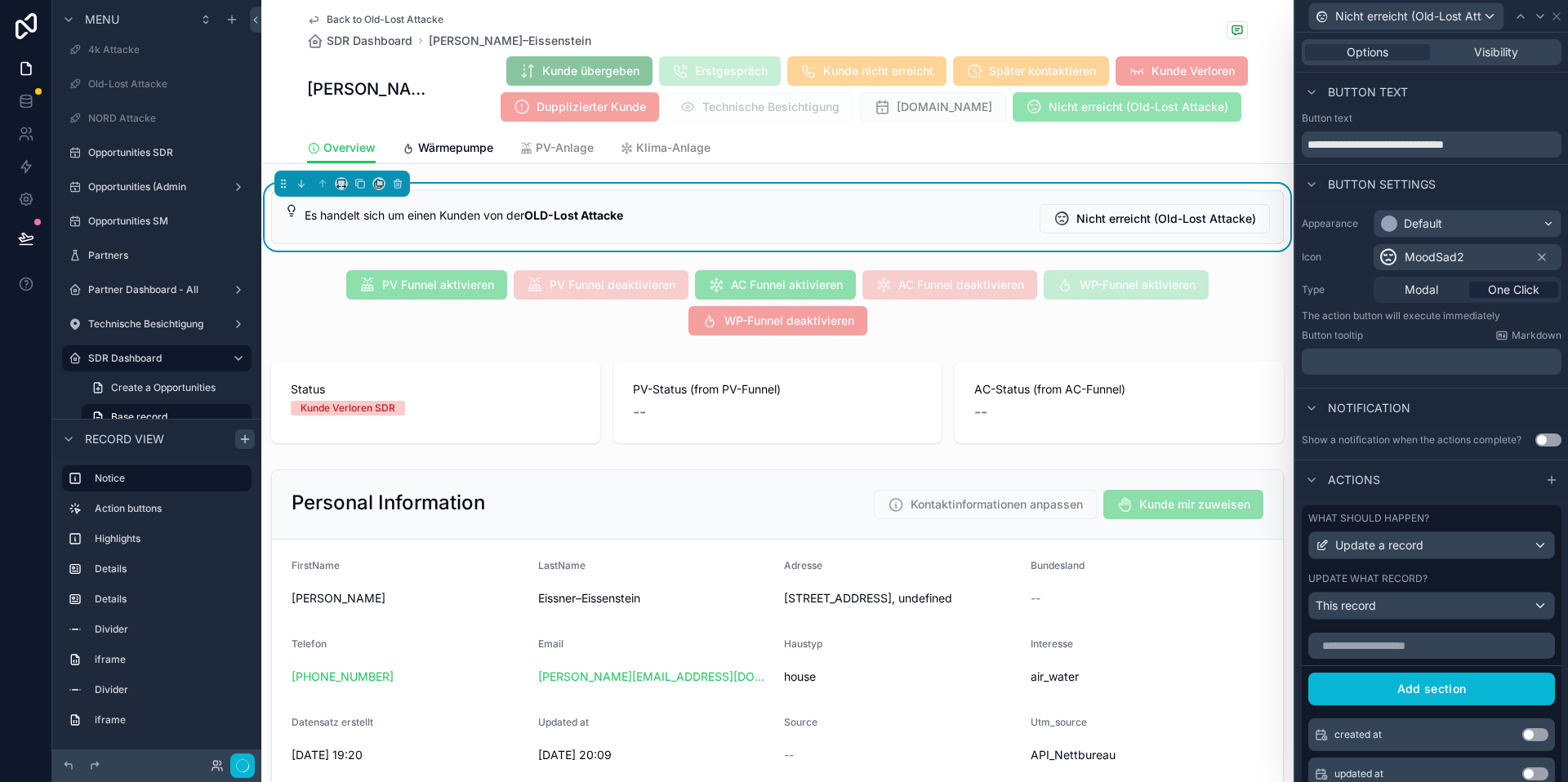
scroll to position [139, 0]
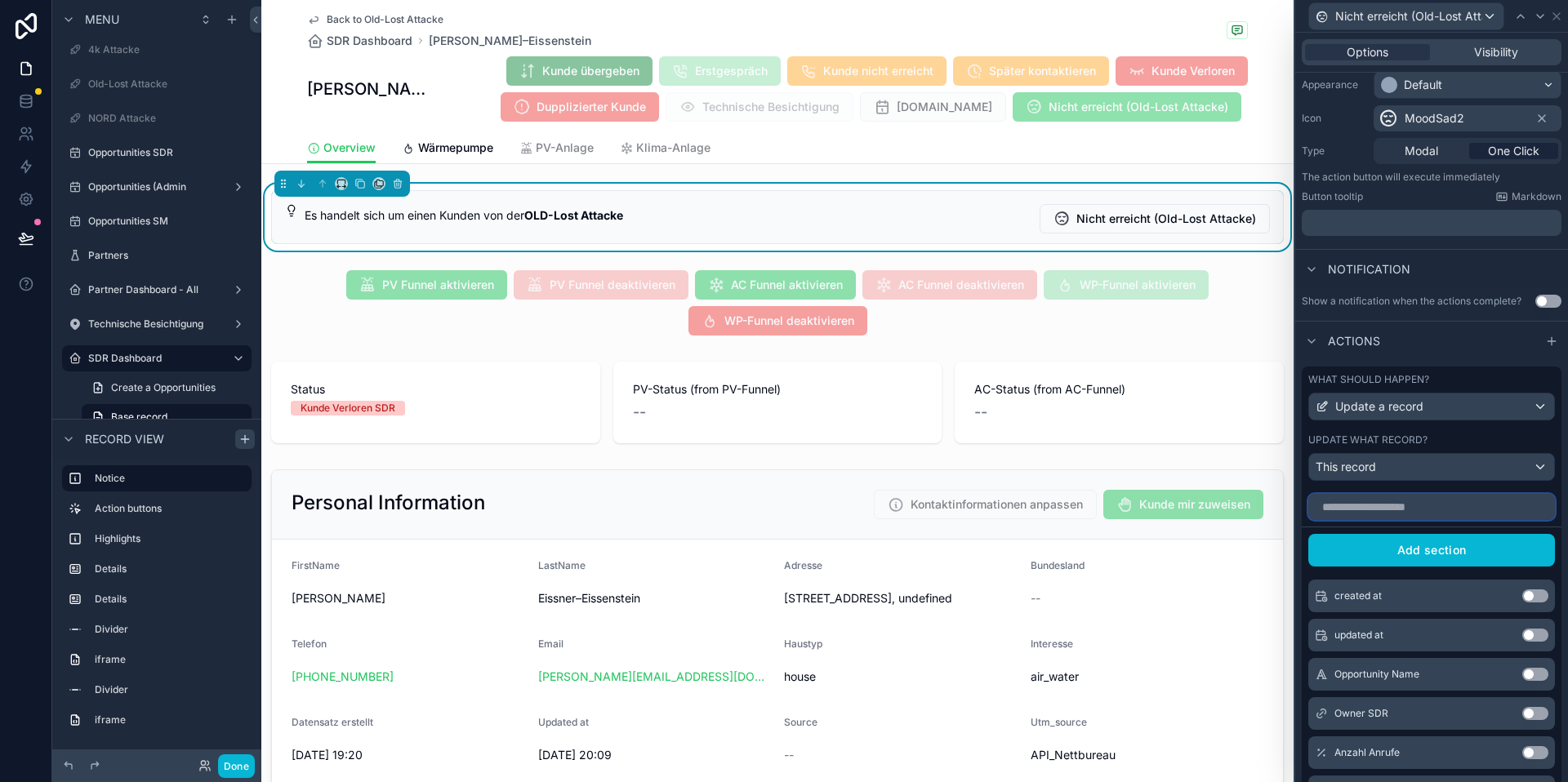
click at [1429, 507] on input "text" at bounding box center [1431, 507] width 246 height 26
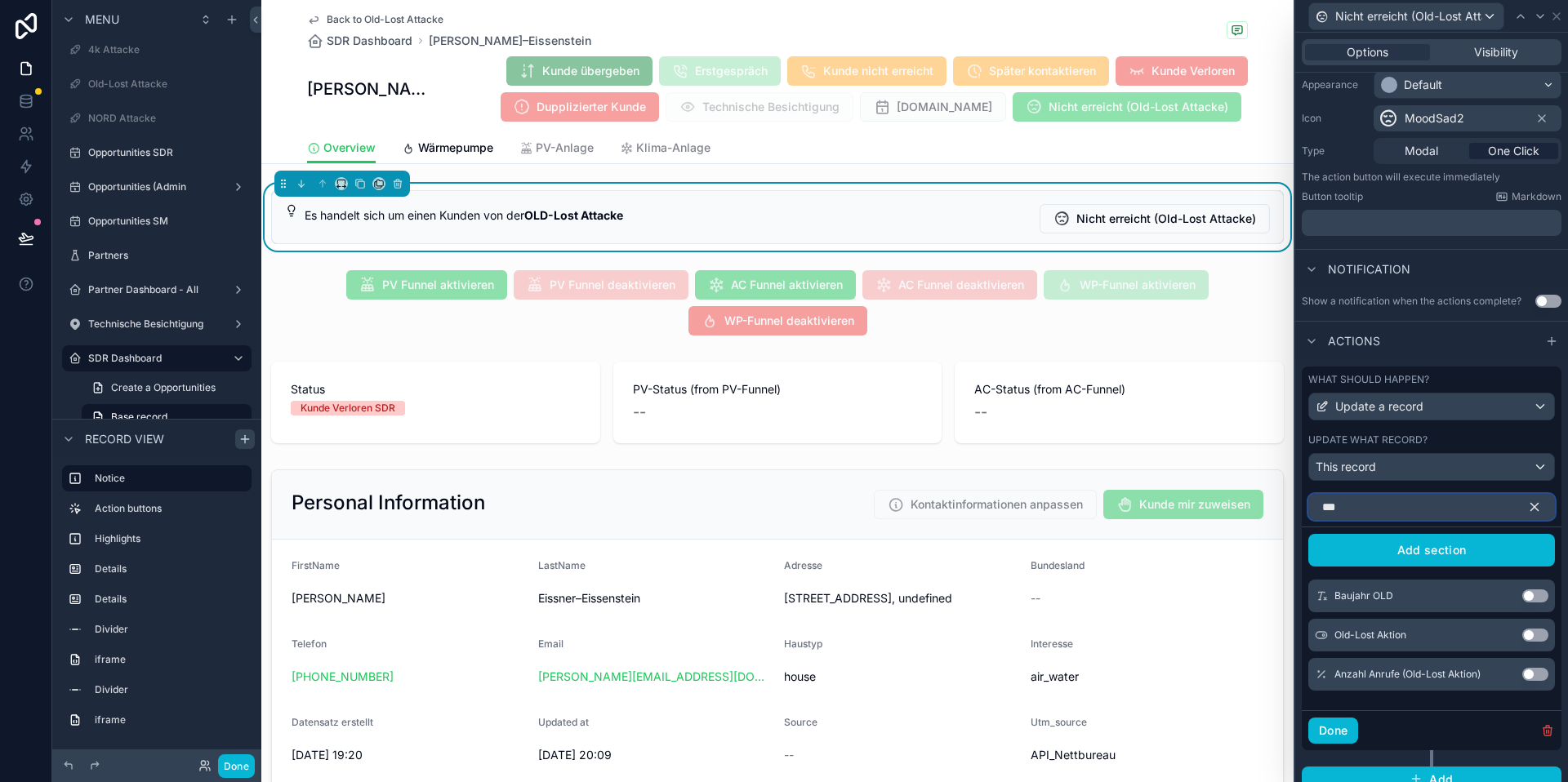
type input "***"
click at [1541, 676] on button "Use setting" at bounding box center [1535, 674] width 26 height 13
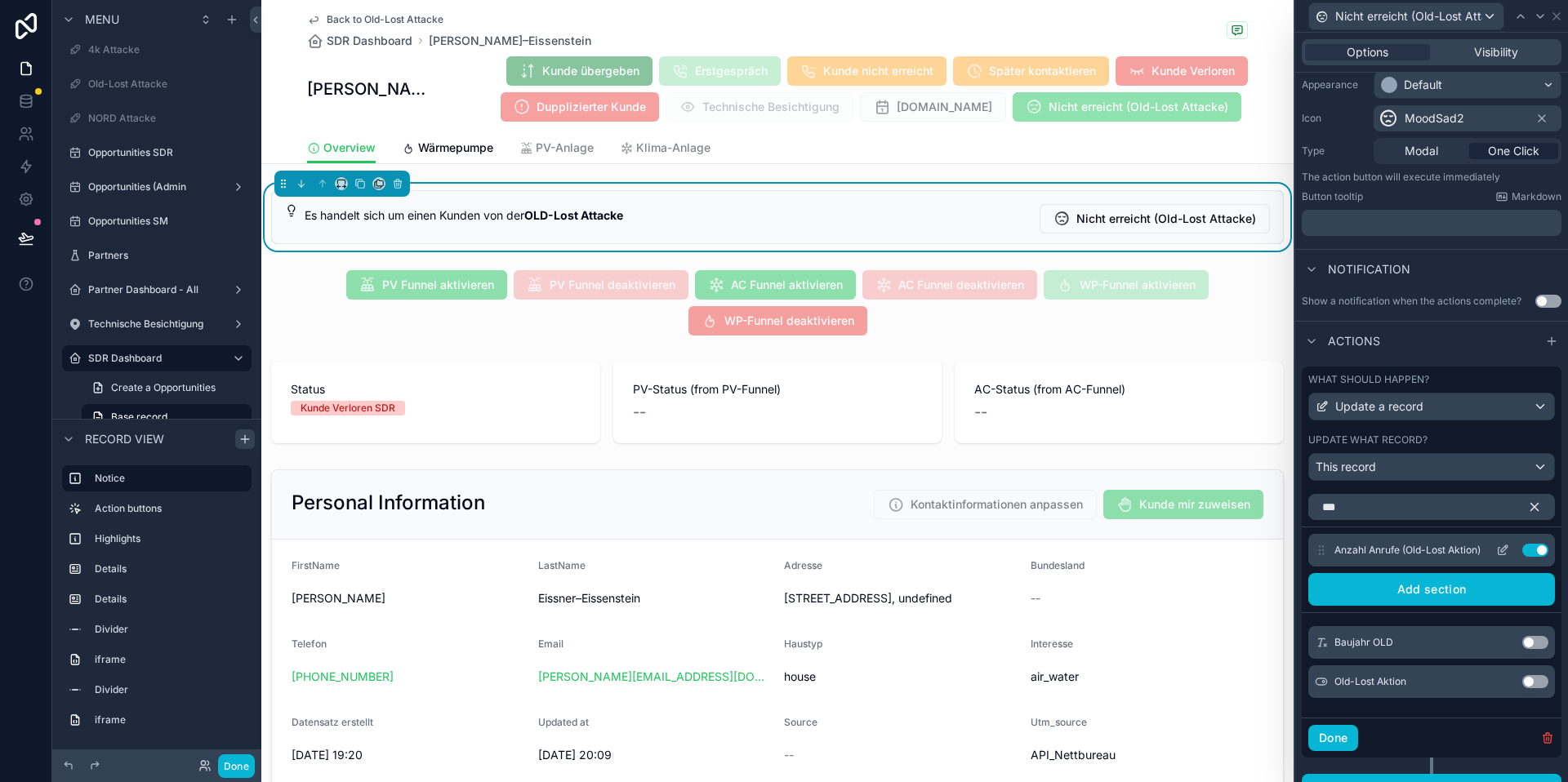
click at [1507, 552] on icon at bounding box center [1503, 550] width 13 height 13
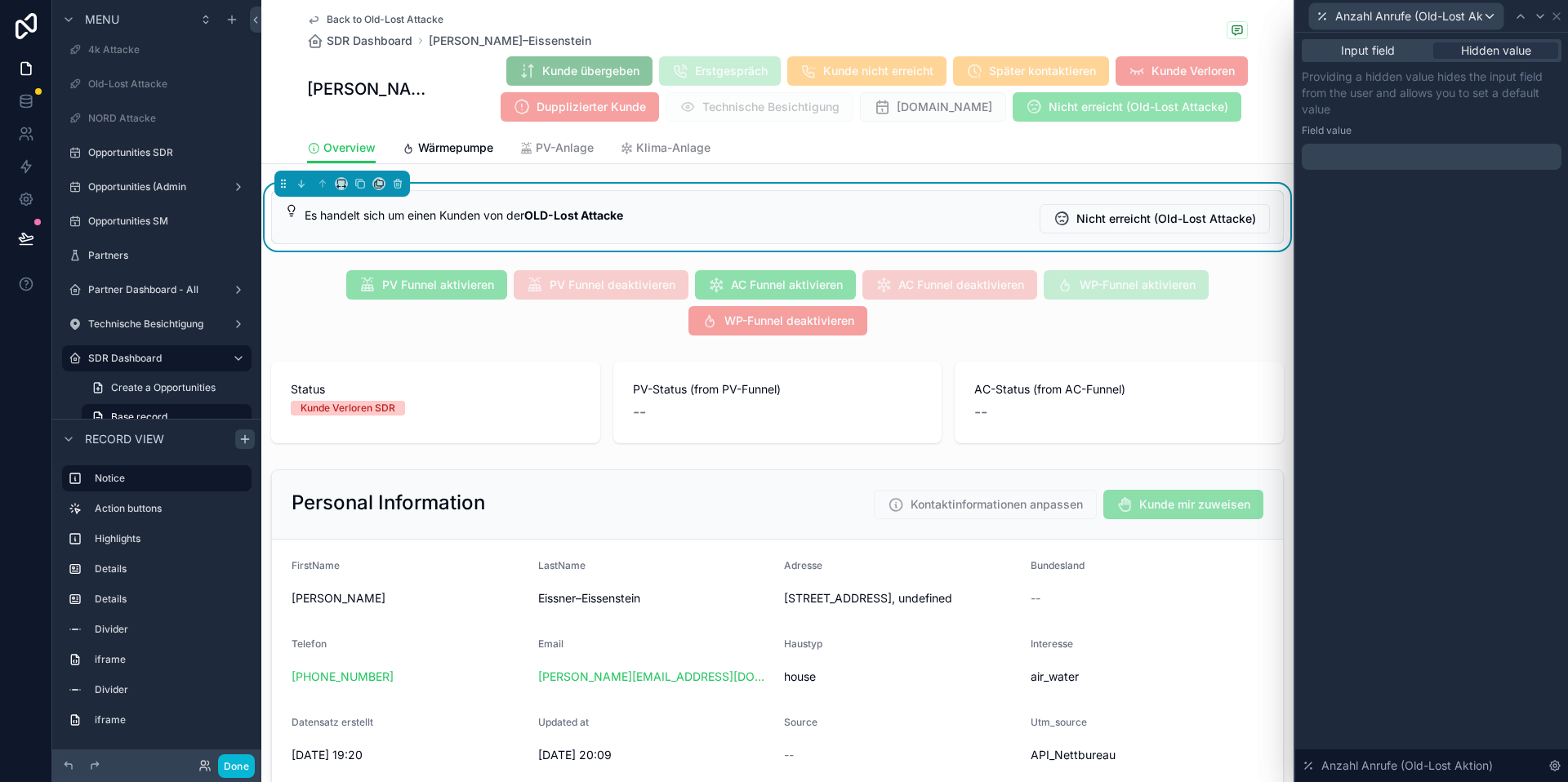
click at [1415, 149] on p "﻿" at bounding box center [1433, 157] width 250 height 17
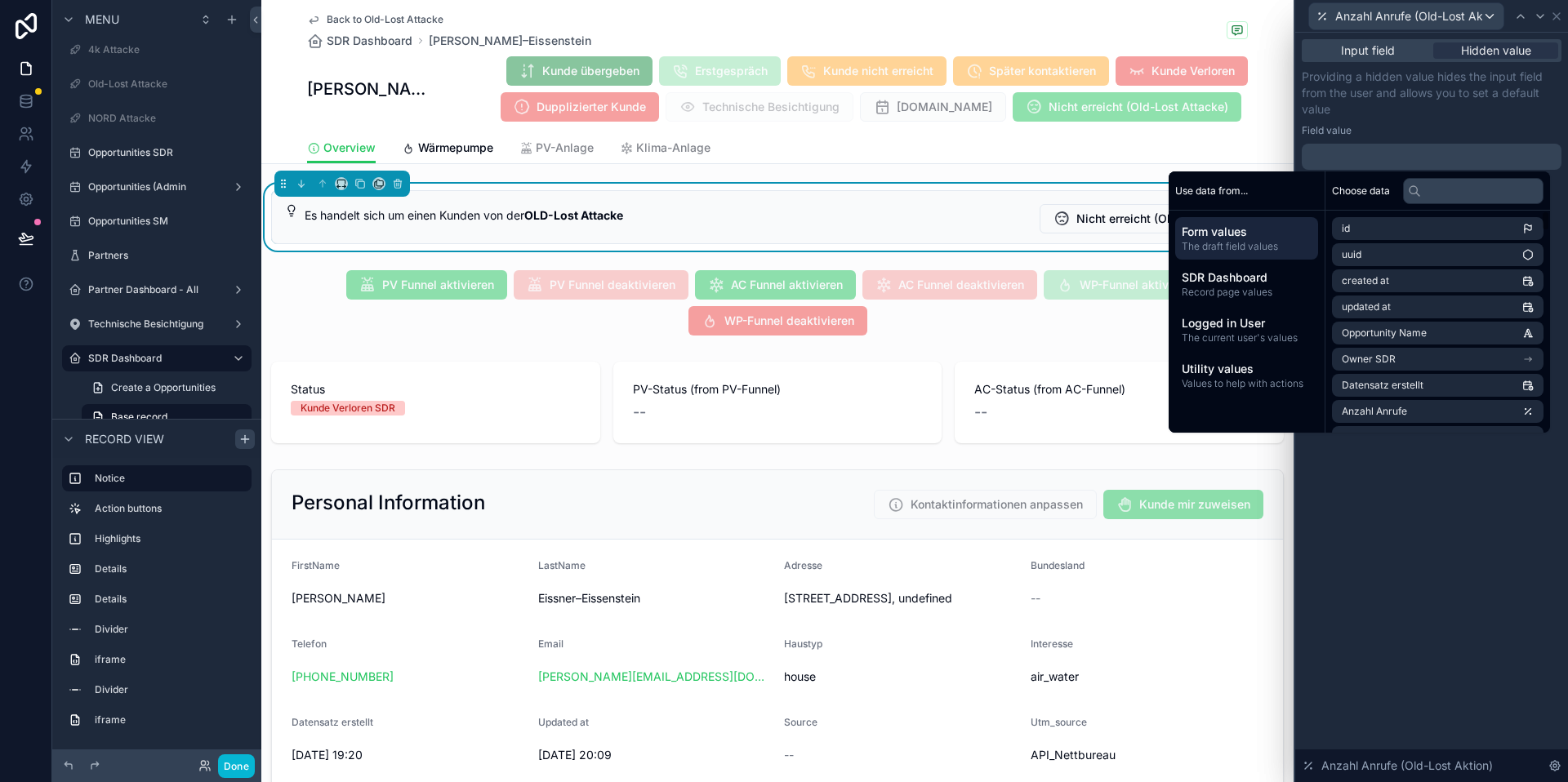
click at [1469, 205] on div "Choose data" at bounding box center [1438, 191] width 225 height 39
click at [1472, 202] on input "text" at bounding box center [1473, 191] width 140 height 26
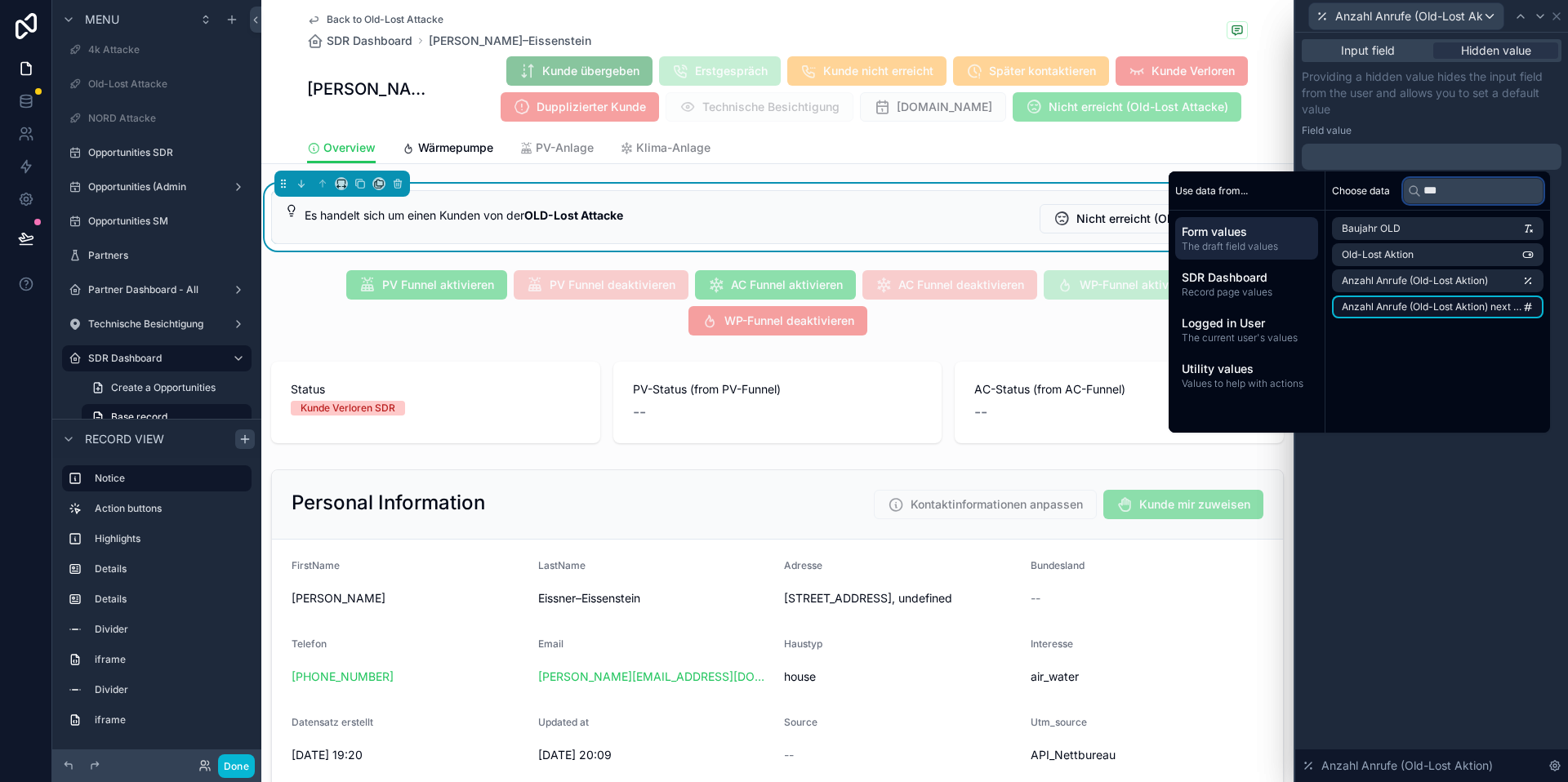
type input "***"
click at [1460, 307] on span "Anzahl Anrufe (Old-Lost Aktion) next increment" at bounding box center [1432, 307] width 180 height 13
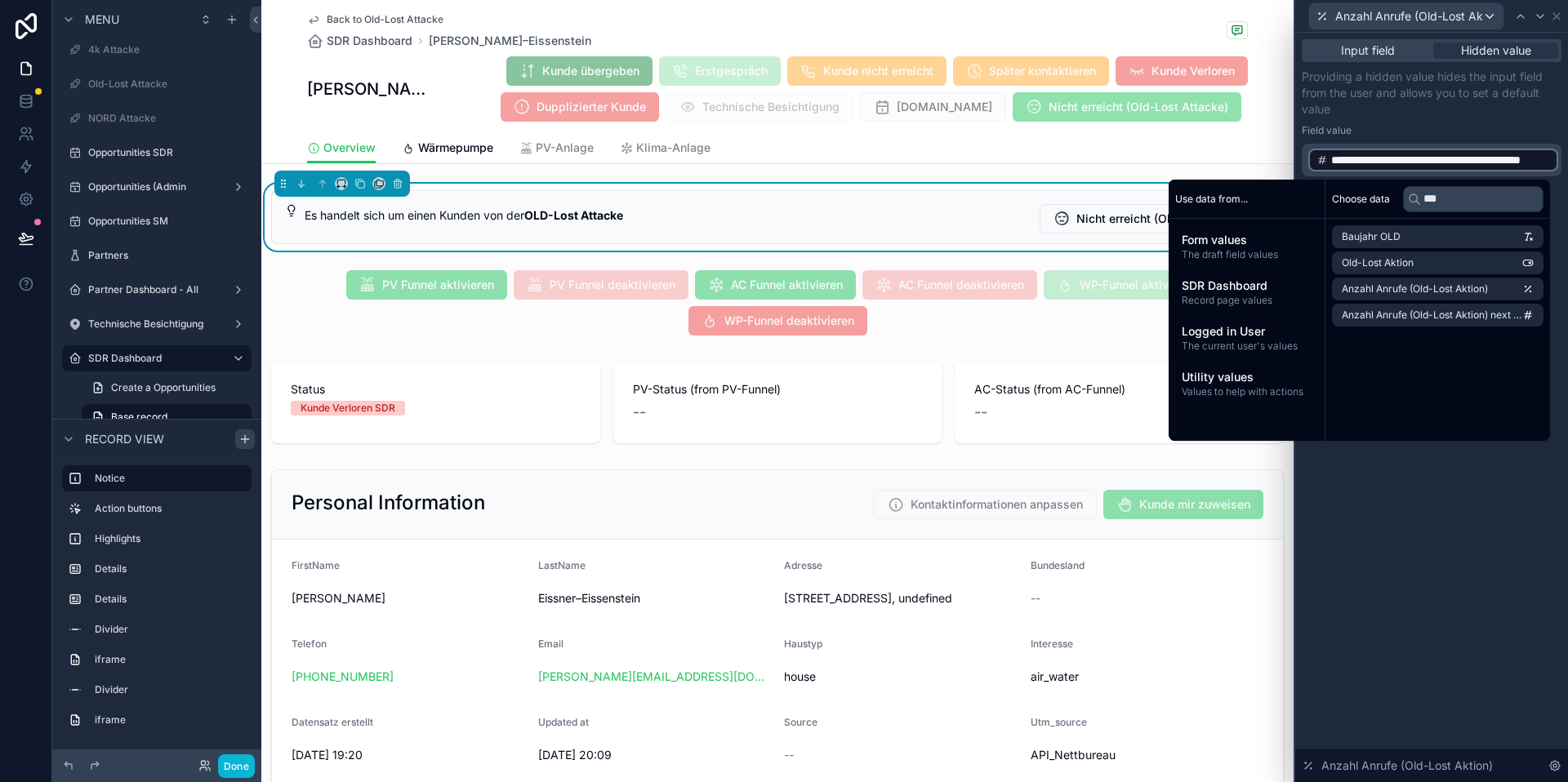
click at [1460, 512] on div "**********" at bounding box center [1431, 407] width 272 height 749
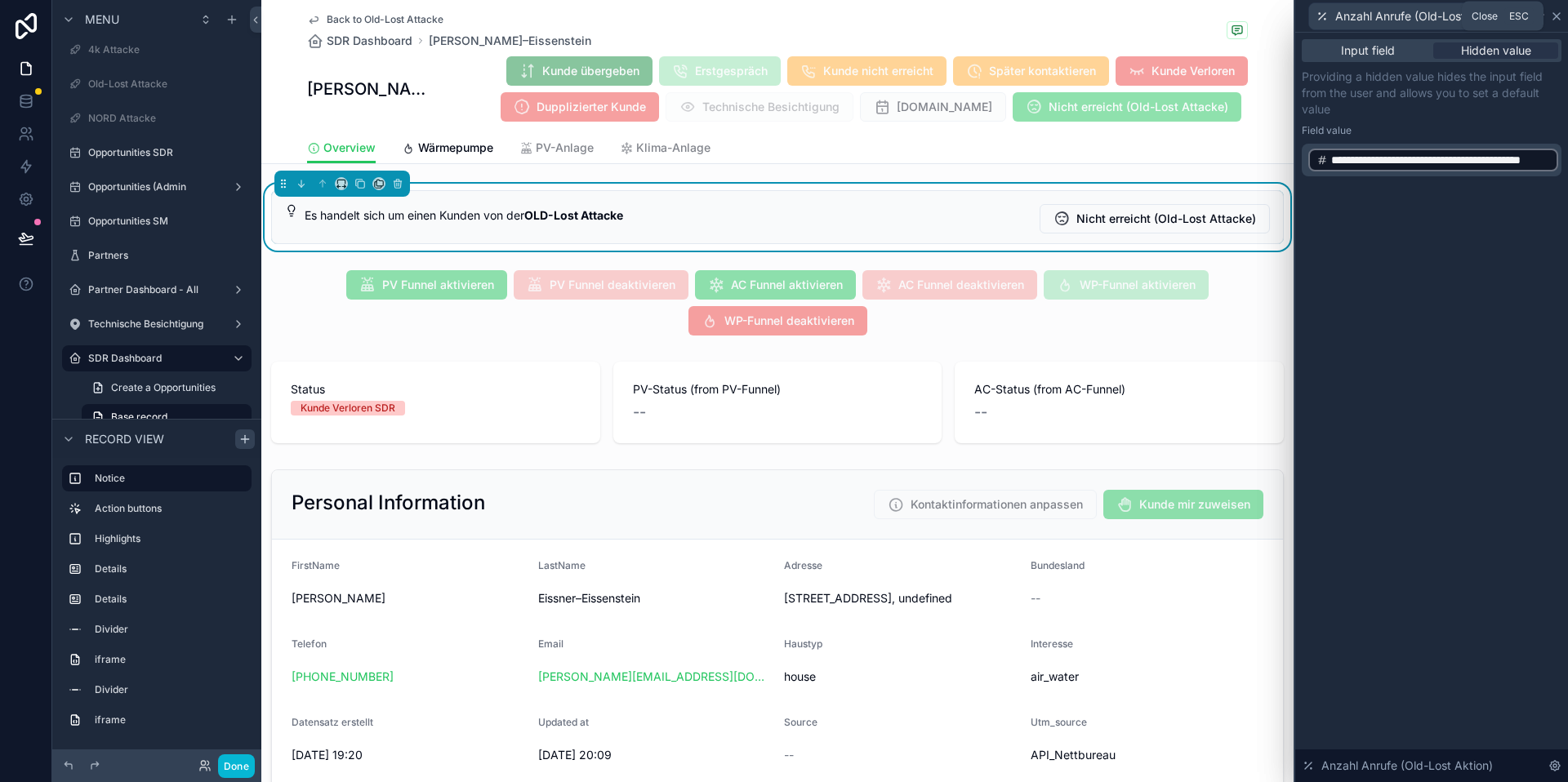
click at [1557, 14] on icon at bounding box center [1557, 17] width 13 height 13
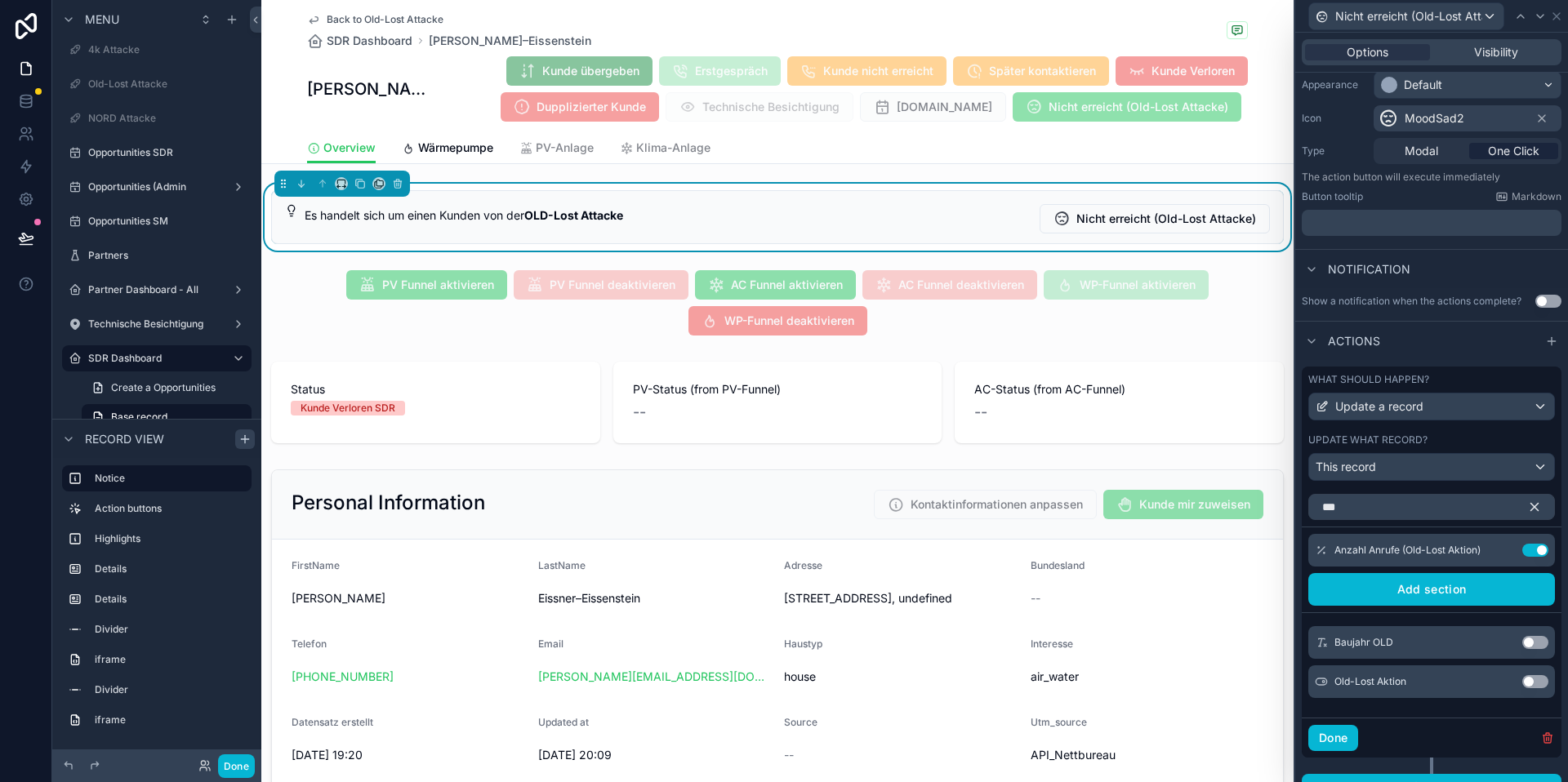
scroll to position [0, 0]
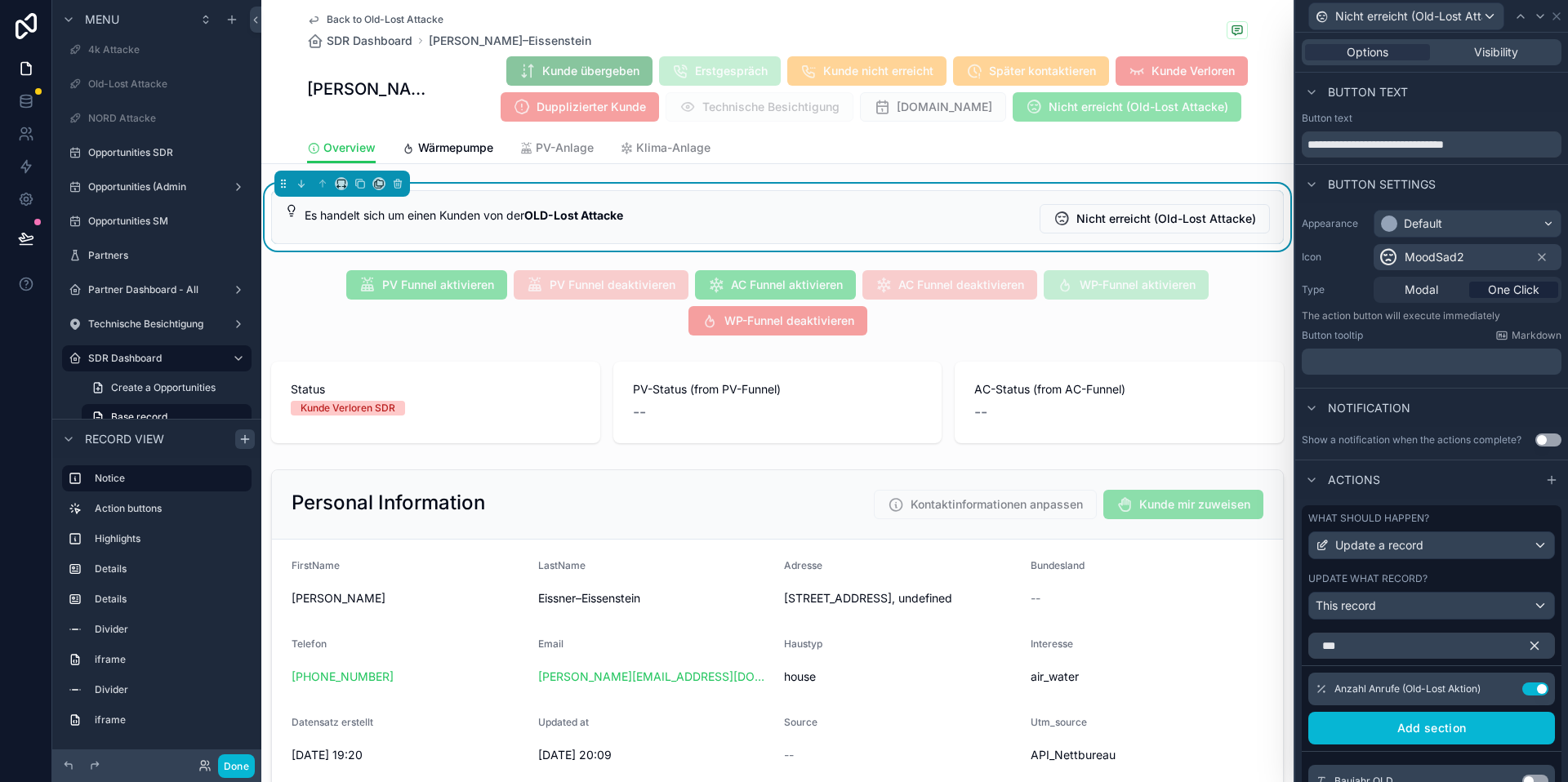
click at [1549, 436] on button "Use setting" at bounding box center [1548, 440] width 26 height 13
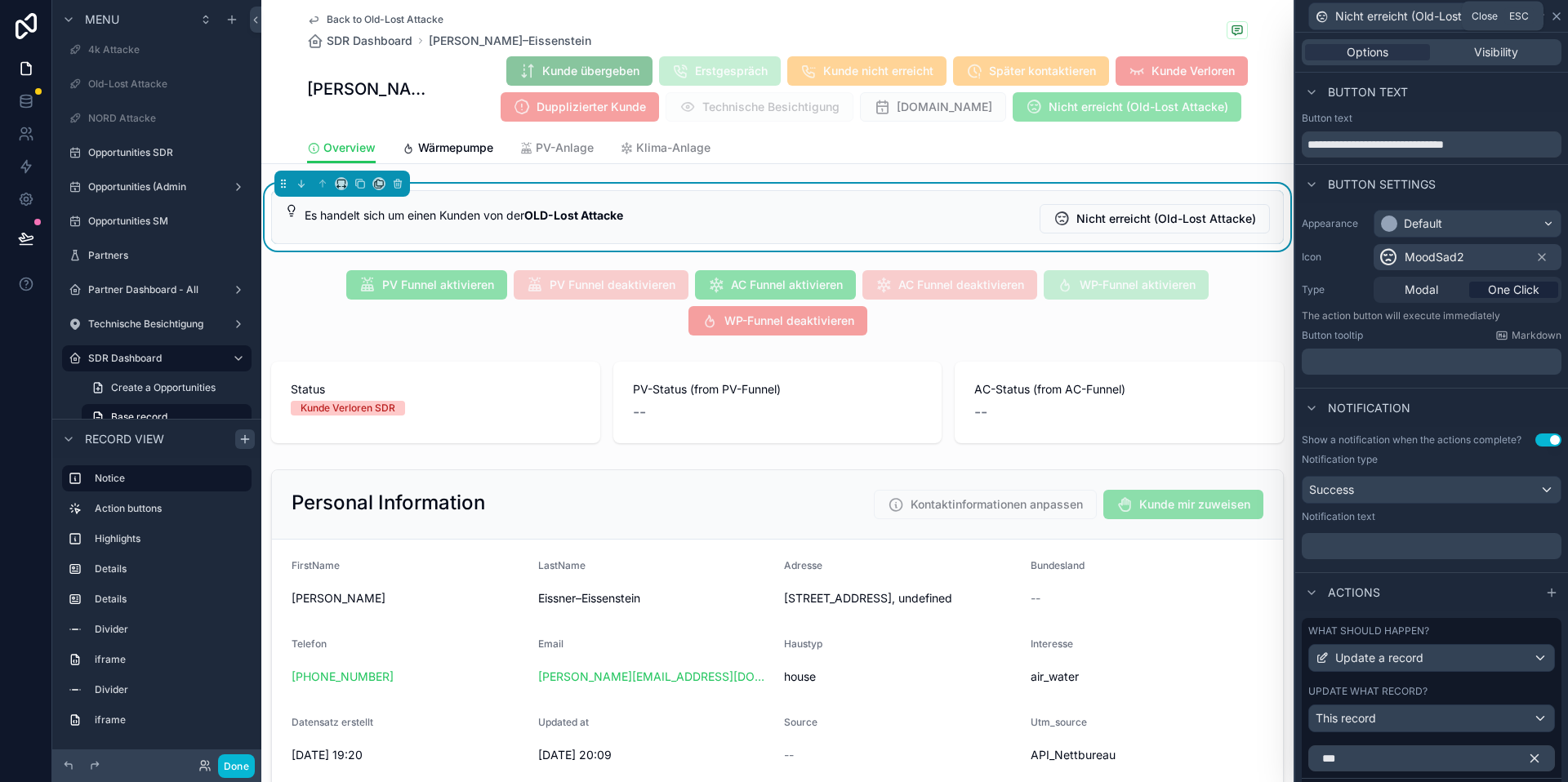
click at [1561, 14] on icon at bounding box center [1557, 17] width 13 height 13
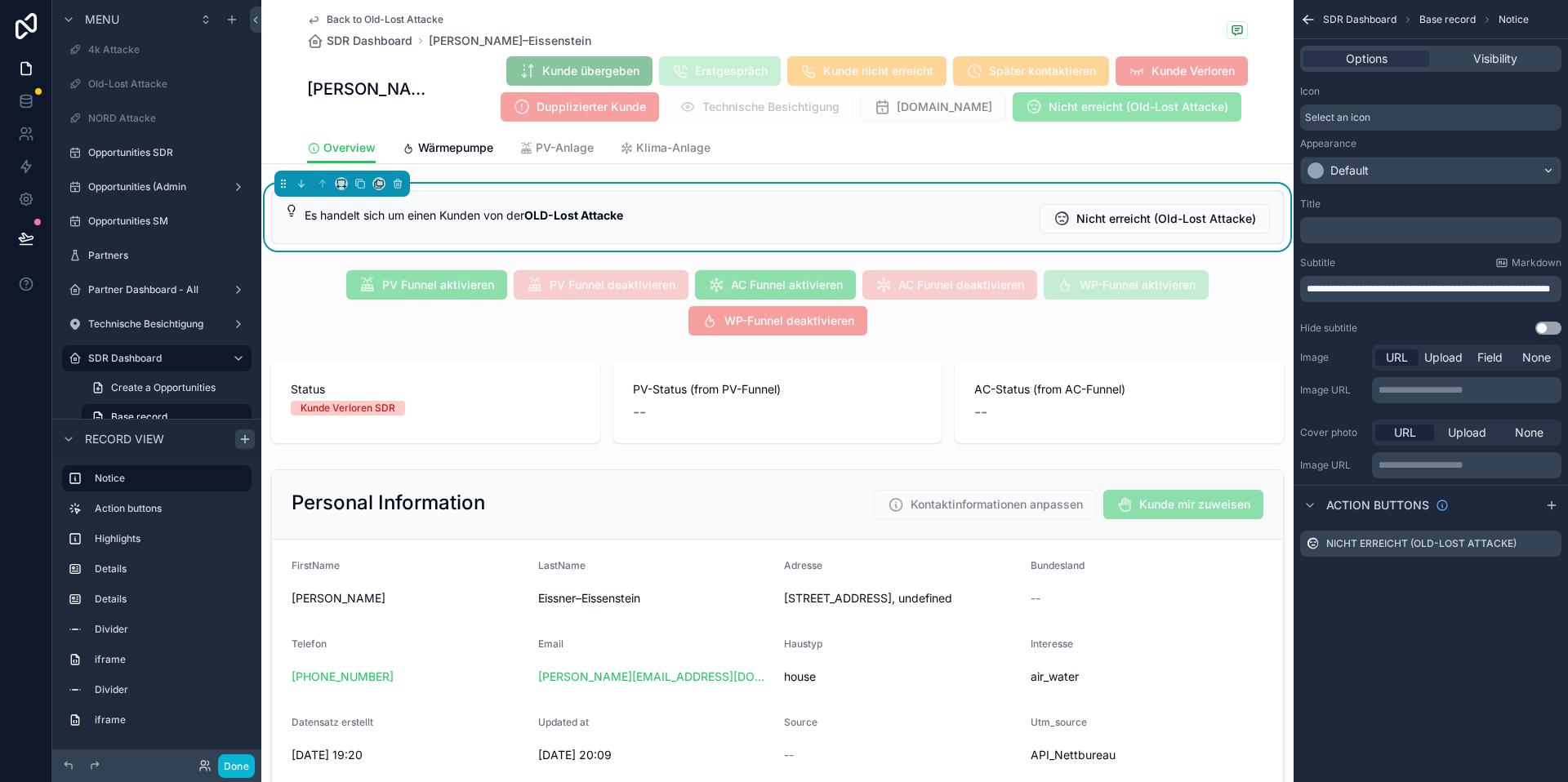
click at [1388, 294] on p "**********" at bounding box center [1432, 289] width 252 height 13
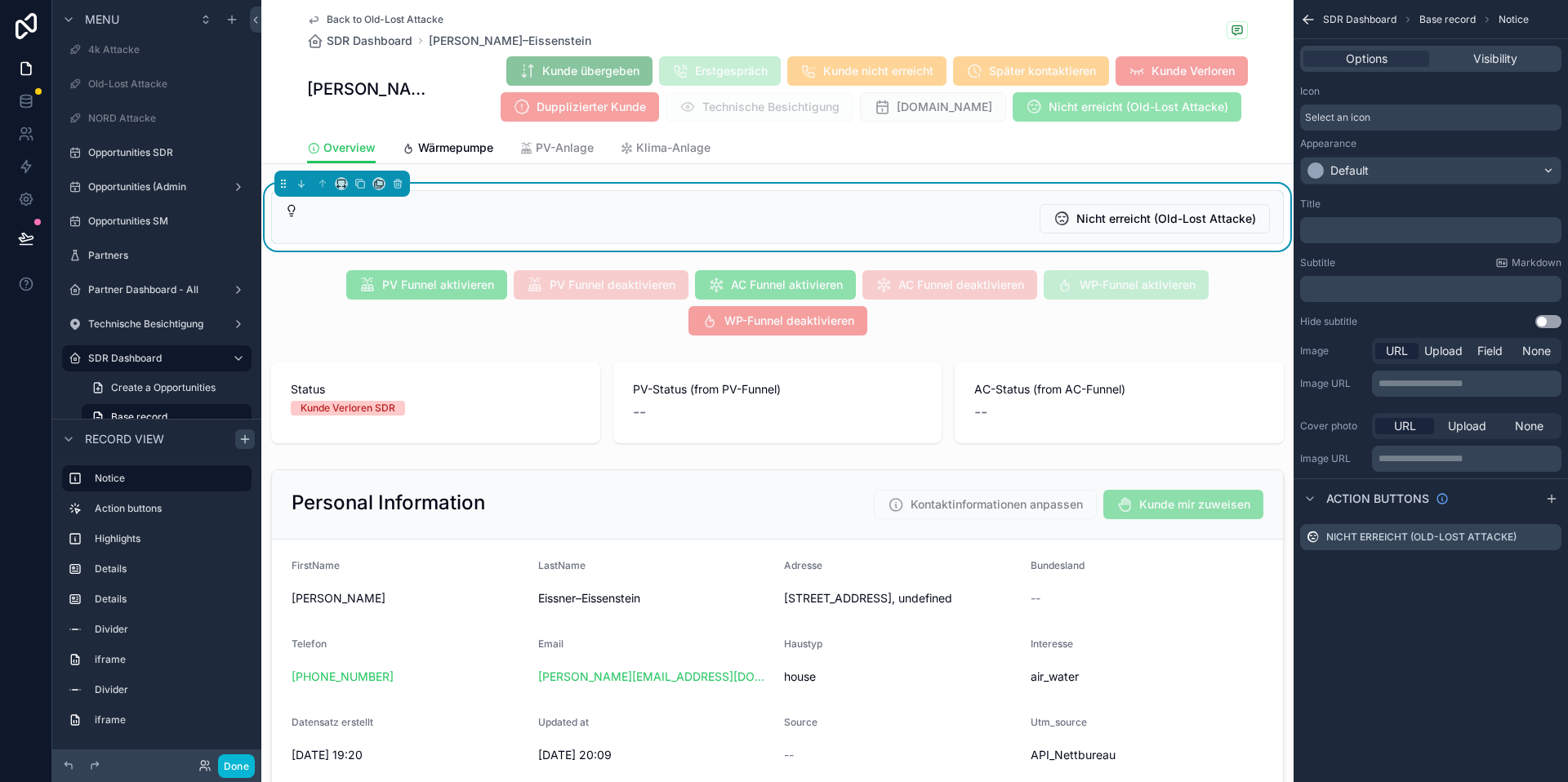
click at [1359, 319] on div "Hide subtitle Use setting" at bounding box center [1430, 322] width 261 height 13
click at [1352, 232] on p "﻿" at bounding box center [1432, 231] width 252 height 13
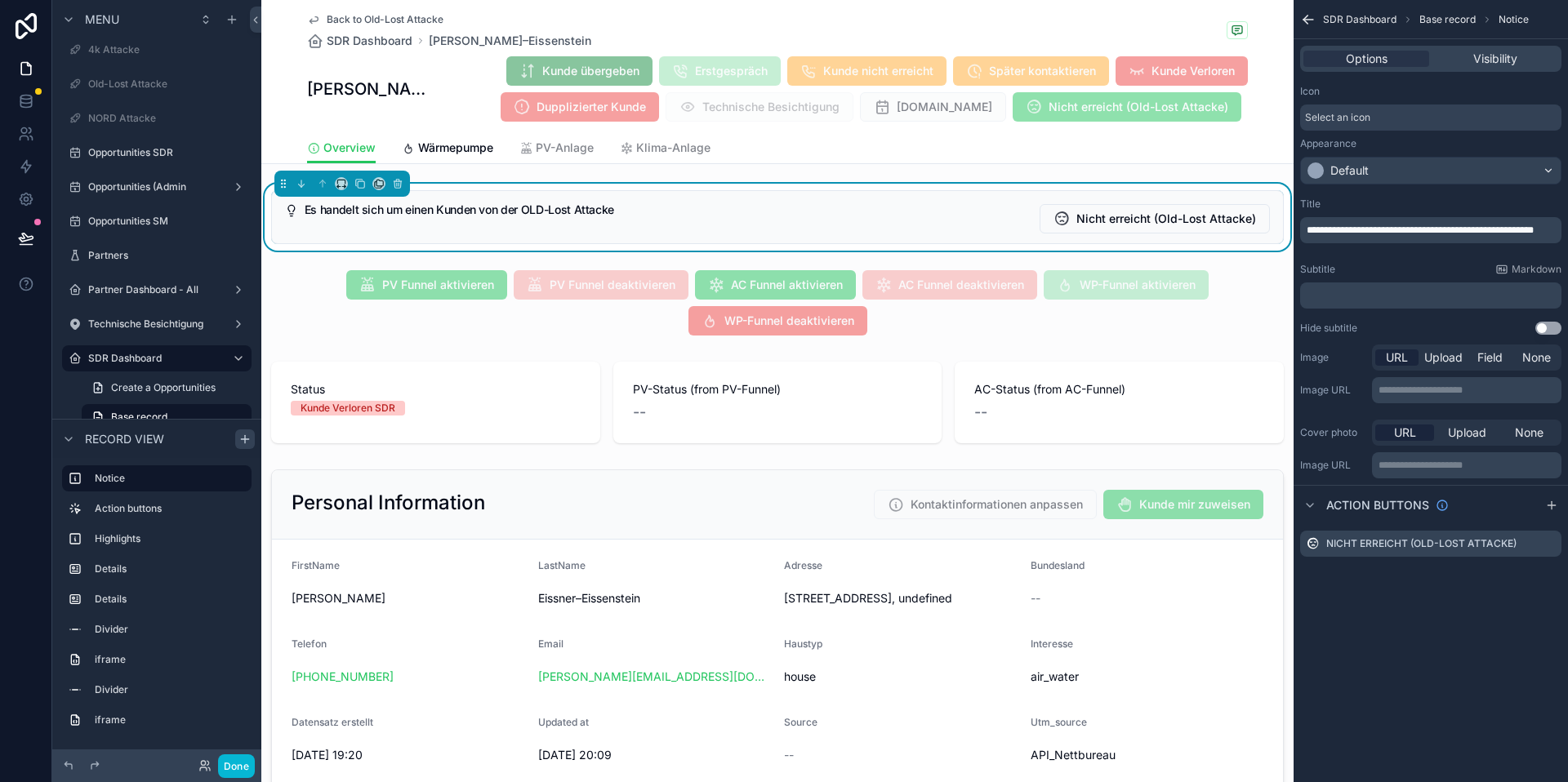
click at [1400, 195] on div "**********" at bounding box center [1430, 267] width 274 height 151
click at [1397, 297] on p "﻿" at bounding box center [1432, 296] width 252 height 13
click at [1389, 322] on div "Hide subtitle Use setting" at bounding box center [1430, 328] width 261 height 13
click at [1389, 298] on p "﻿" at bounding box center [1432, 296] width 252 height 13
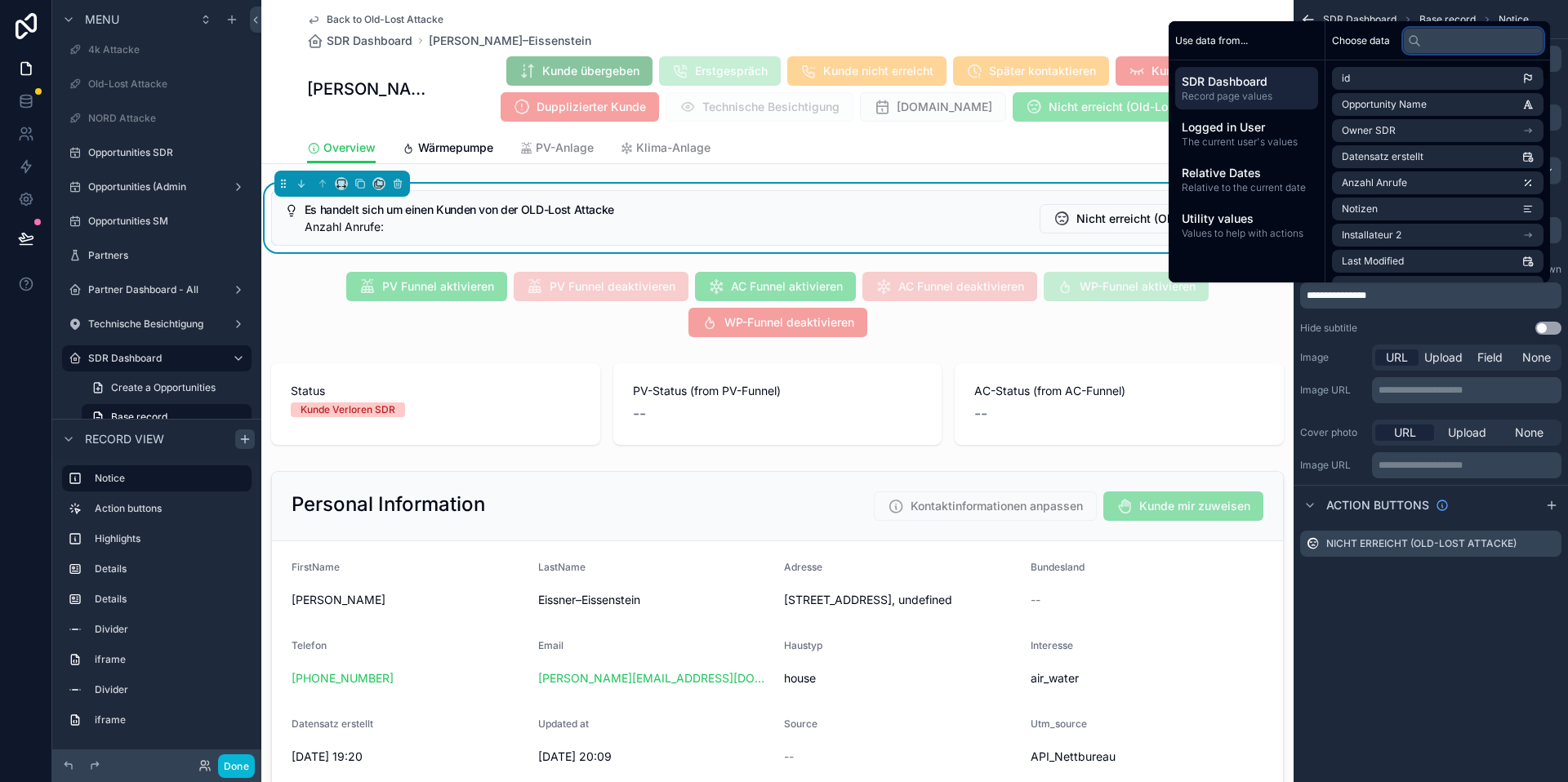
click at [1448, 49] on input "text" at bounding box center [1473, 41] width 140 height 26
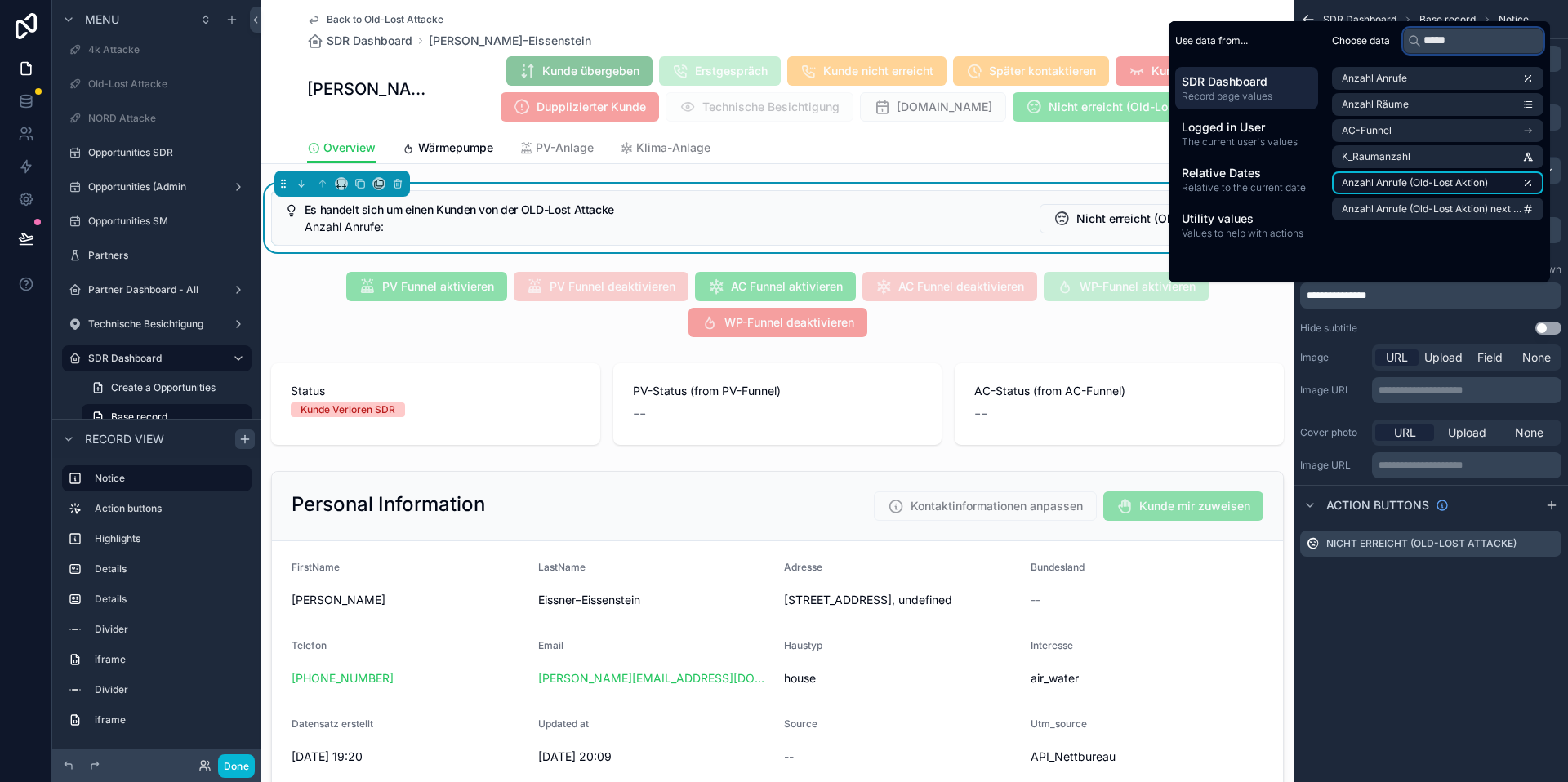
type input "*****"
click at [1446, 190] on li "Anzahl Anrufe (Old-Lost Aktion)" at bounding box center [1438, 182] width 211 height 23
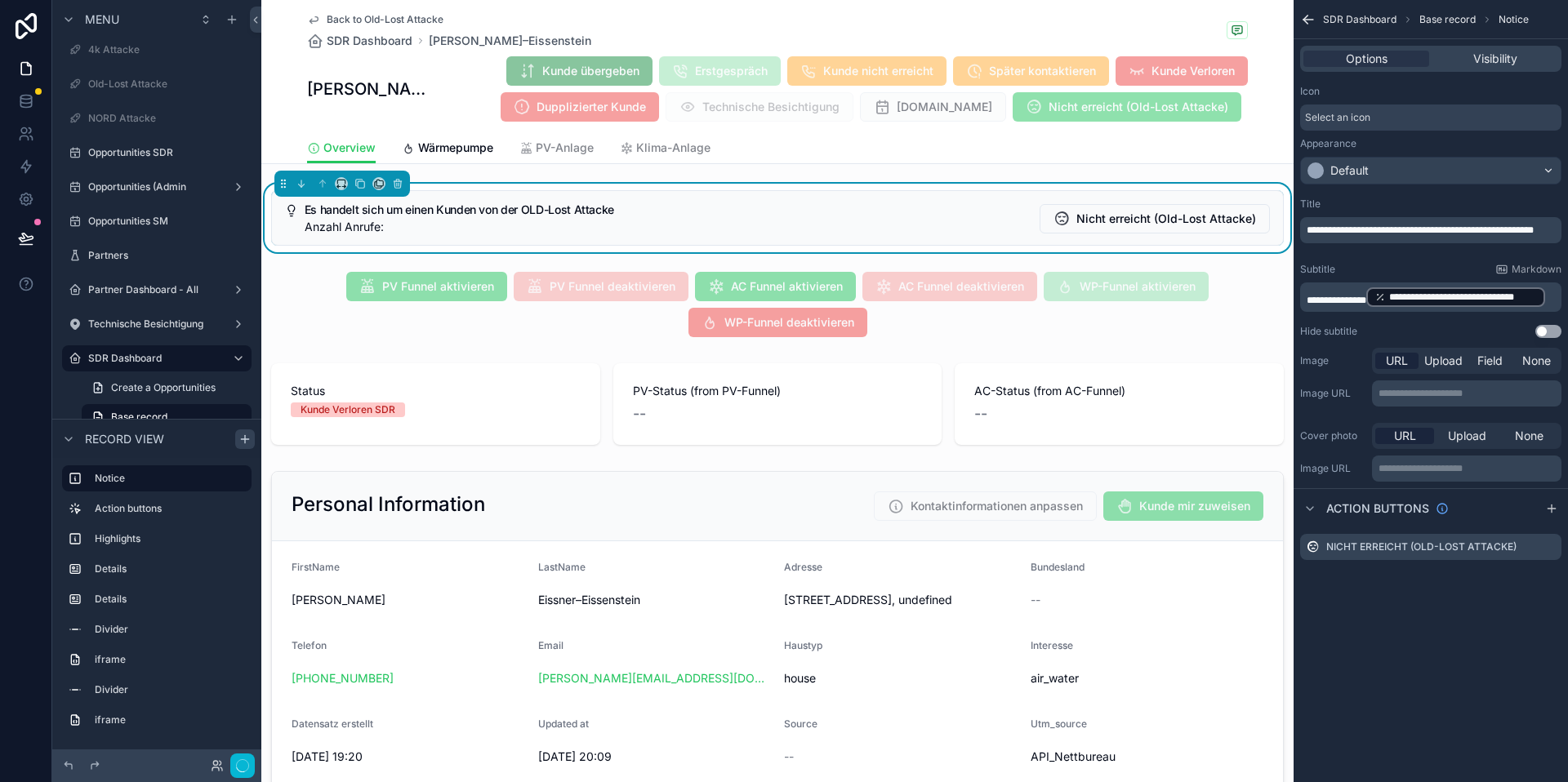
click at [1487, 630] on div "**********" at bounding box center [1430, 391] width 274 height 782
click at [1366, 304] on span "**********" at bounding box center [1336, 300] width 60 height 10
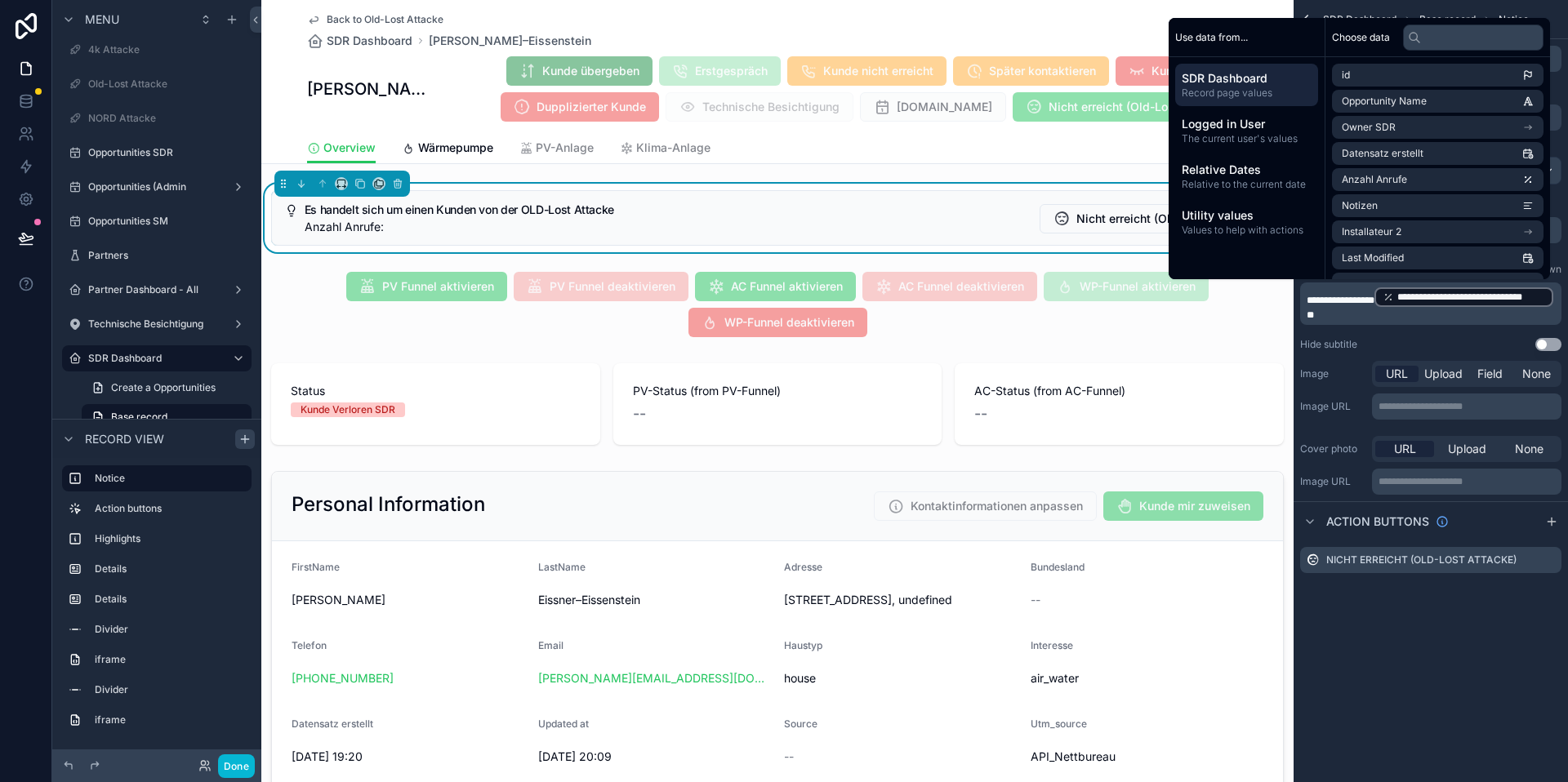
click at [1417, 346] on div "Hide subtitle Use setting" at bounding box center [1430, 345] width 261 height 13
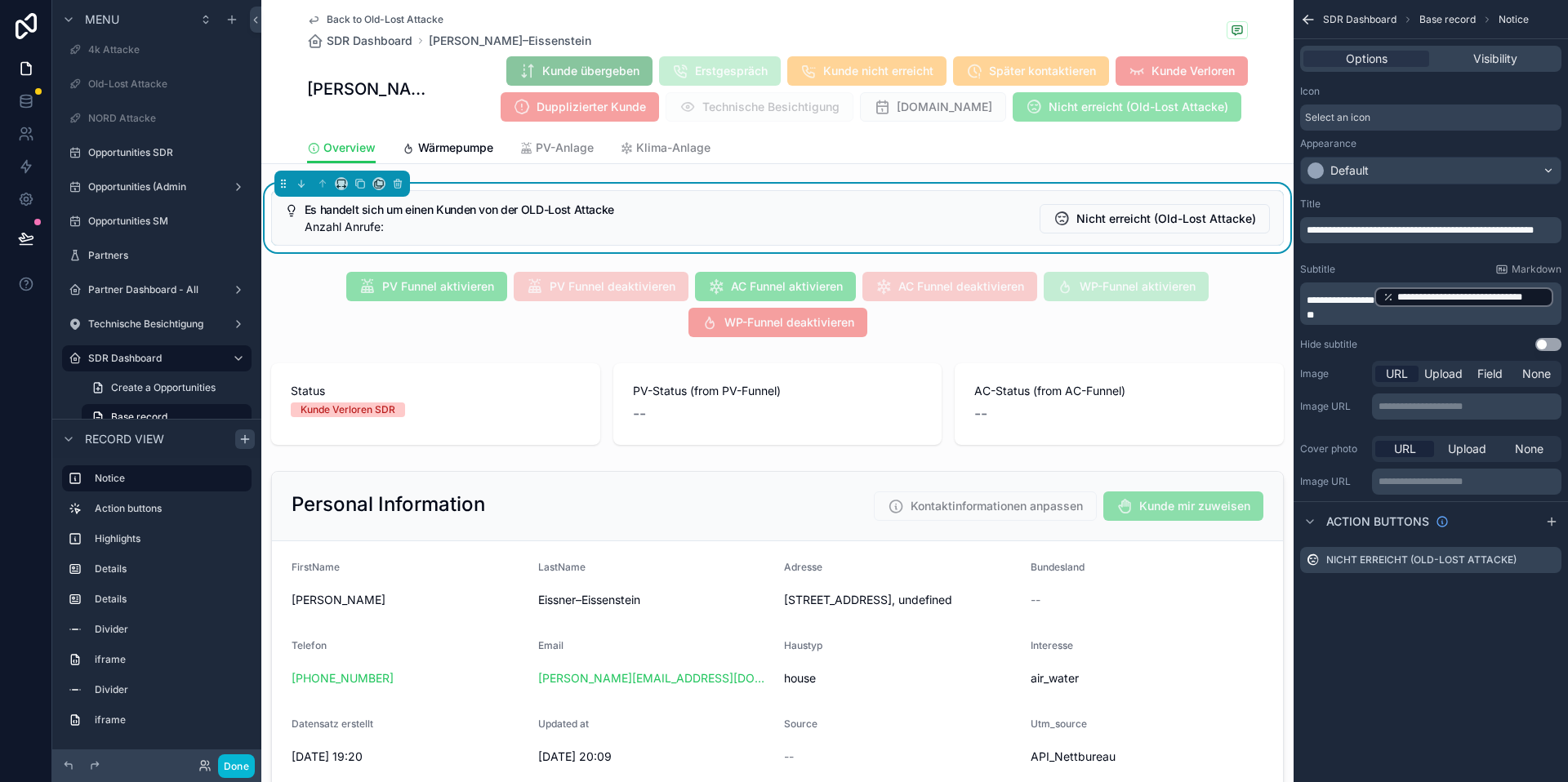
click at [1314, 19] on icon "scrollable content" at bounding box center [1309, 20] width 17 height 17
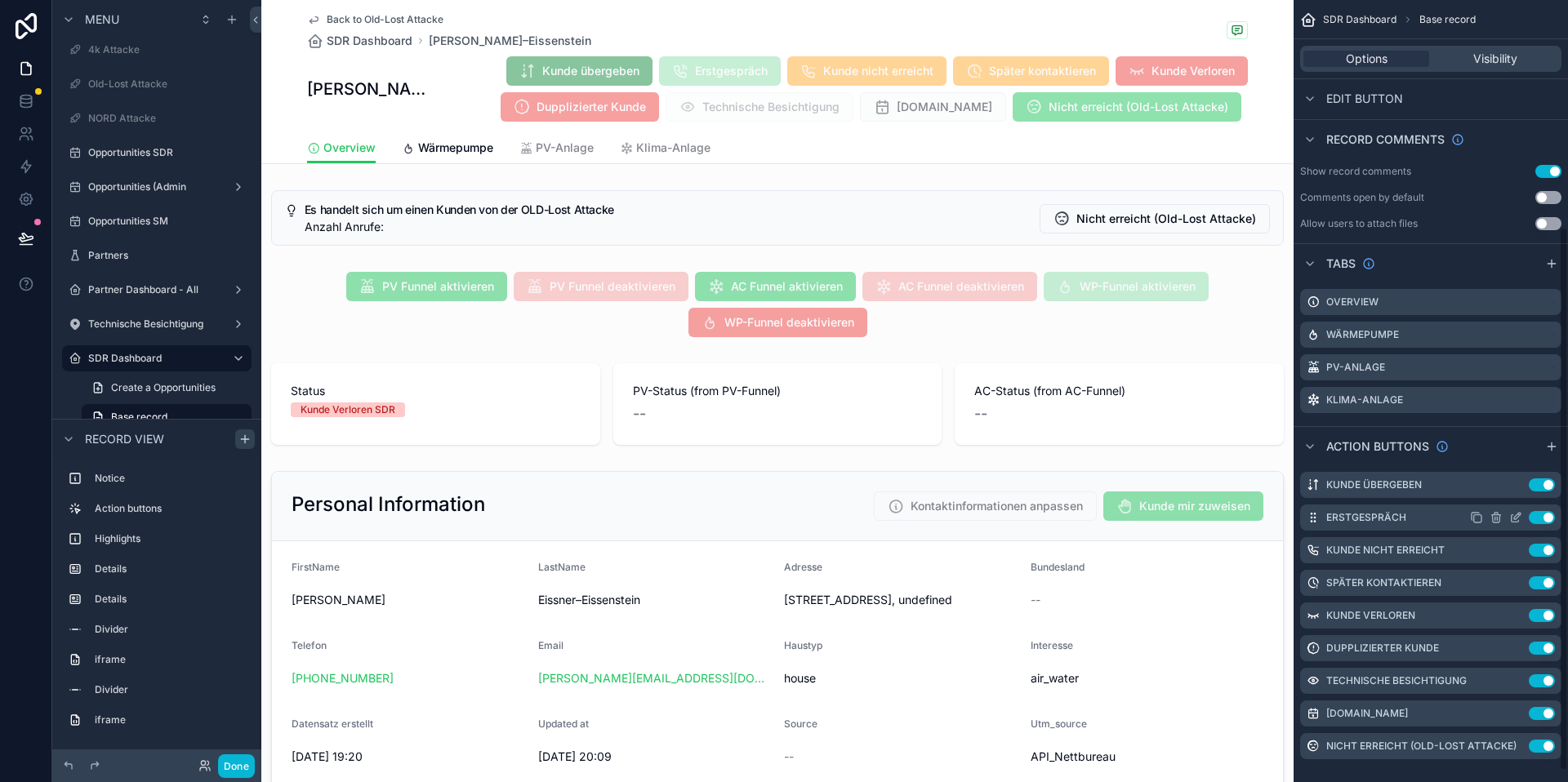
scroll to position [343, 0]
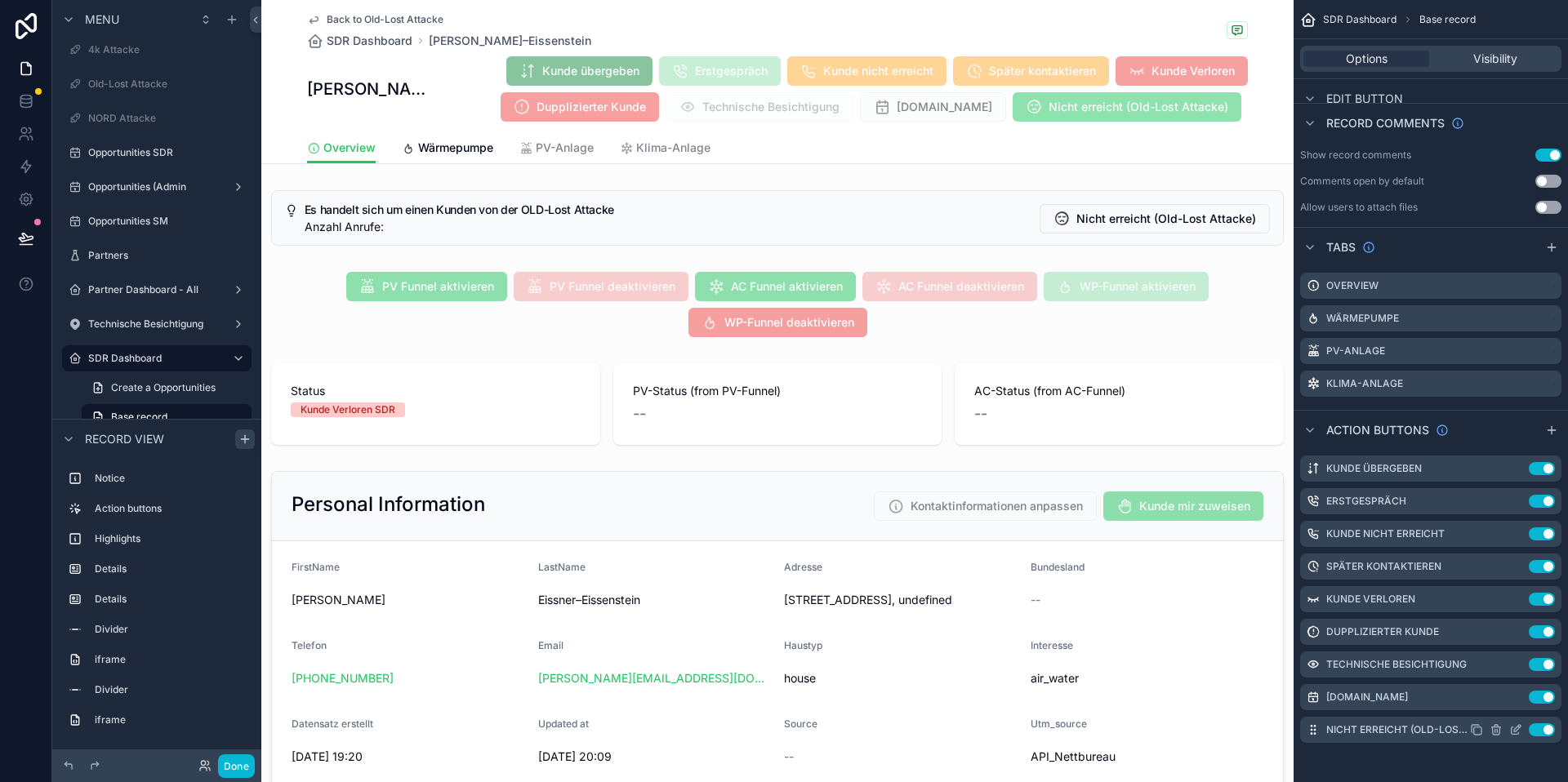
click at [1495, 732] on icon "scrollable content" at bounding box center [1495, 731] width 0 height 4
click at [1524, 708] on icon at bounding box center [1522, 704] width 13 height 13
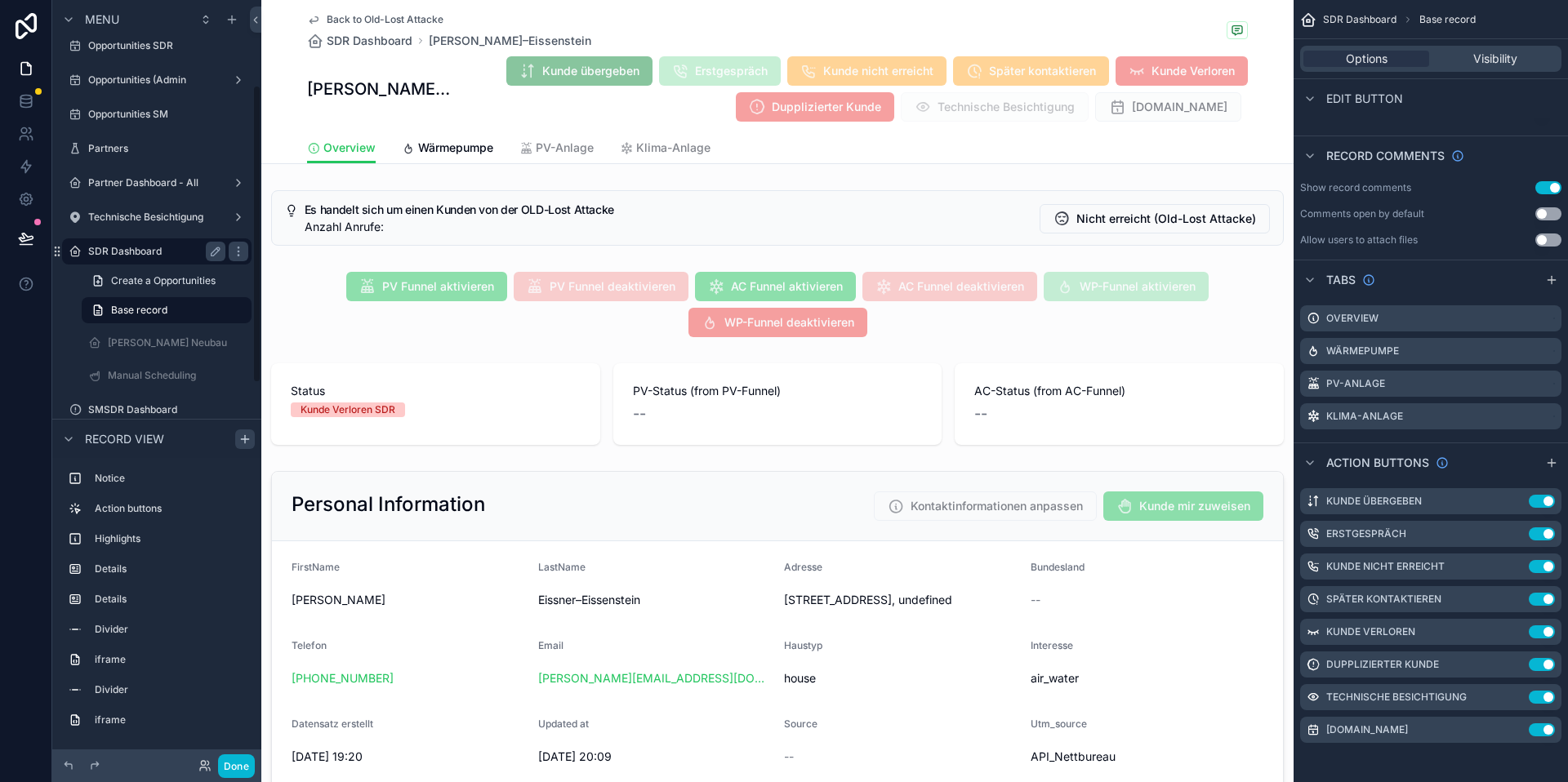
scroll to position [241, 0]
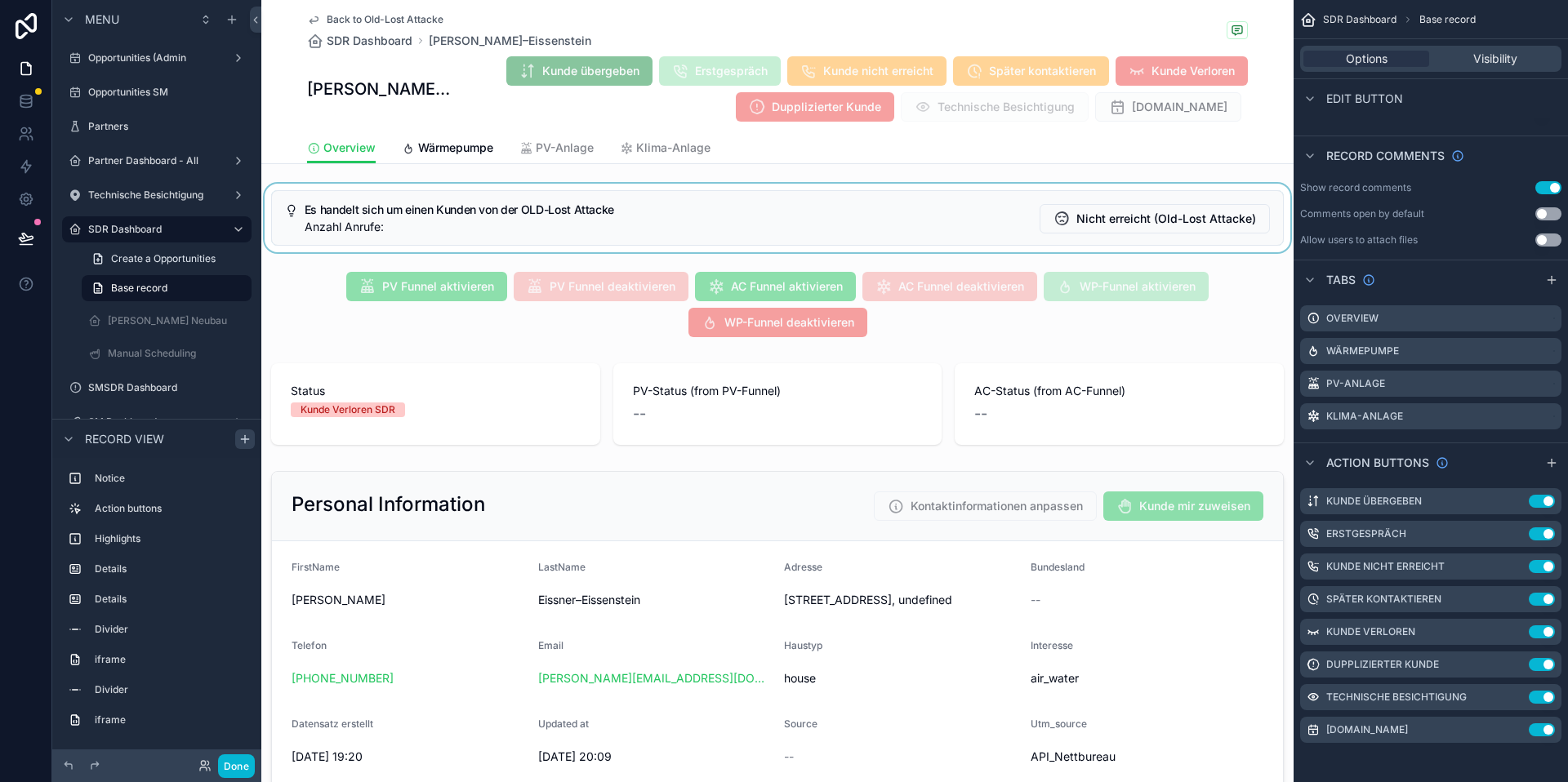
click at [773, 216] on div "scrollable content" at bounding box center [777, 219] width 1032 height 69
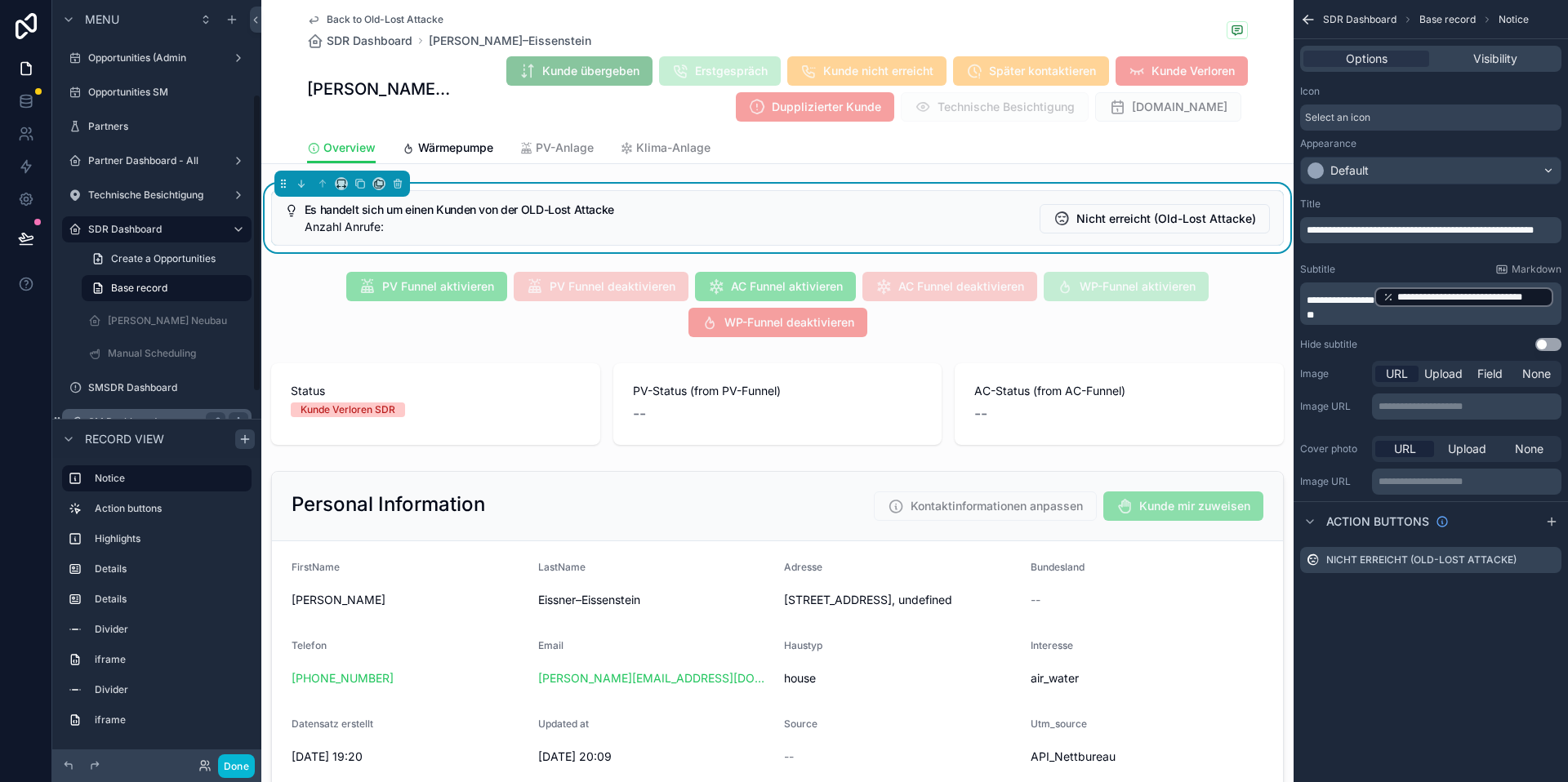
scroll to position [0, 0]
click at [1487, 53] on span "Visibility" at bounding box center [1495, 59] width 44 height 17
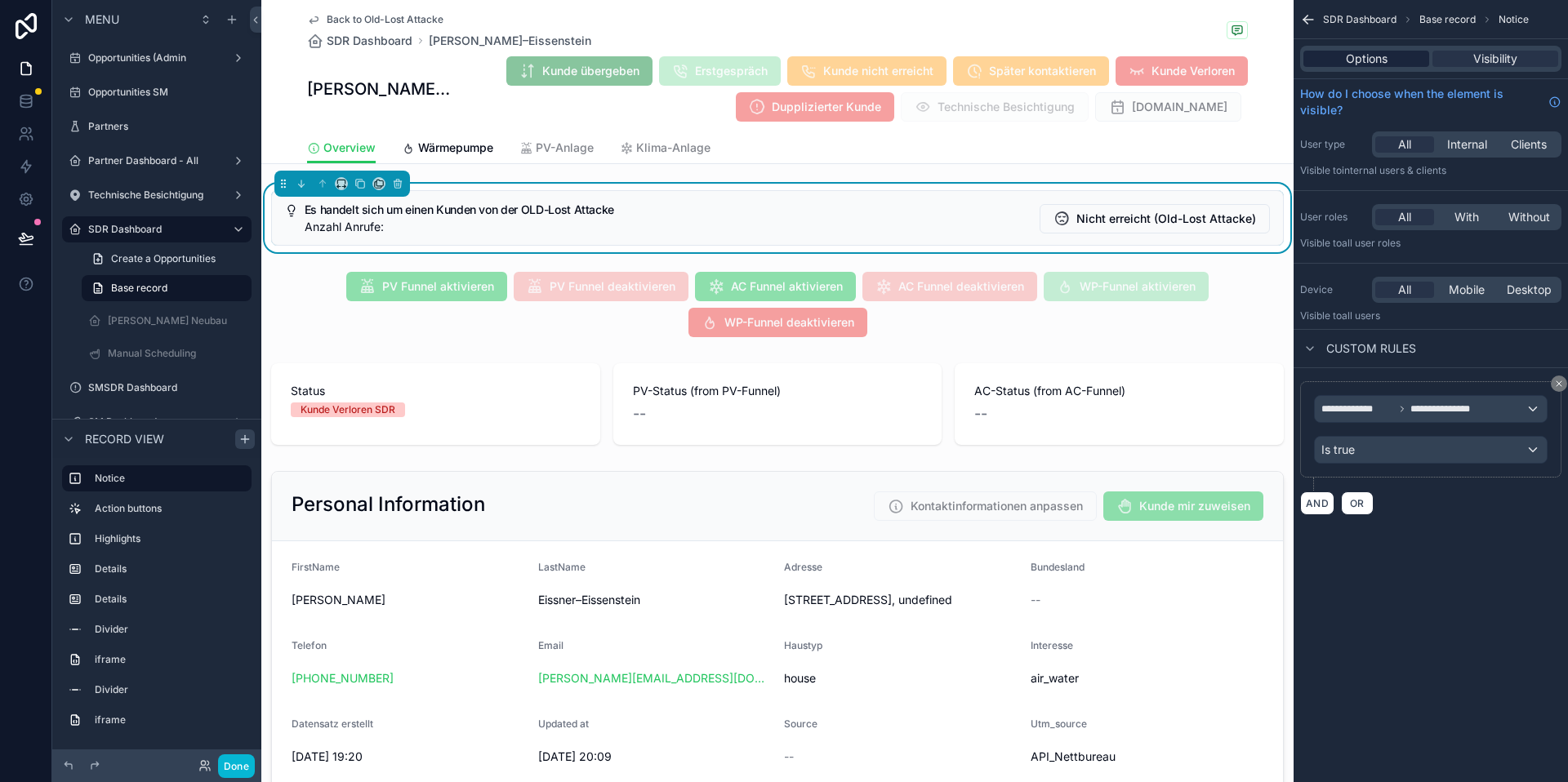
click at [1392, 57] on div "Options" at bounding box center [1366, 59] width 126 height 17
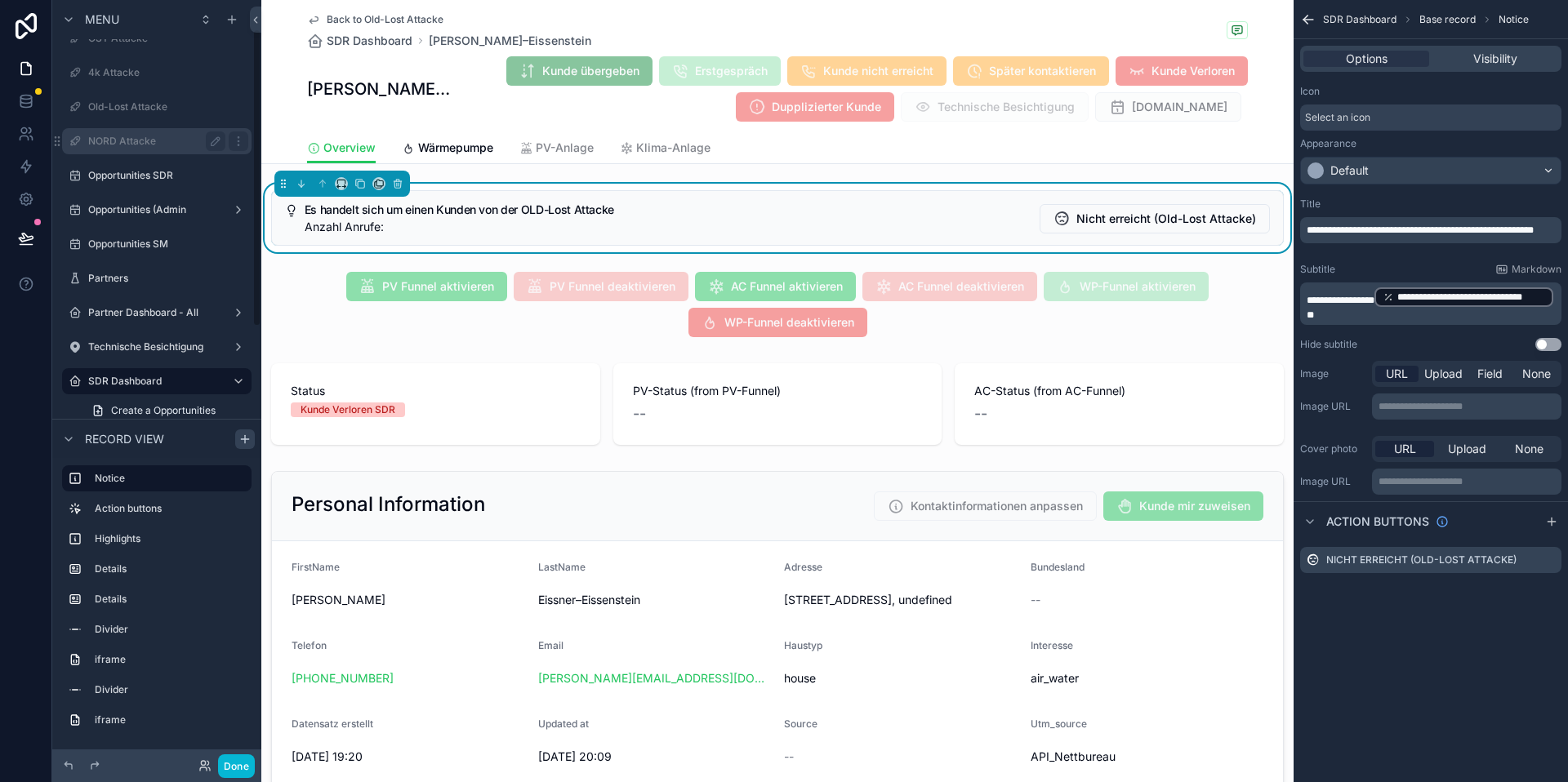
scroll to position [73, 0]
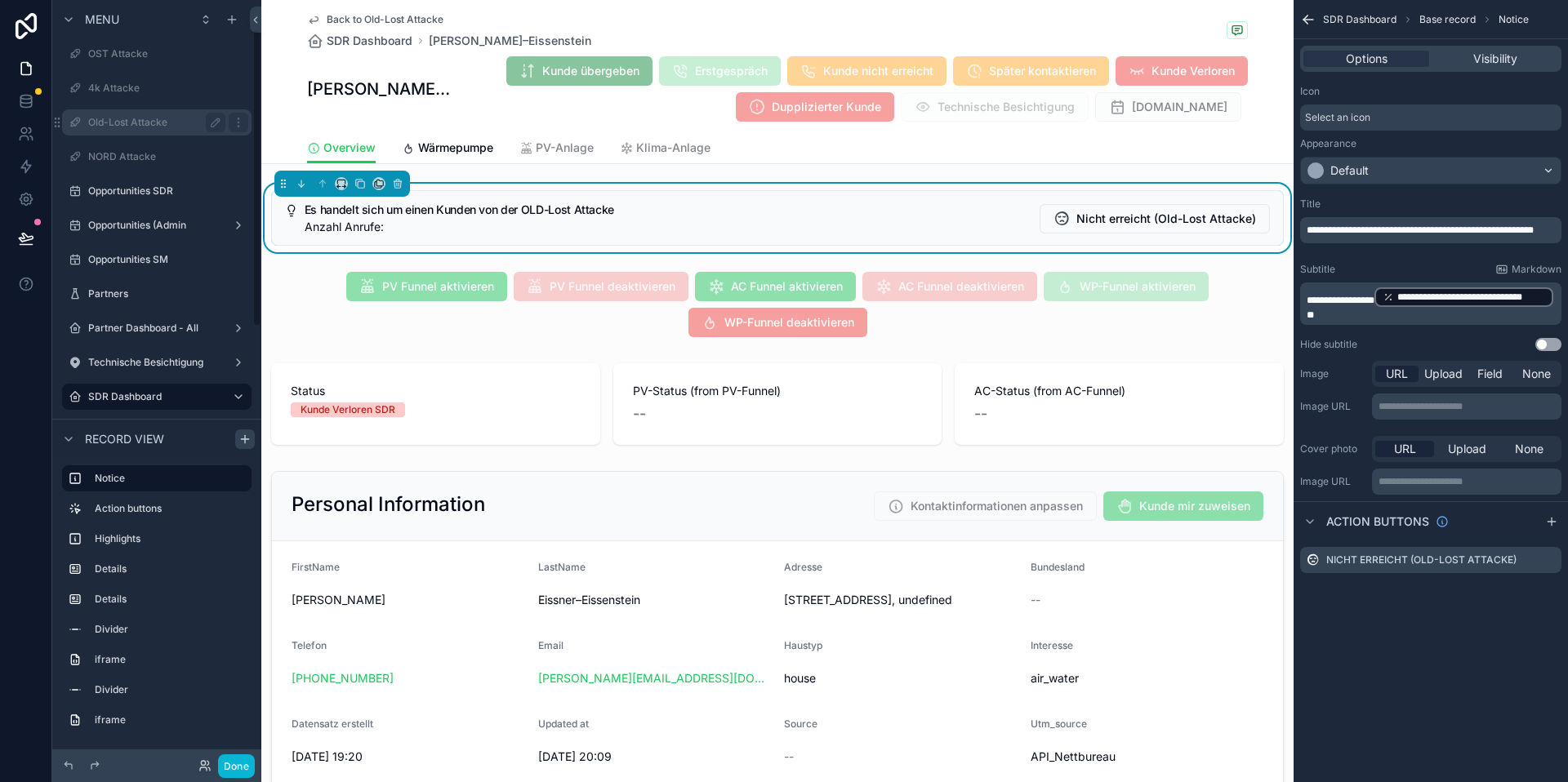
click at [153, 126] on label "Old-Lost Attacke" at bounding box center [153, 123] width 131 height 13
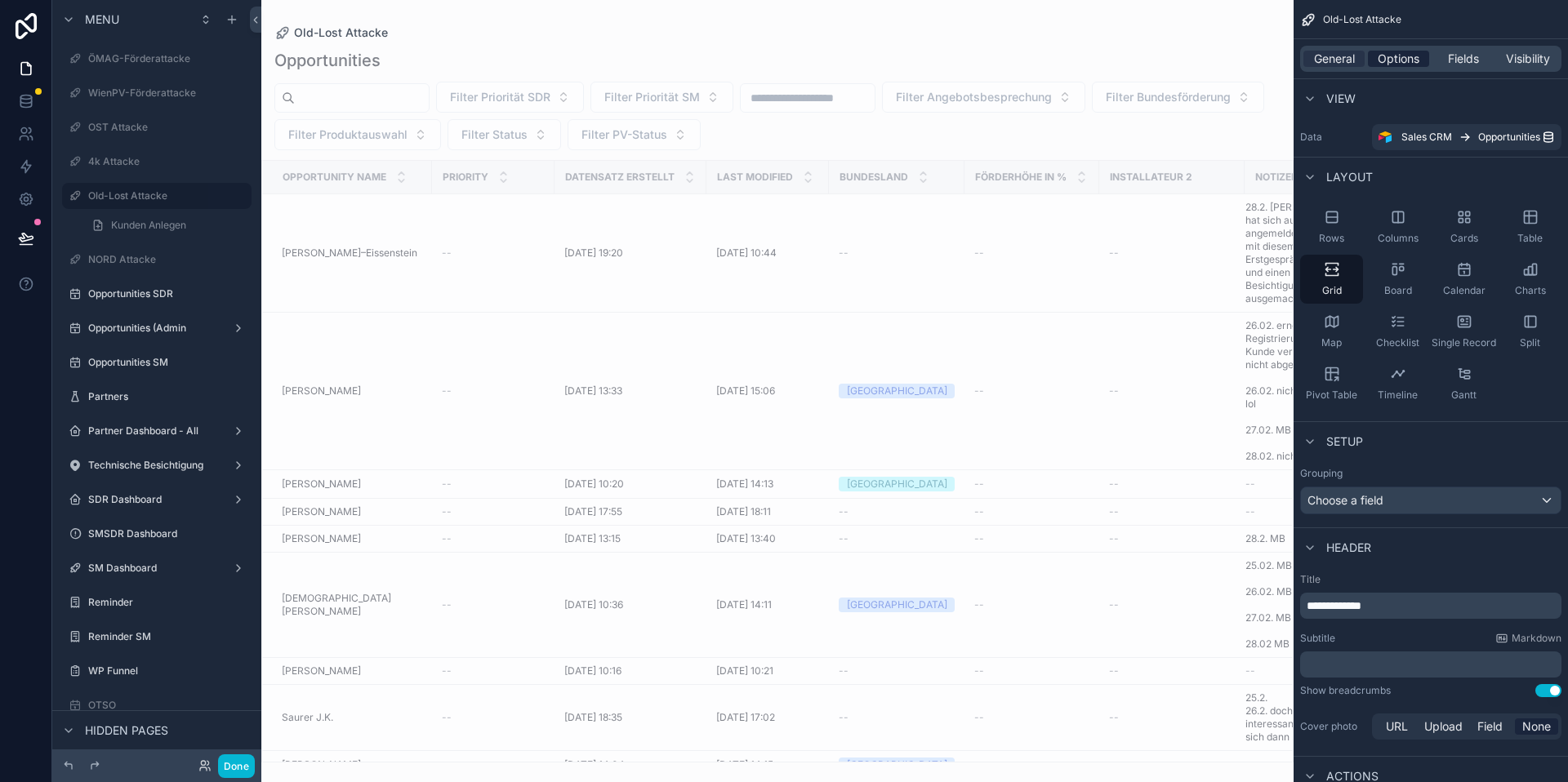
click at [1384, 56] on span "Options" at bounding box center [1399, 59] width 42 height 17
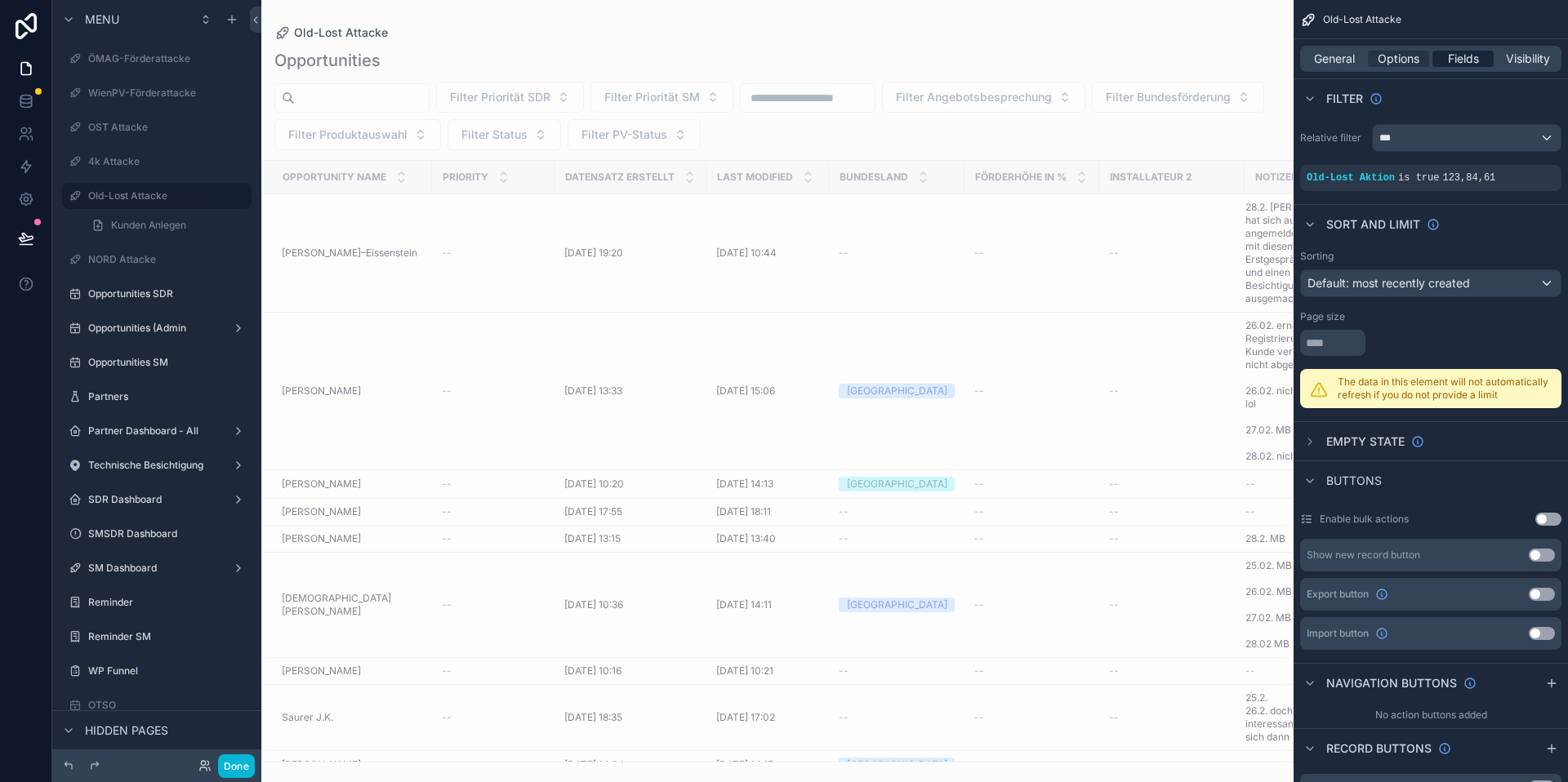
click at [1454, 66] on span "Fields" at bounding box center [1463, 59] width 31 height 17
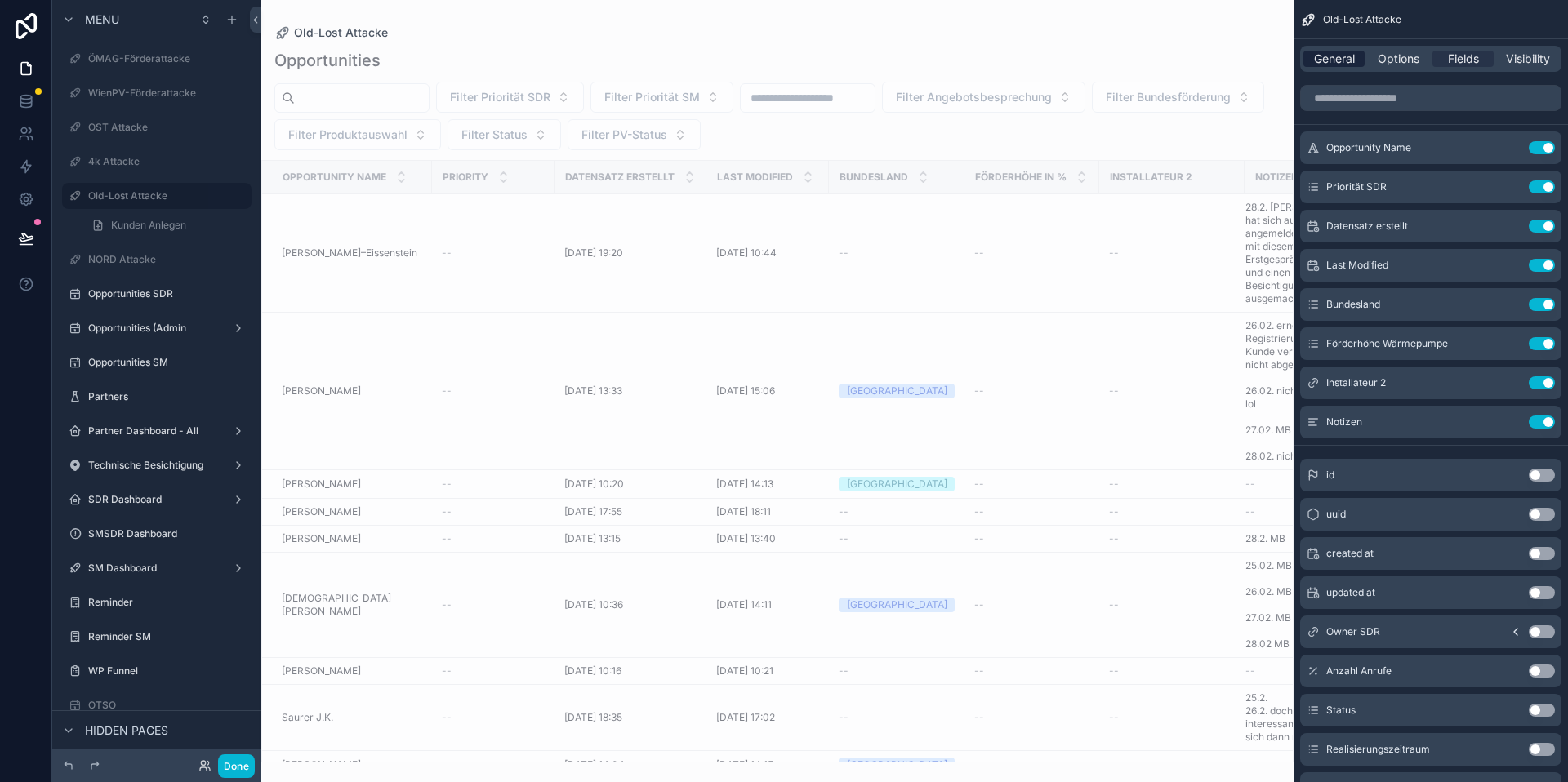
click at [1334, 50] on span "General" at bounding box center [1335, 59] width 41 height 17
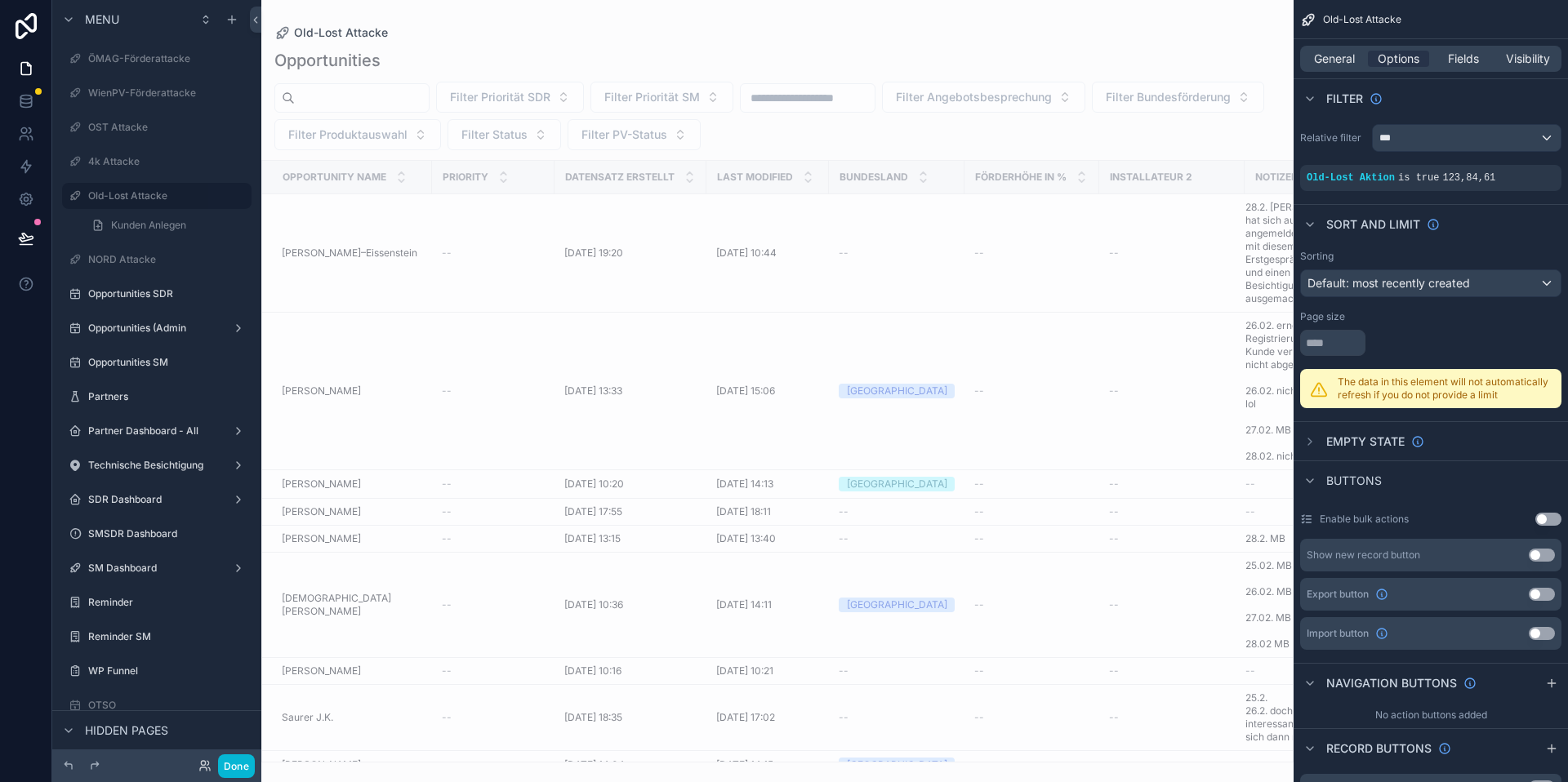
scroll to position [33, 0]
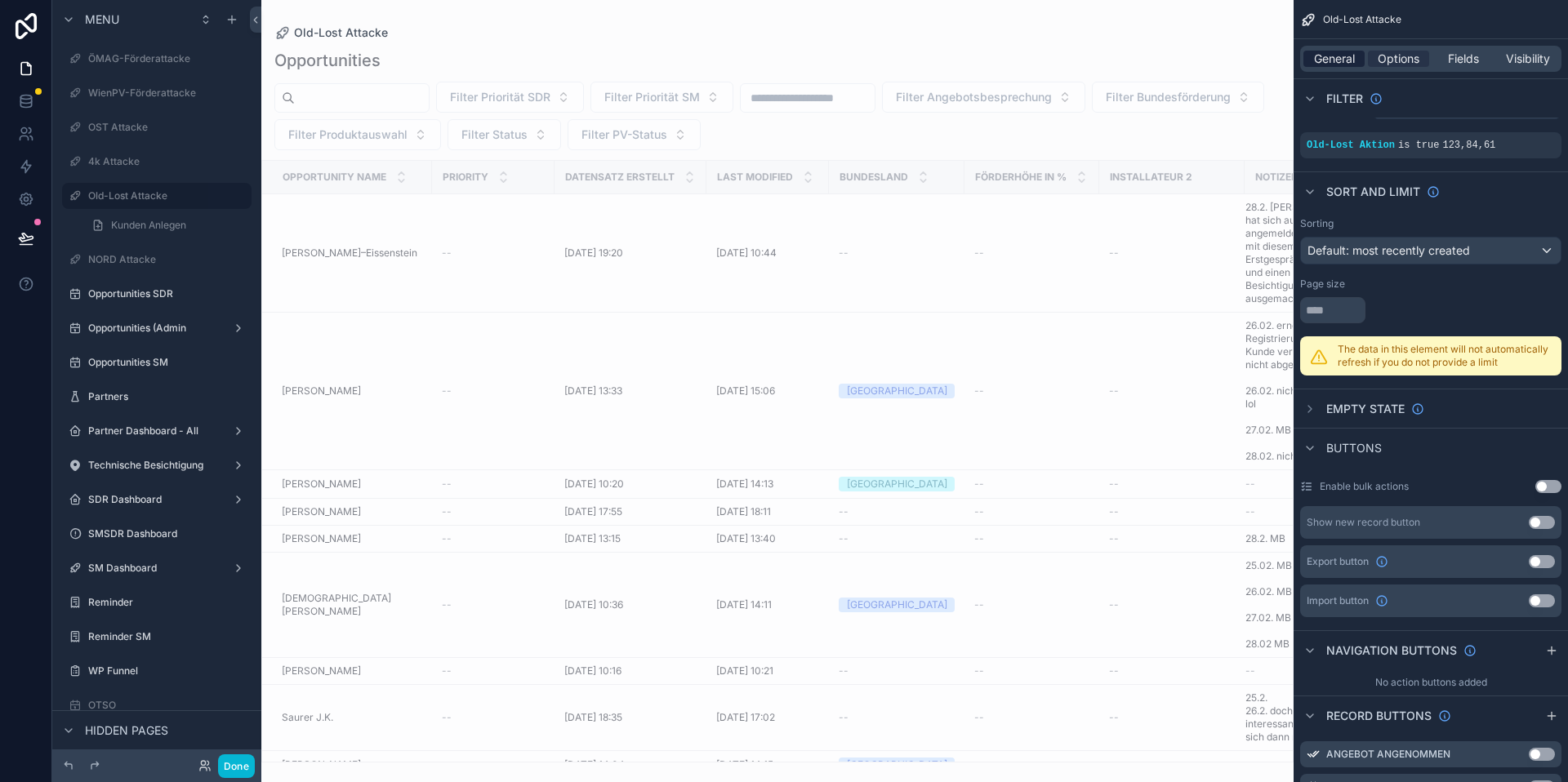
click at [1330, 64] on span "General" at bounding box center [1335, 59] width 41 height 17
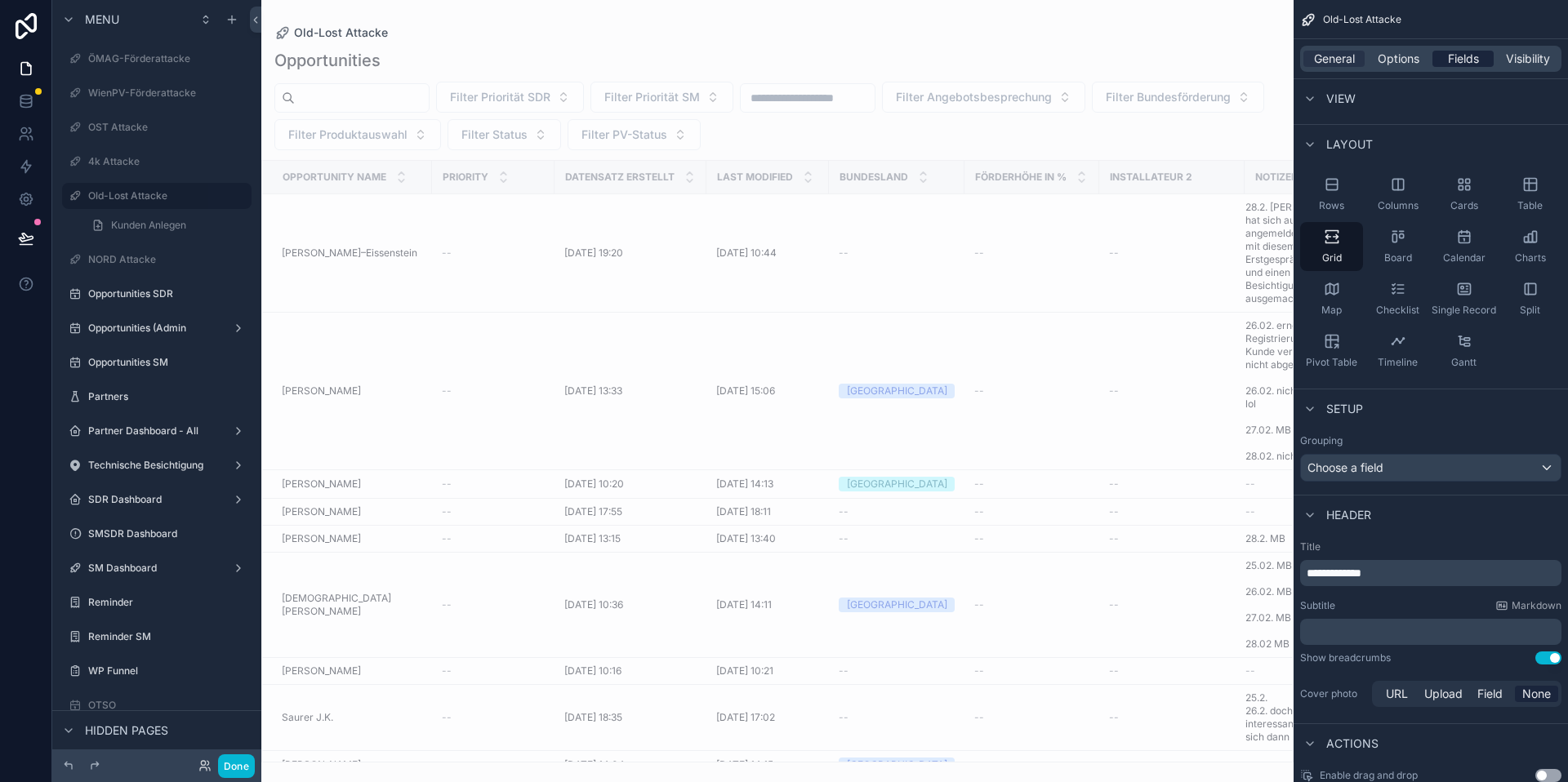
click at [1455, 57] on span "Fields" at bounding box center [1463, 59] width 31 height 17
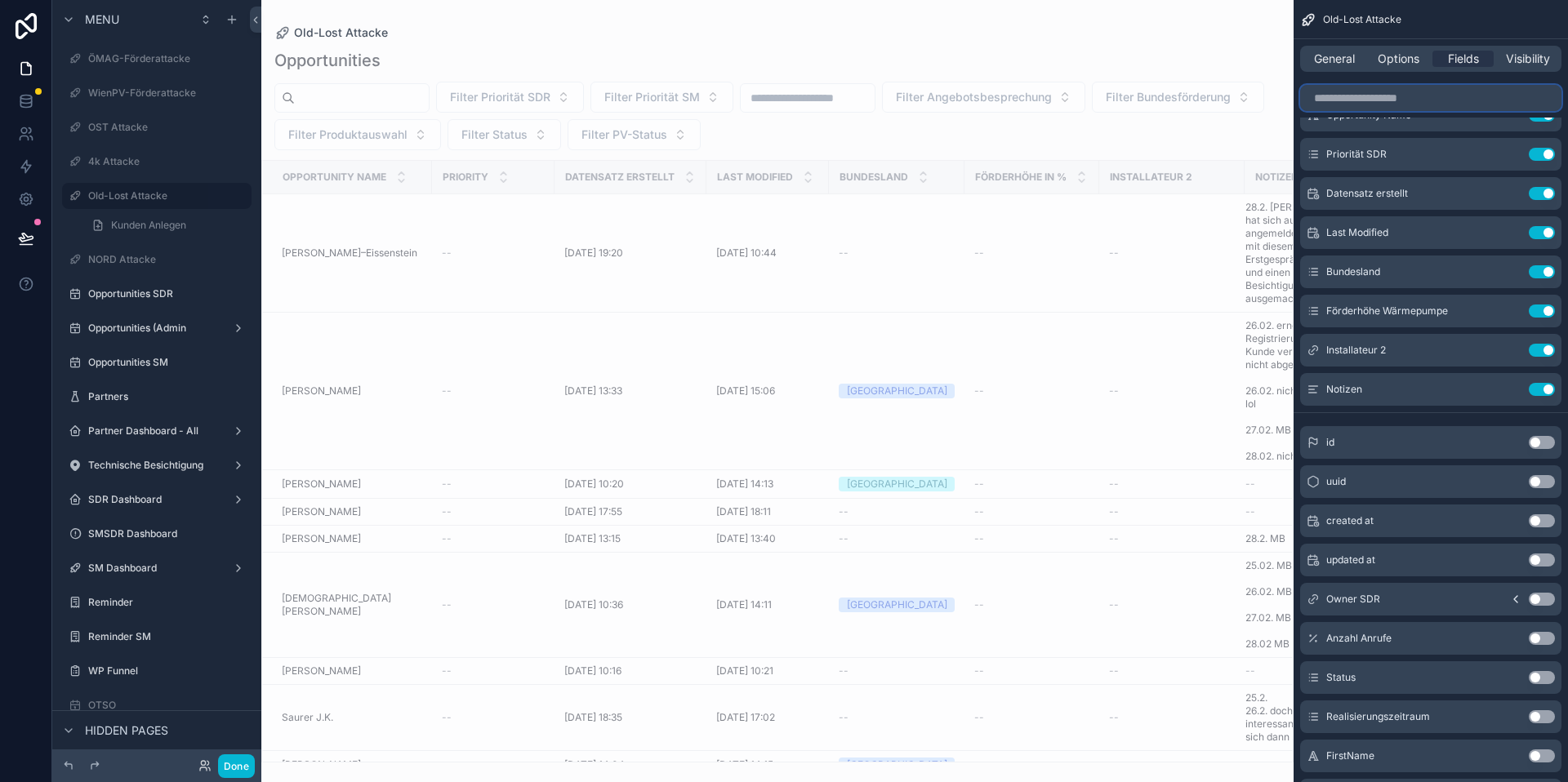
click at [1371, 104] on input "scrollable content" at bounding box center [1430, 98] width 261 height 26
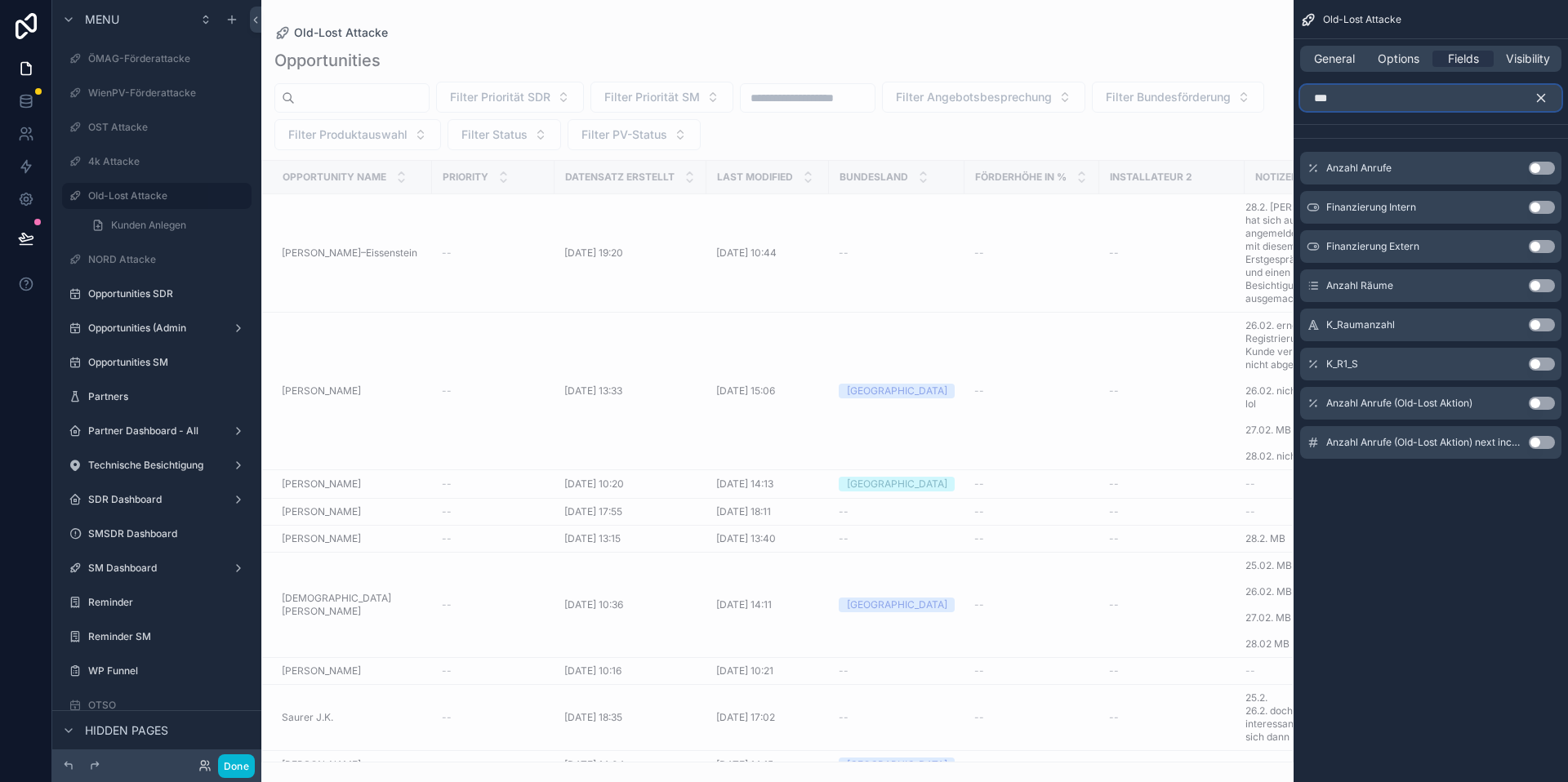
scroll to position [0, 0]
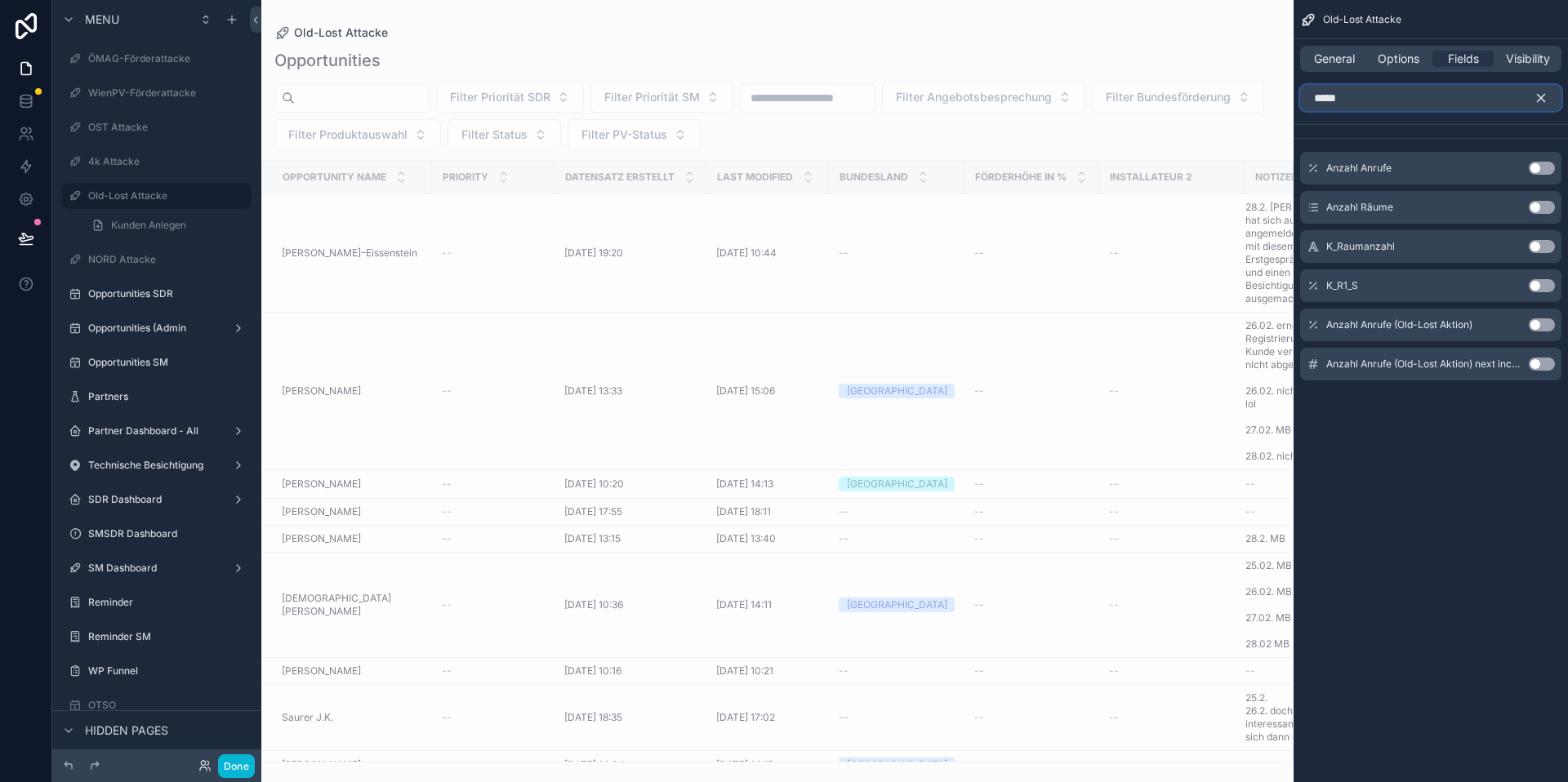
type input "*****"
click at [1535, 325] on button "Use setting" at bounding box center [1542, 325] width 26 height 13
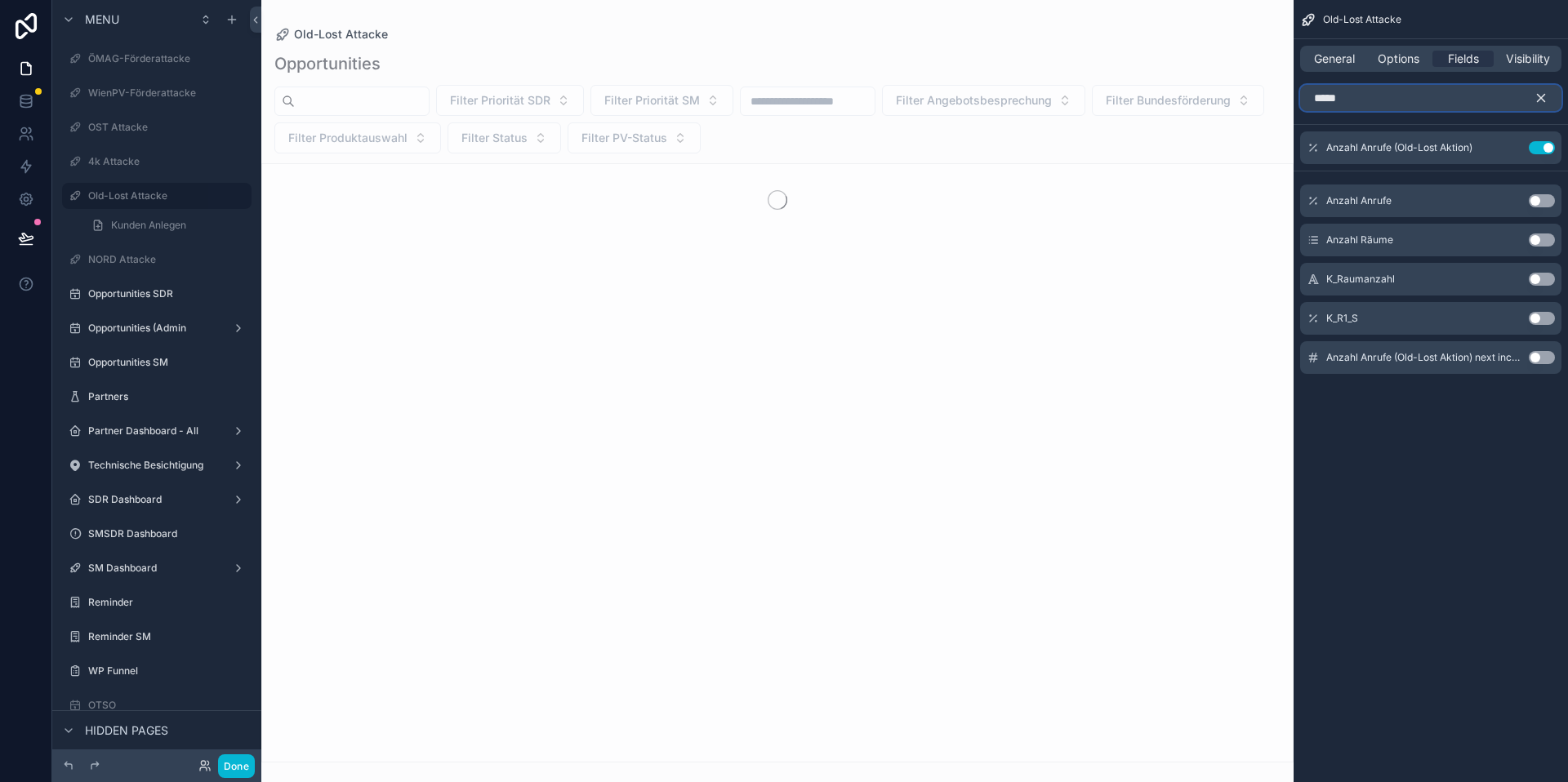
click at [1527, 102] on input "*****" at bounding box center [1430, 98] width 261 height 26
click at [1542, 98] on icon "scrollable content" at bounding box center [1542, 99] width 7 height 7
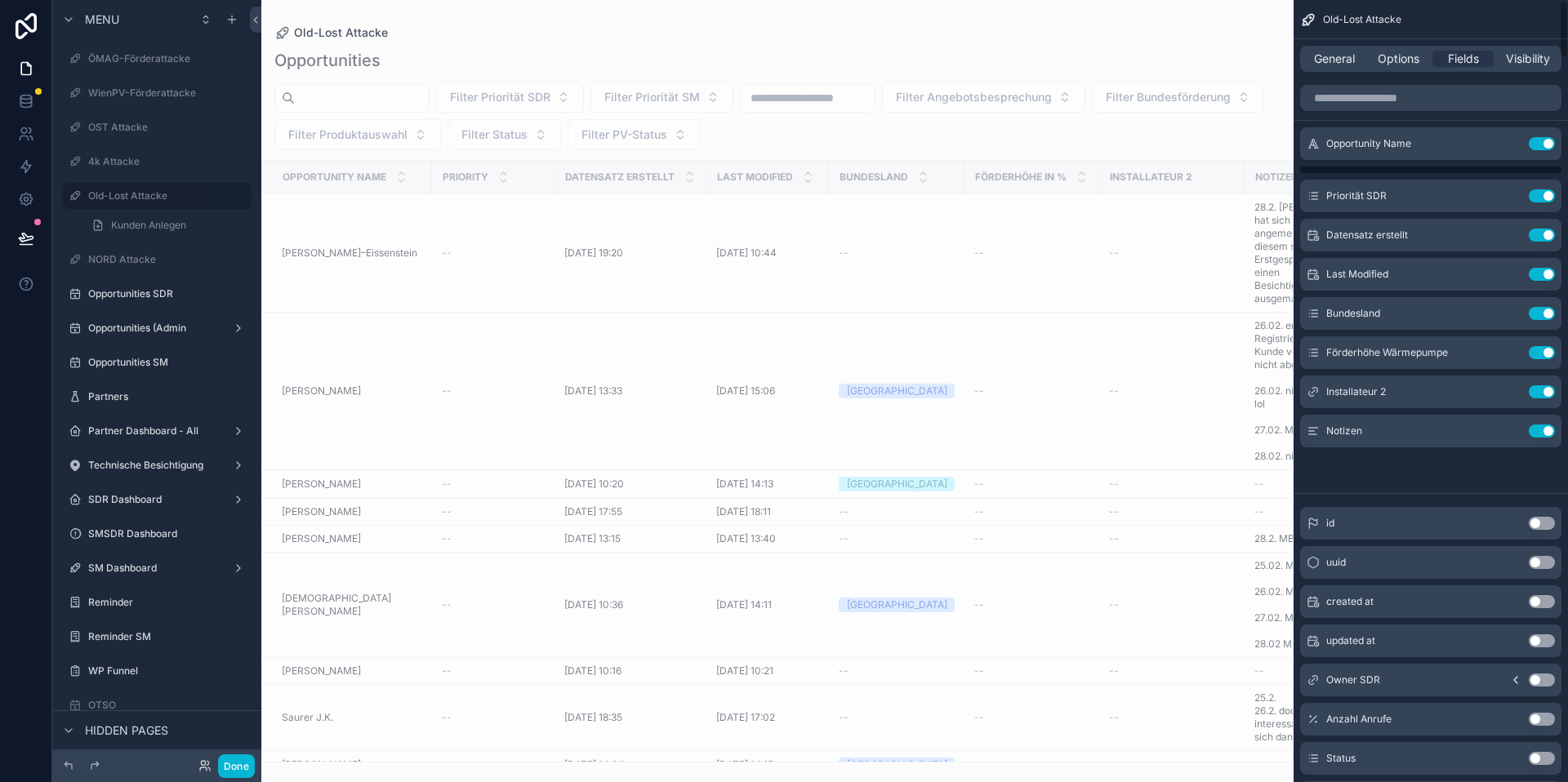
scroll to position [6, 0]
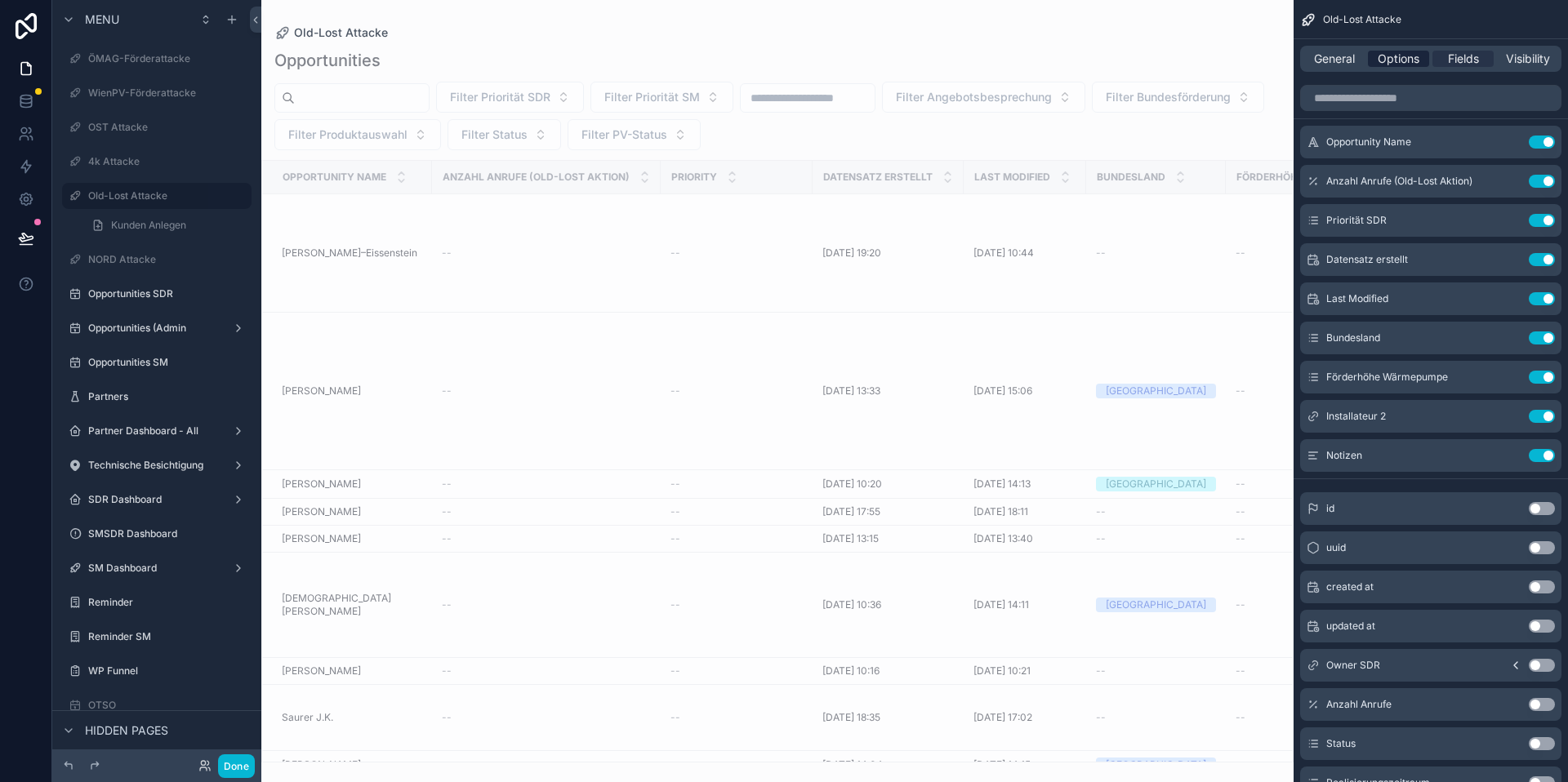
click at [1396, 64] on span "Options" at bounding box center [1399, 59] width 42 height 17
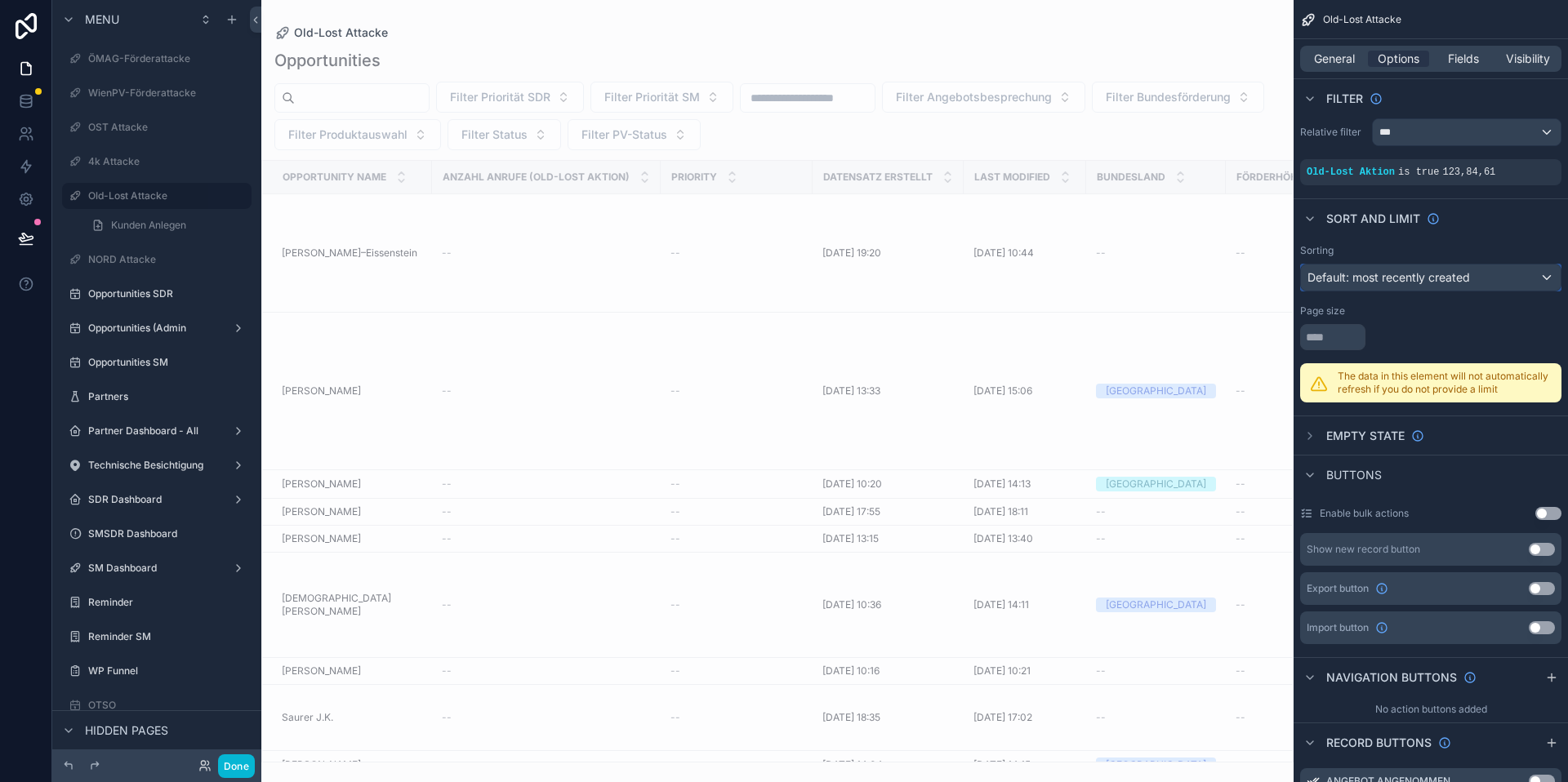
click at [1430, 275] on span "Default: most recently created" at bounding box center [1389, 277] width 163 height 14
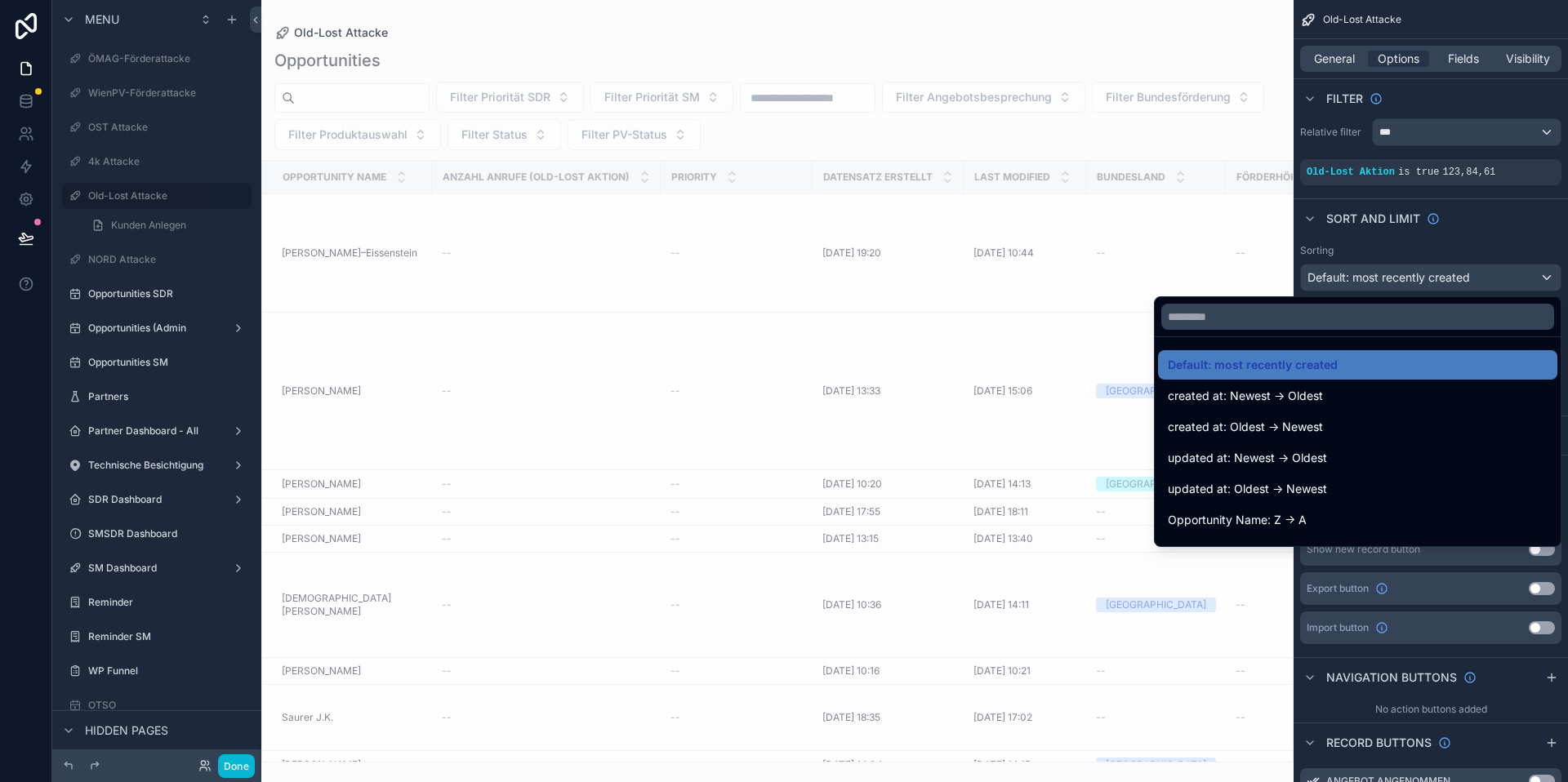
click at [1359, 332] on div at bounding box center [1358, 317] width 406 height 39
click at [1378, 319] on input "text" at bounding box center [1358, 317] width 392 height 26
type input "*"
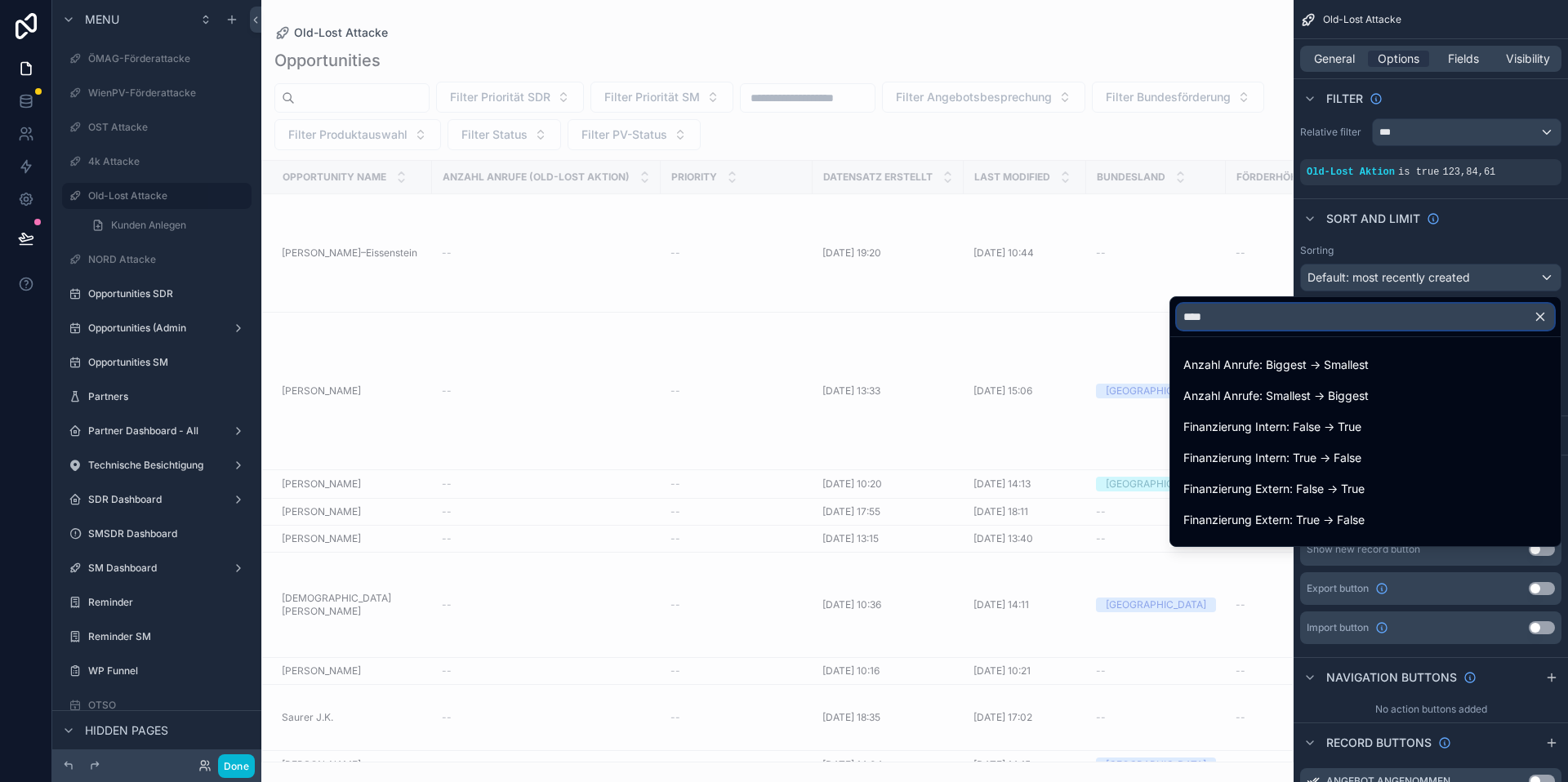
type input "*****"
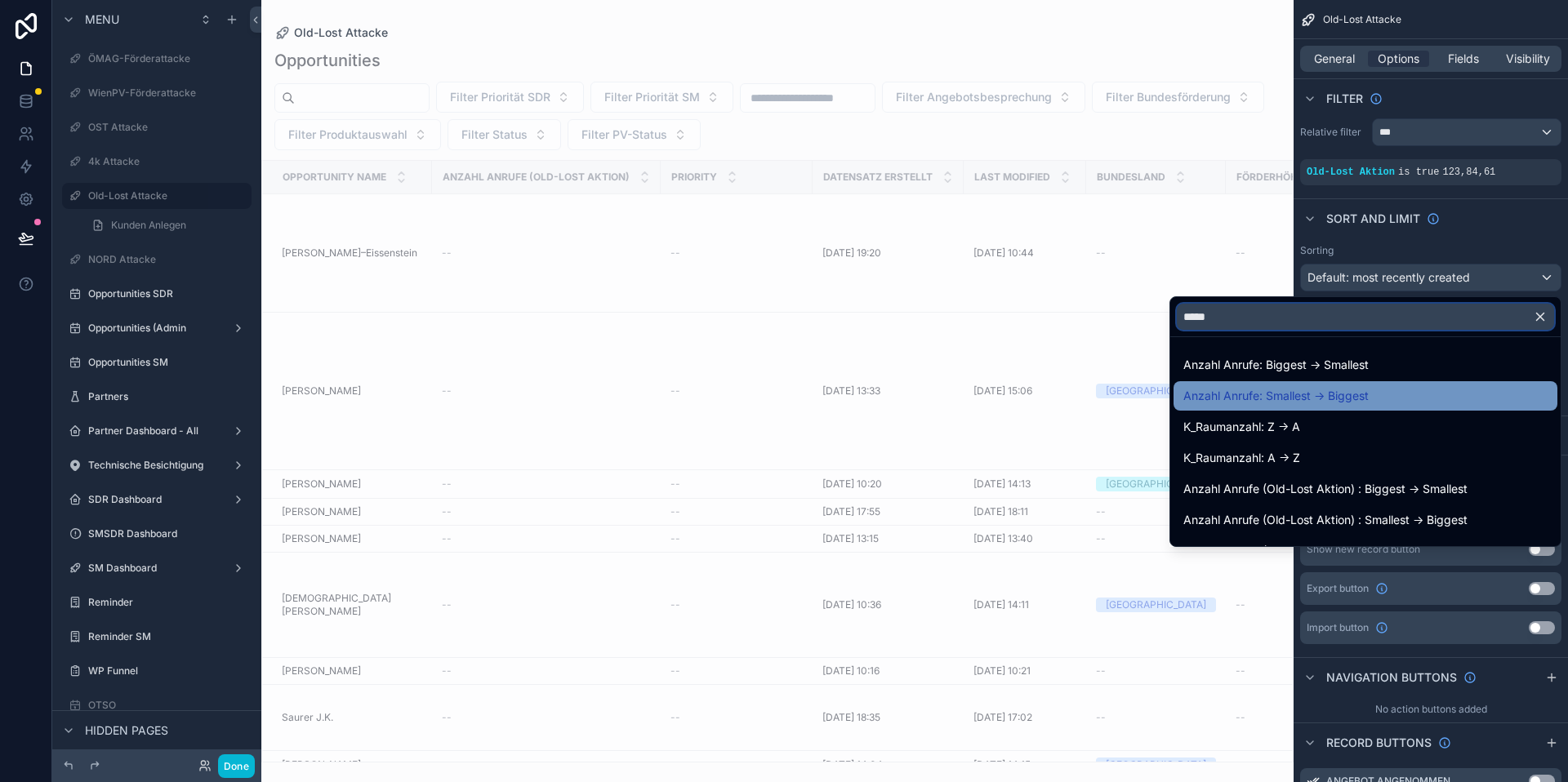
scroll to position [54, 0]
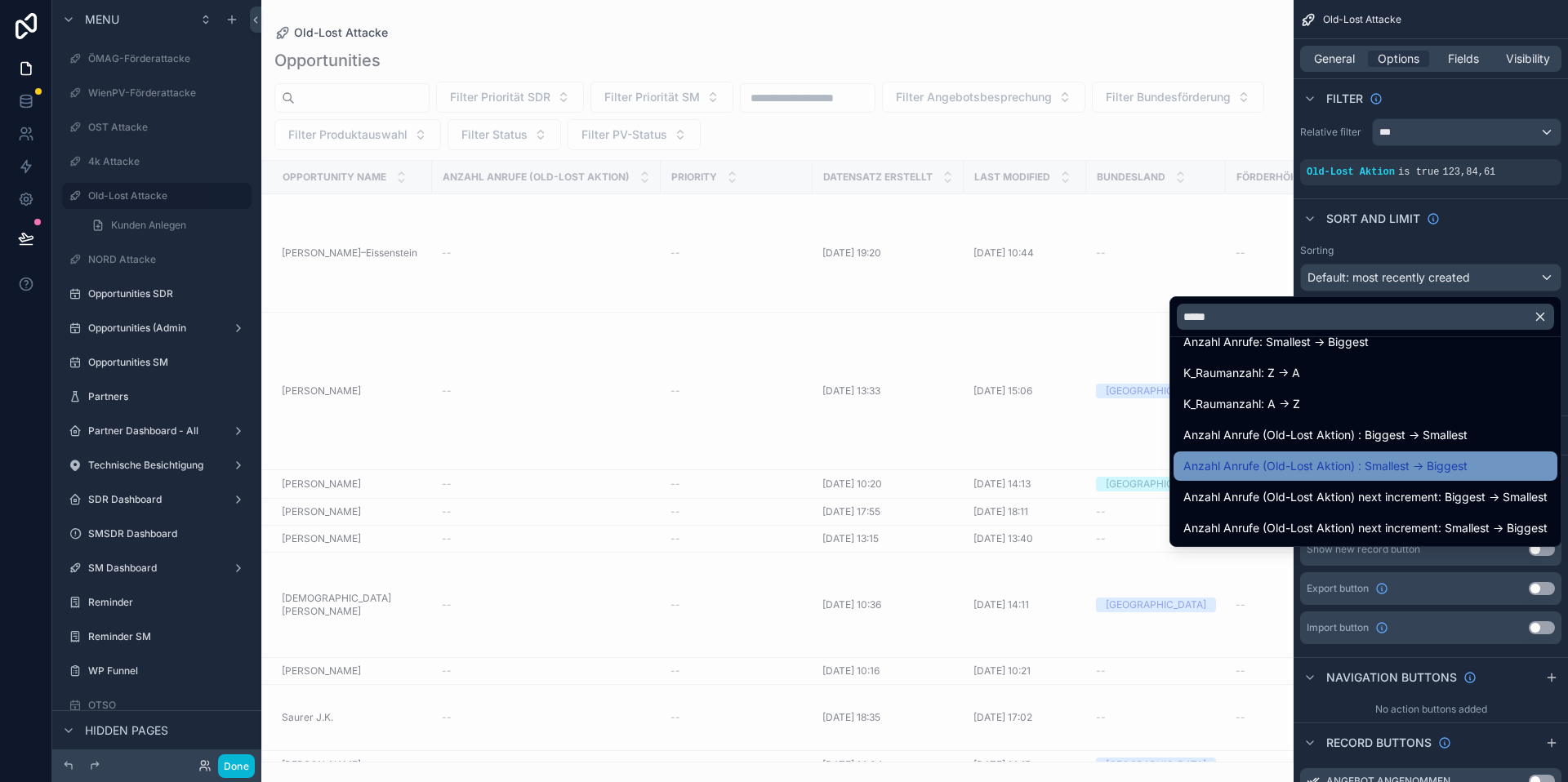
click at [1387, 459] on span "Anzahl Anrufe (Old-Lost Aktion) : Smallest -> Biggest" at bounding box center [1326, 466] width 285 height 20
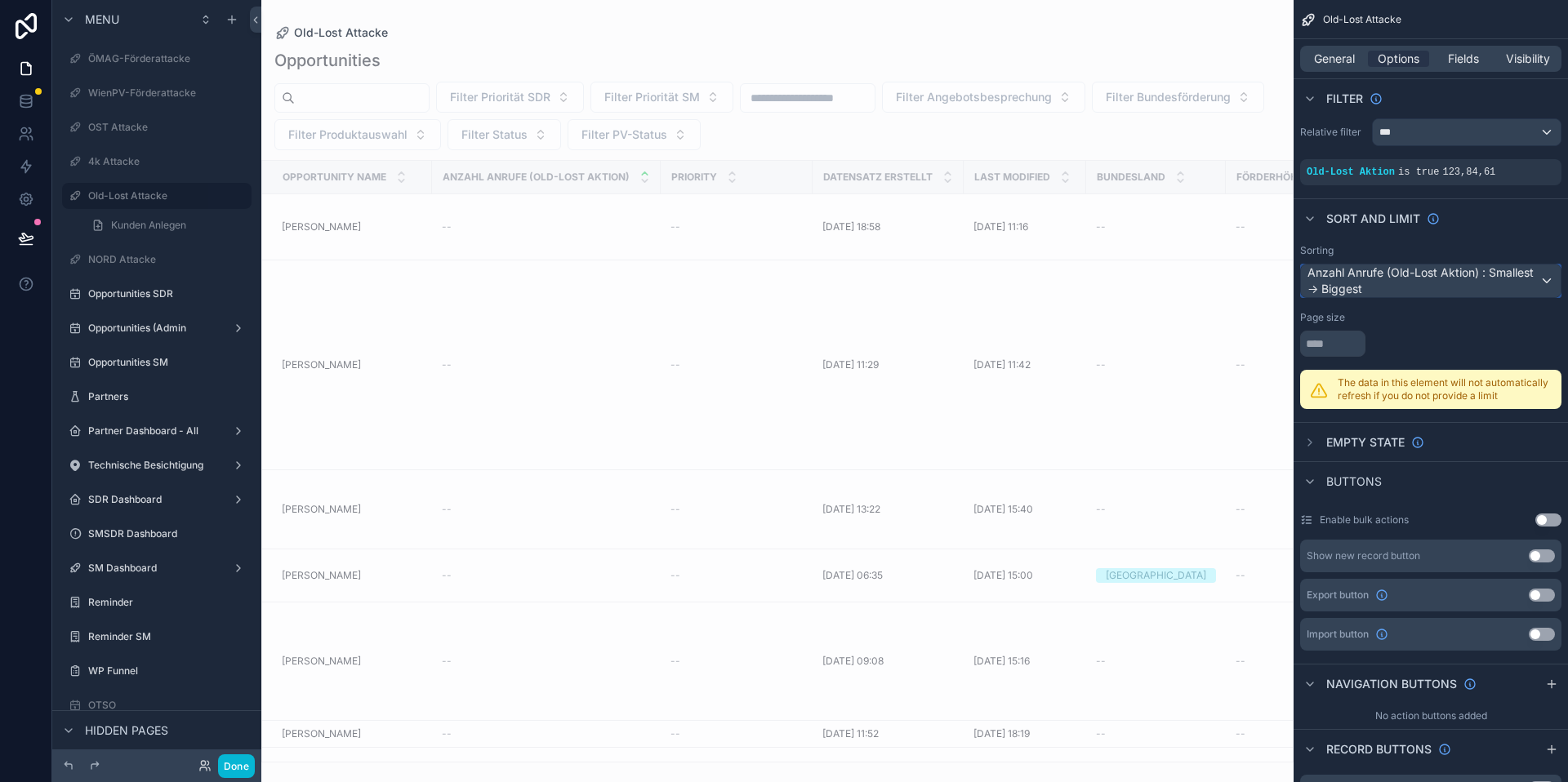
click at [1421, 290] on div "Anzahl Anrufe (Old-Lost Aktion) : Smallest -> Biggest" at bounding box center [1430, 281] width 259 height 33
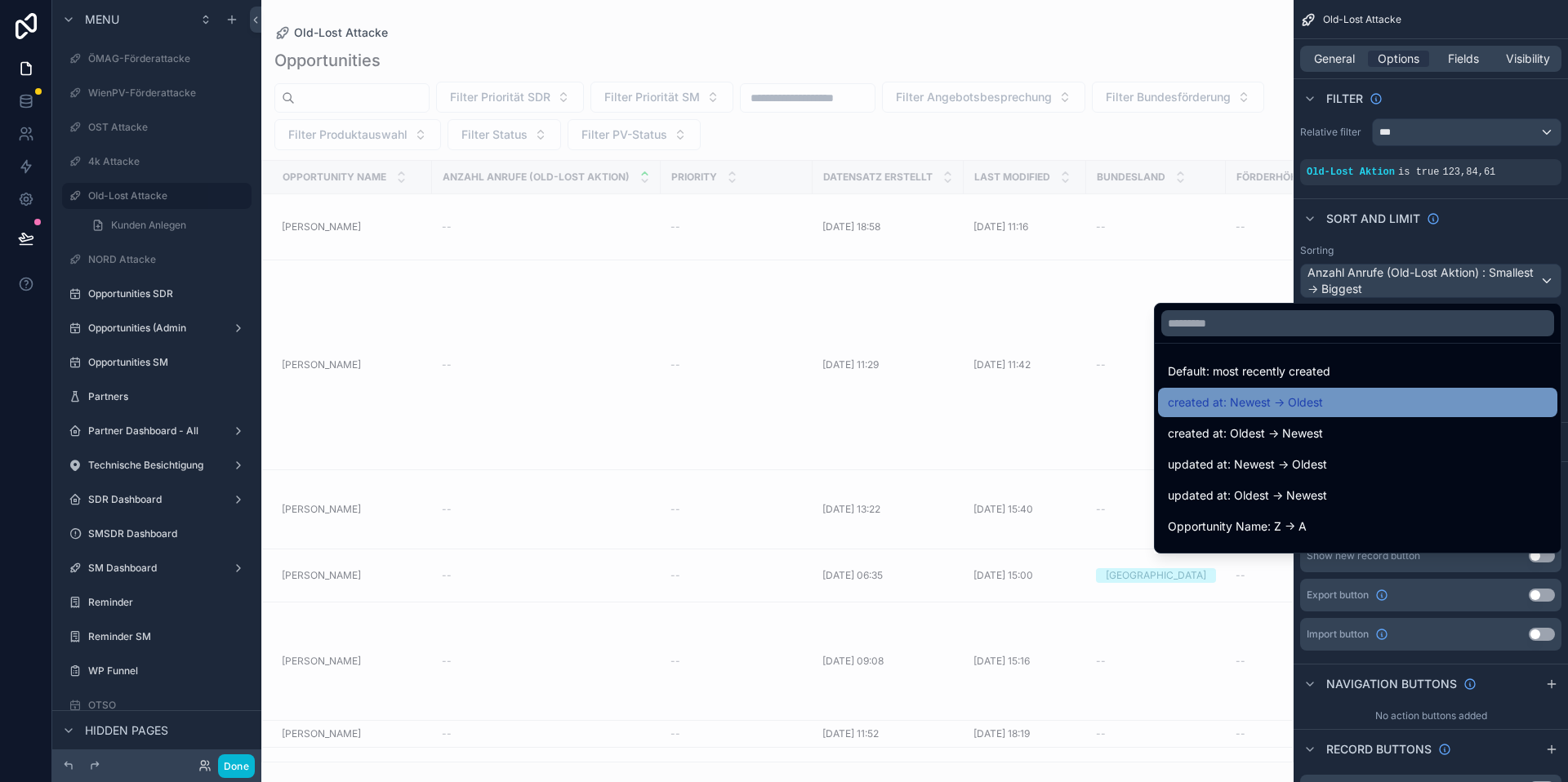
click at [1290, 412] on span "created at: Newest -> Oldest" at bounding box center [1245, 402] width 155 height 20
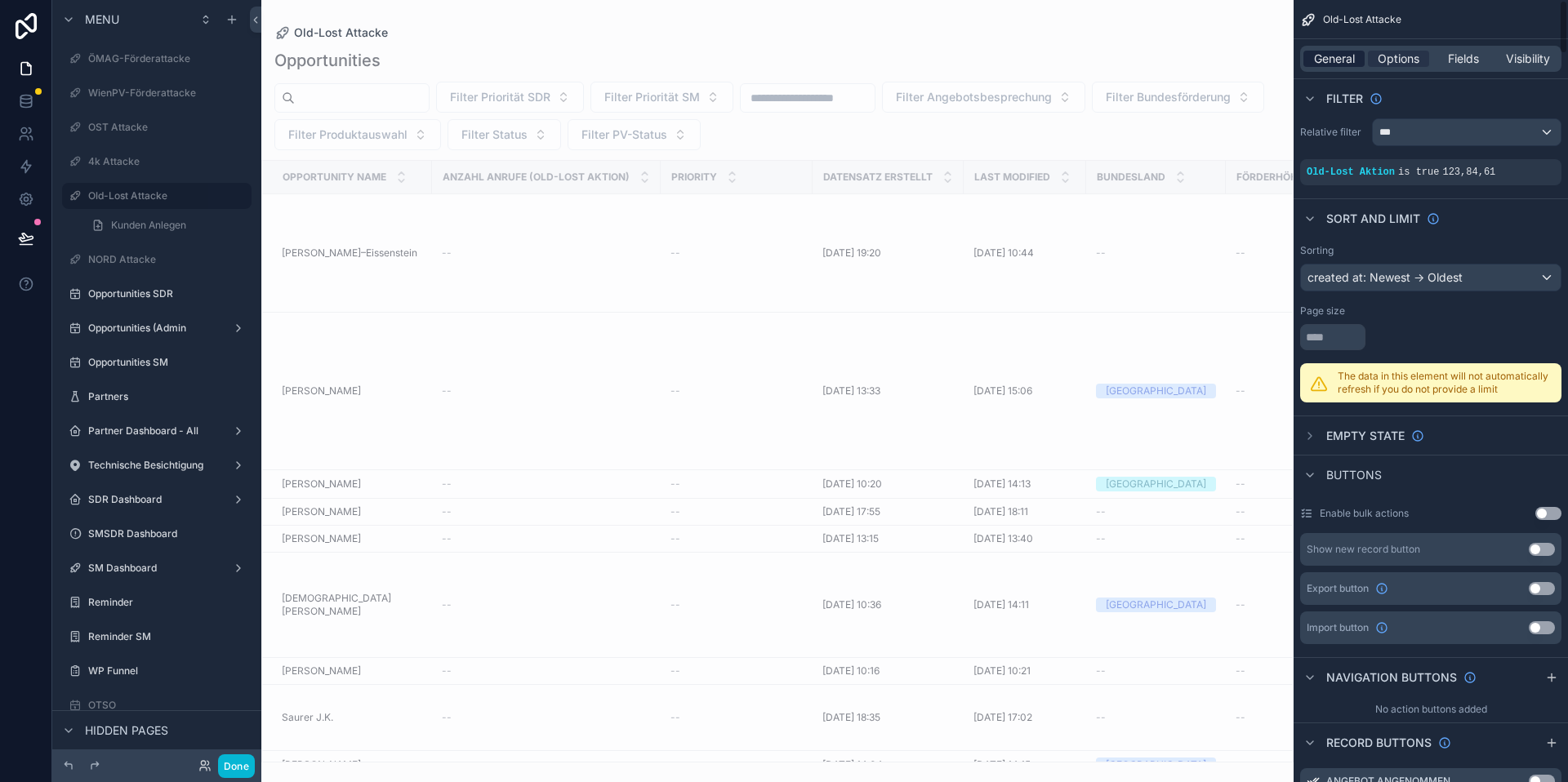
click at [1352, 51] on span "General" at bounding box center [1335, 59] width 41 height 17
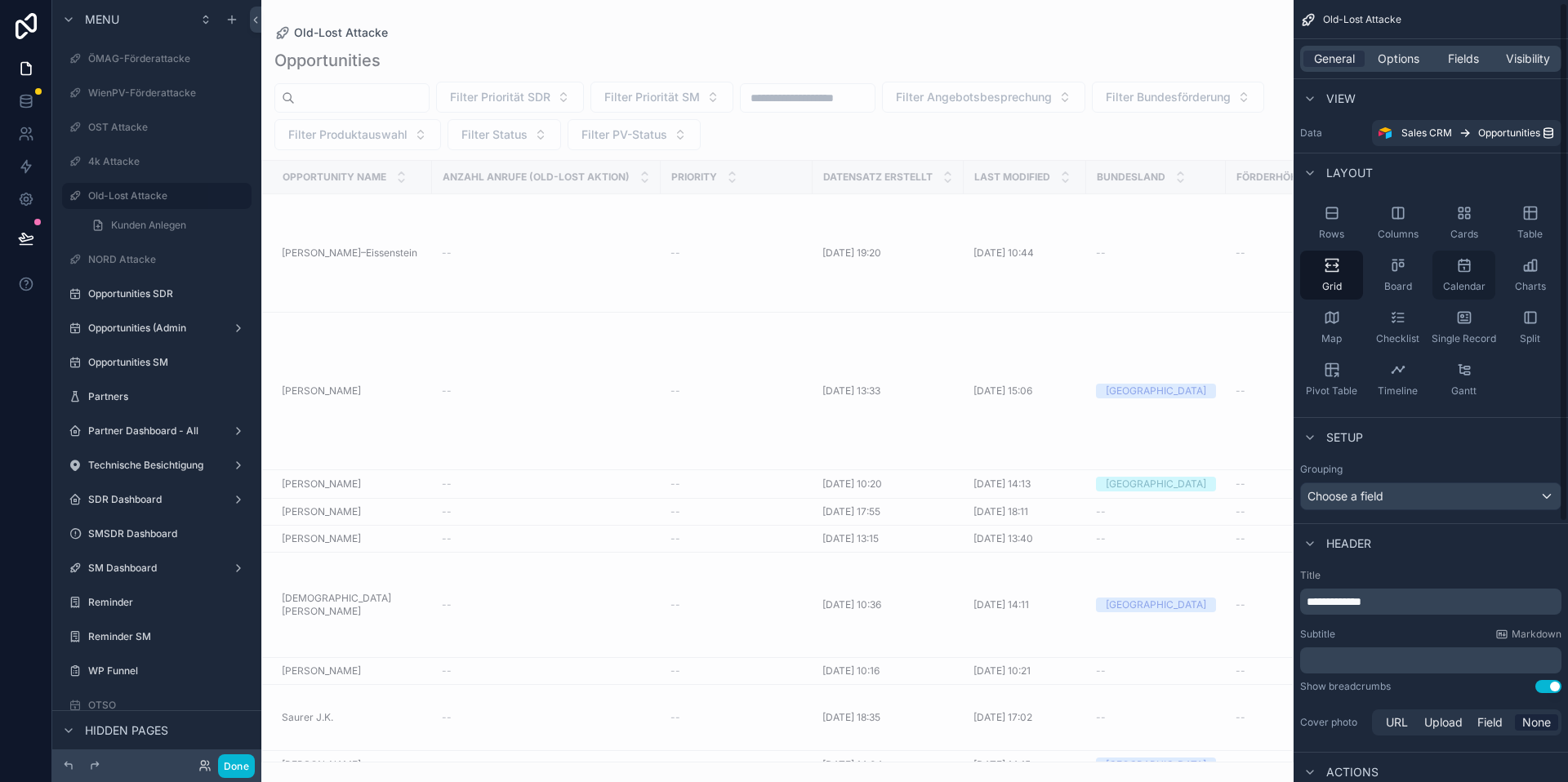
scroll to position [0, 0]
click at [1352, 500] on div "Choose a field" at bounding box center [1430, 500] width 259 height 26
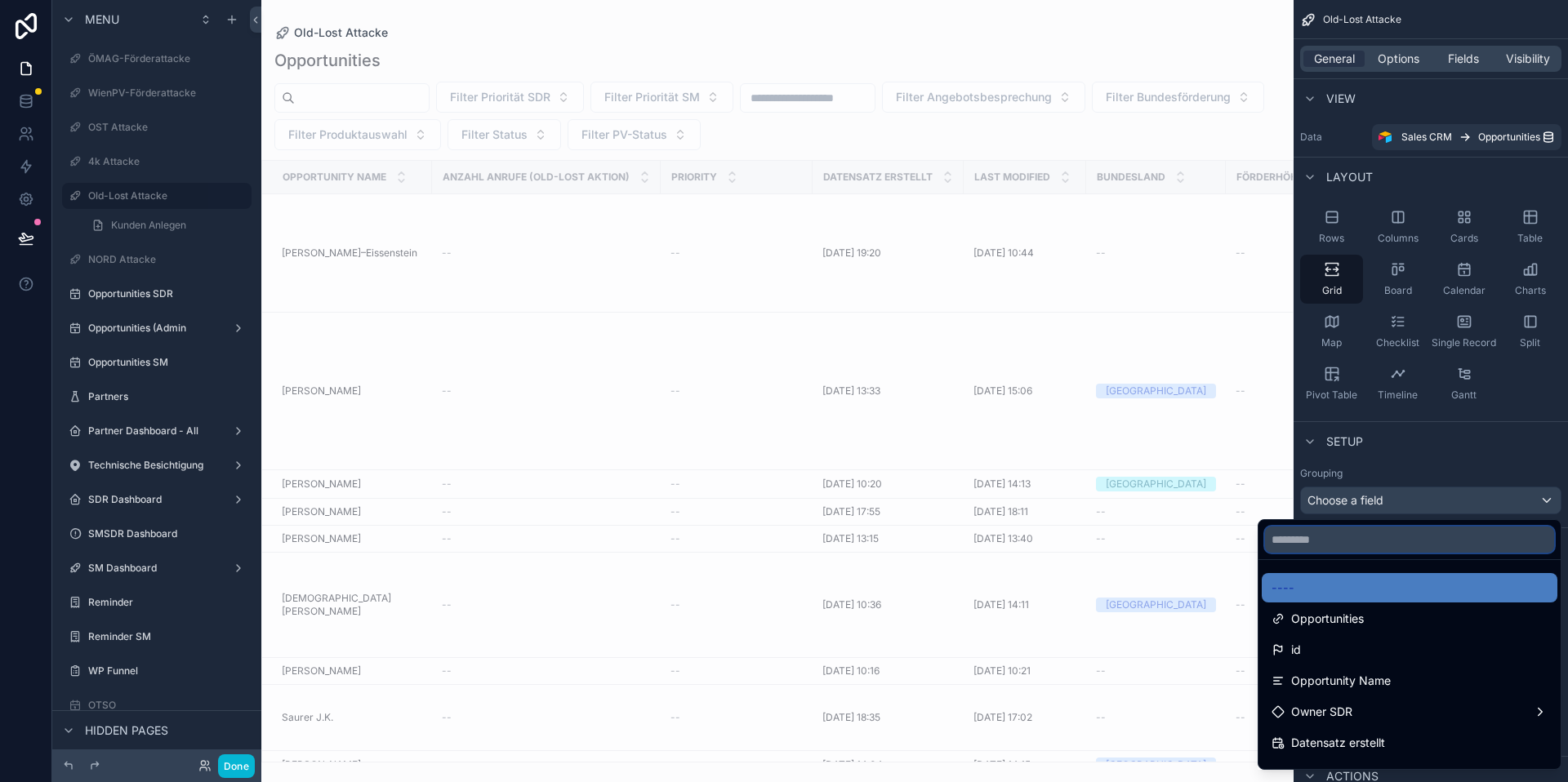
click at [1335, 540] on input "text" at bounding box center [1410, 540] width 289 height 26
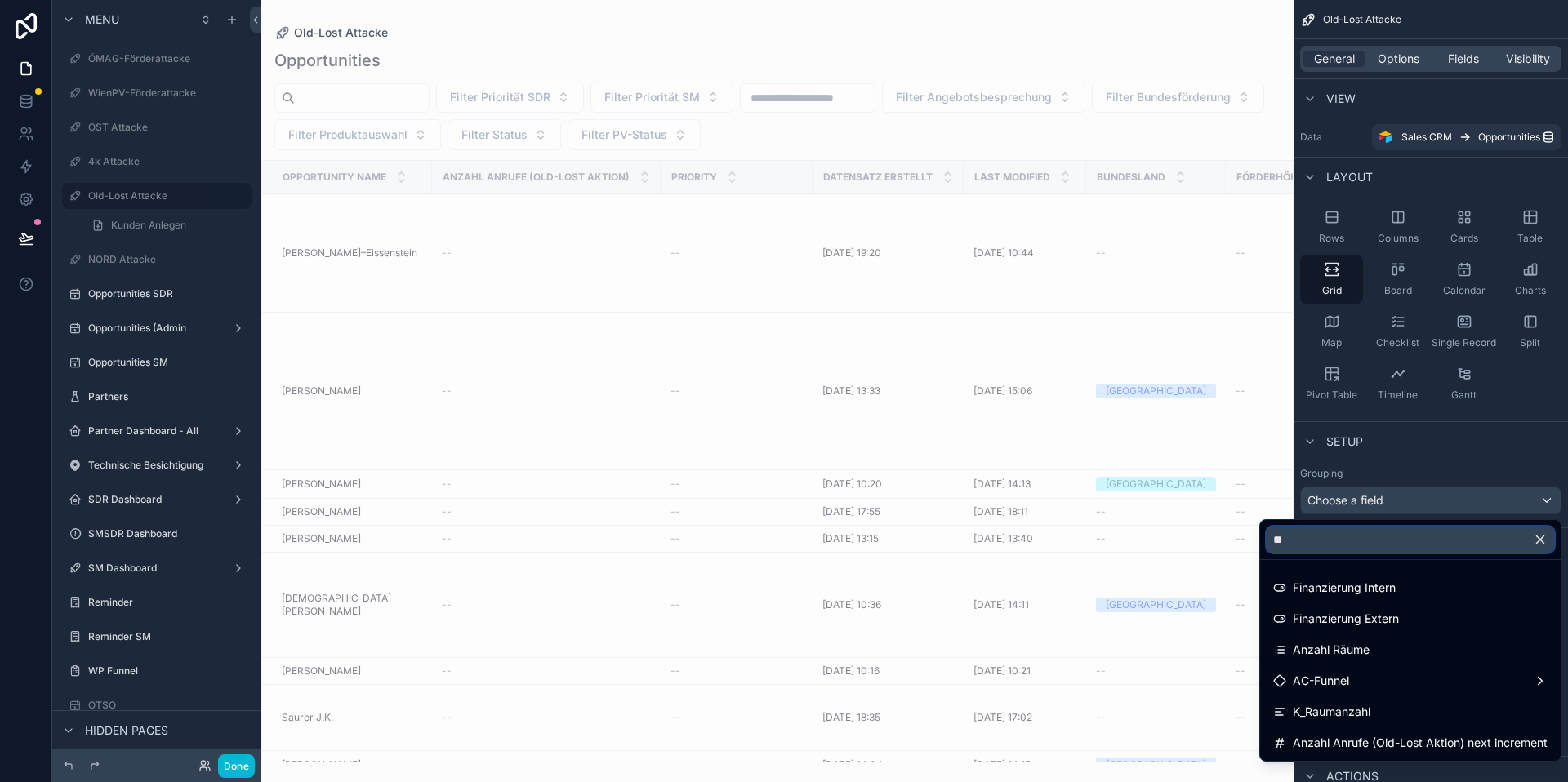
type input "*"
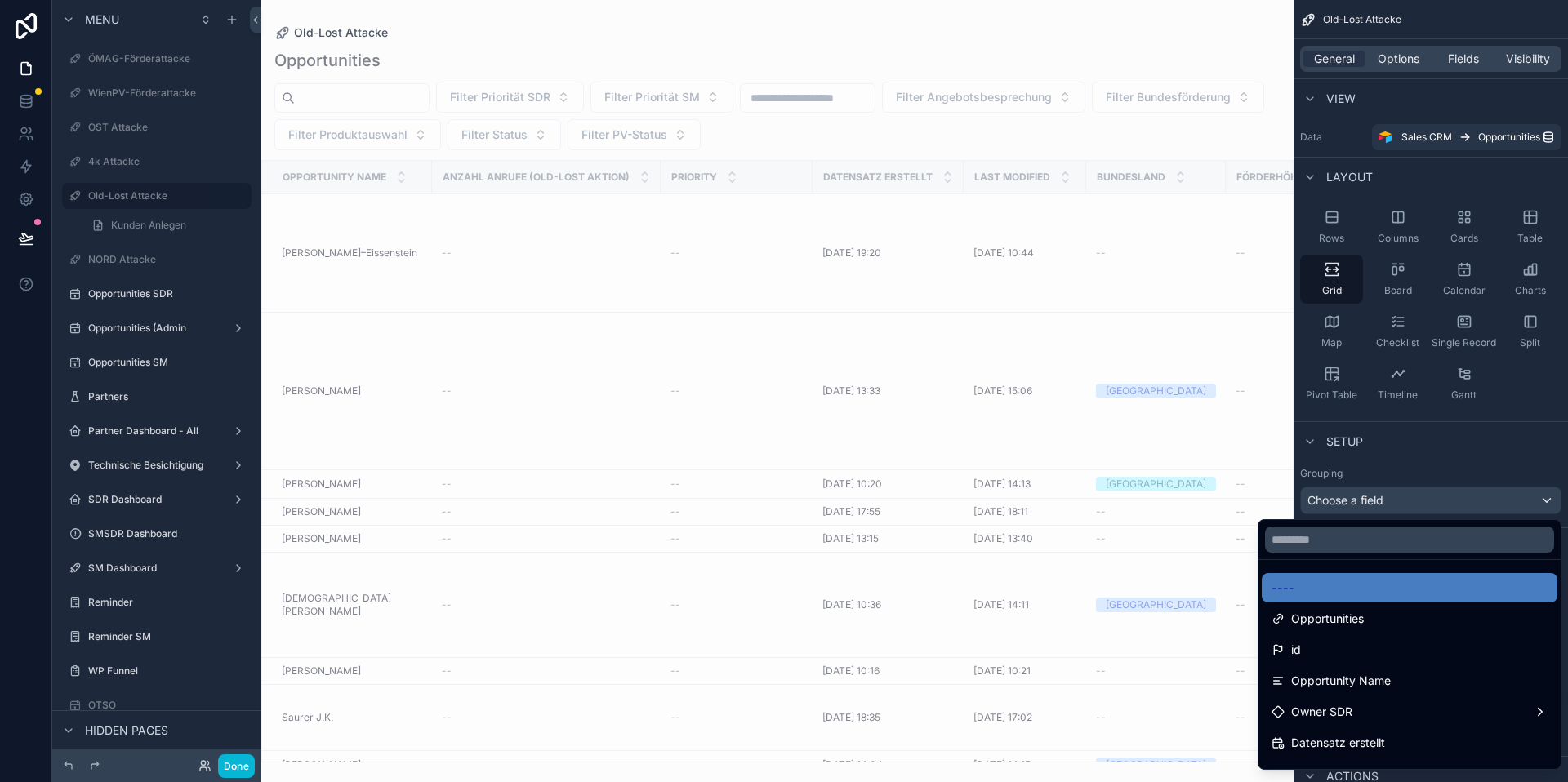
click at [1399, 57] on div "scrollable content" at bounding box center [784, 391] width 1568 height 782
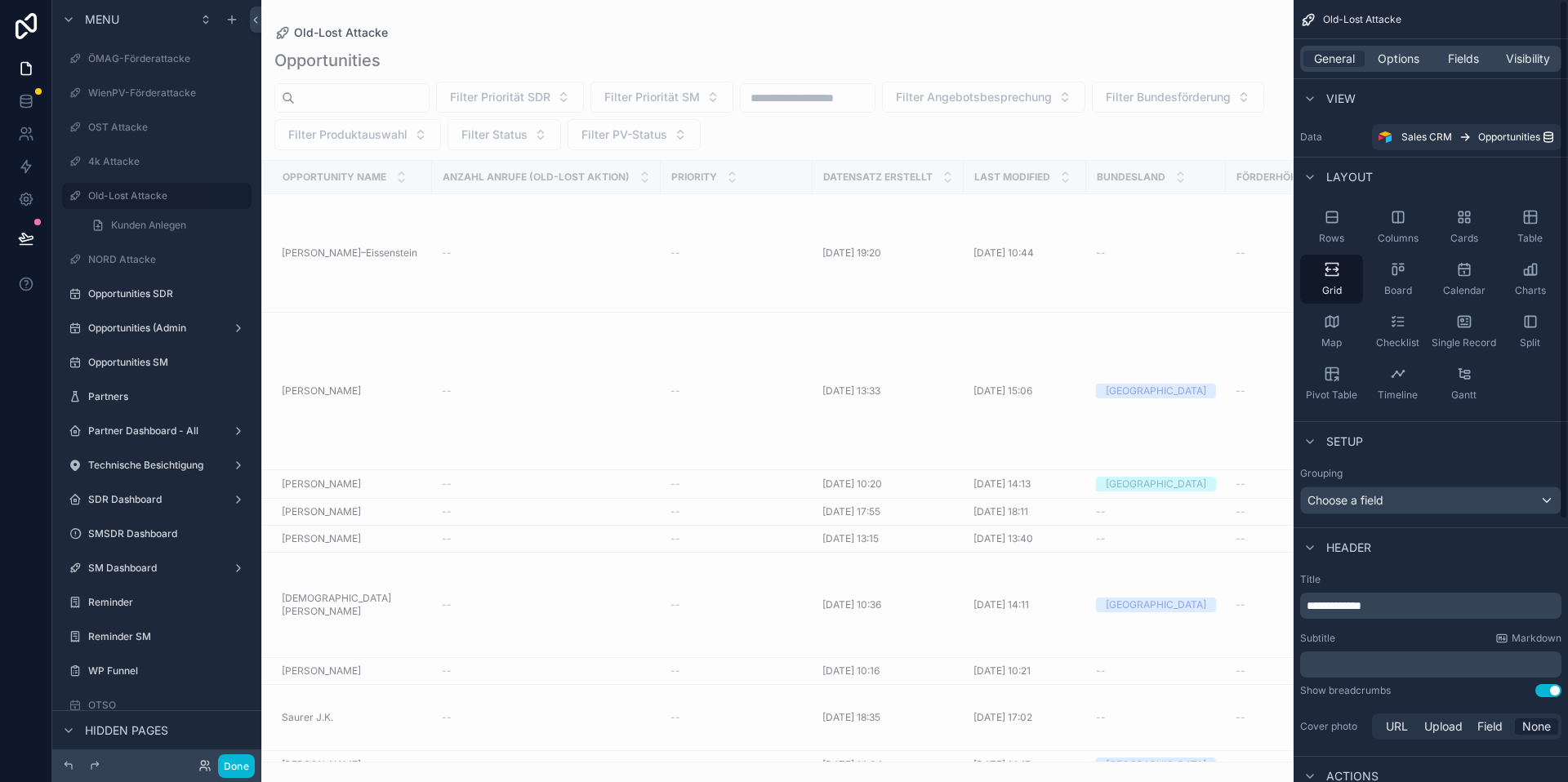
click at [1399, 57] on span "Options" at bounding box center [1399, 59] width 42 height 17
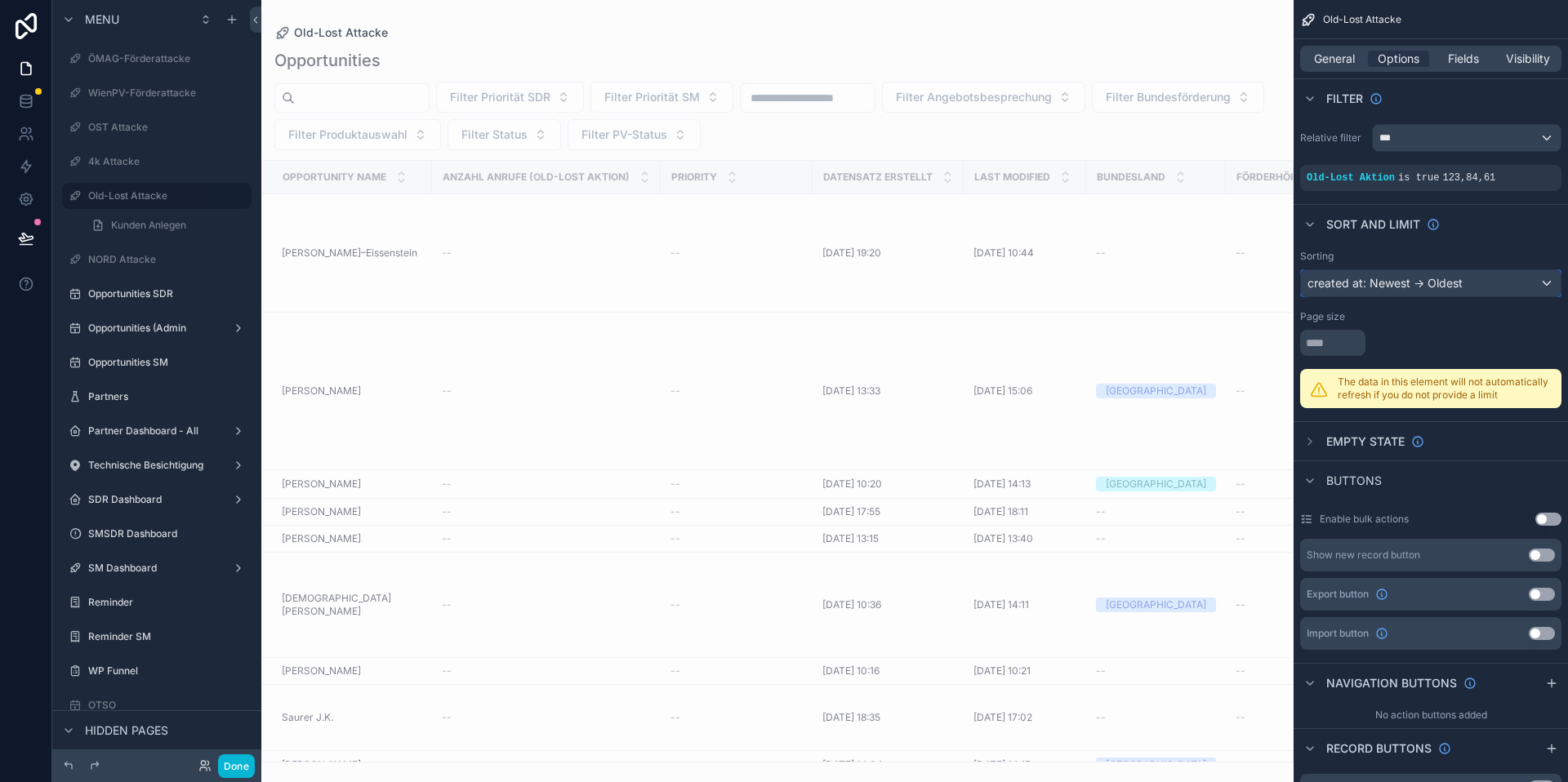
click at [1395, 295] on div "created at: Newest -> Oldest" at bounding box center [1430, 284] width 259 height 26
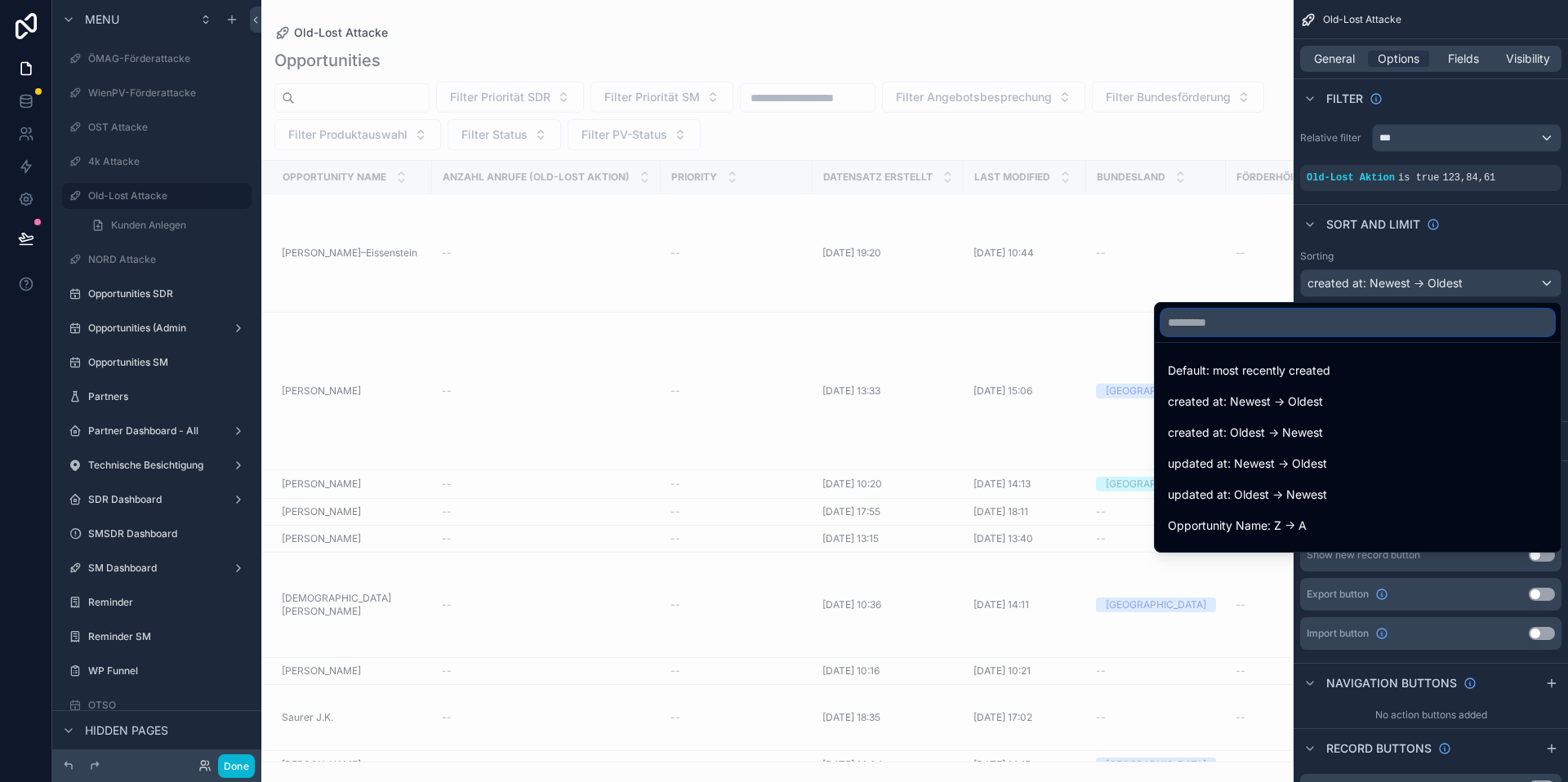
click at [1370, 328] on input "text" at bounding box center [1358, 323] width 392 height 26
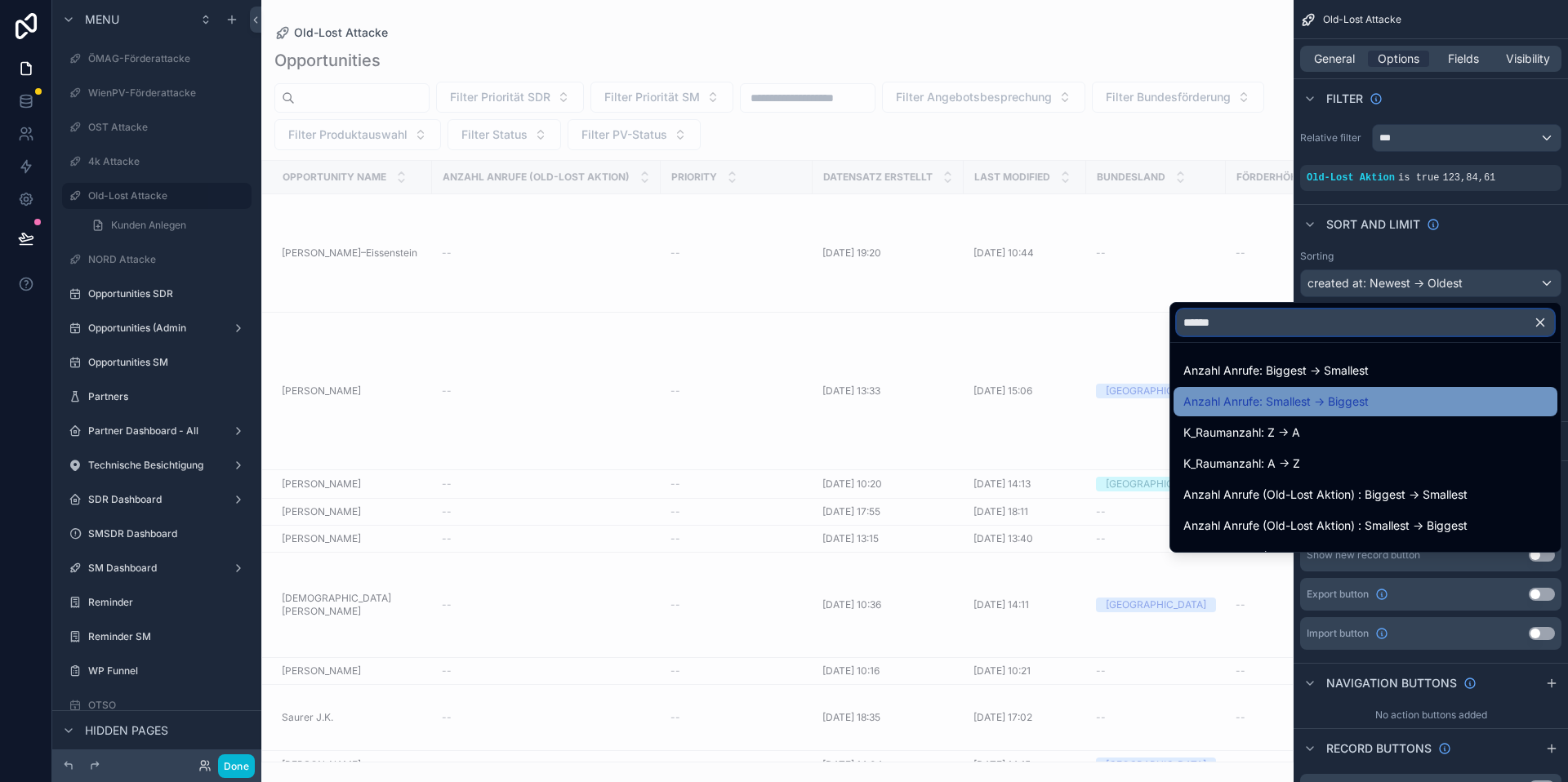
type input "******"
click at [1348, 387] on div "Anzahl Anrufe: Smallest -> Biggest" at bounding box center [1365, 402] width 384 height 30
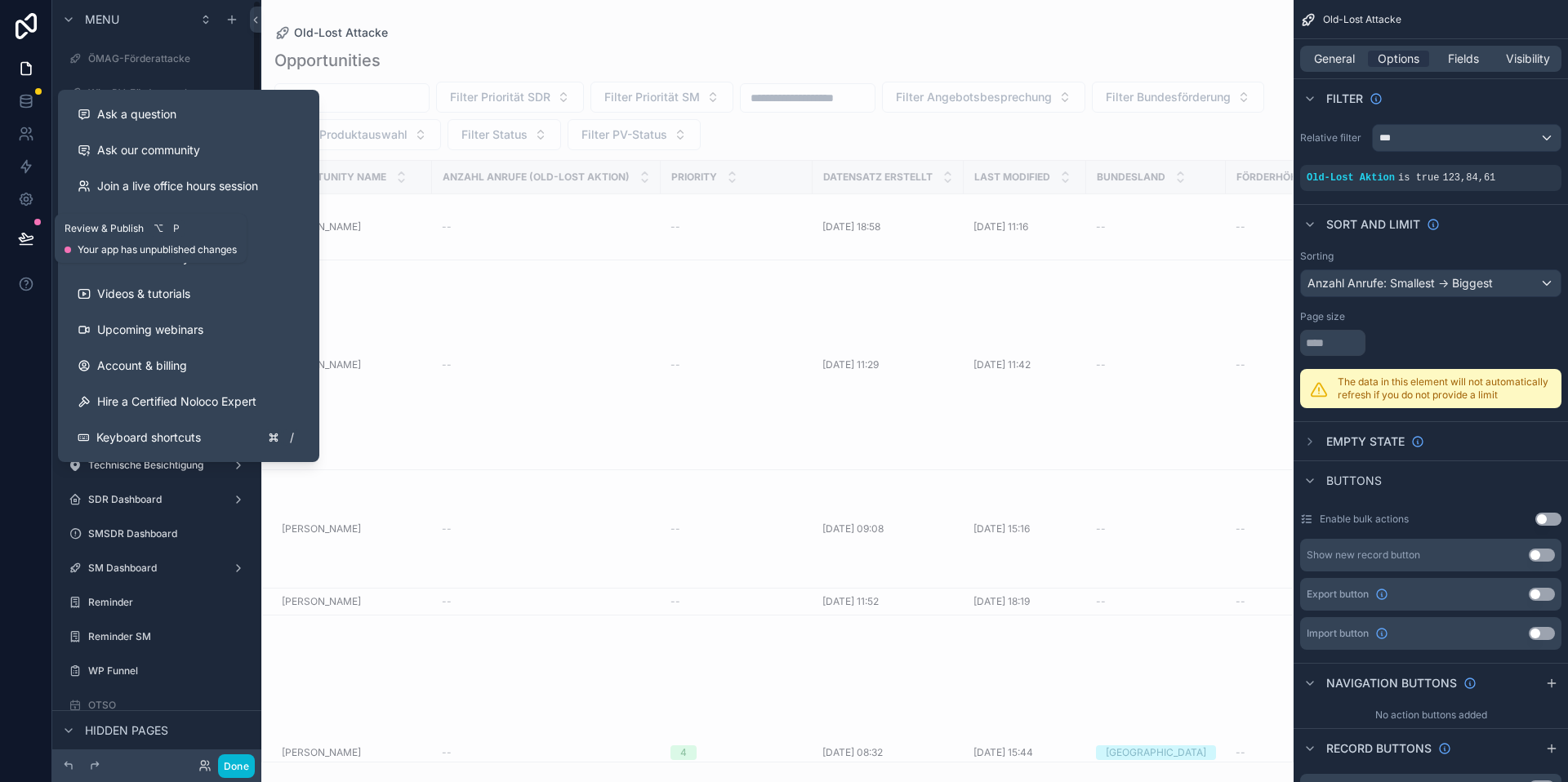
click at [27, 246] on button at bounding box center [26, 238] width 36 height 46
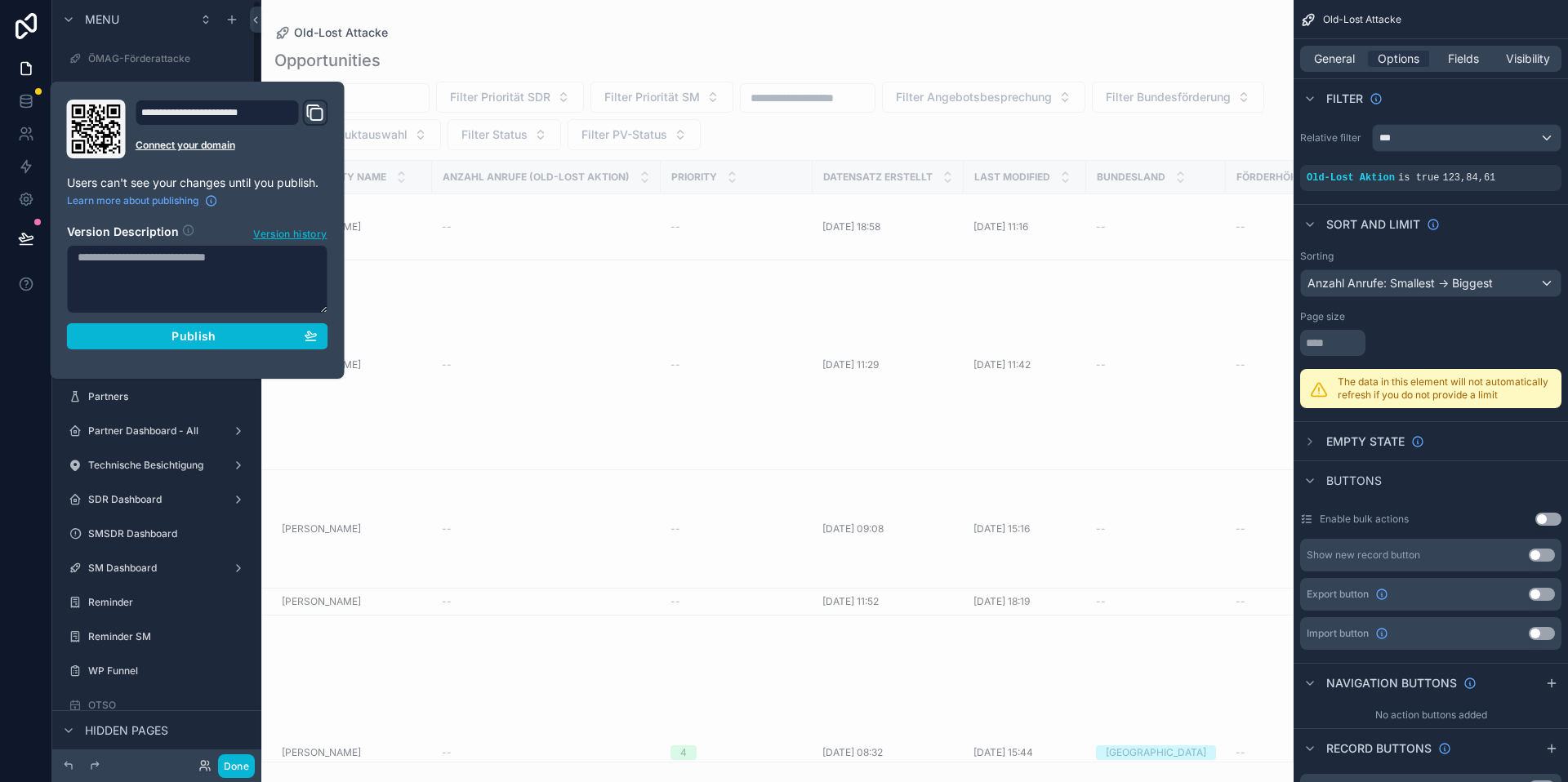
click at [155, 265] on textarea at bounding box center [197, 279] width 261 height 69
type textarea "**********"
click at [162, 325] on button "Publish" at bounding box center [197, 337] width 261 height 26
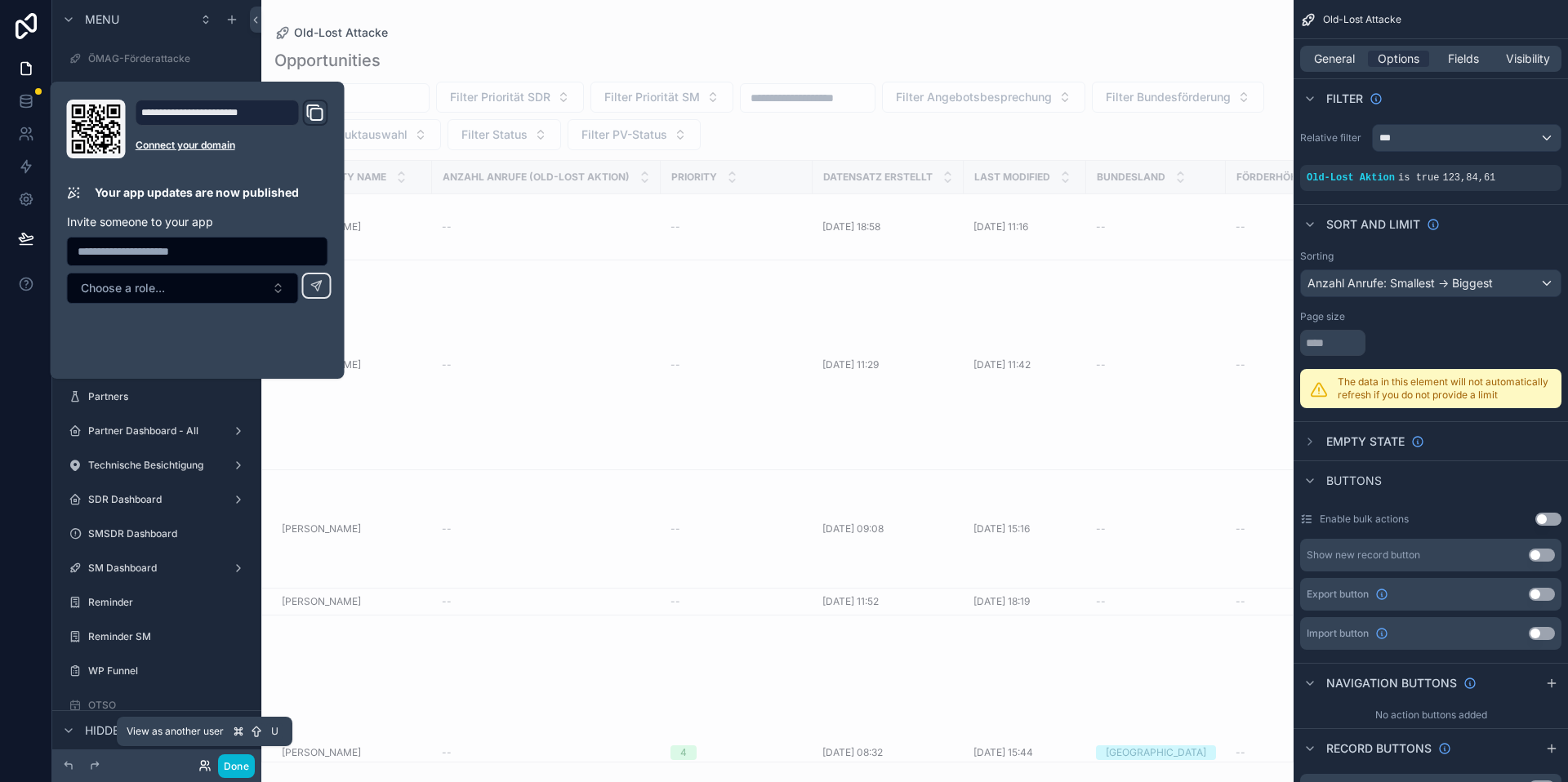
click at [206, 767] on icon at bounding box center [205, 766] width 13 height 13
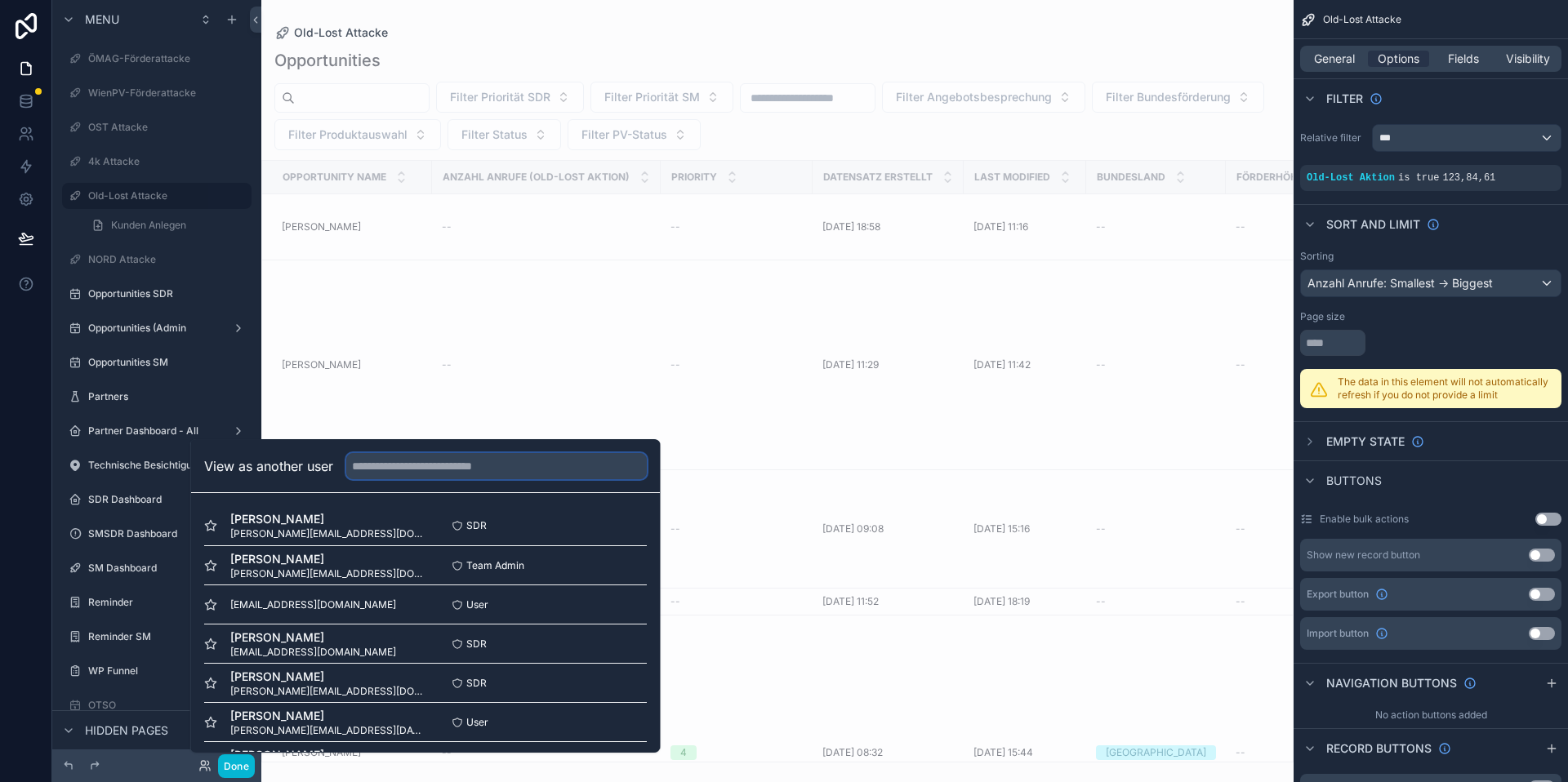
click at [507, 469] on input "text" at bounding box center [496, 466] width 300 height 26
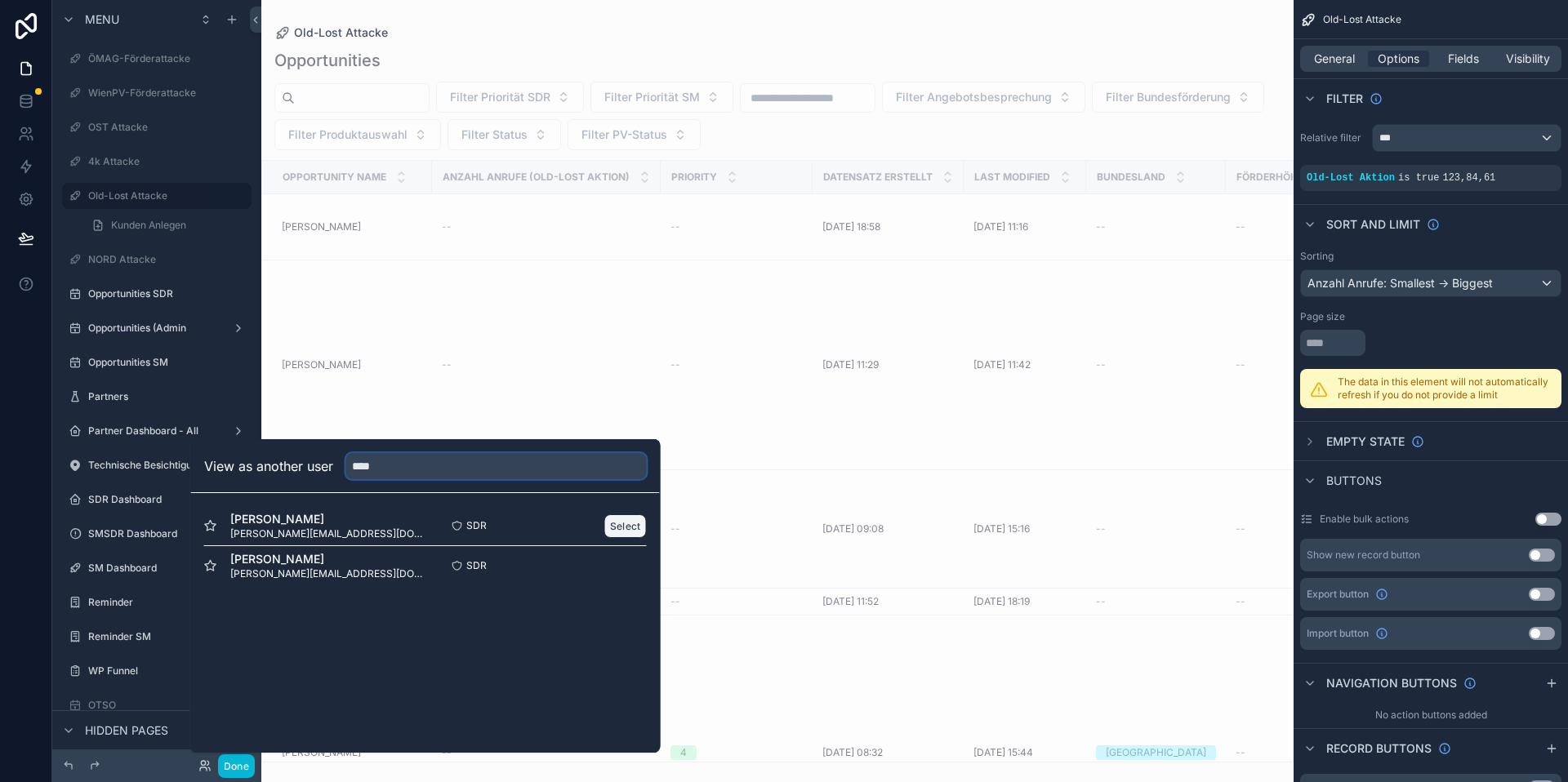
type input "****"
click at [614, 529] on button "Select" at bounding box center [626, 525] width 43 height 23
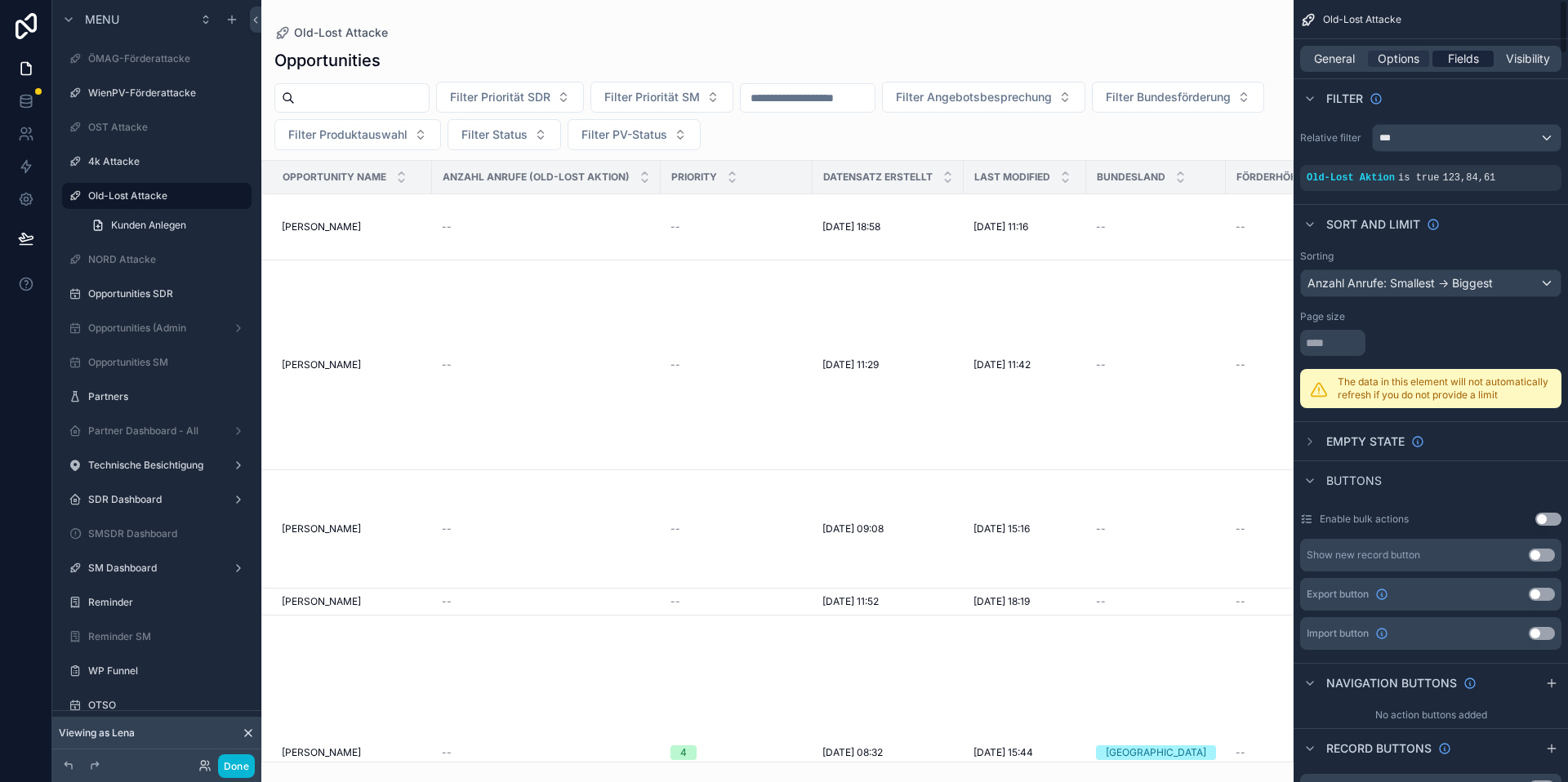
click at [1444, 64] on div "Fields" at bounding box center [1464, 59] width 61 height 17
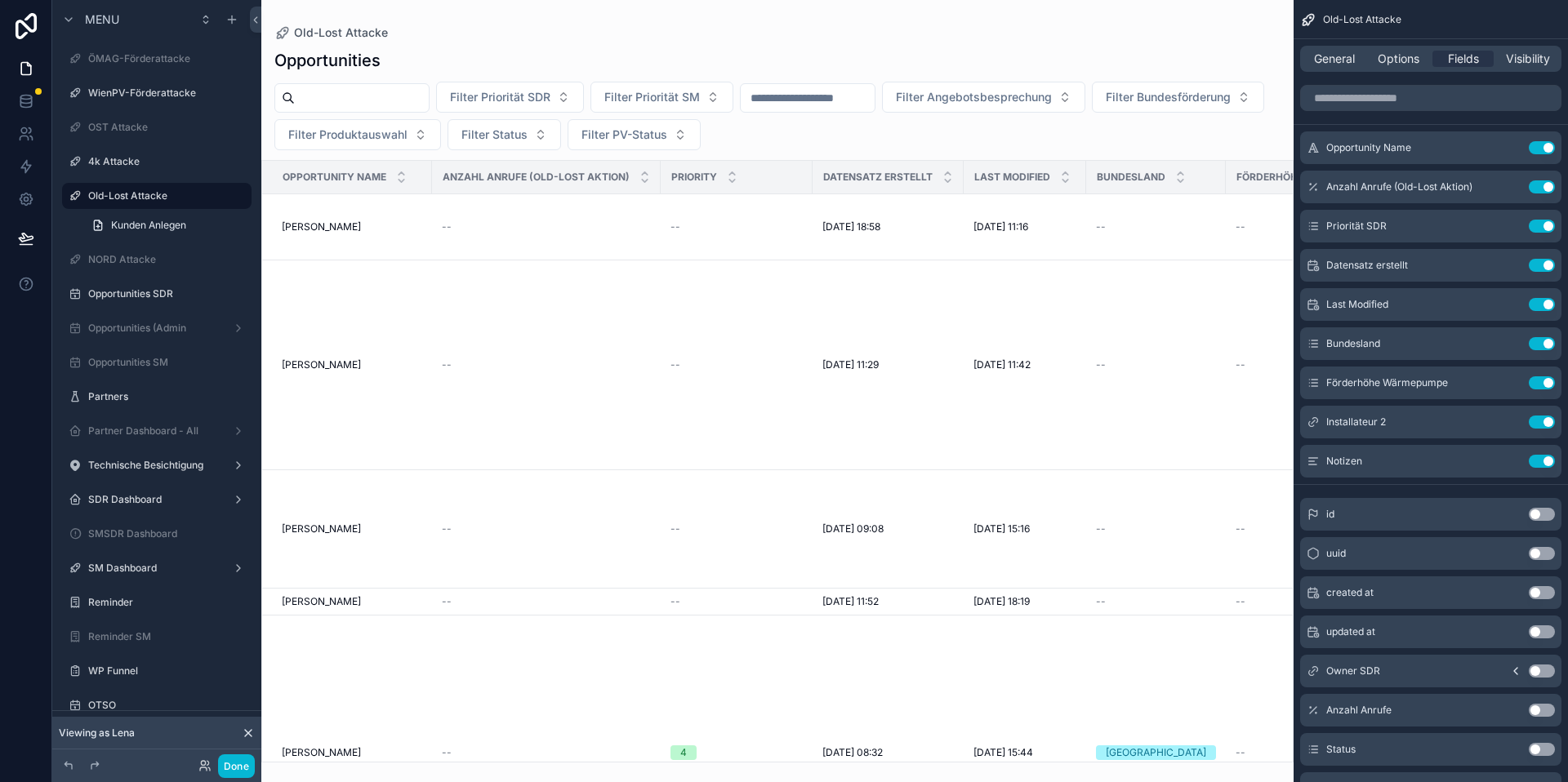
click at [1321, 749] on div "Status Use setting" at bounding box center [1430, 749] width 261 height 33
drag, startPoint x: 1534, startPoint y: 745, endPoint x: 1374, endPoint y: 383, distance: 395.8
click at [1534, 745] on button "Use setting" at bounding box center [1542, 749] width 26 height 13
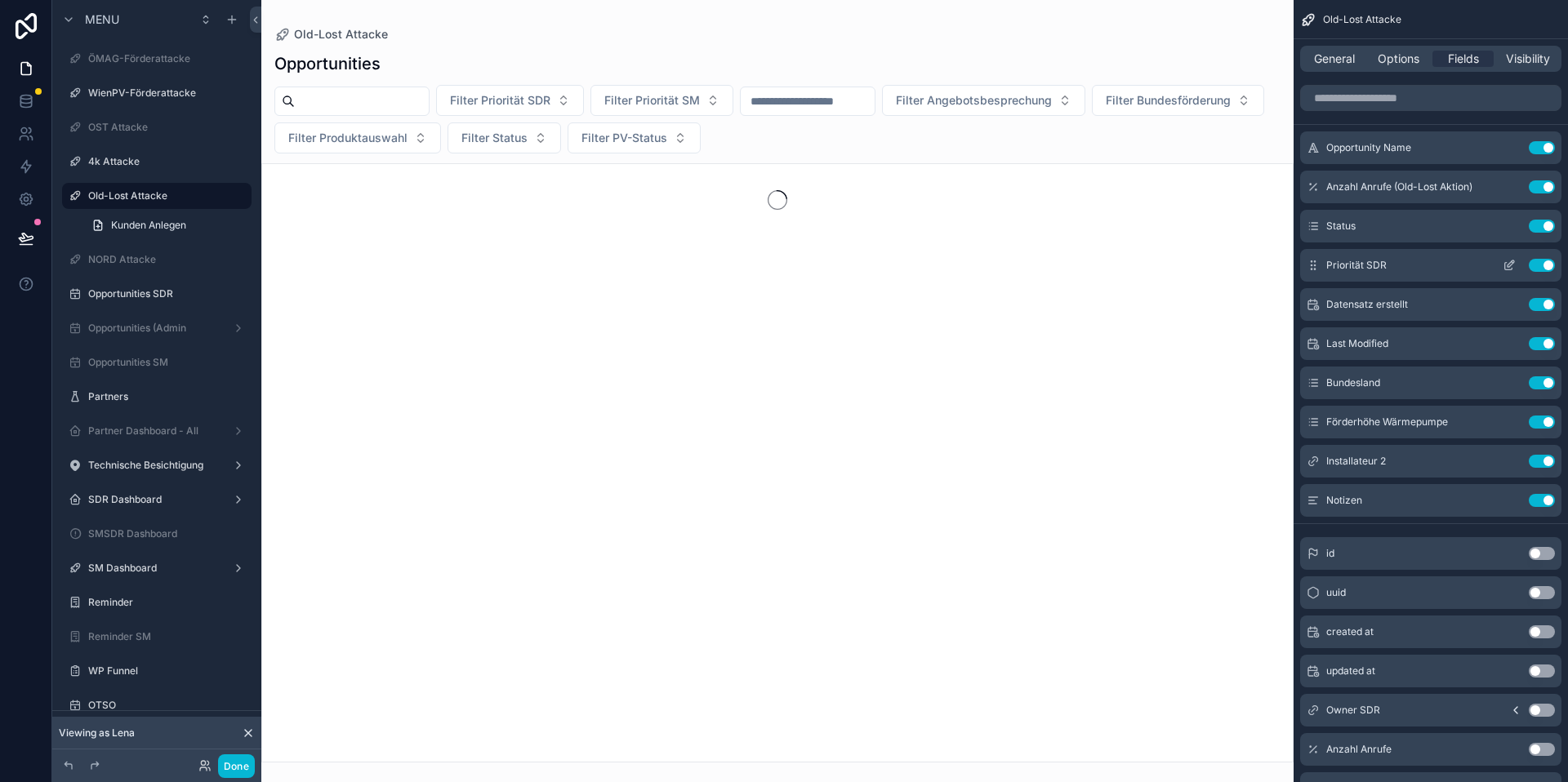
click at [1540, 263] on button "Use setting" at bounding box center [1542, 265] width 26 height 13
click at [1548, 383] on button "Use setting" at bounding box center [1542, 383] width 26 height 13
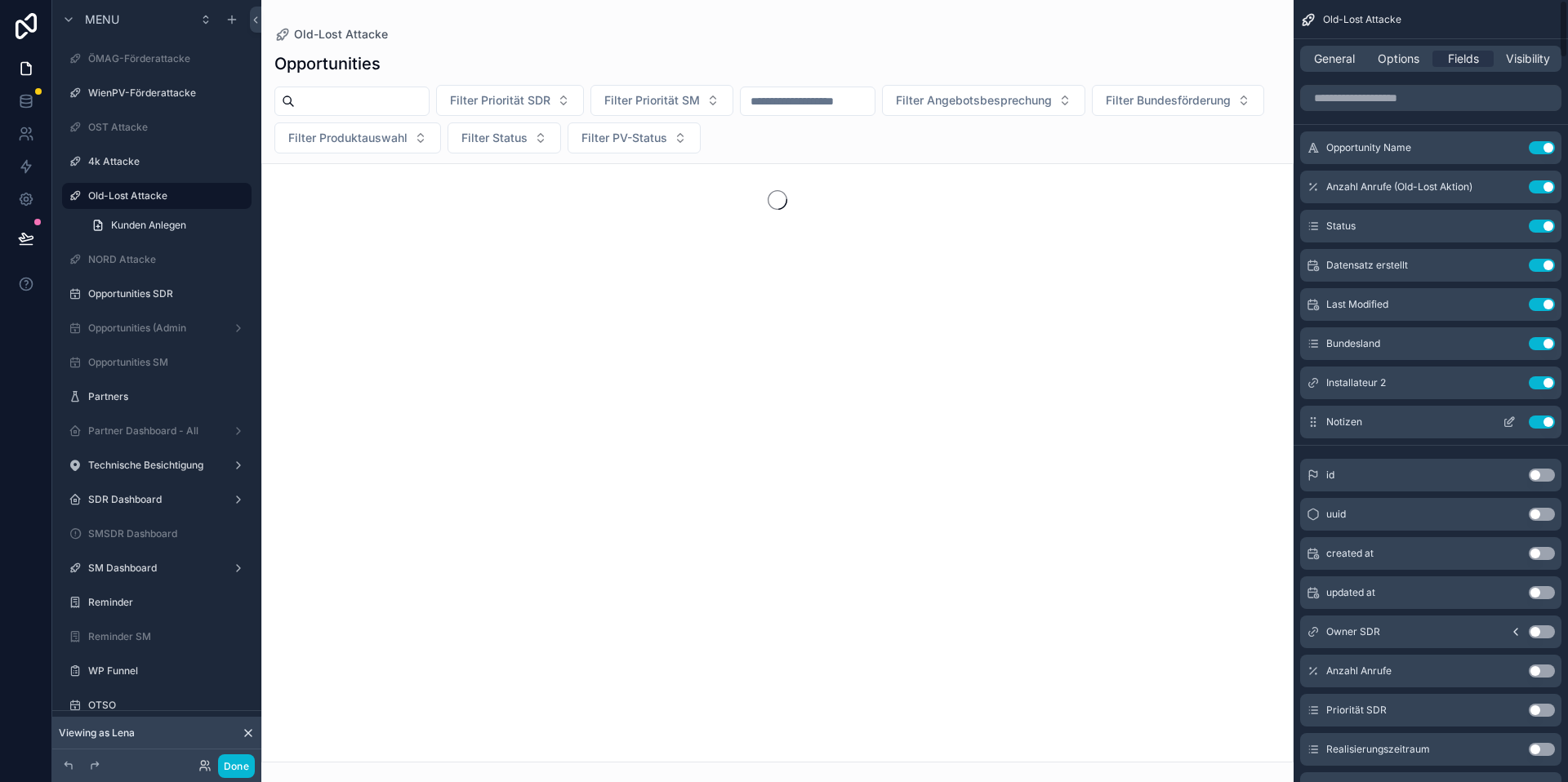
click at [1542, 425] on button "Use setting" at bounding box center [1542, 422] width 26 height 13
click at [1550, 386] on button "Use setting" at bounding box center [1542, 383] width 26 height 13
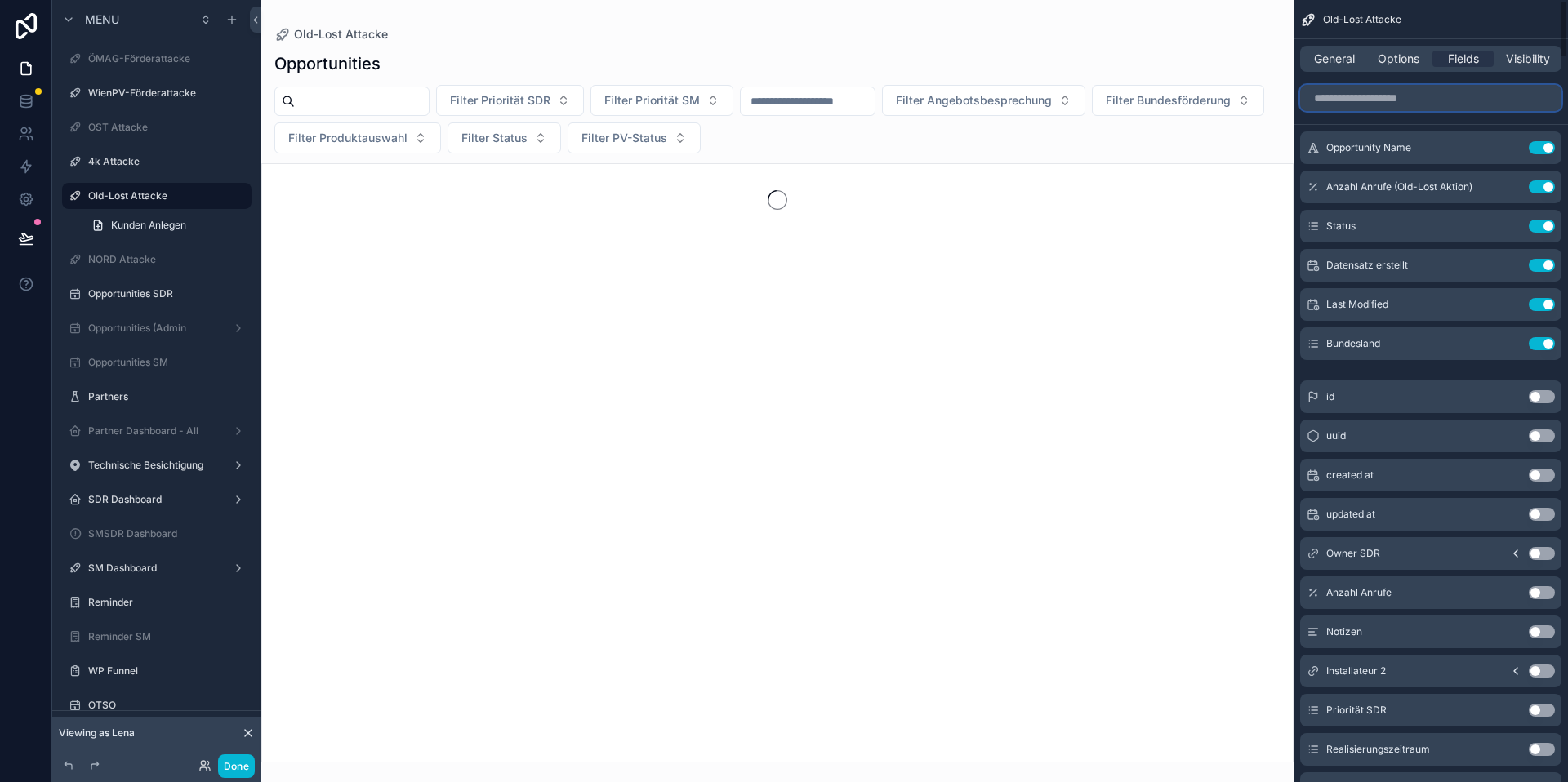
click at [1384, 94] on input "scrollable content" at bounding box center [1430, 98] width 261 height 26
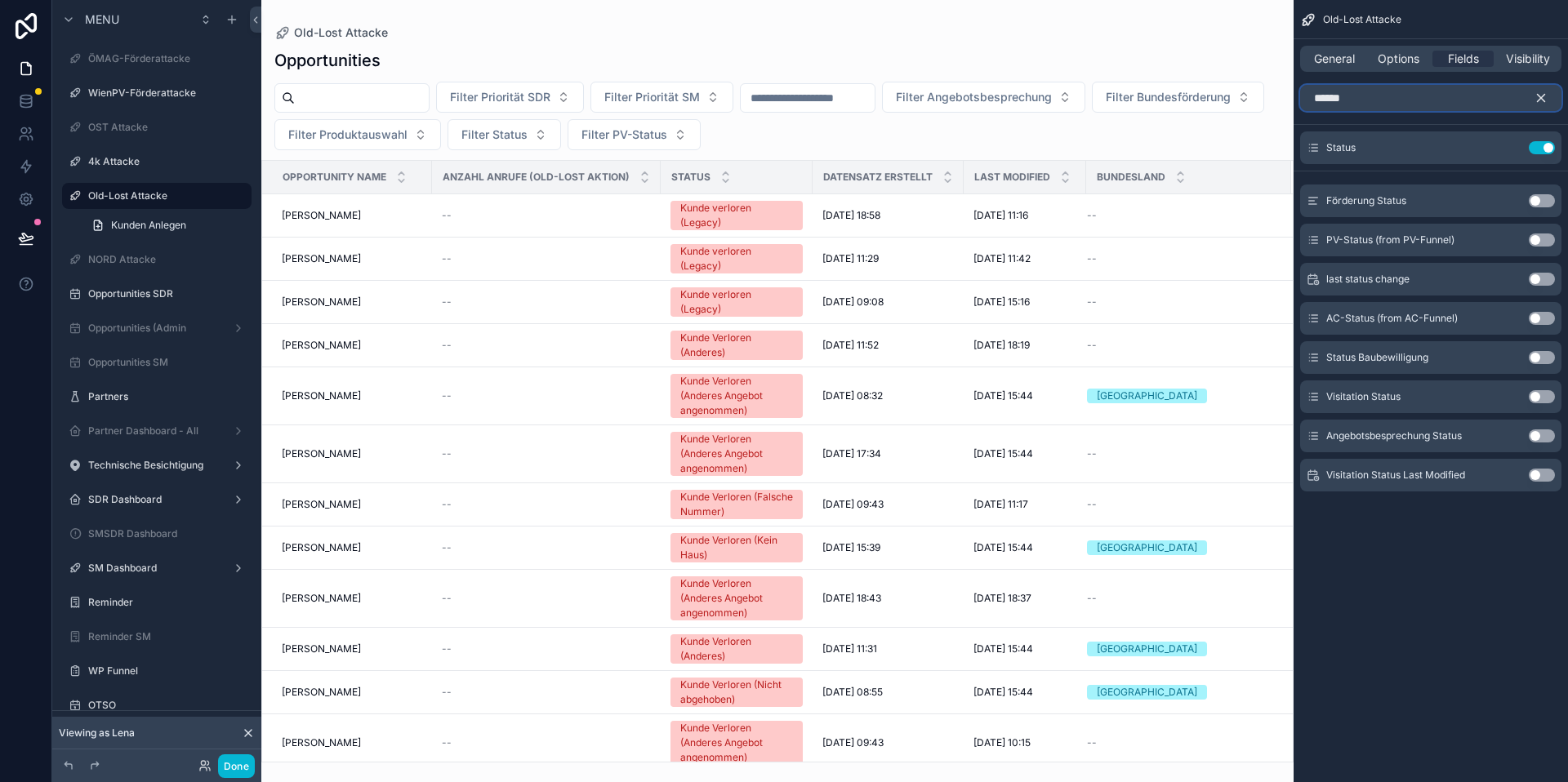
type input "******"
click at [1538, 240] on button "Use setting" at bounding box center [1542, 240] width 26 height 13
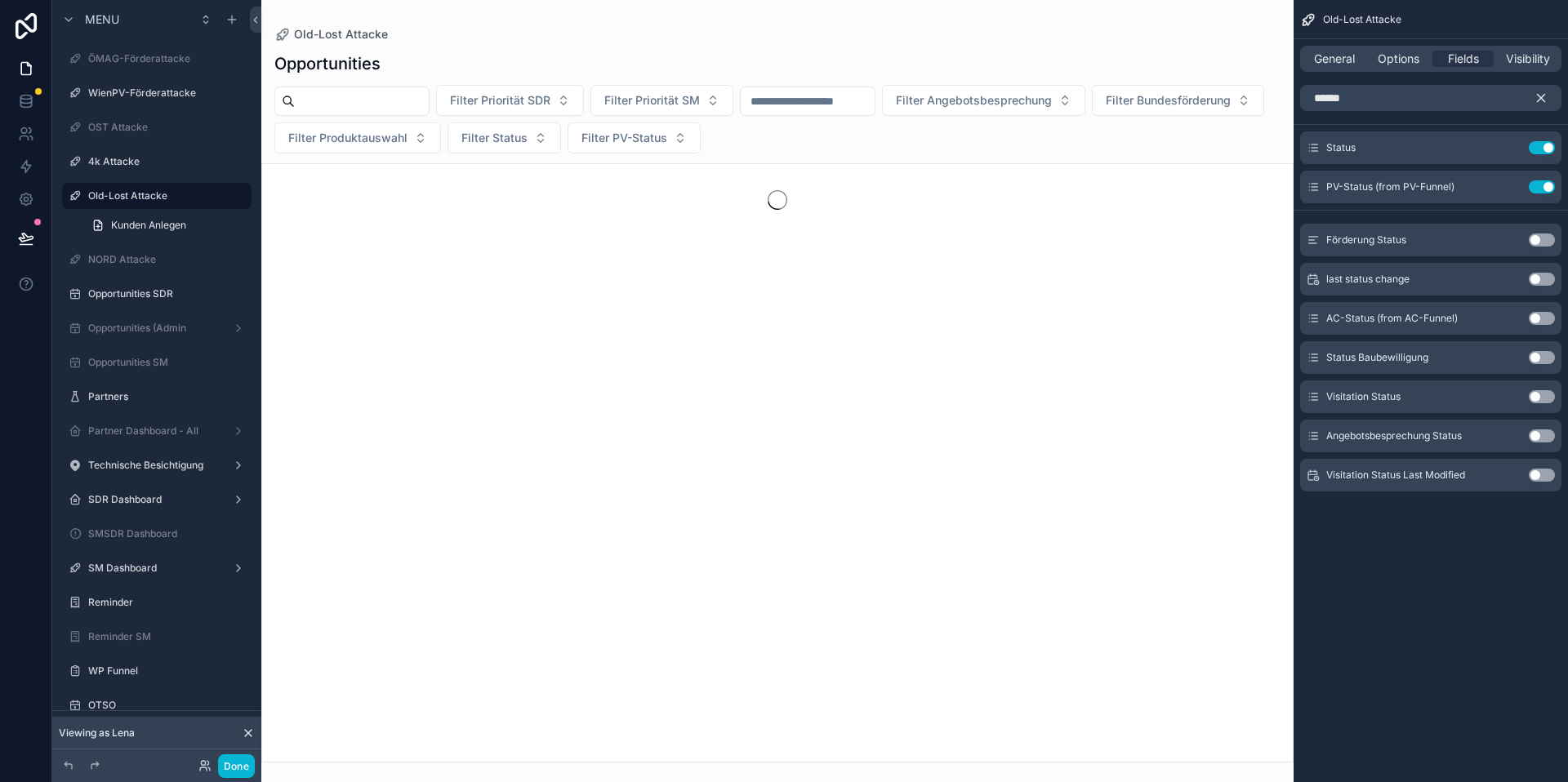
click at [1542, 318] on button "Use setting" at bounding box center [1542, 319] width 26 height 13
click at [1545, 99] on icon "scrollable content" at bounding box center [1541, 98] width 15 height 15
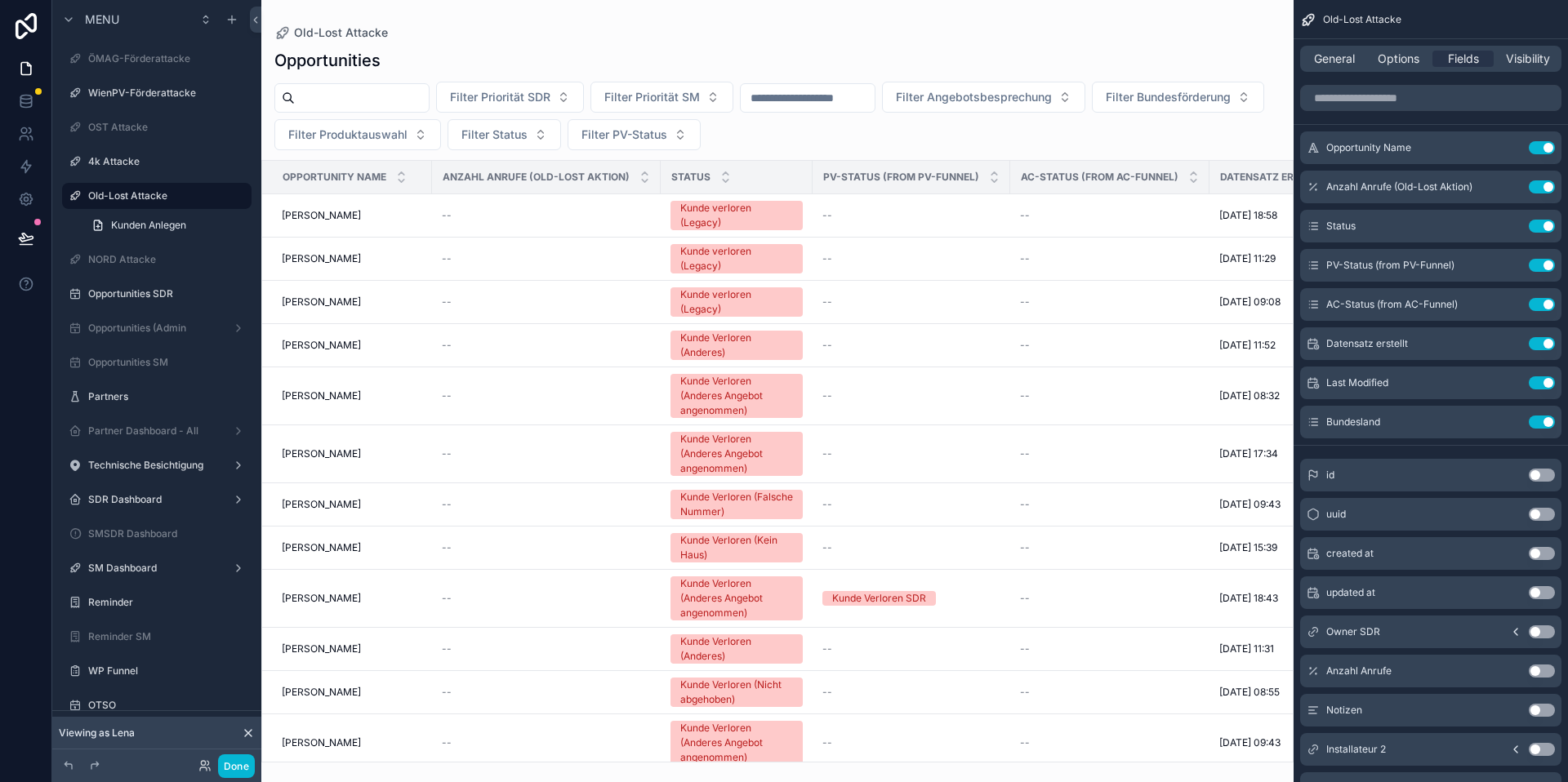
click at [1121, 131] on div "scrollable content" at bounding box center [777, 391] width 1032 height 782
click at [1395, 60] on span "Options" at bounding box center [1399, 59] width 42 height 17
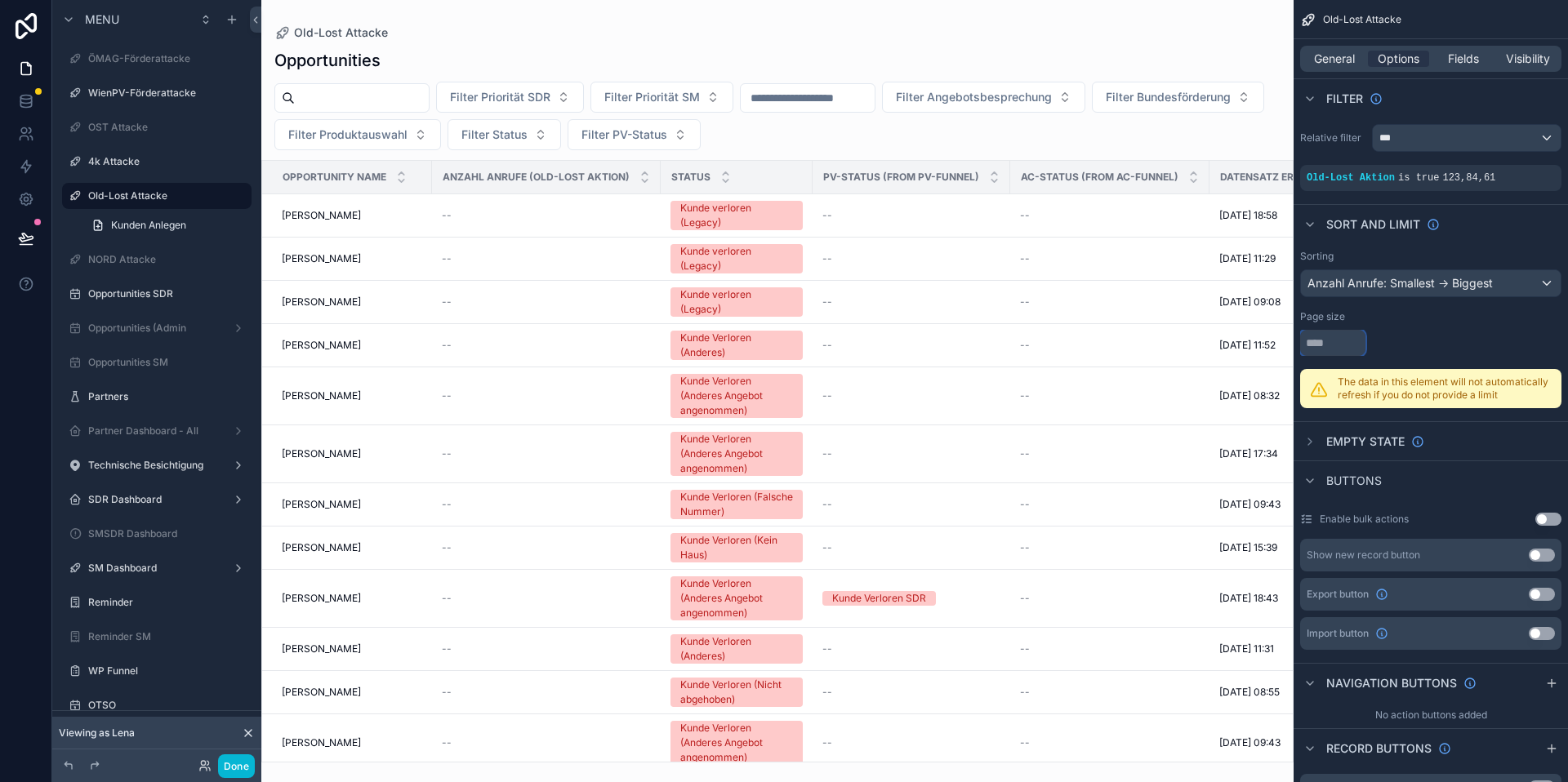
click at [1333, 346] on input "scrollable content" at bounding box center [1333, 343] width 65 height 26
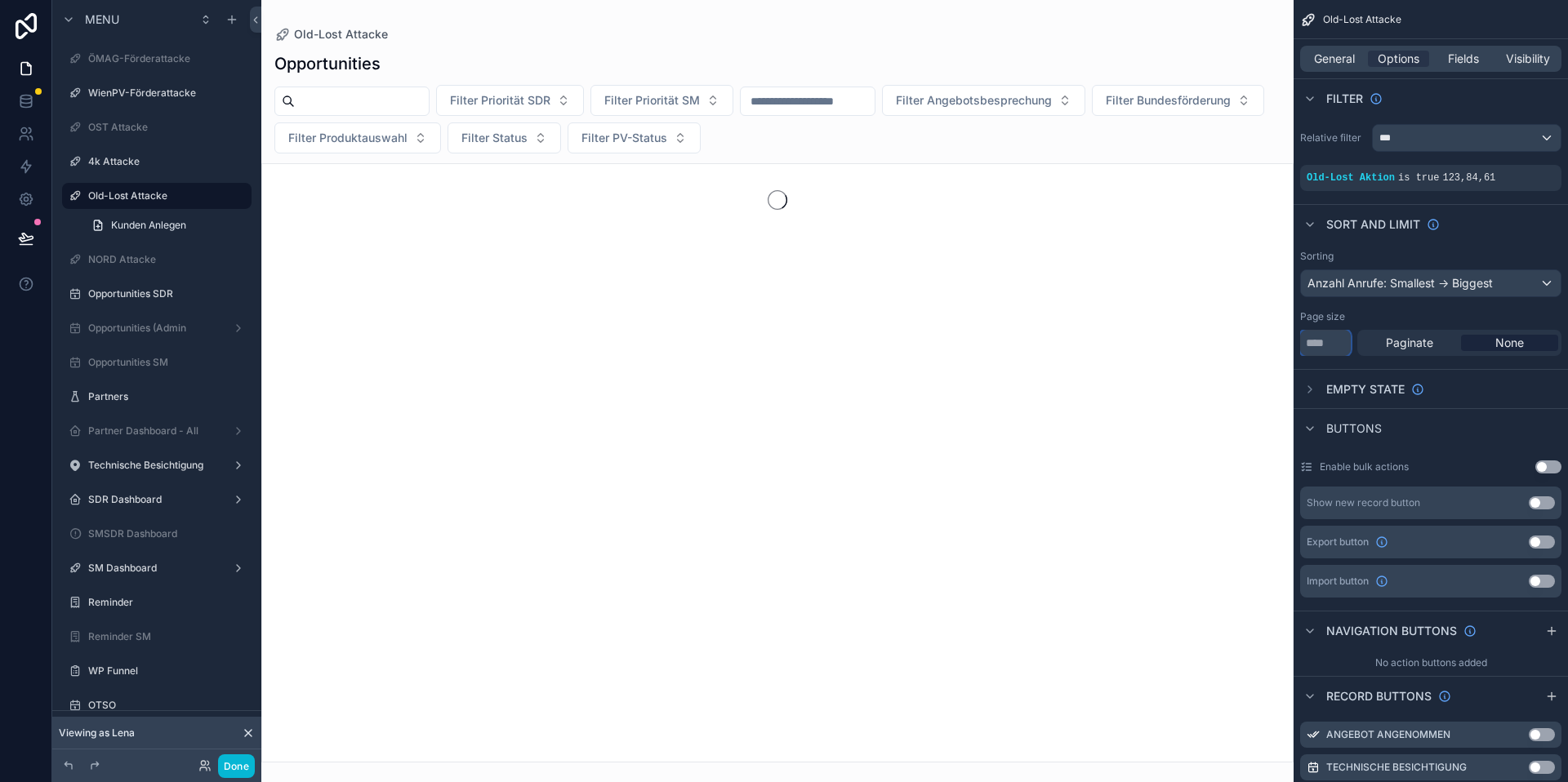
type input "**"
click at [1430, 320] on div "Page size" at bounding box center [1430, 317] width 261 height 13
click at [1423, 338] on span "Paginate" at bounding box center [1409, 343] width 47 height 17
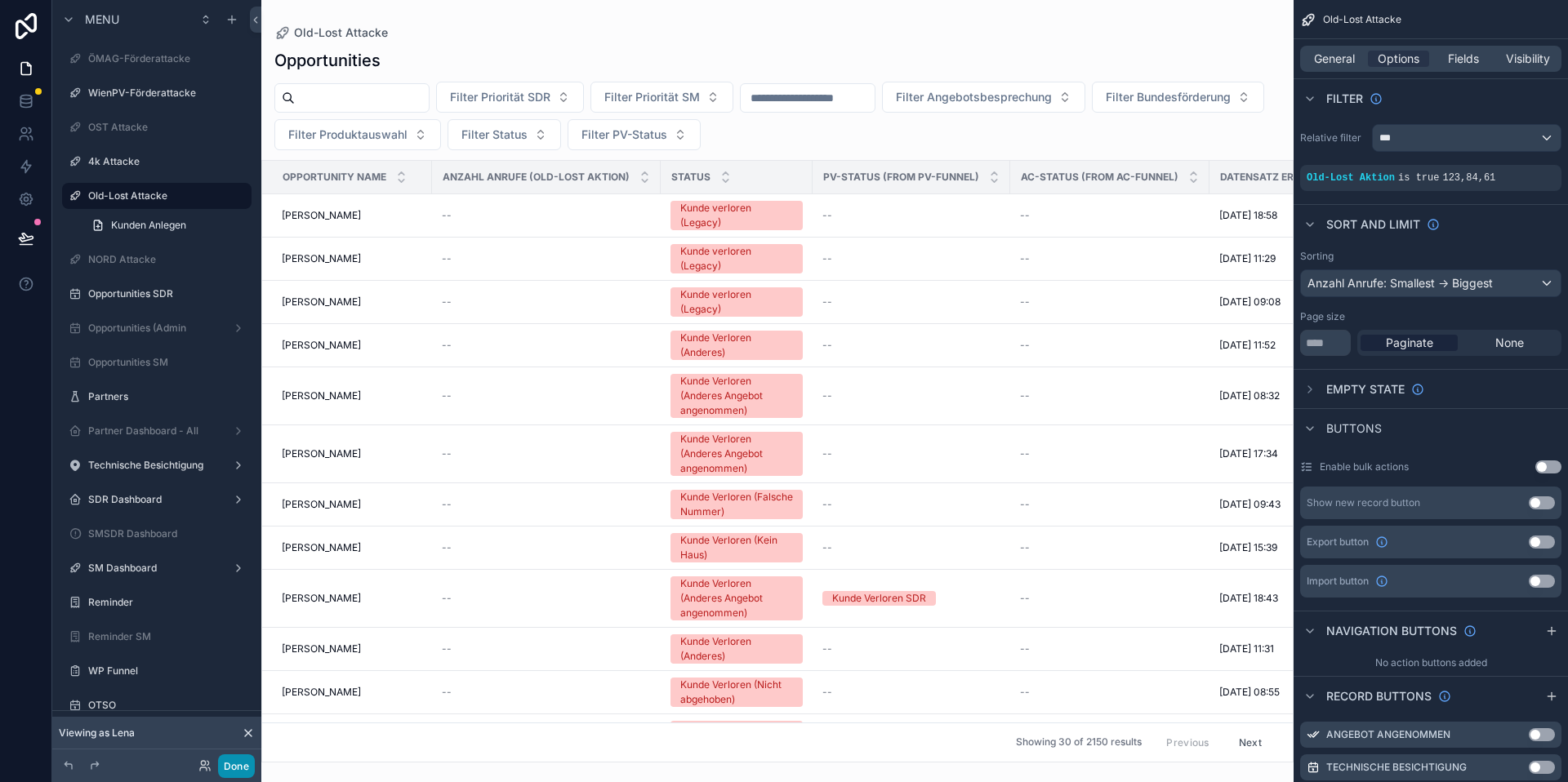
click at [235, 772] on button "Done" at bounding box center [237, 766] width 37 height 23
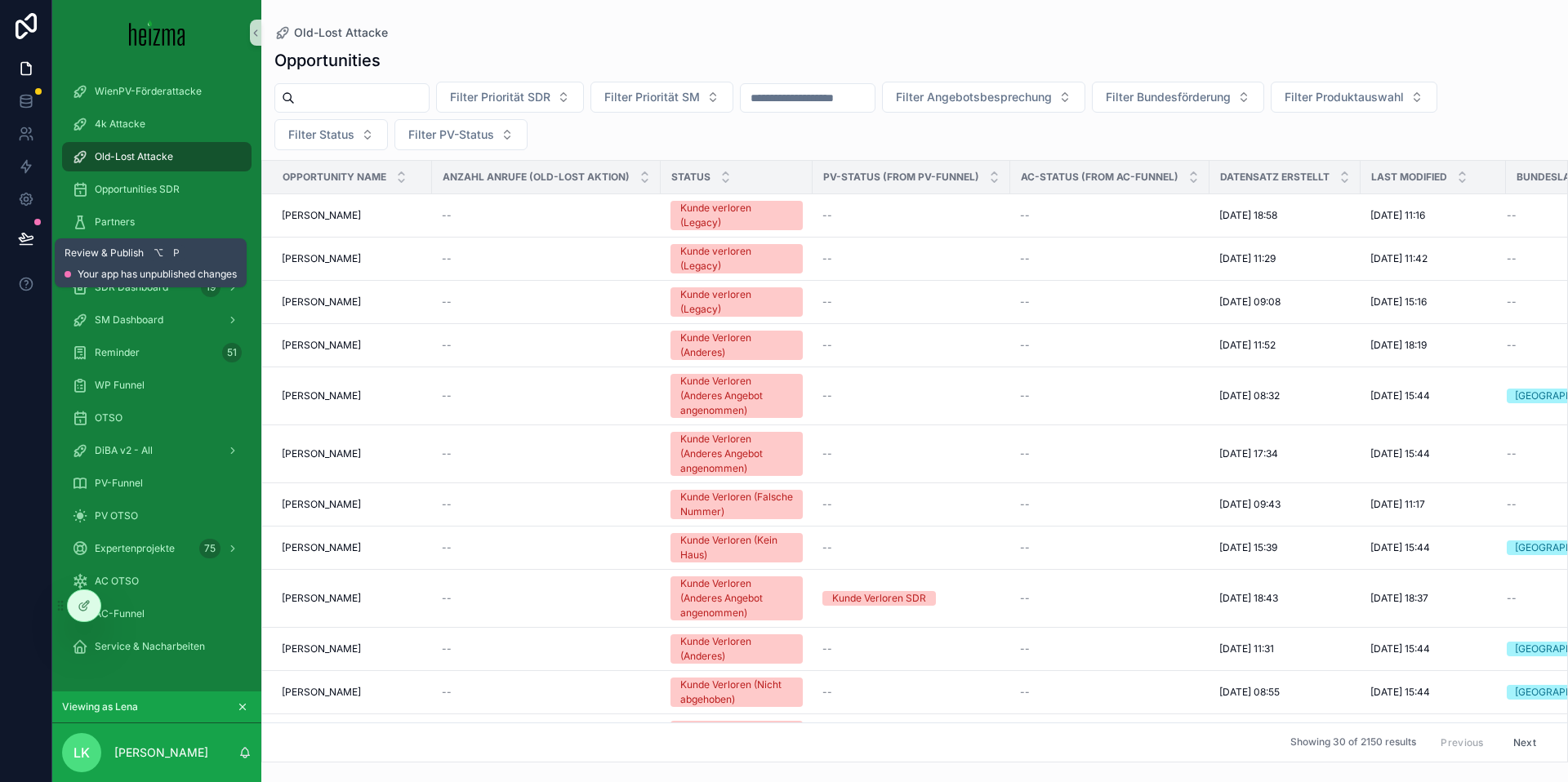
click at [28, 245] on icon at bounding box center [26, 239] width 17 height 17
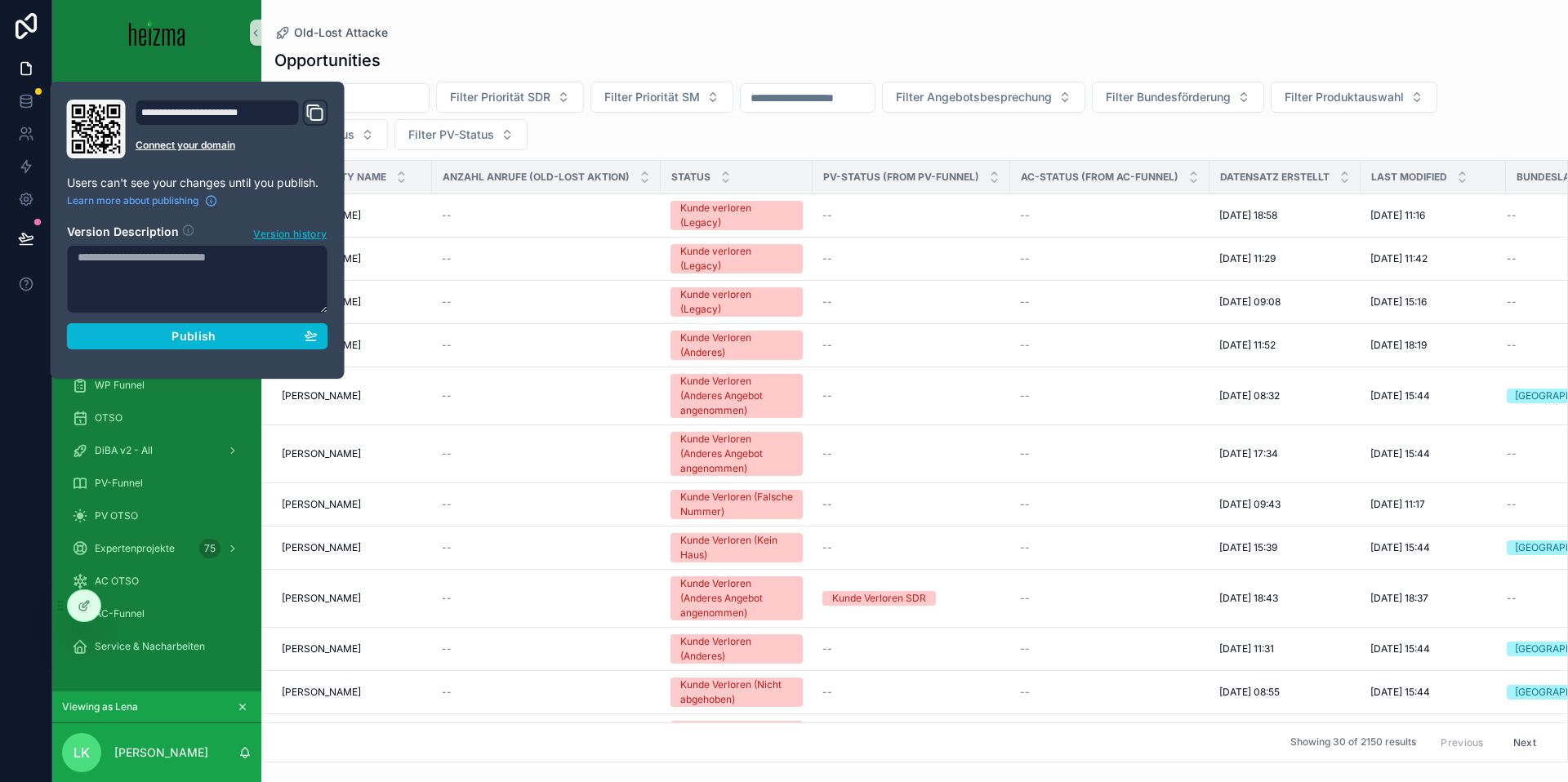
click at [144, 270] on textarea at bounding box center [197, 279] width 261 height 69
type textarea "*"
type textarea "**********"
click at [165, 327] on button "Publish" at bounding box center [197, 337] width 261 height 26
